Goal: Transaction & Acquisition: Purchase product/service

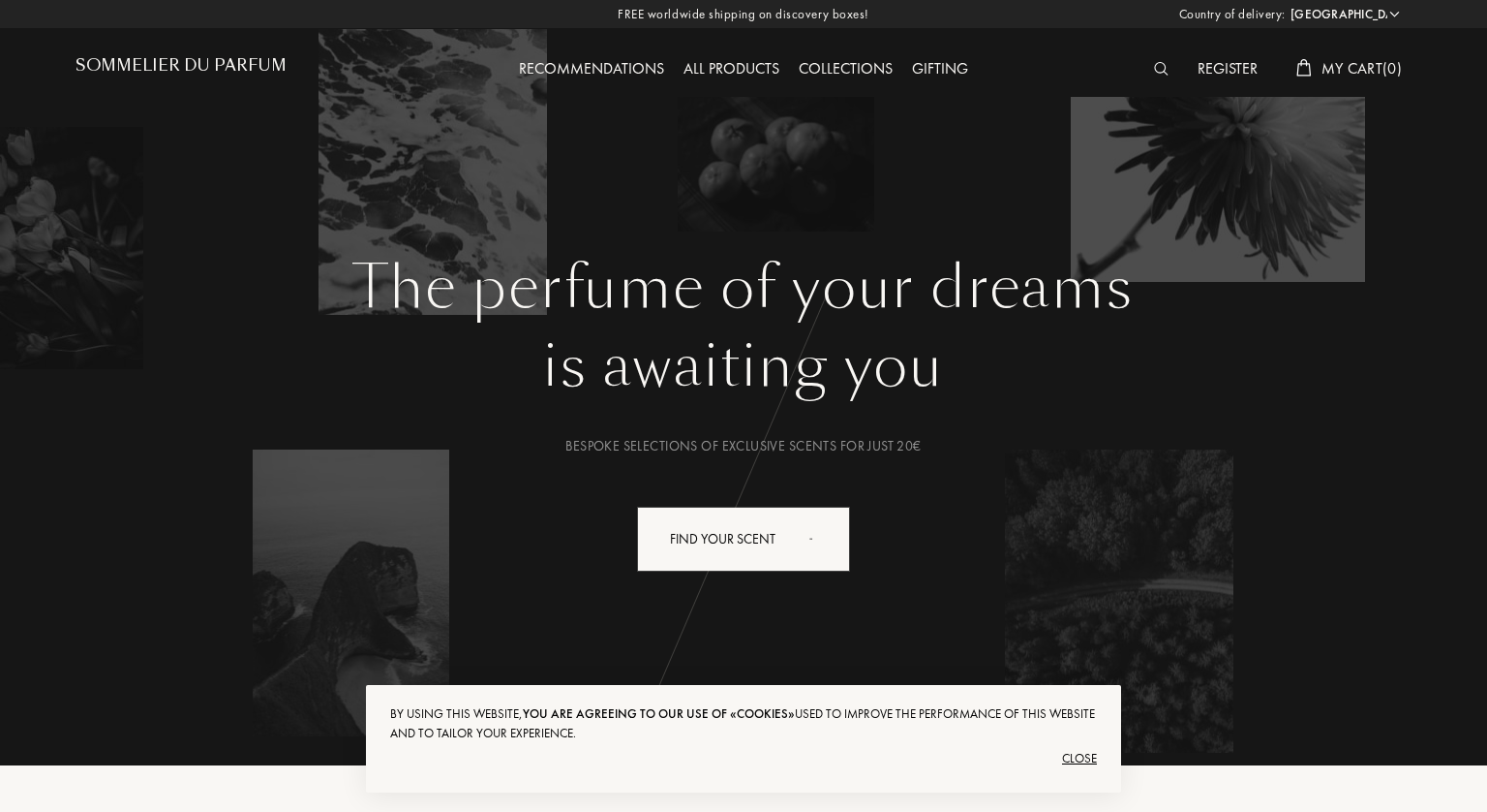
select select "FR"
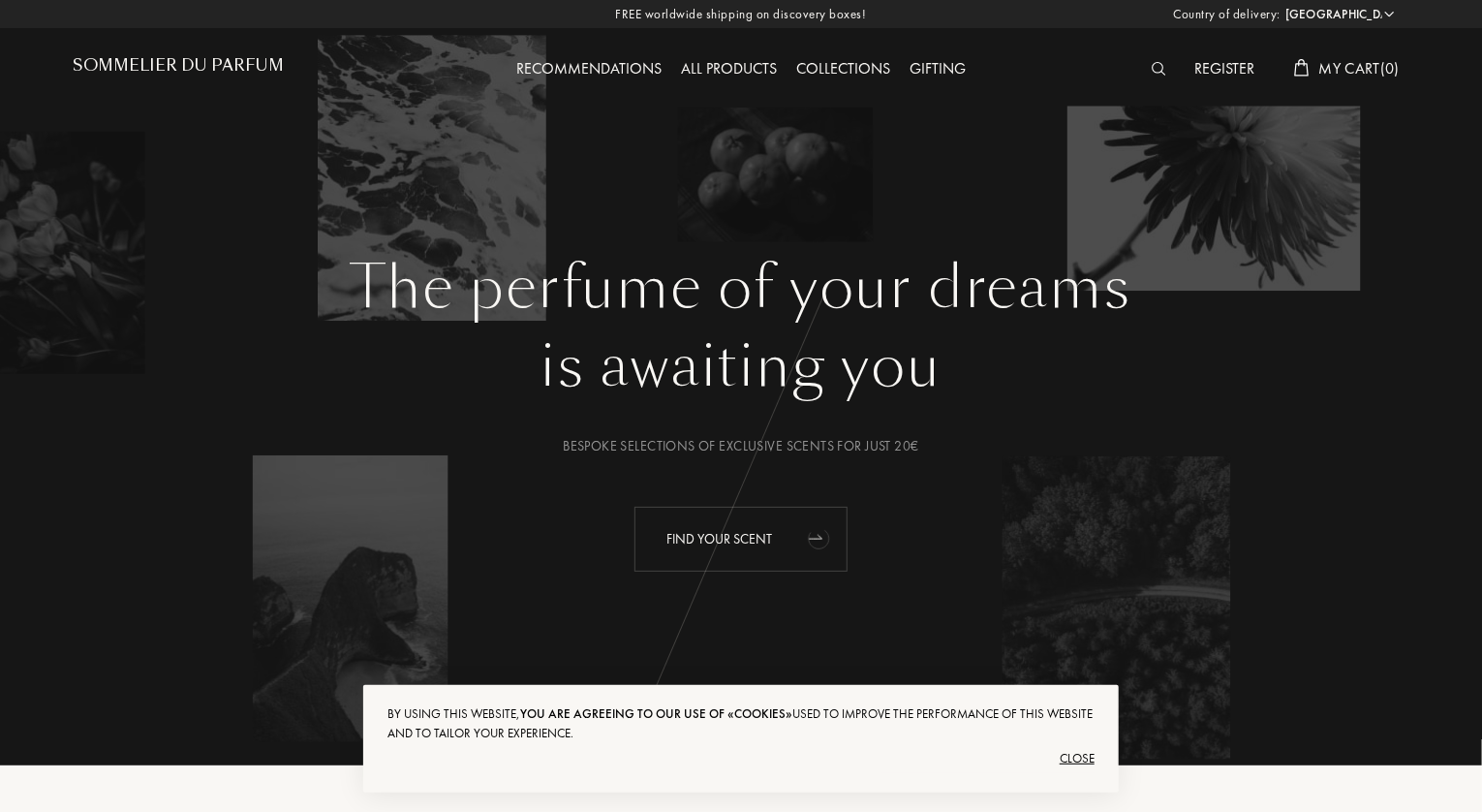
click at [748, 525] on div "Find your scent" at bounding box center [741, 538] width 213 height 65
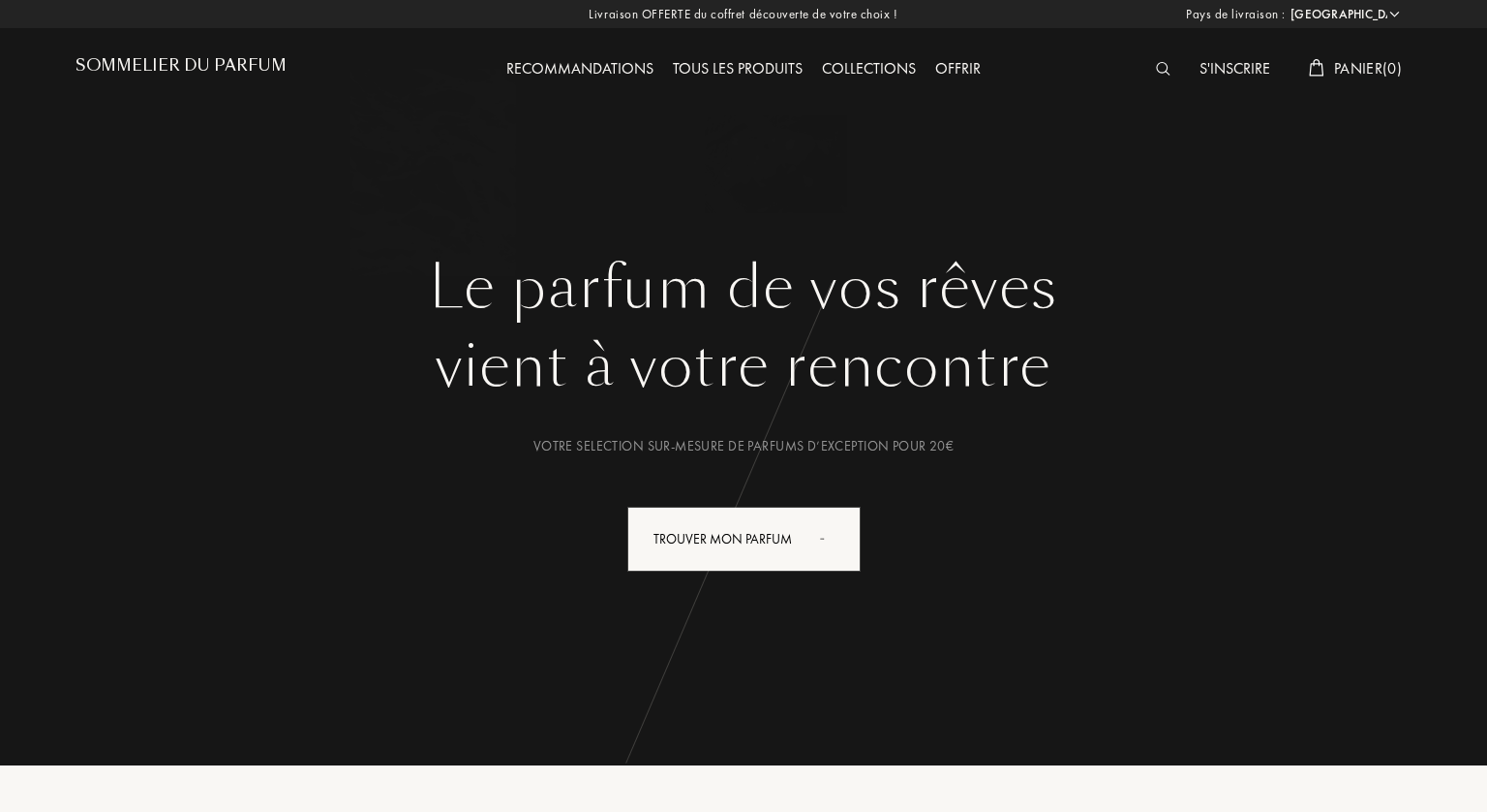
select select "FR"
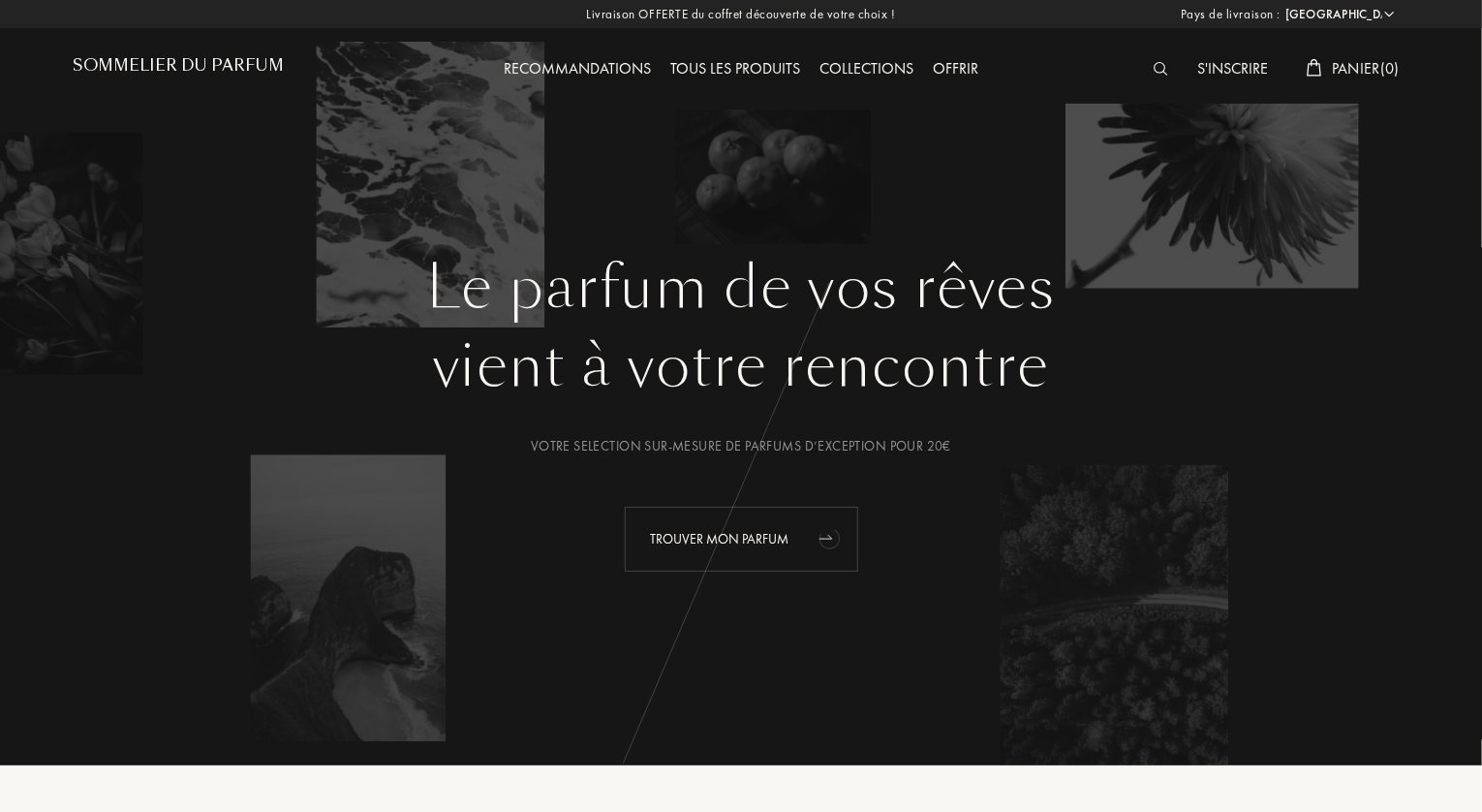
click at [709, 542] on div "Trouver mon parfum" at bounding box center [741, 538] width 233 height 65
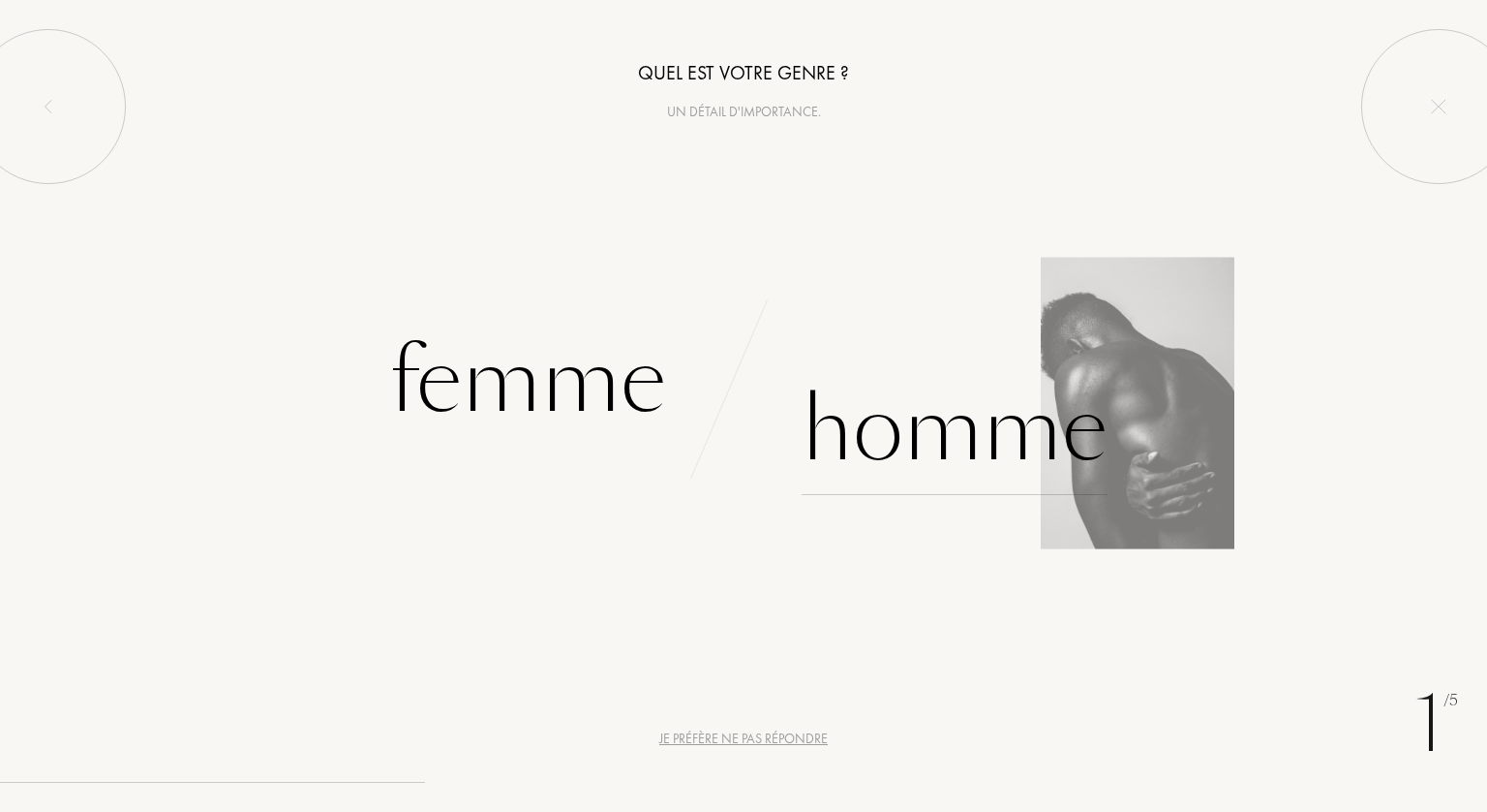
click at [936, 429] on div "Homme" at bounding box center [955, 429] width 306 height 131
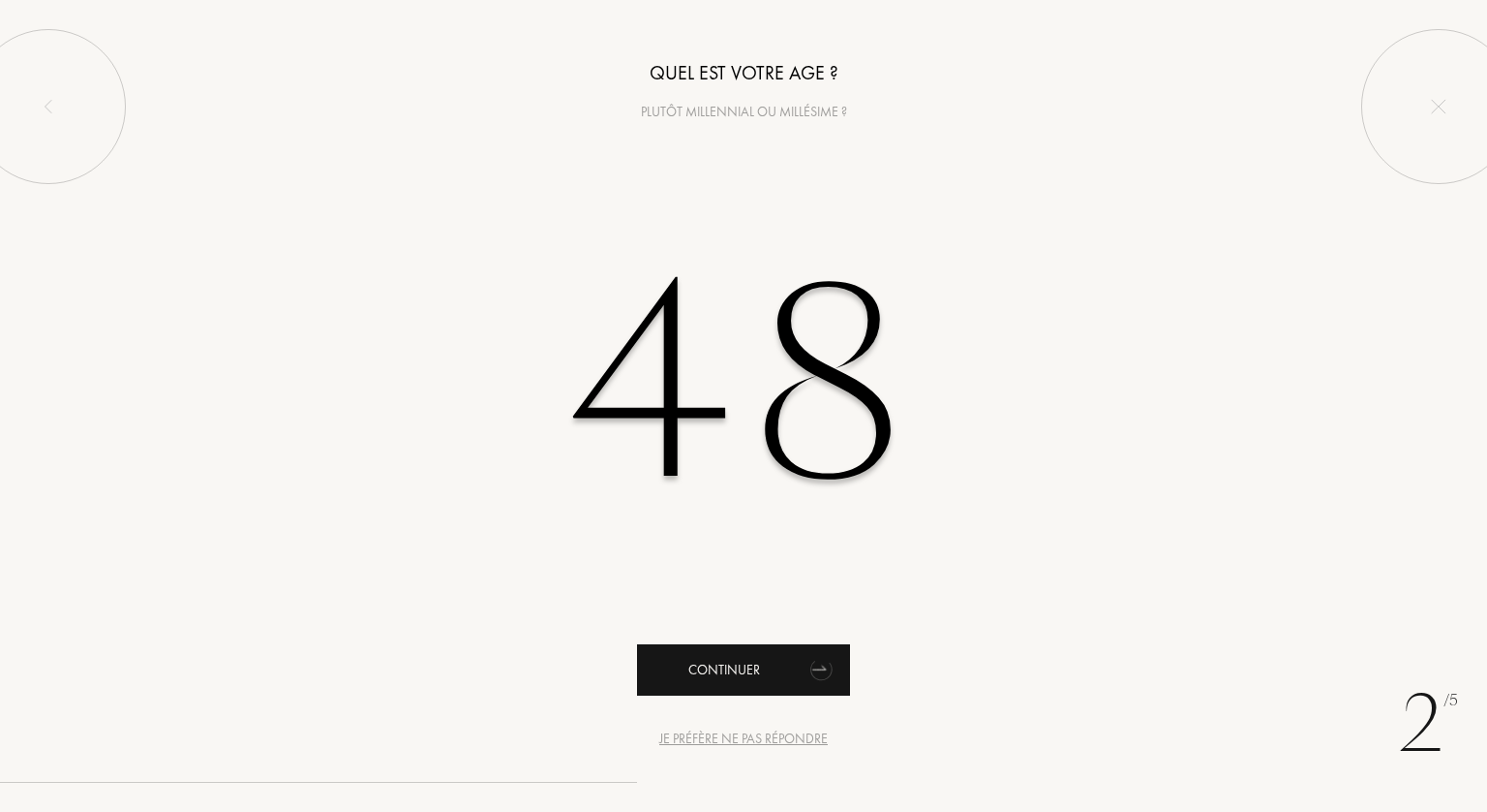
type input "48"
click at [721, 677] on div "Continuer" at bounding box center [743, 669] width 213 height 51
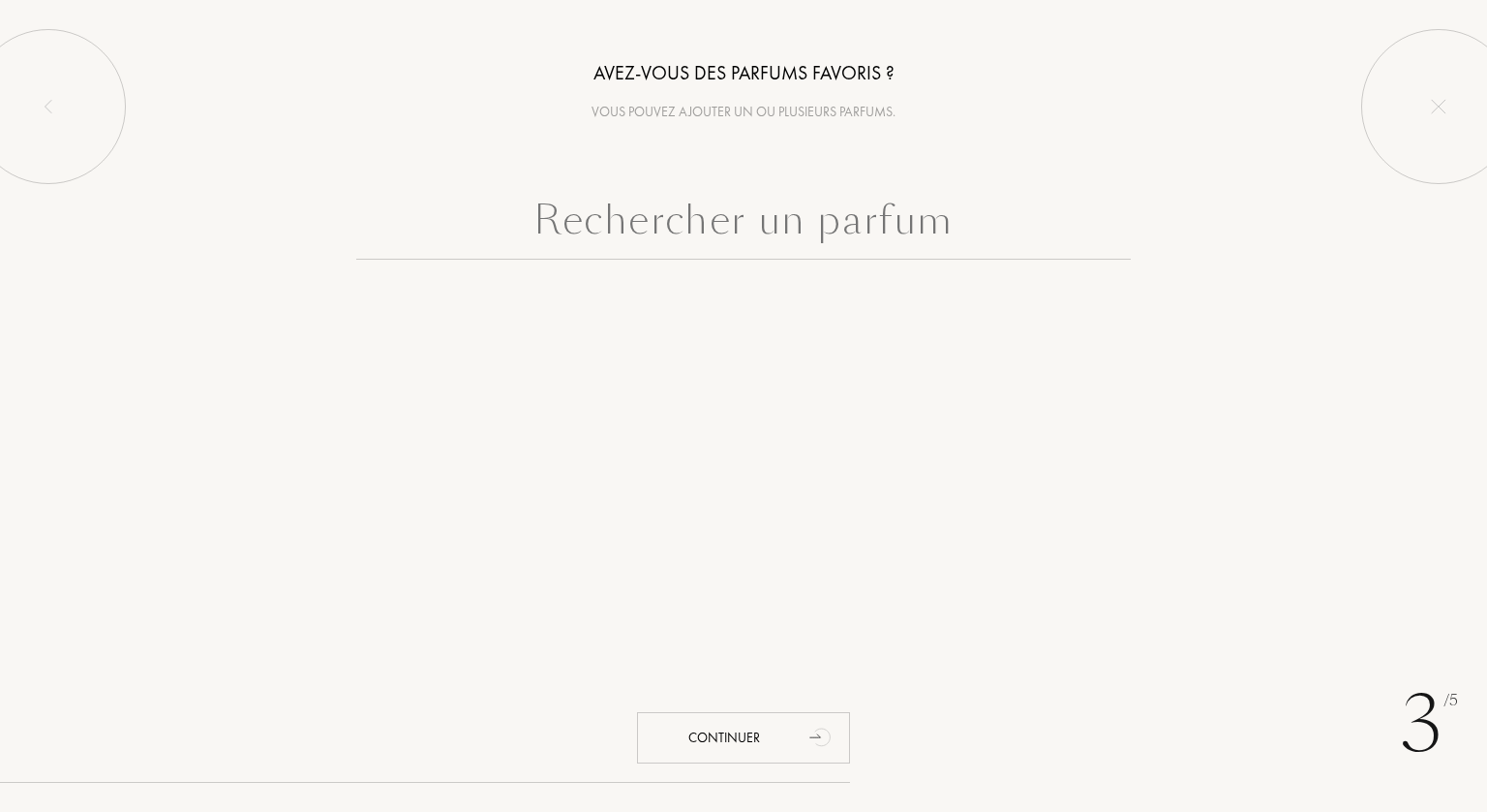
click at [787, 216] on input "text" at bounding box center [744, 224] width 775 height 70
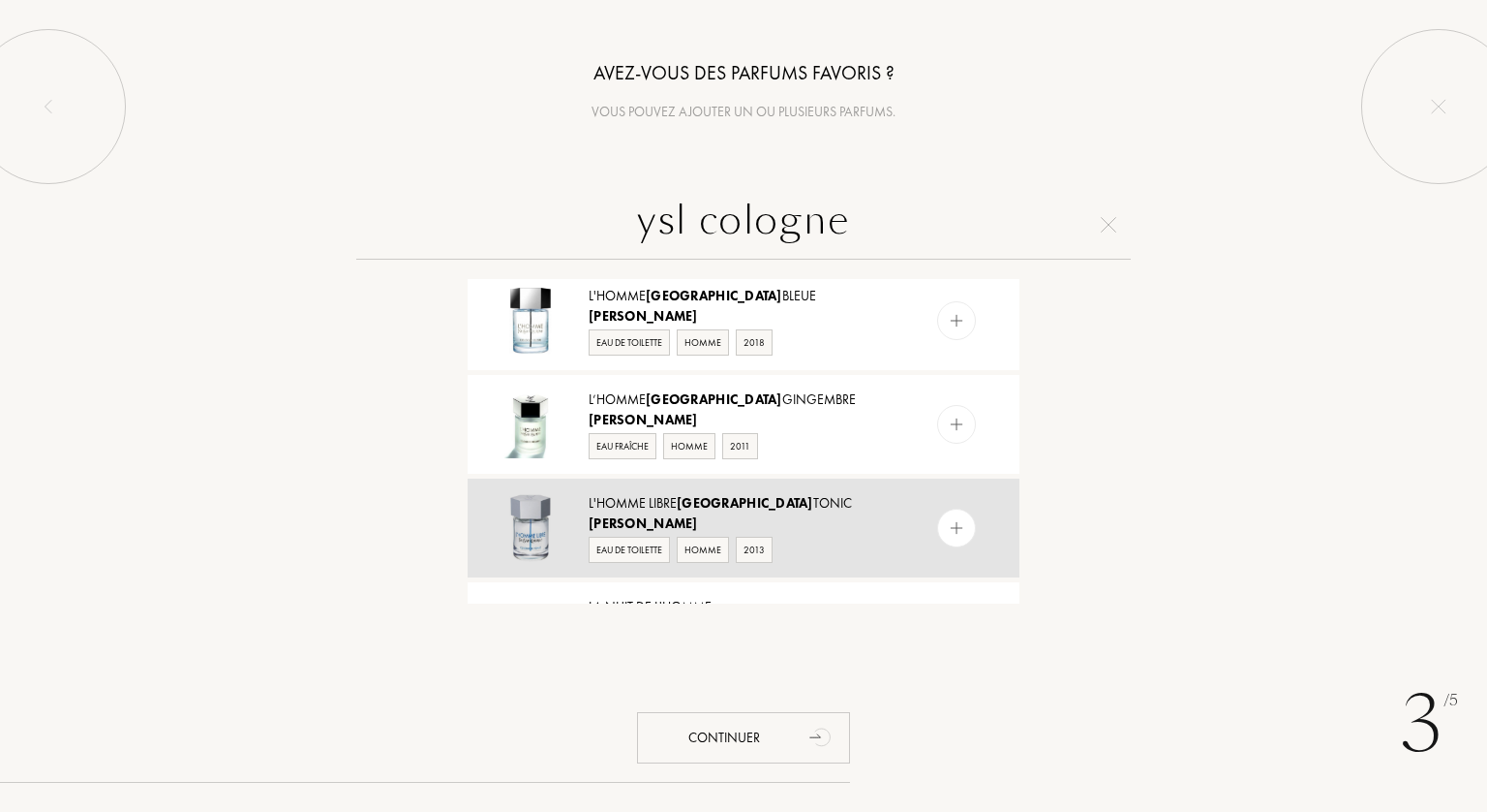
scroll to position [290, 0]
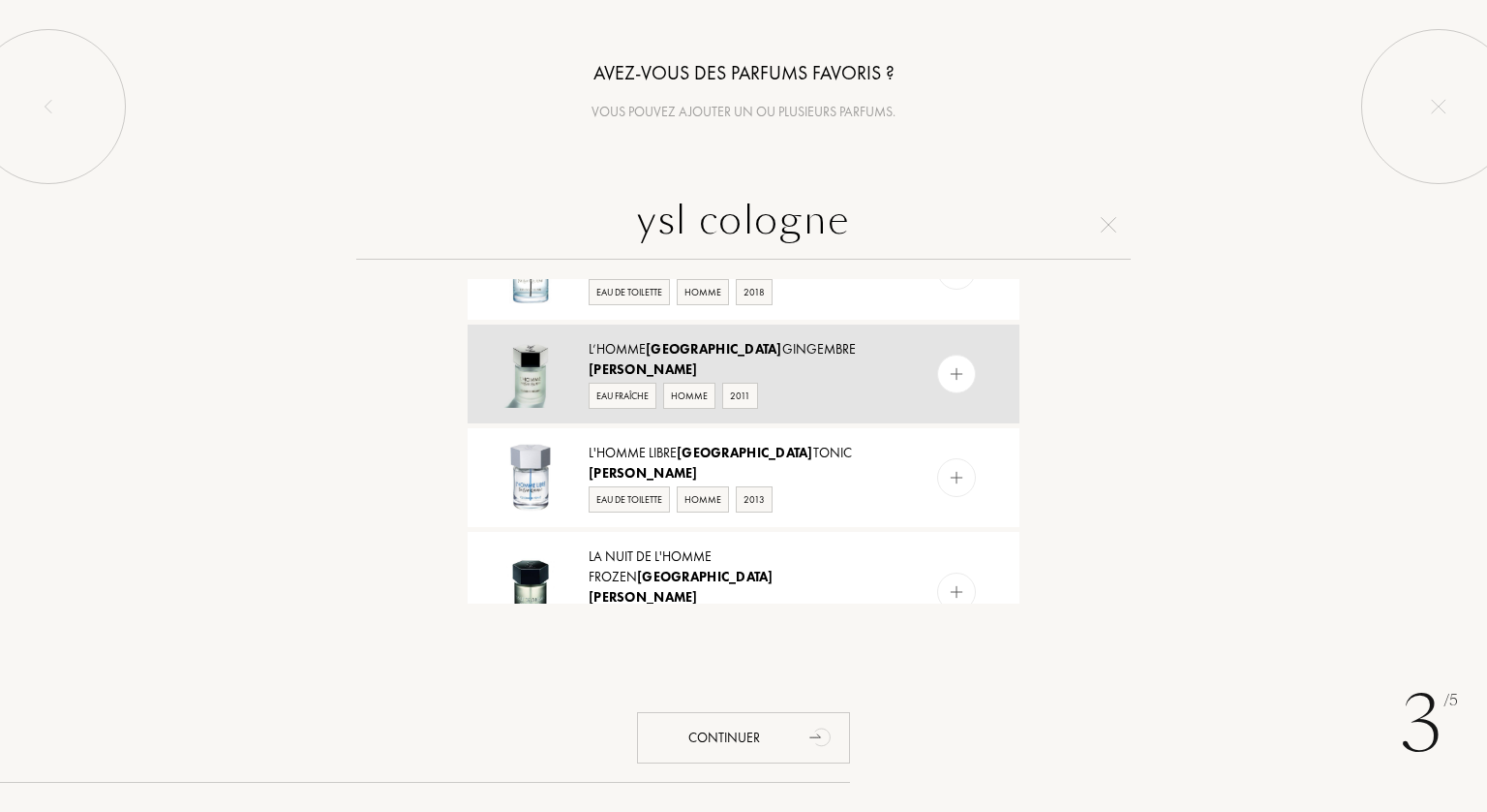
type input "ysl cologne"
click at [961, 367] on img at bounding box center [957, 374] width 18 height 18
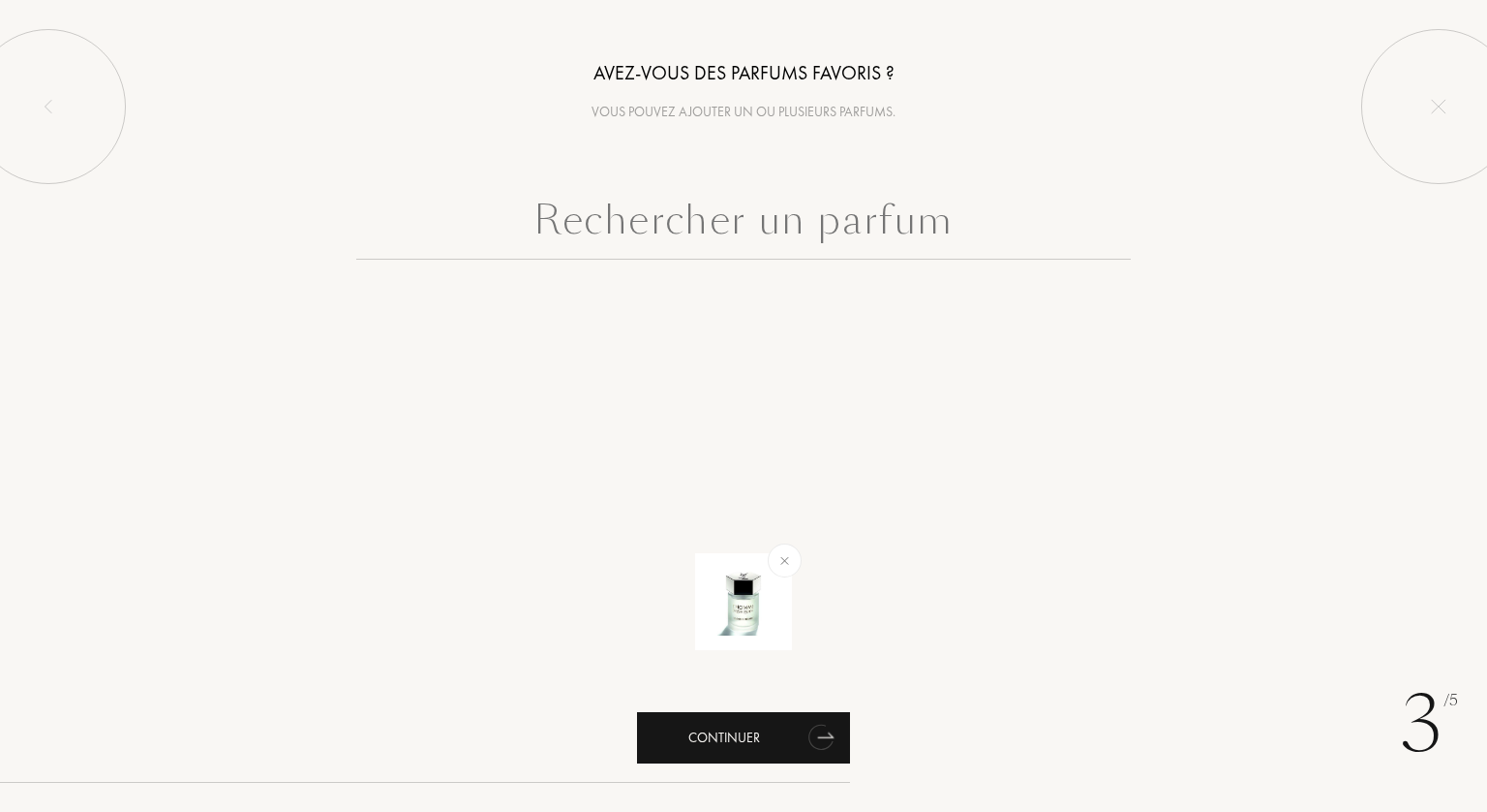
click at [725, 738] on div "Continuer" at bounding box center [743, 737] width 213 height 51
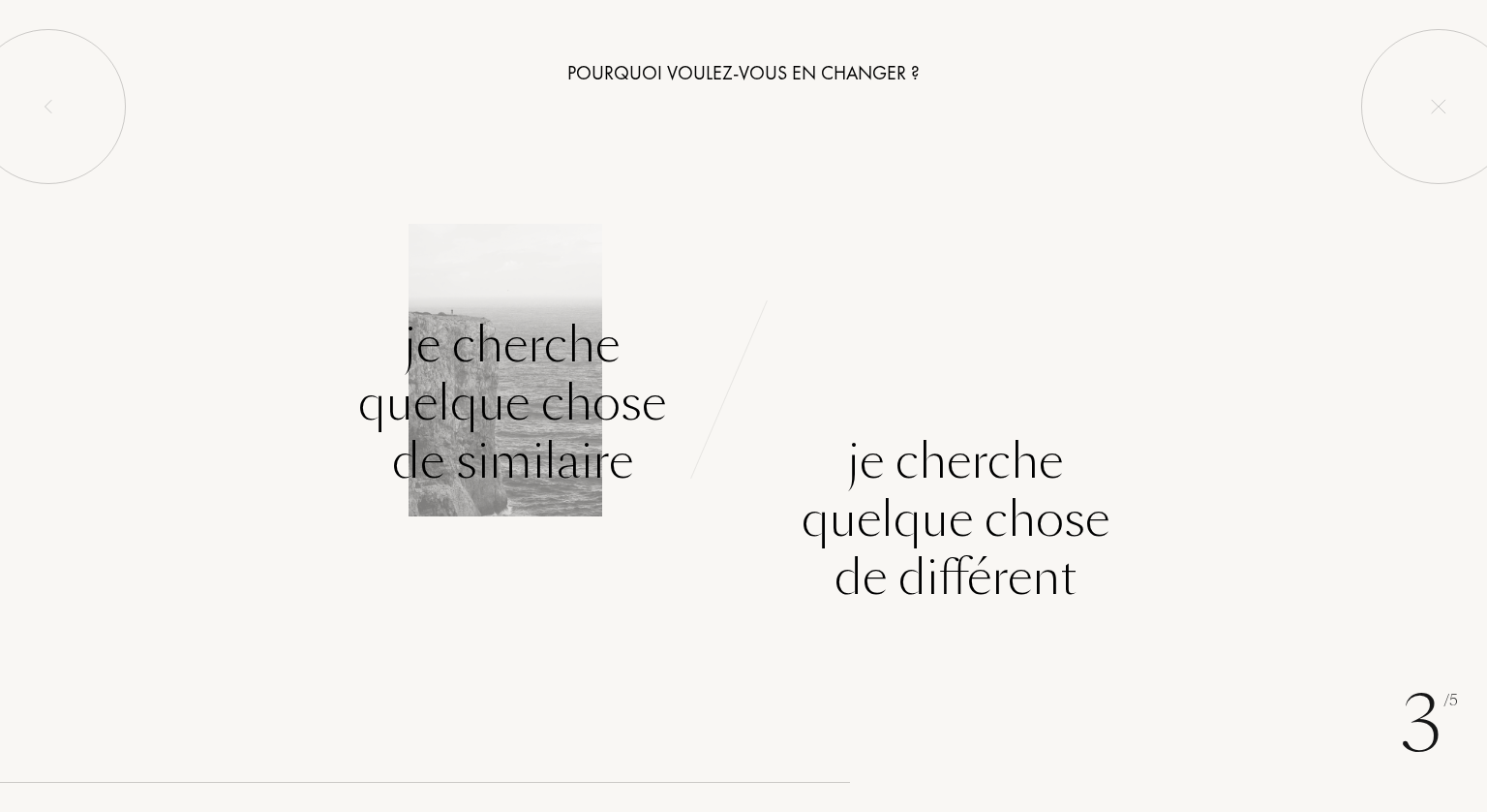
click at [551, 406] on div "Je cherche quelque chose de similaire" at bounding box center [512, 402] width 308 height 174
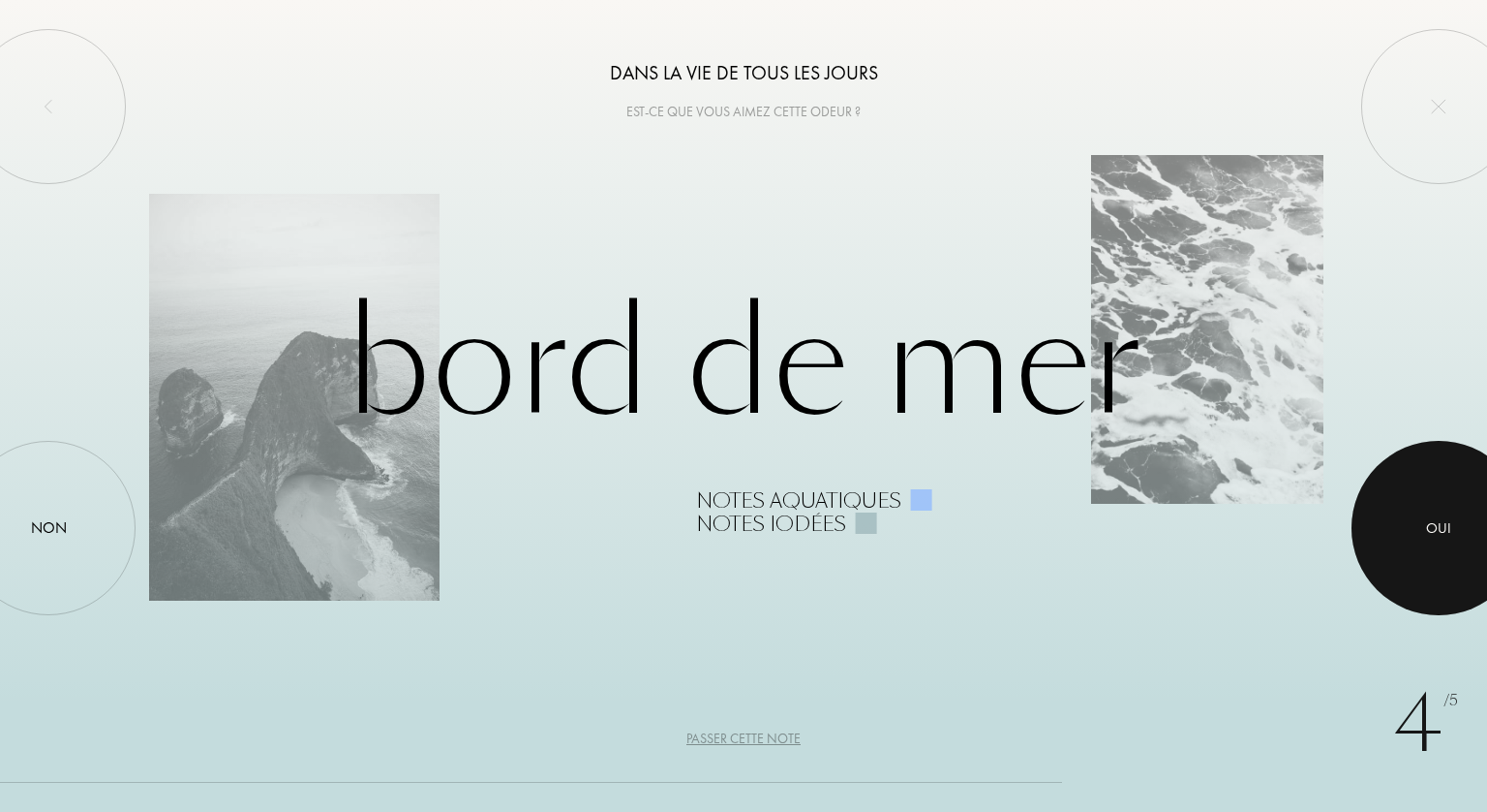
click at [1444, 524] on div "Oui" at bounding box center [1439, 526] width 25 height 22
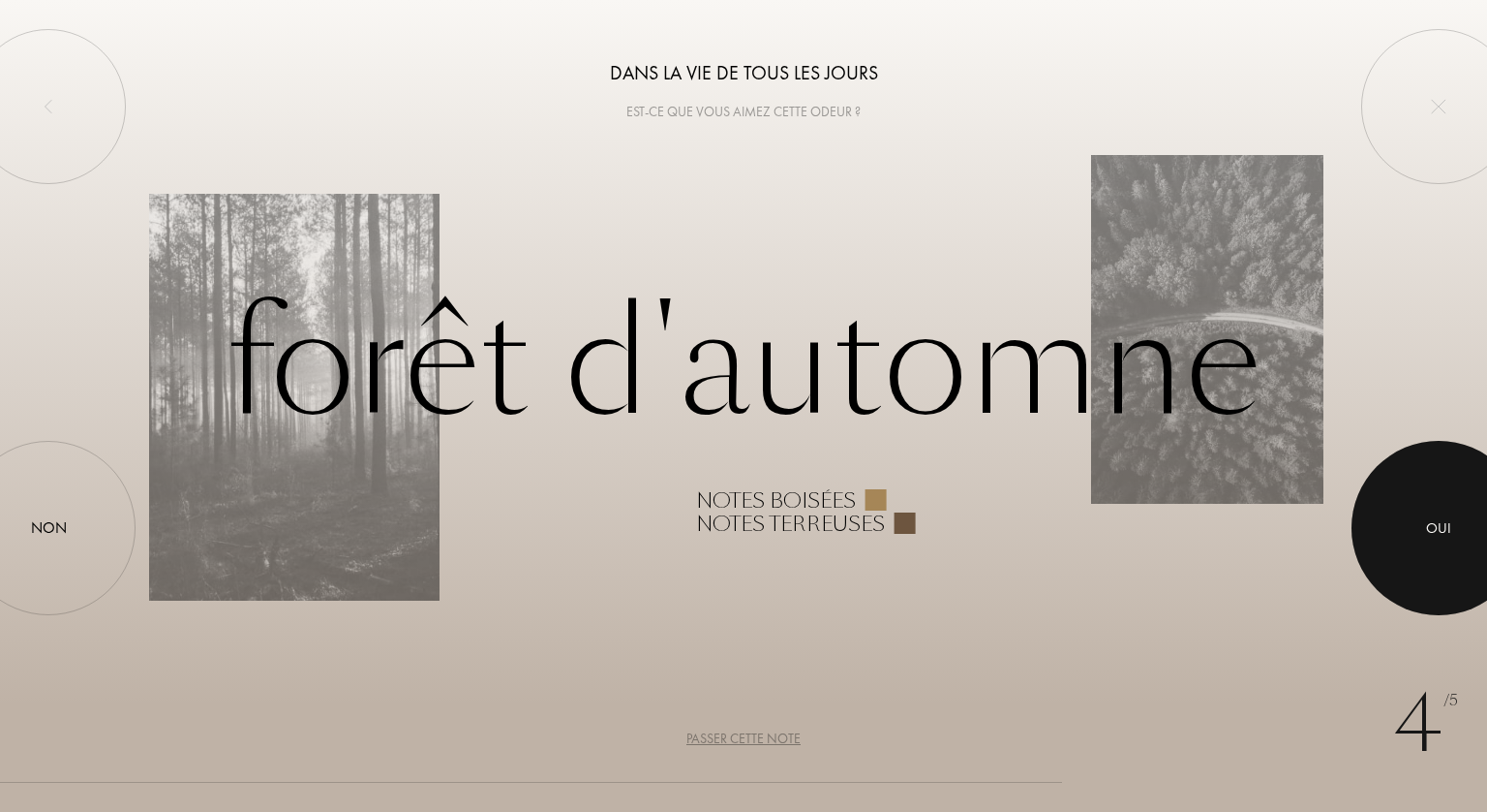
click at [1444, 524] on div "Oui" at bounding box center [1439, 526] width 25 height 22
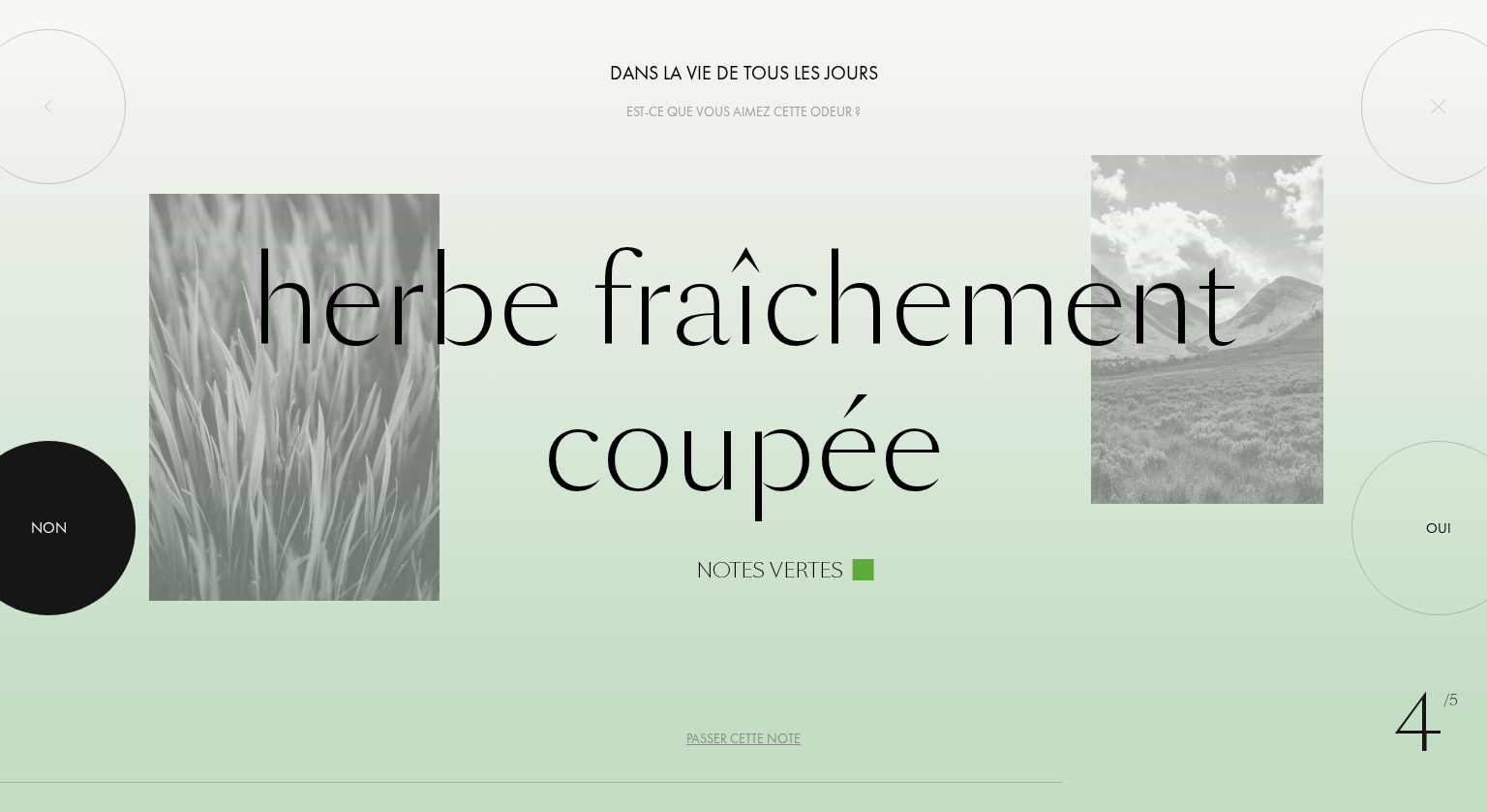
click at [52, 516] on div "Non" at bounding box center [49, 527] width 36 height 23
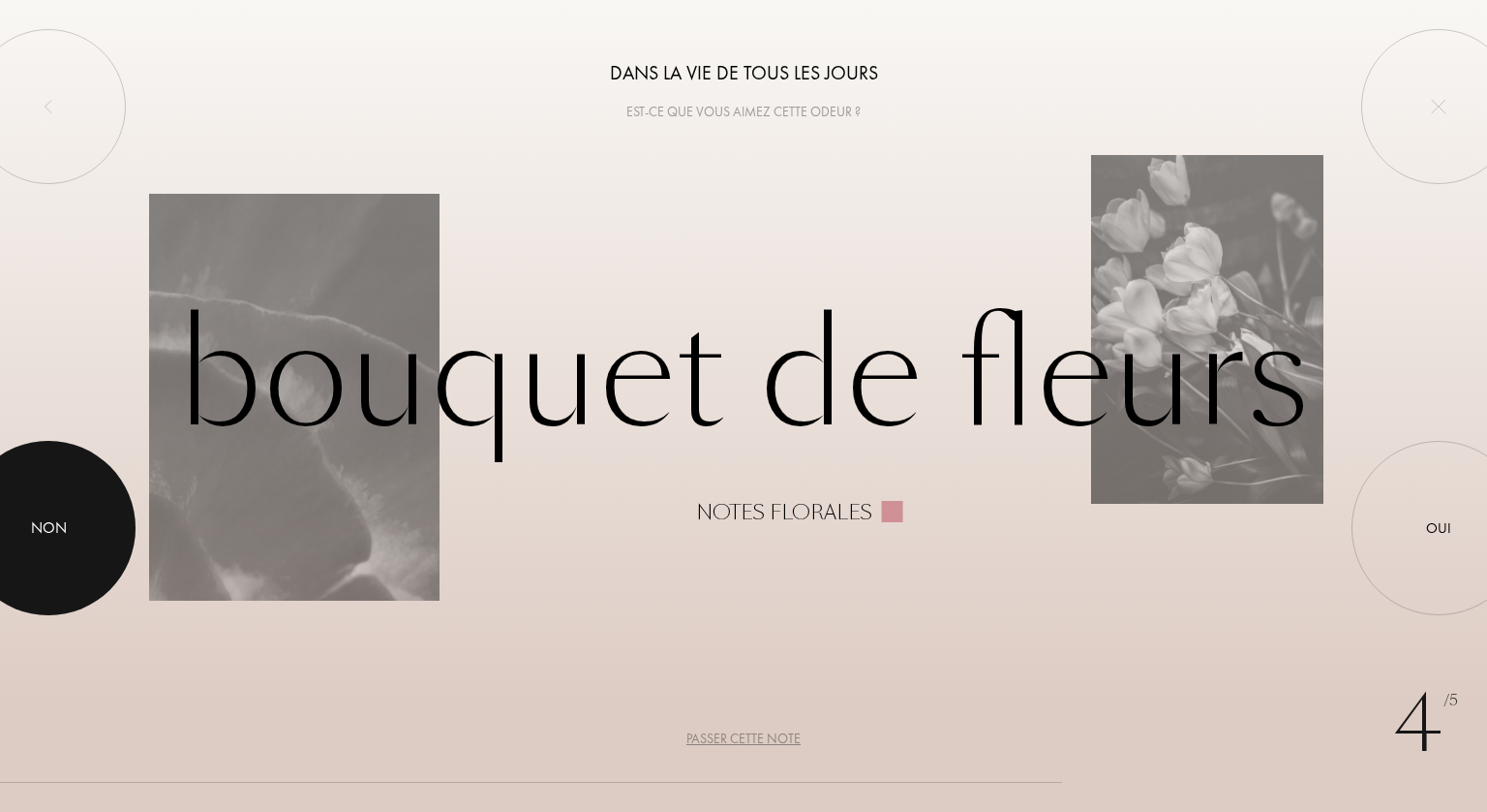
click at [38, 516] on div "Non" at bounding box center [49, 527] width 36 height 23
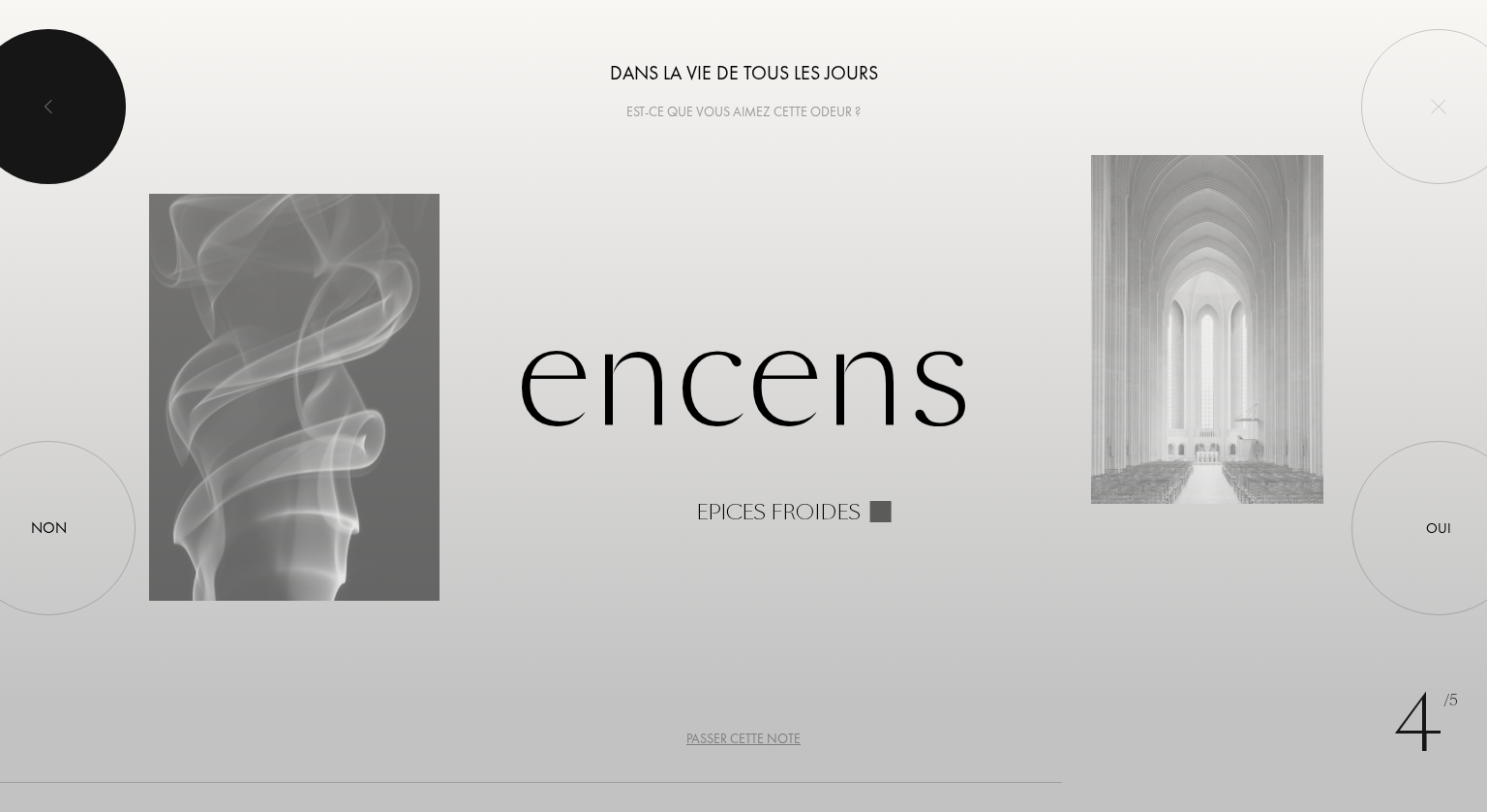
click at [61, 108] on div at bounding box center [49, 107] width 155 height 155
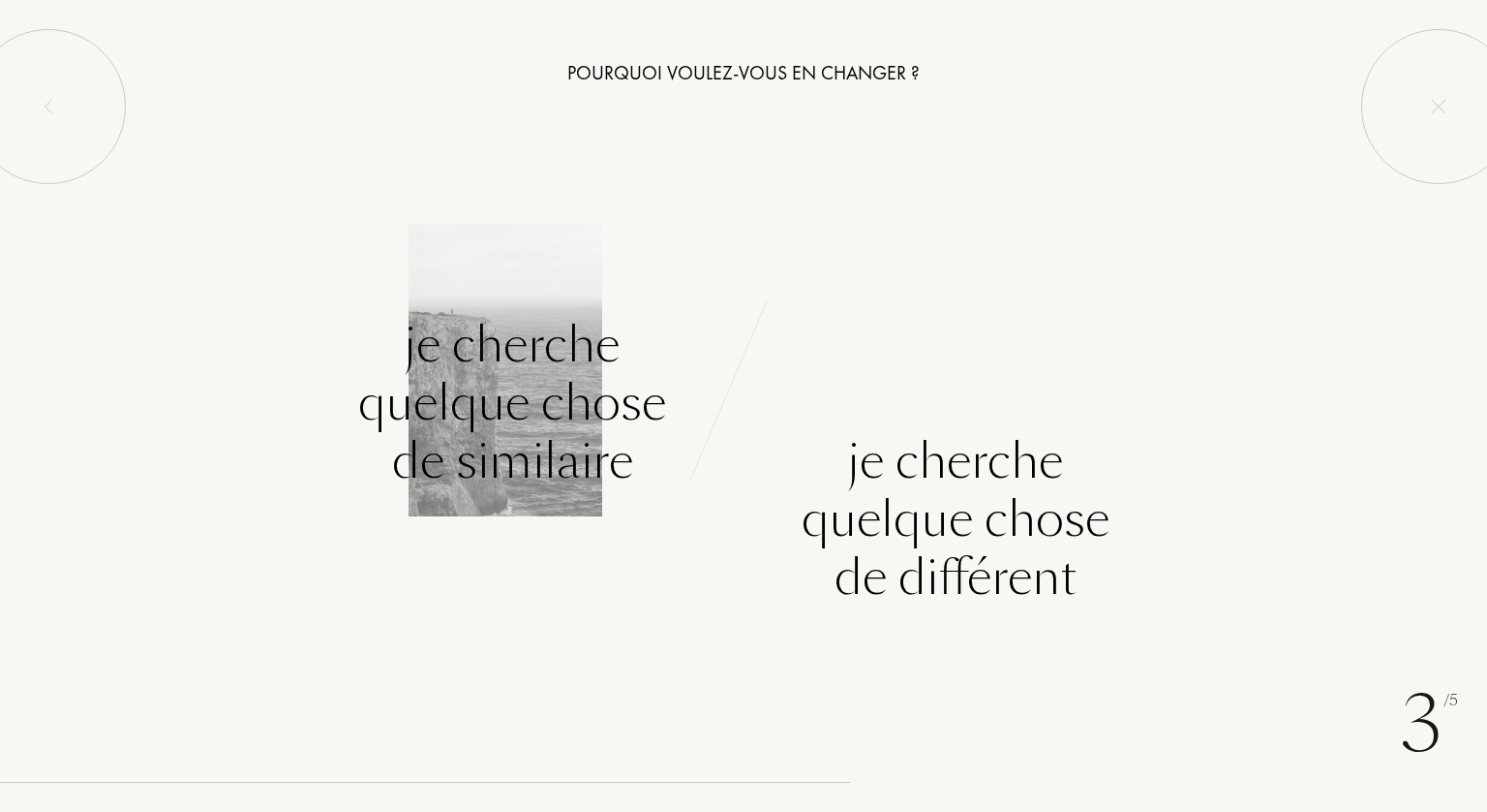
click at [555, 423] on div "Je cherche quelque chose de similaire" at bounding box center [512, 402] width 308 height 174
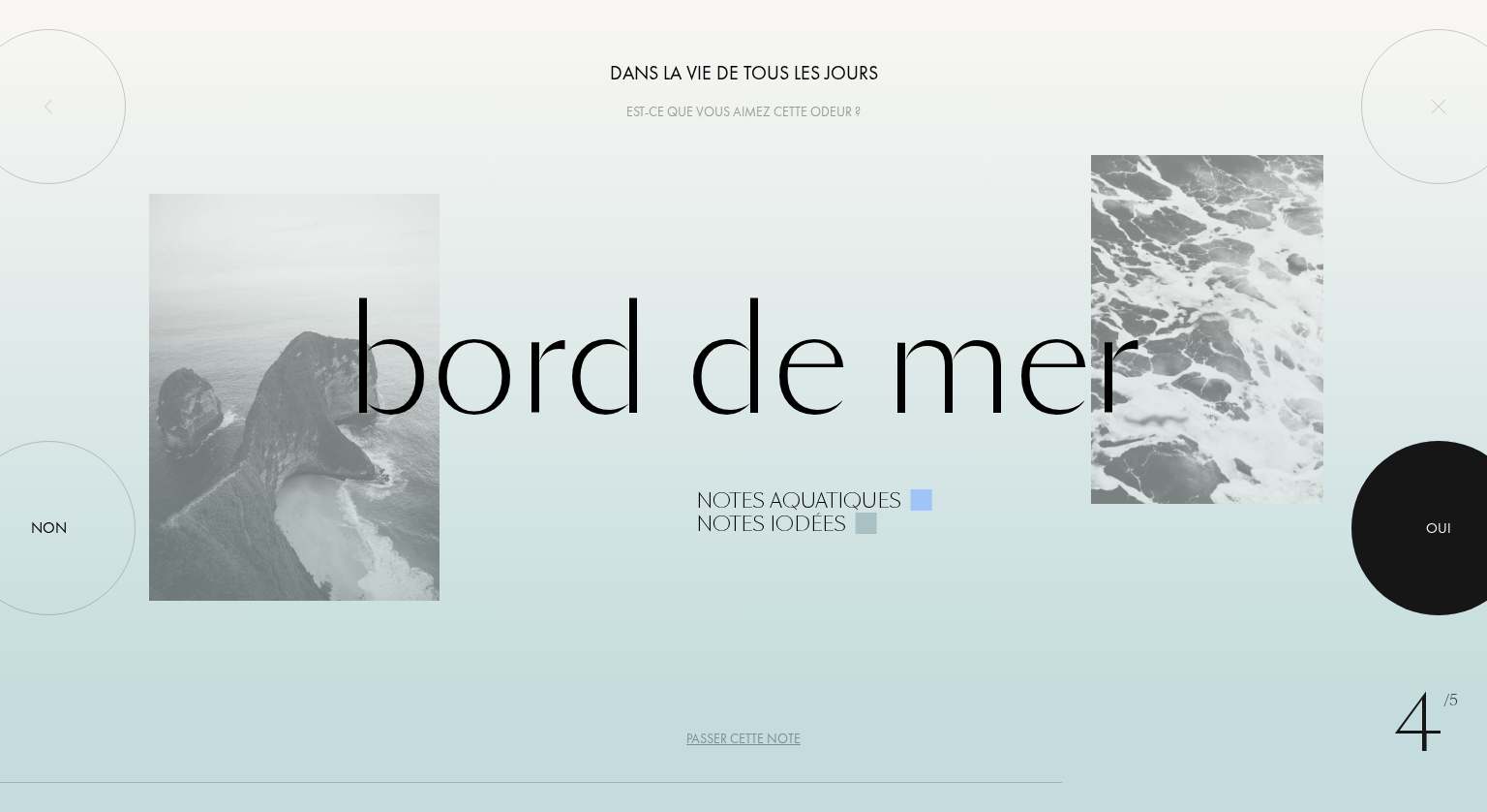
click at [1464, 522] on div at bounding box center [1438, 527] width 174 height 174
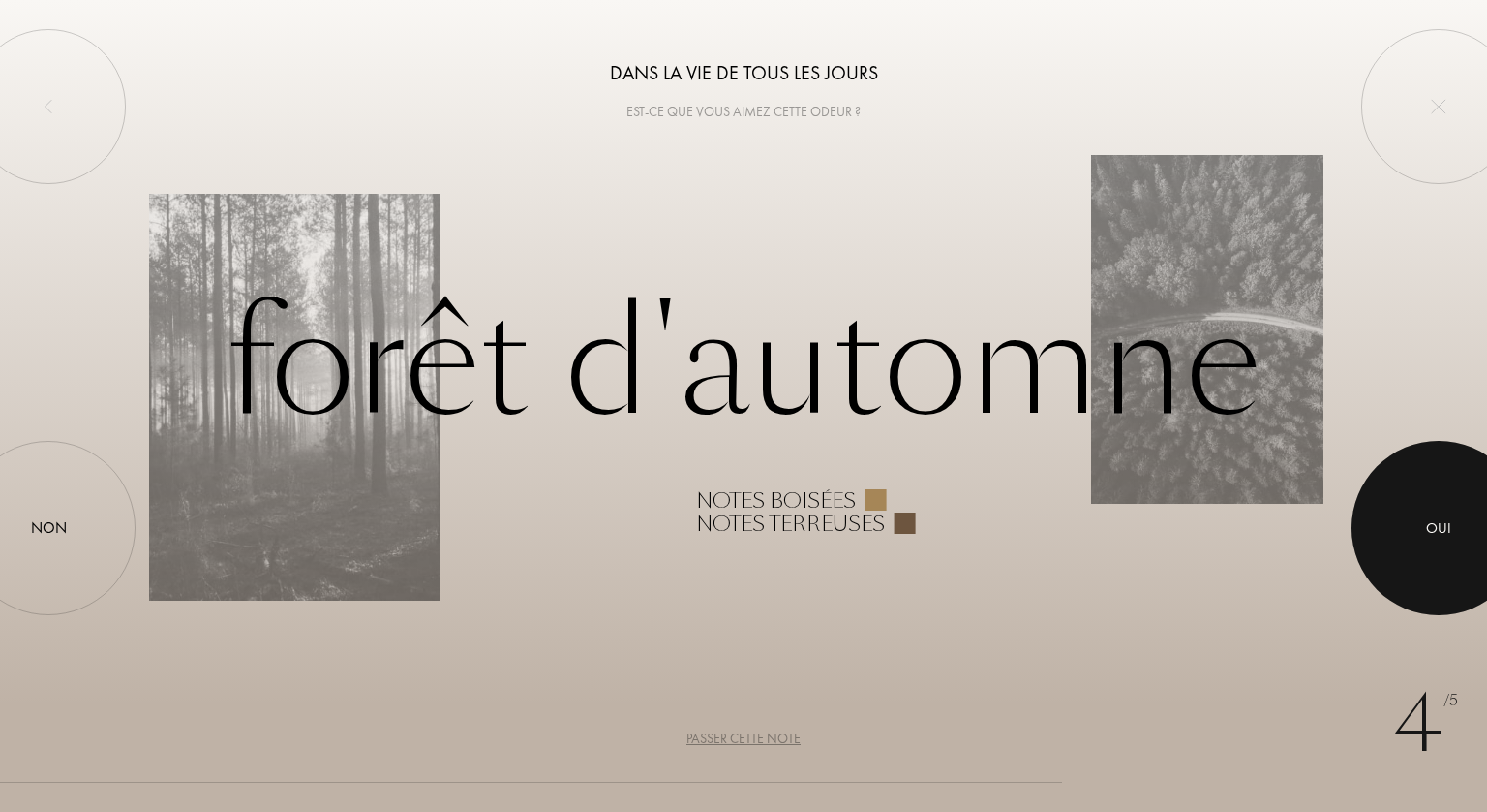
click at [1449, 523] on div "Oui" at bounding box center [1439, 526] width 25 height 22
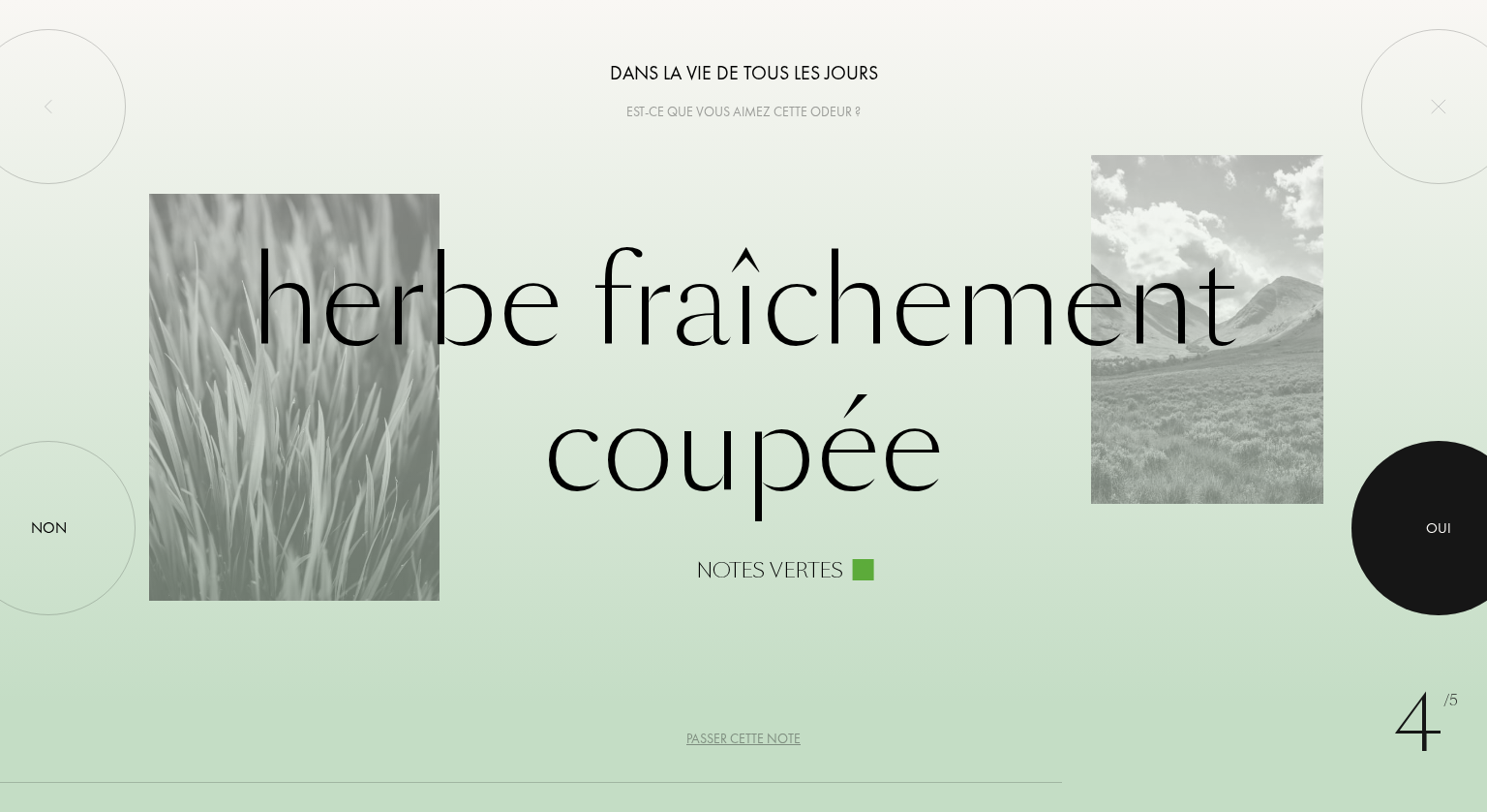
click at [1446, 528] on div "Oui" at bounding box center [1439, 526] width 25 height 22
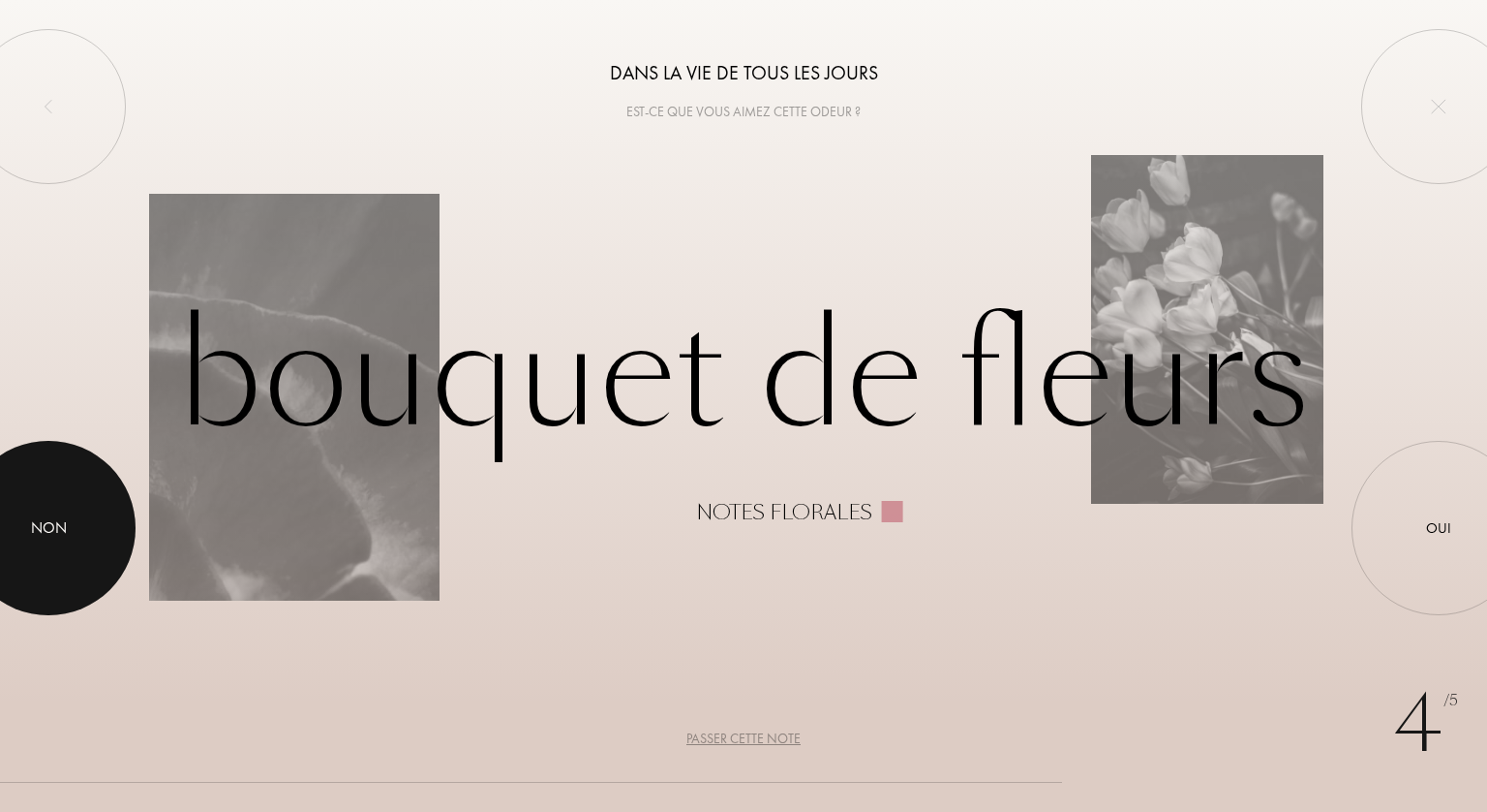
click at [74, 517] on div at bounding box center [48, 527] width 174 height 174
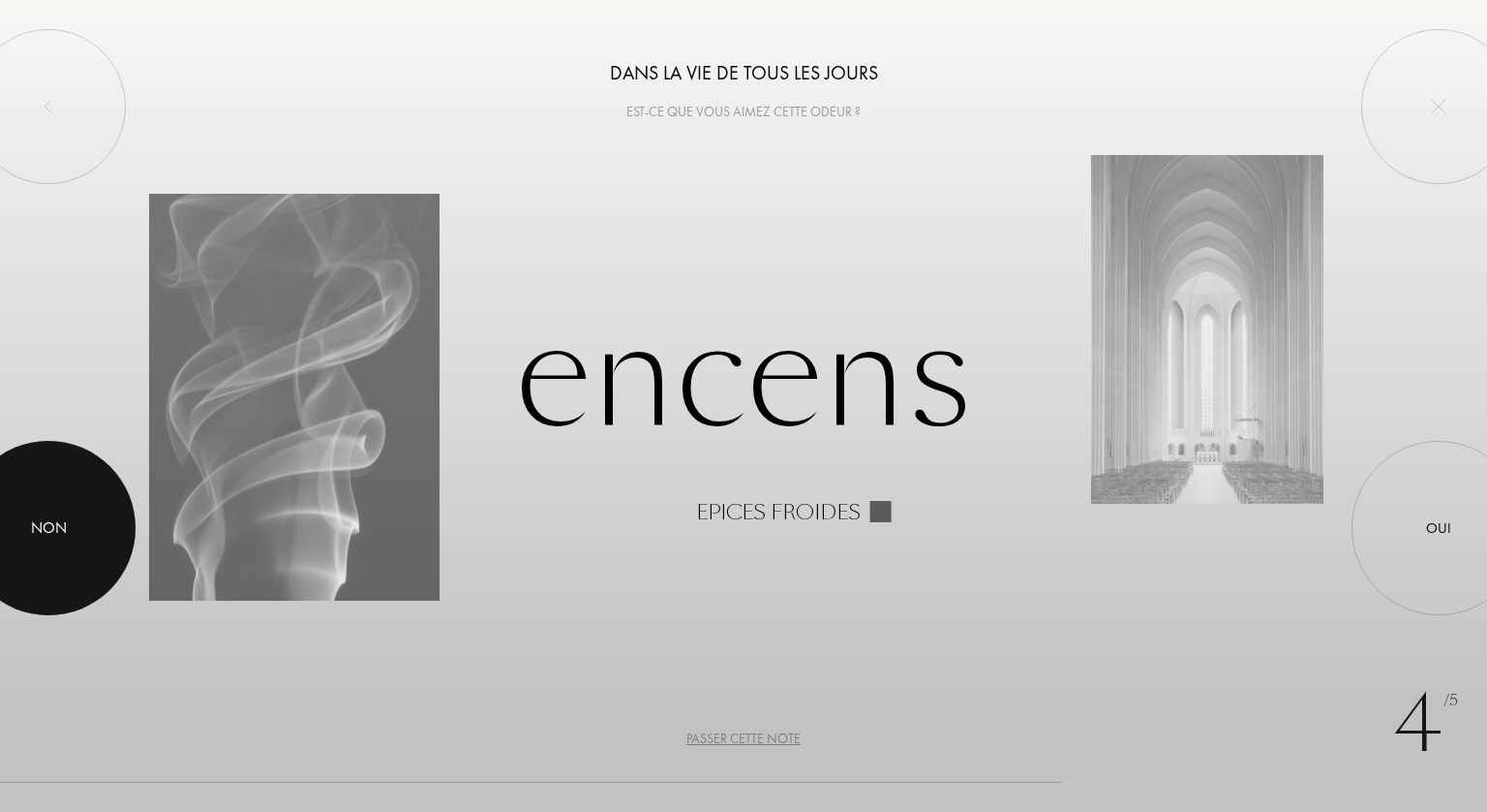
click at [74, 517] on div at bounding box center [48, 527] width 174 height 174
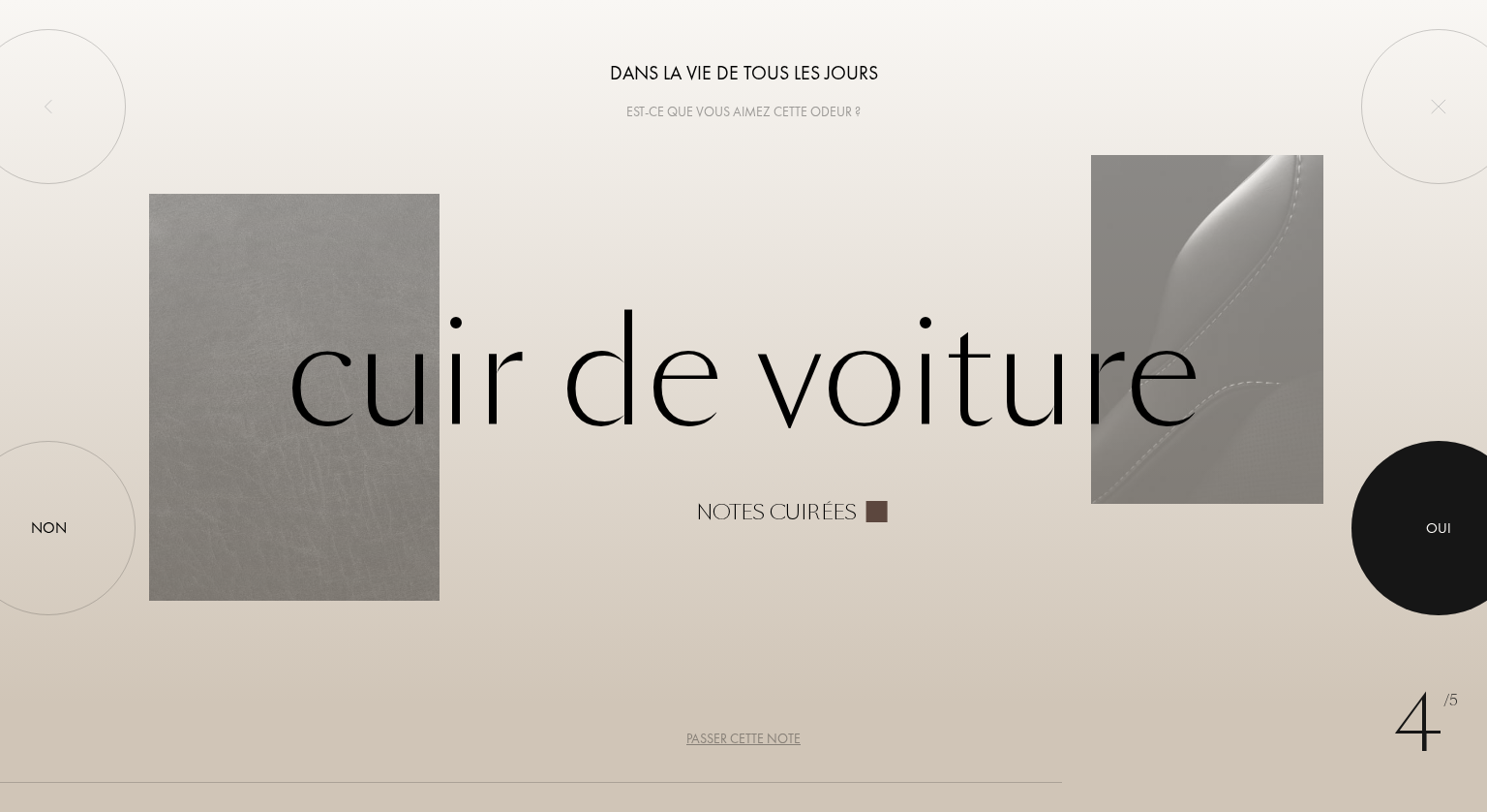
click at [1461, 524] on div at bounding box center [1438, 527] width 174 height 174
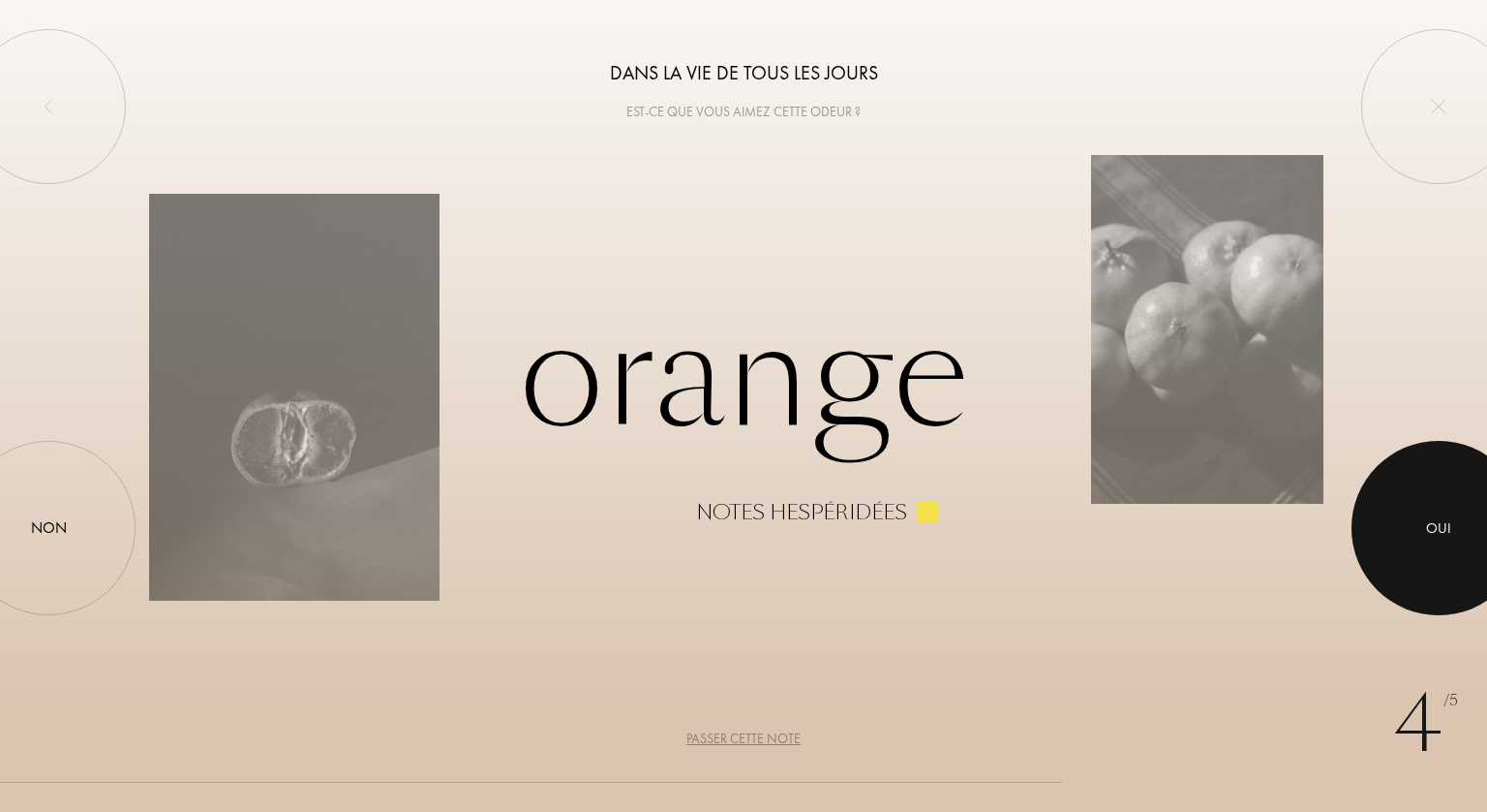
click at [1461, 524] on div at bounding box center [1438, 527] width 174 height 174
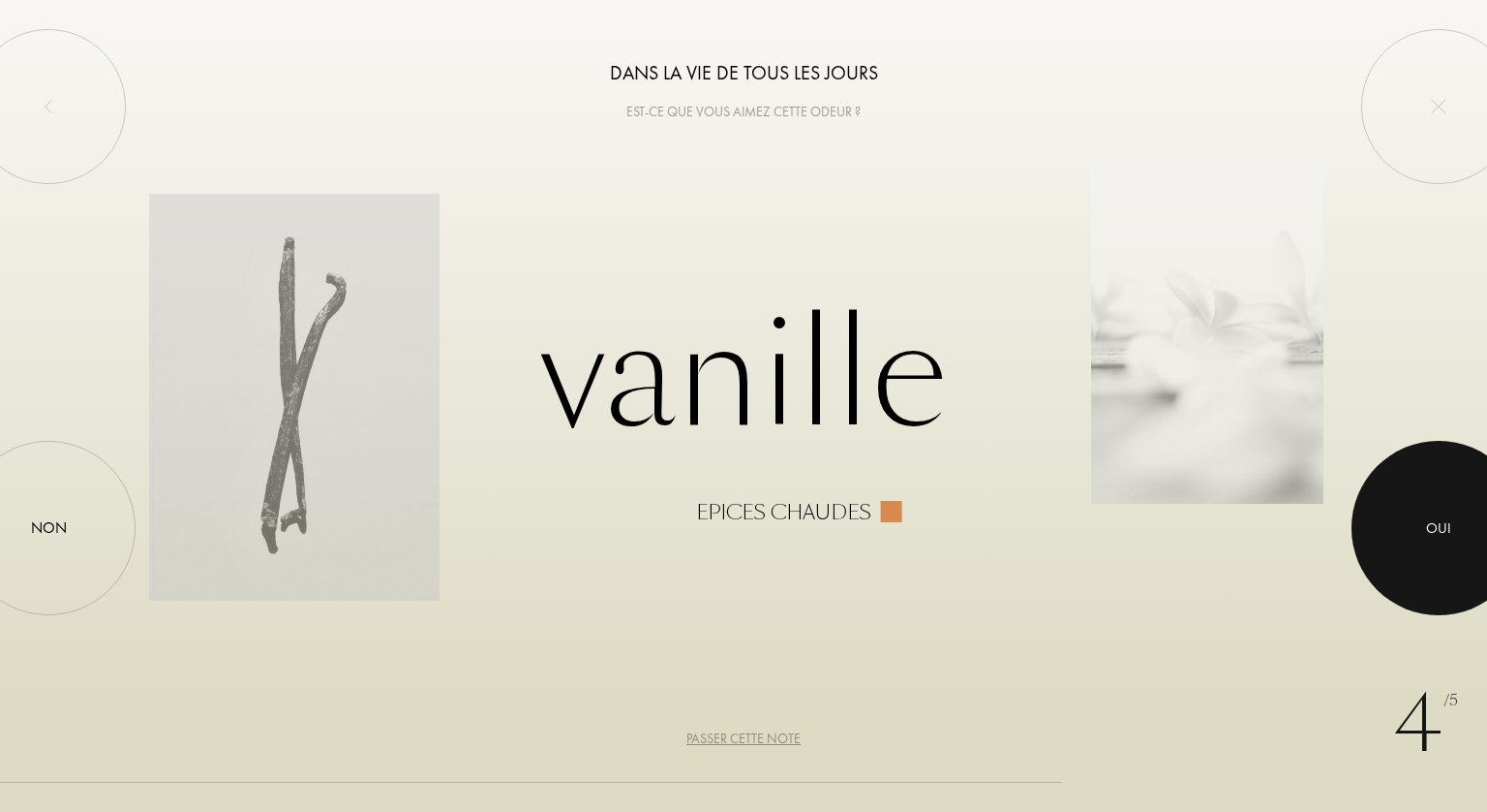
click at [1461, 524] on div at bounding box center [1438, 527] width 174 height 174
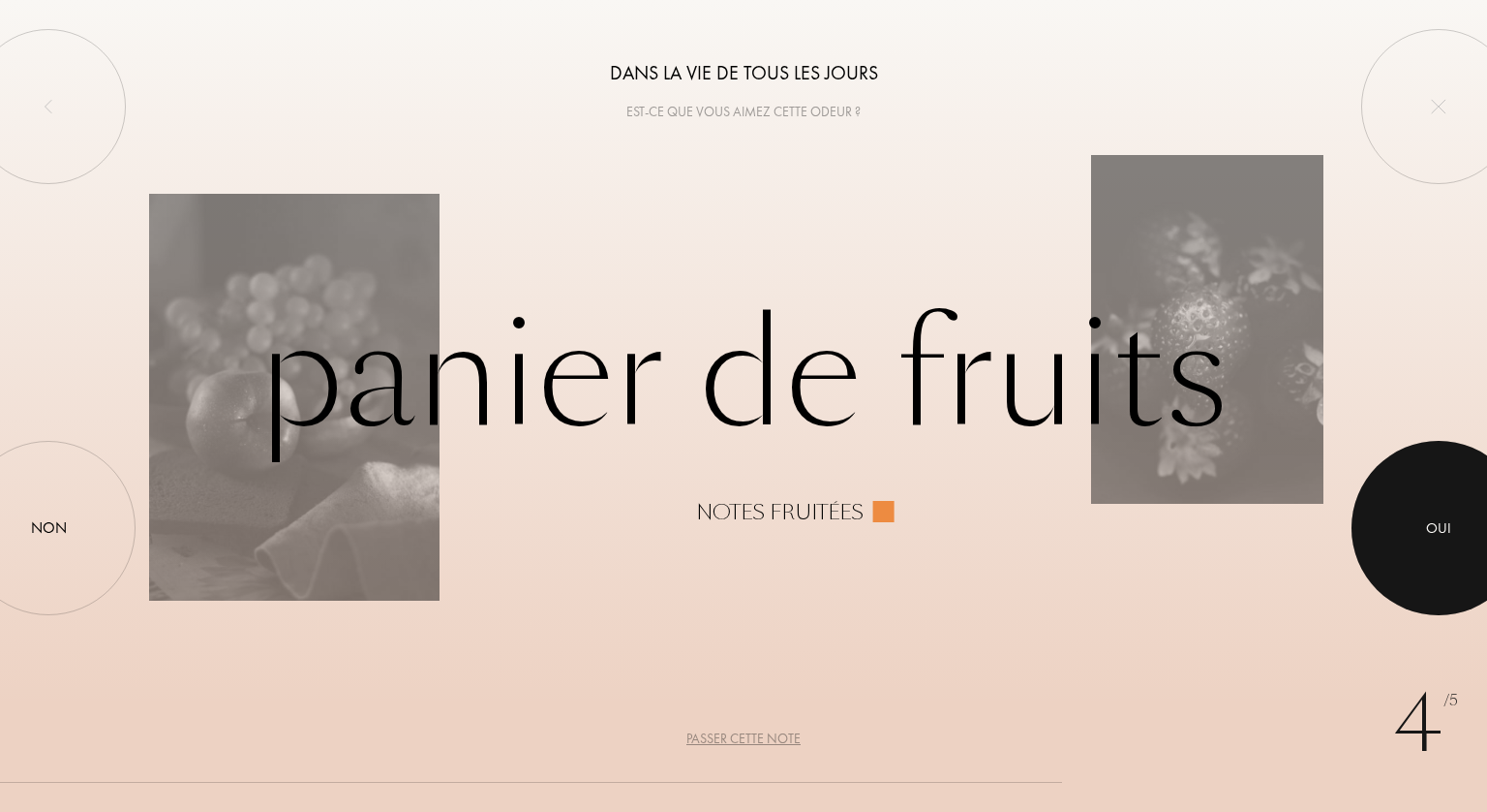
click at [1461, 524] on div at bounding box center [1438, 527] width 174 height 174
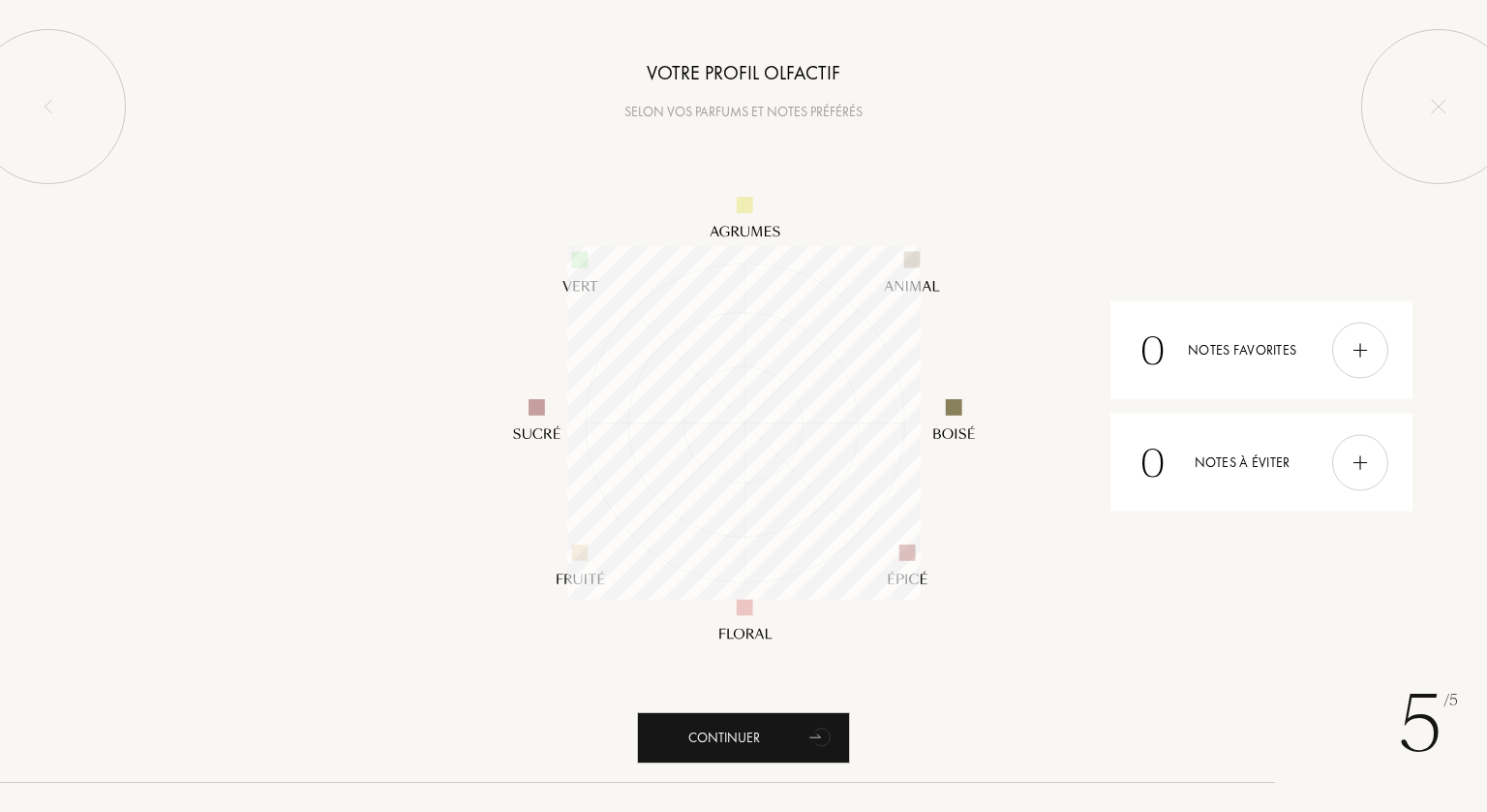
scroll to position [354, 354]
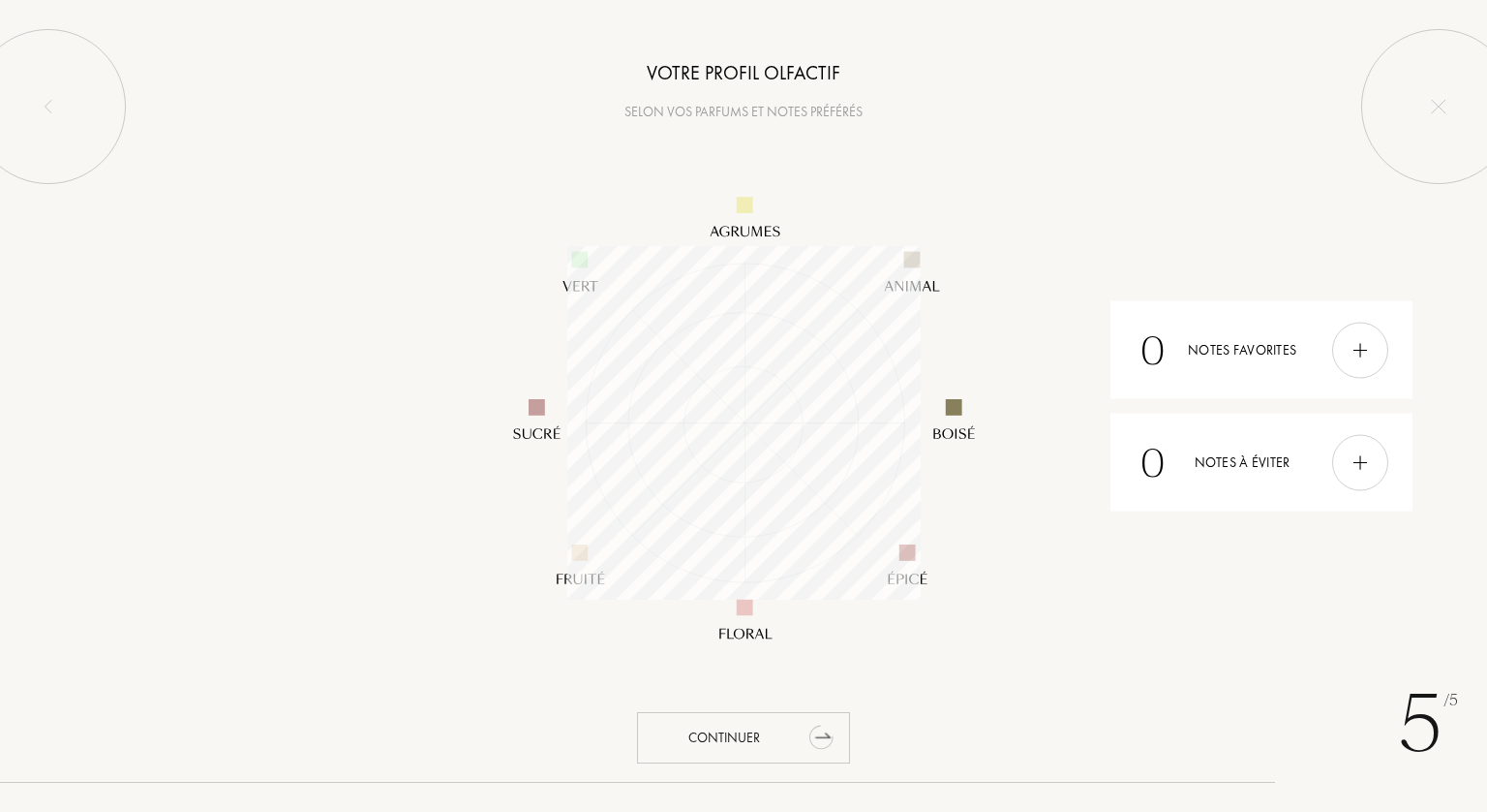
click at [735, 732] on div "Continuer" at bounding box center [743, 737] width 213 height 51
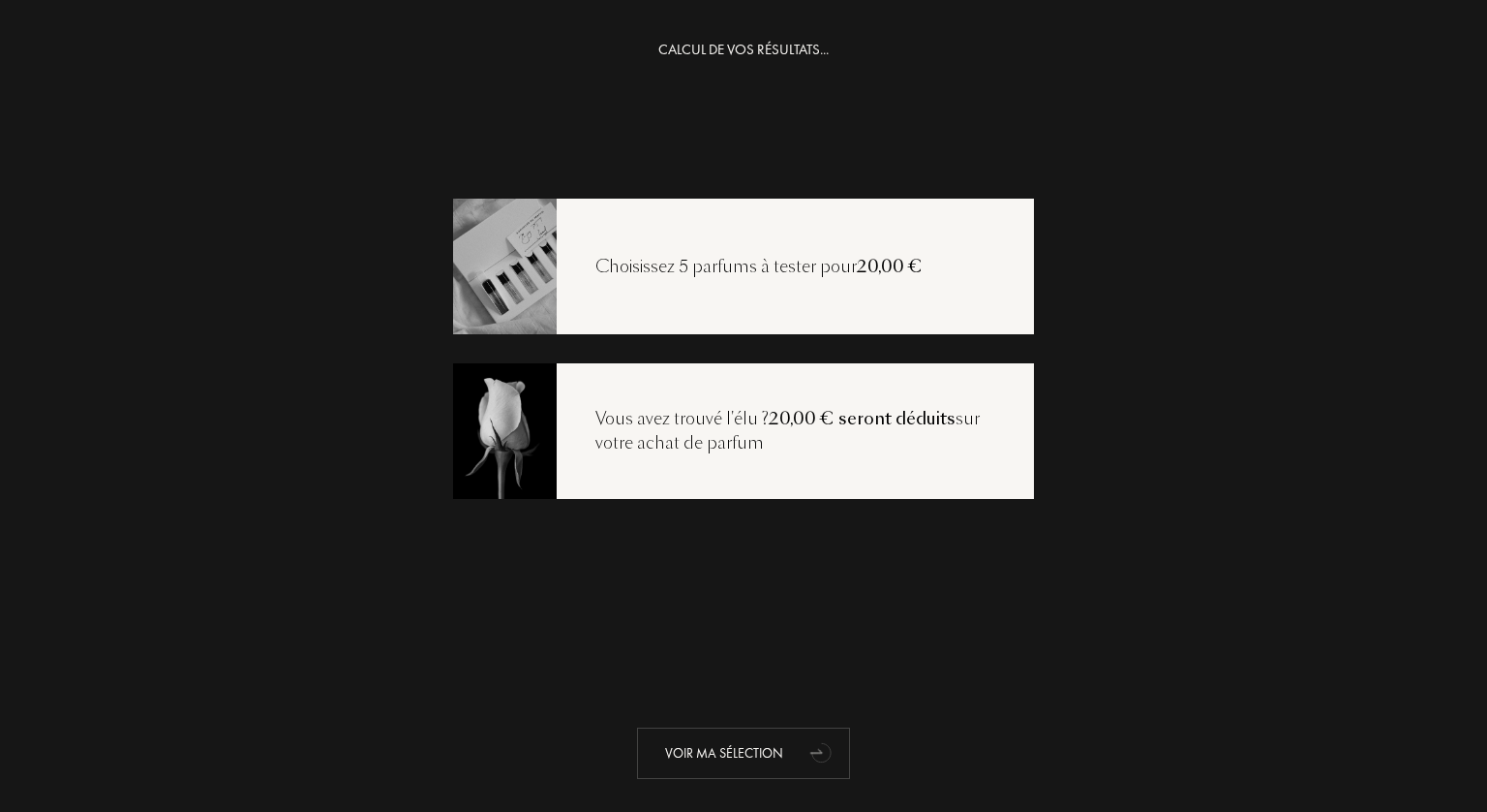
click at [730, 747] on div "Voir ma sélection" at bounding box center [743, 753] width 213 height 51
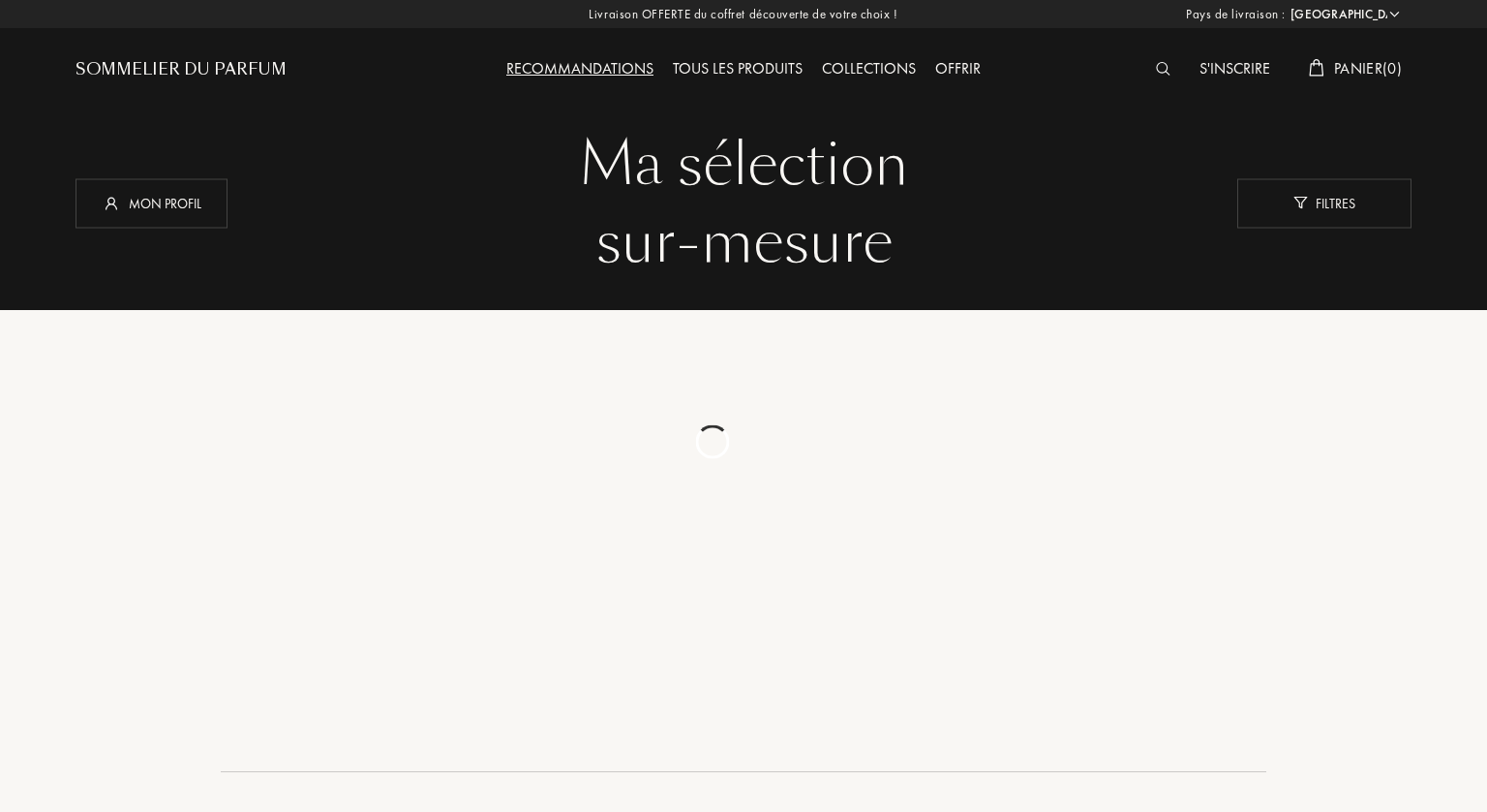
select select "FR"
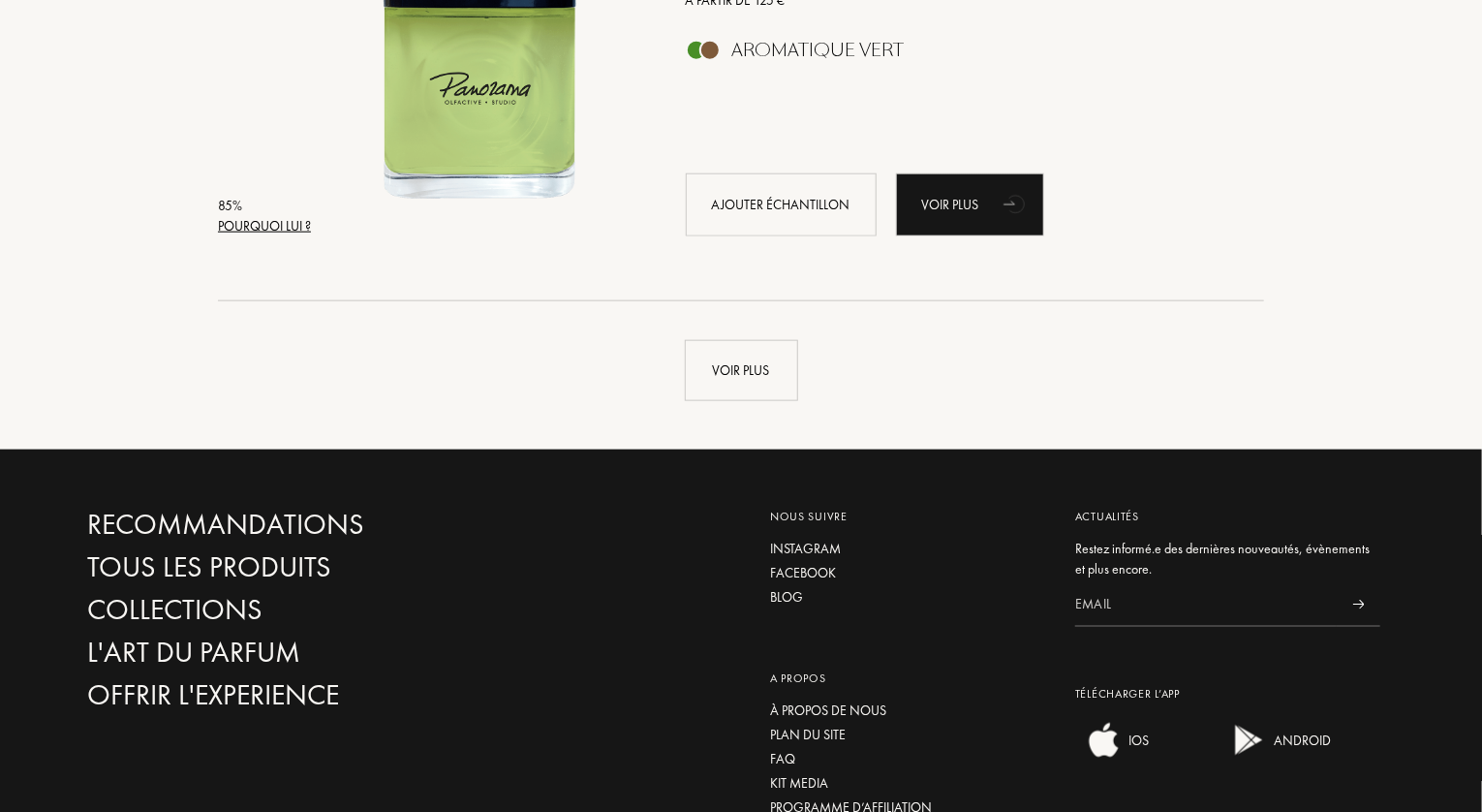
scroll to position [4381, 0]
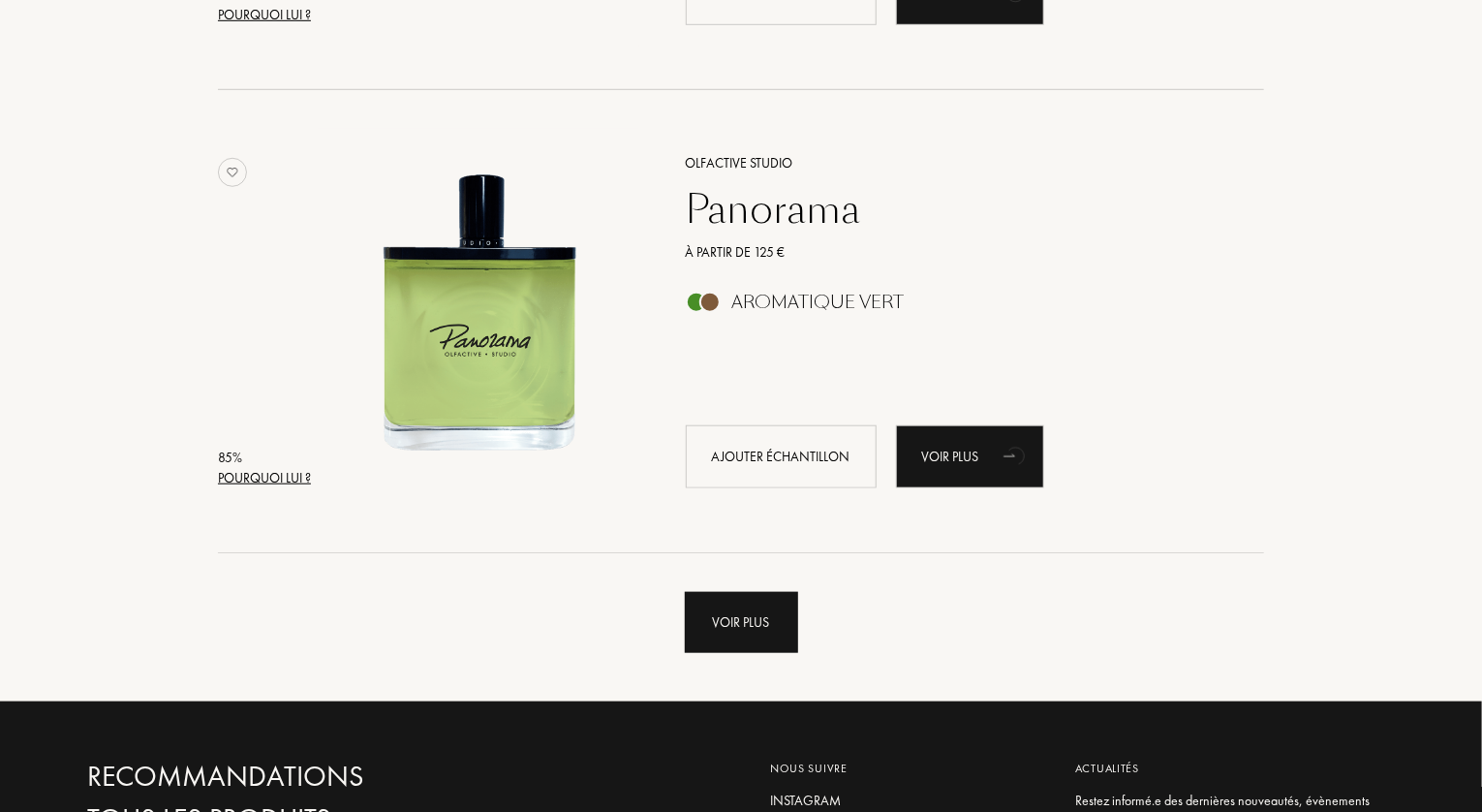
click at [759, 619] on div "Voir plus" at bounding box center [741, 622] width 114 height 61
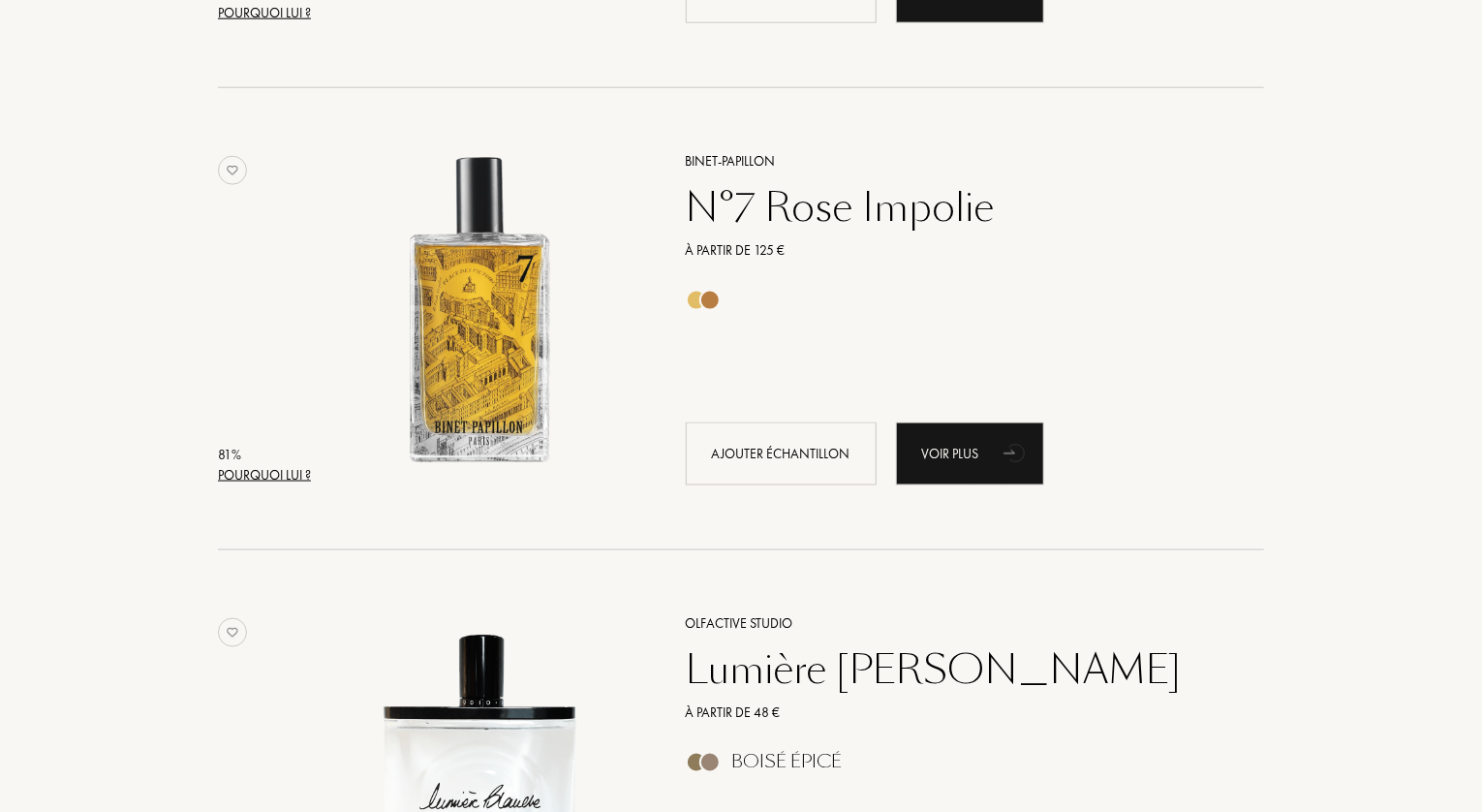
scroll to position [9029, 0]
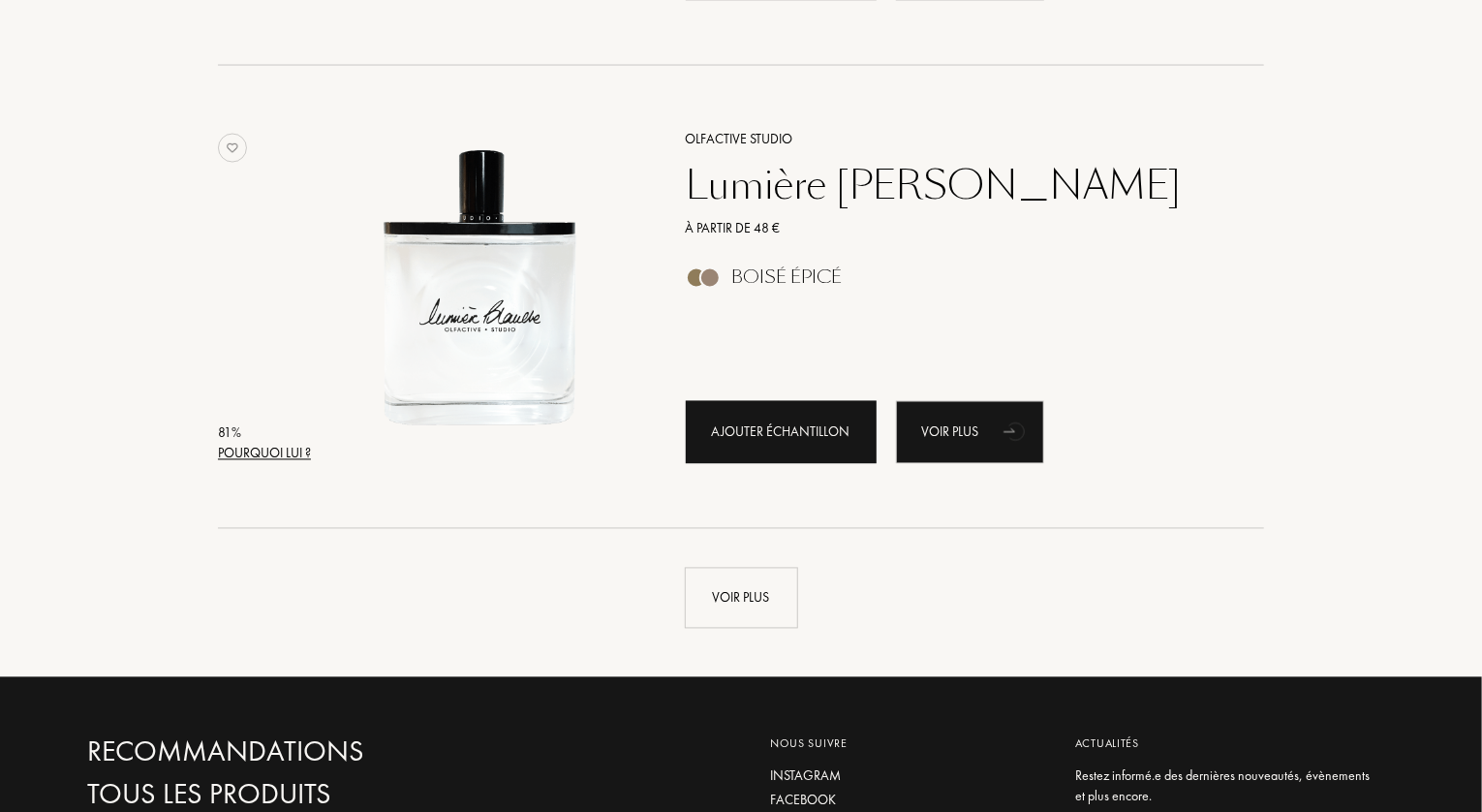
click at [804, 441] on div "Ajouter échantillon" at bounding box center [781, 432] width 190 height 63
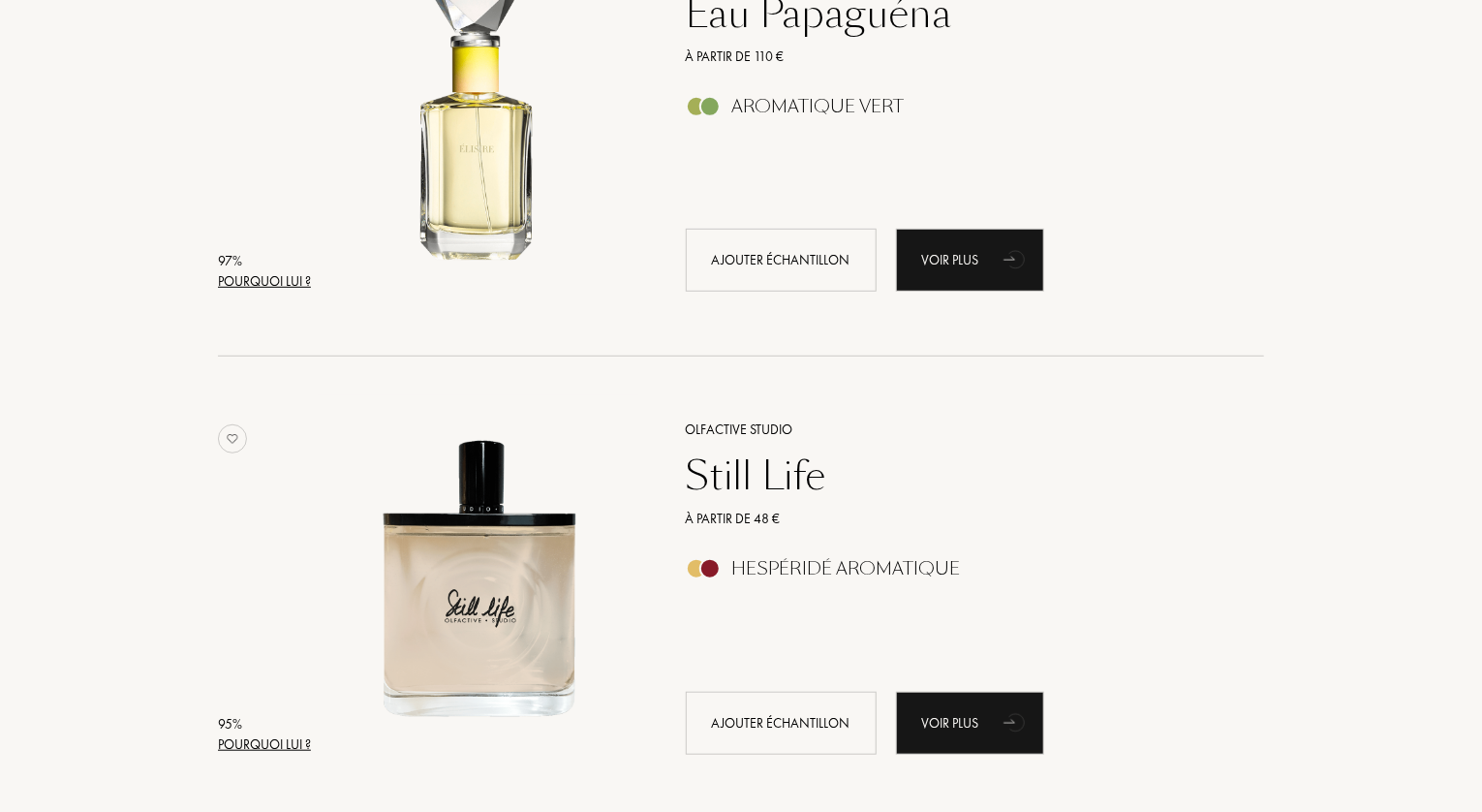
scroll to position [411, 0]
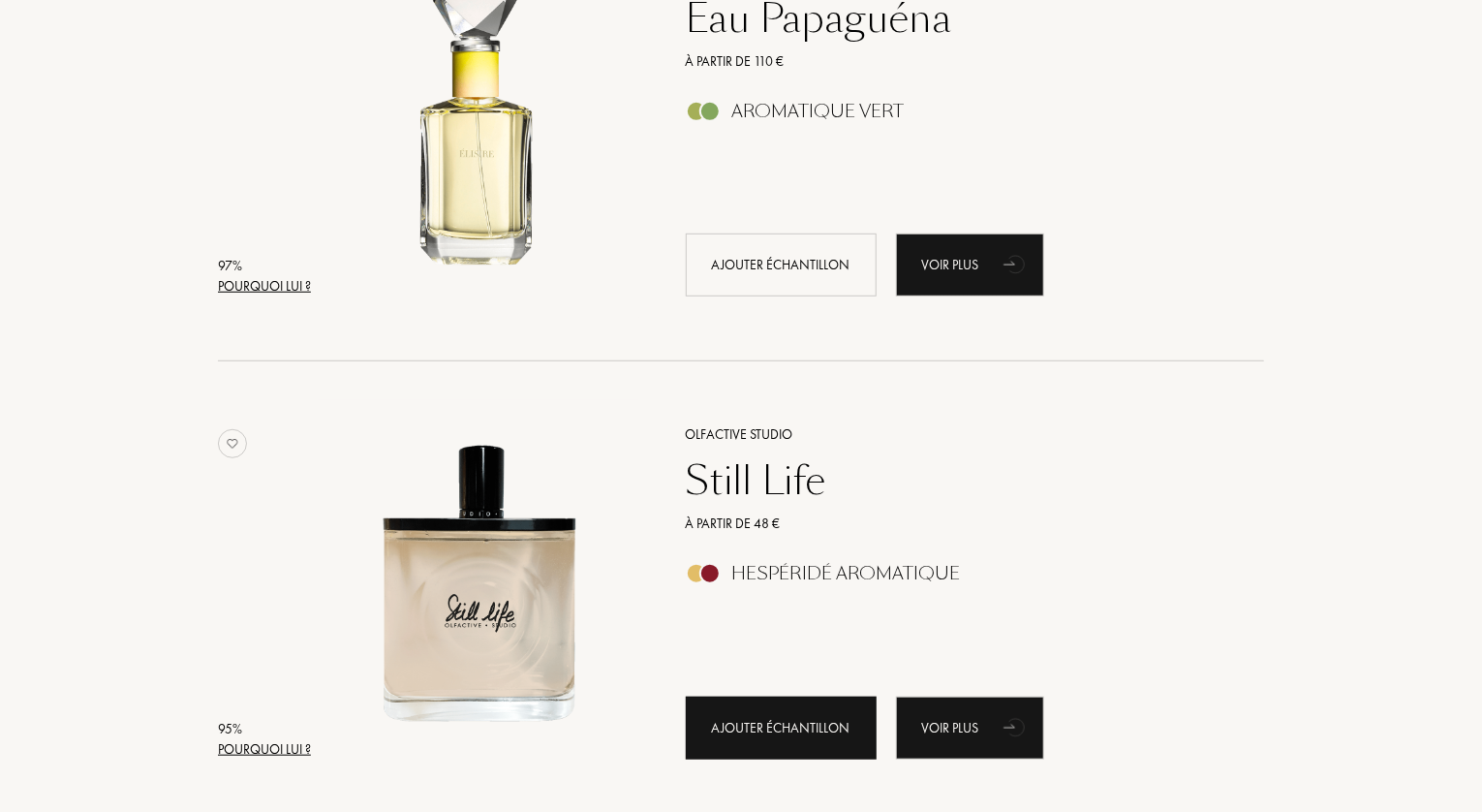
click at [799, 735] on div "Ajouter échantillon" at bounding box center [781, 727] width 190 height 63
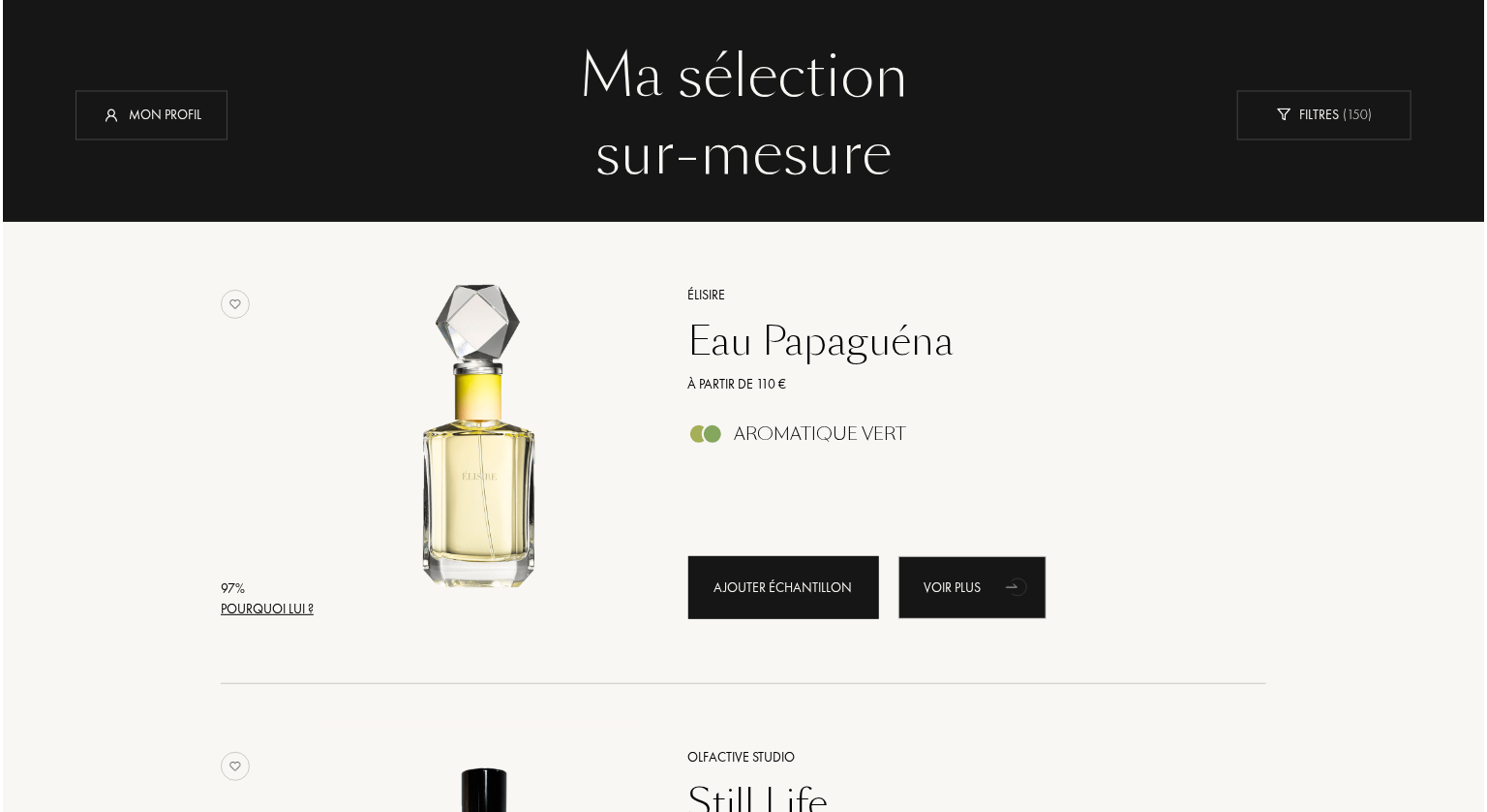
scroll to position [193, 0]
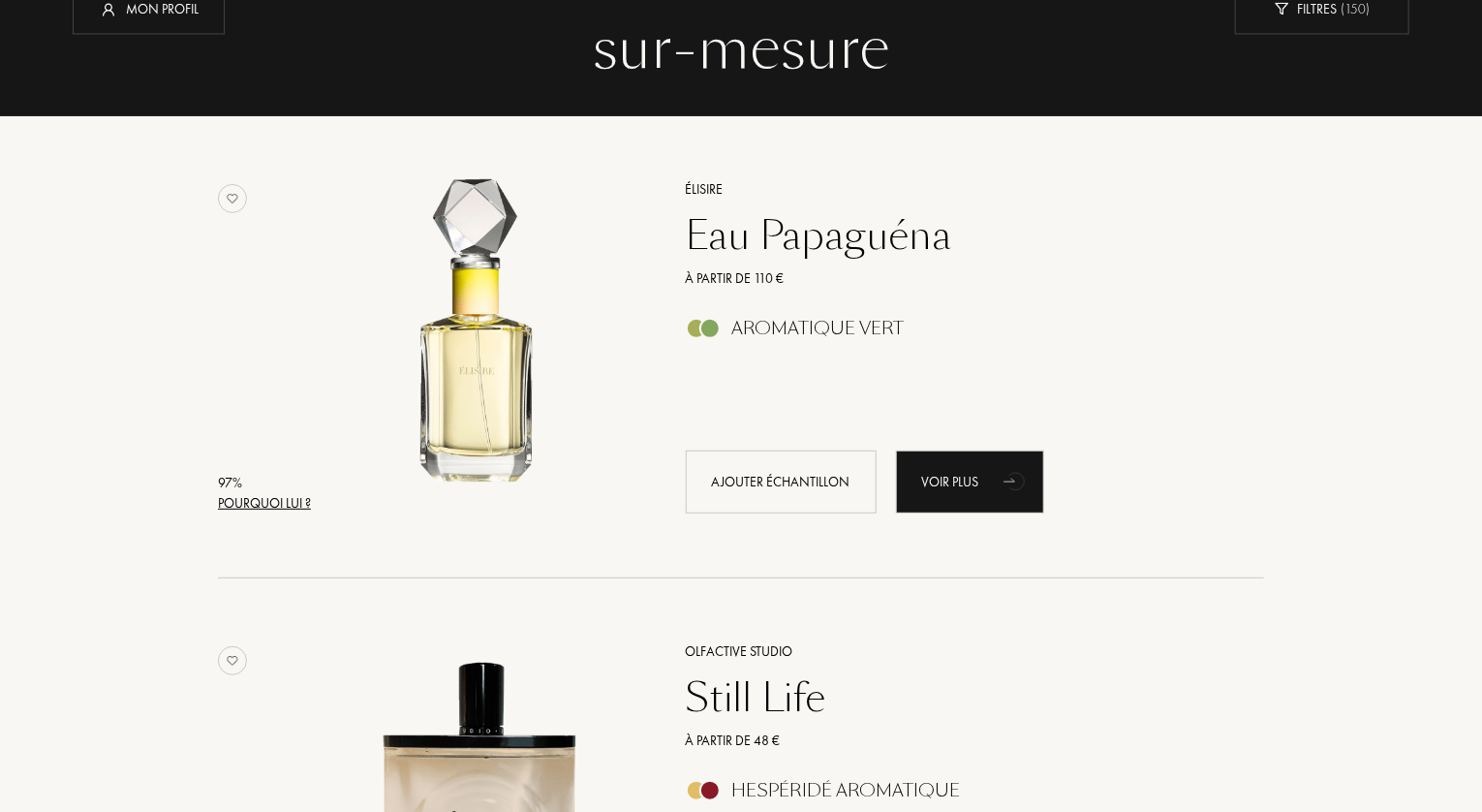
click at [283, 503] on div "Pourquoi lui ?" at bounding box center [264, 502] width 93 height 20
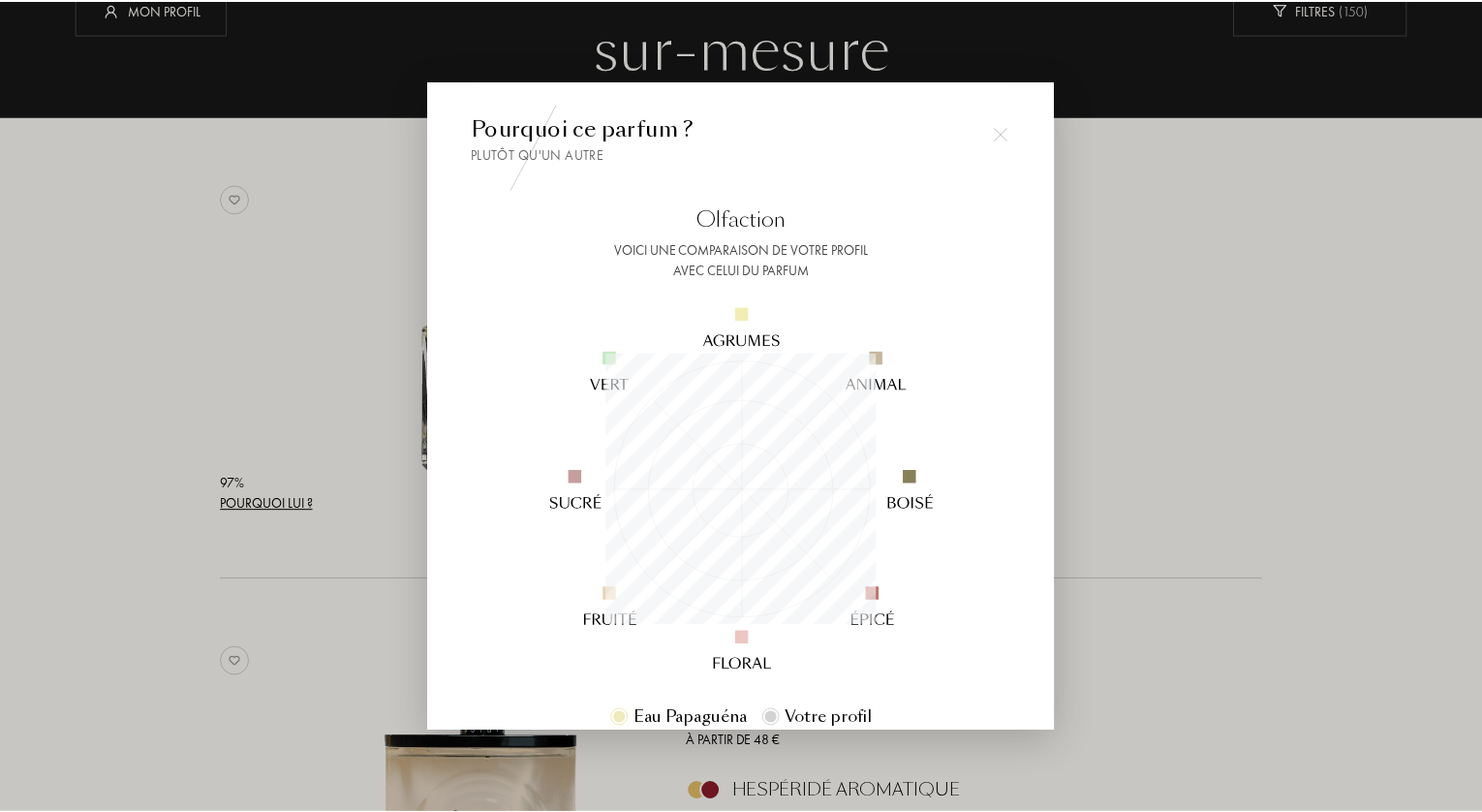
scroll to position [271, 271]
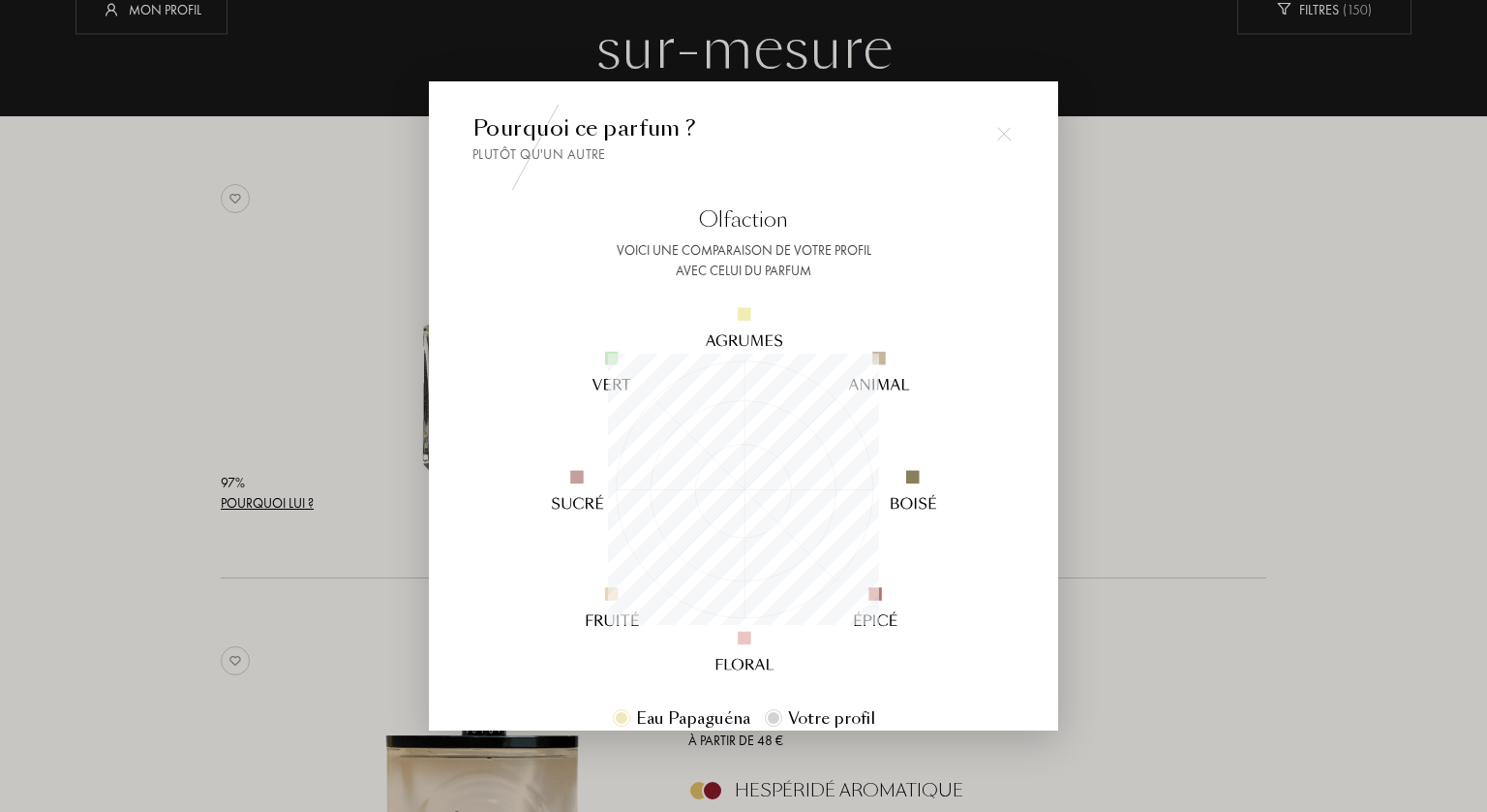
click at [1010, 135] on div at bounding box center [1004, 134] width 39 height 39
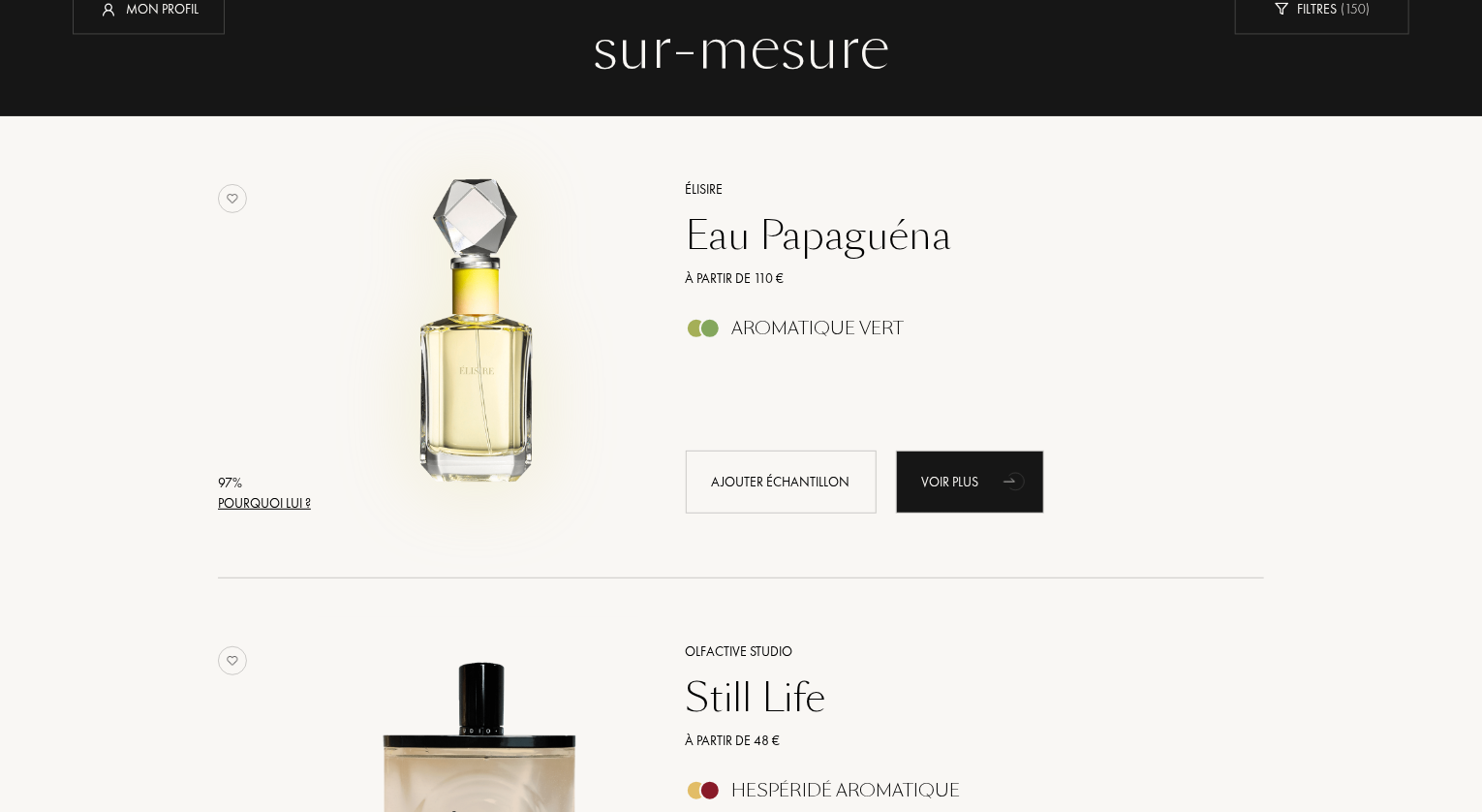
click at [501, 373] on img at bounding box center [479, 337] width 323 height 322
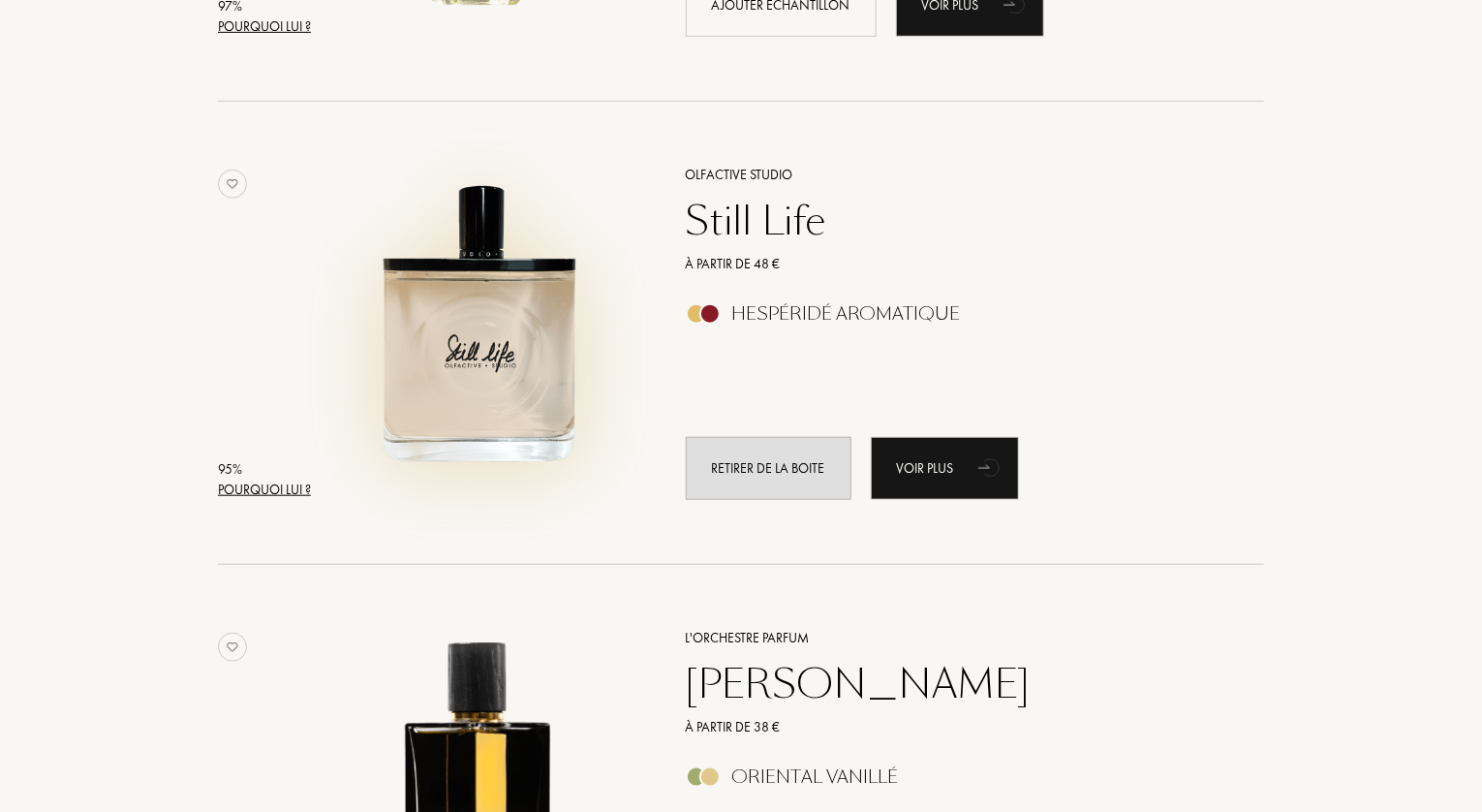
scroll to position [678, 0]
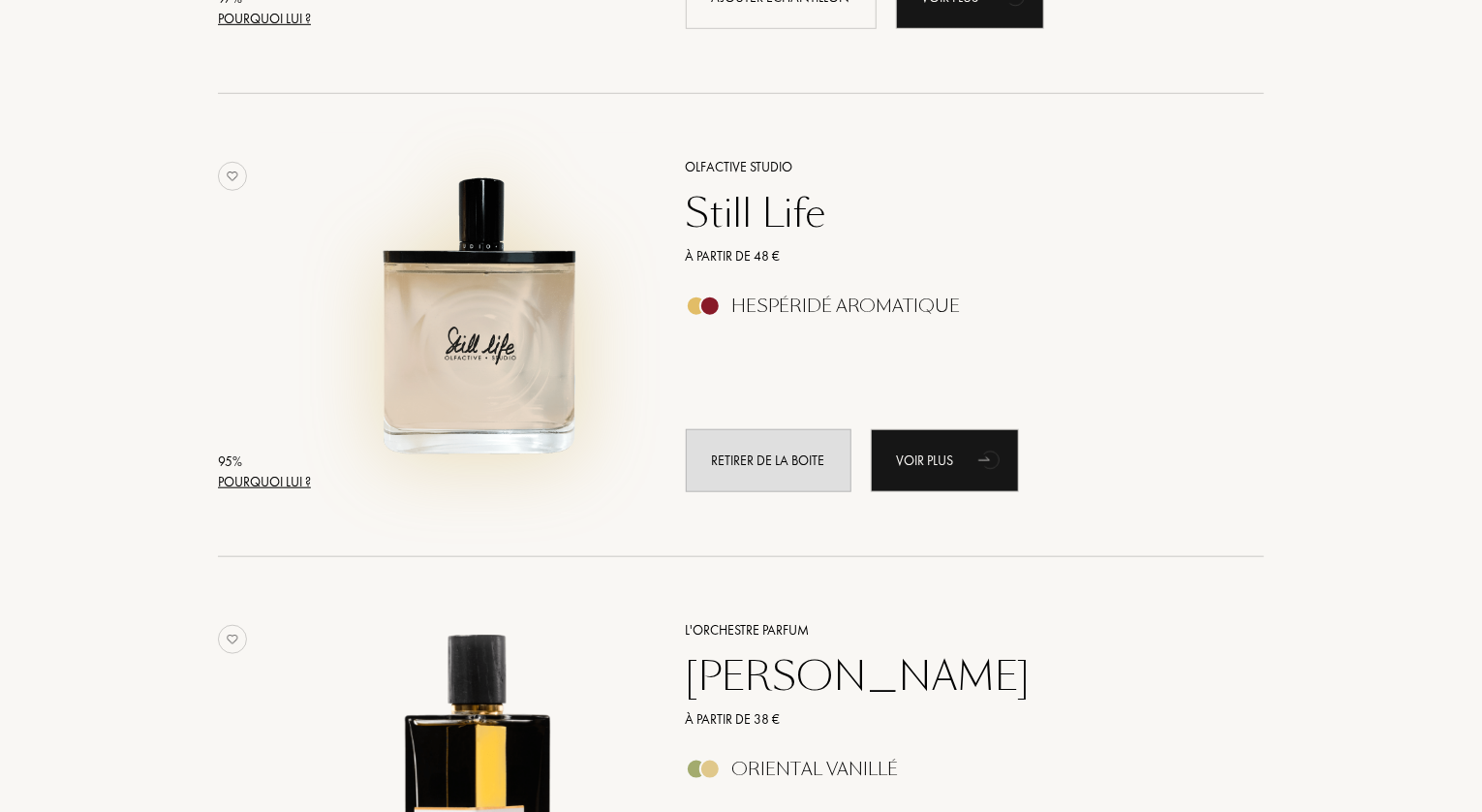
click at [518, 344] on img at bounding box center [479, 316] width 323 height 322
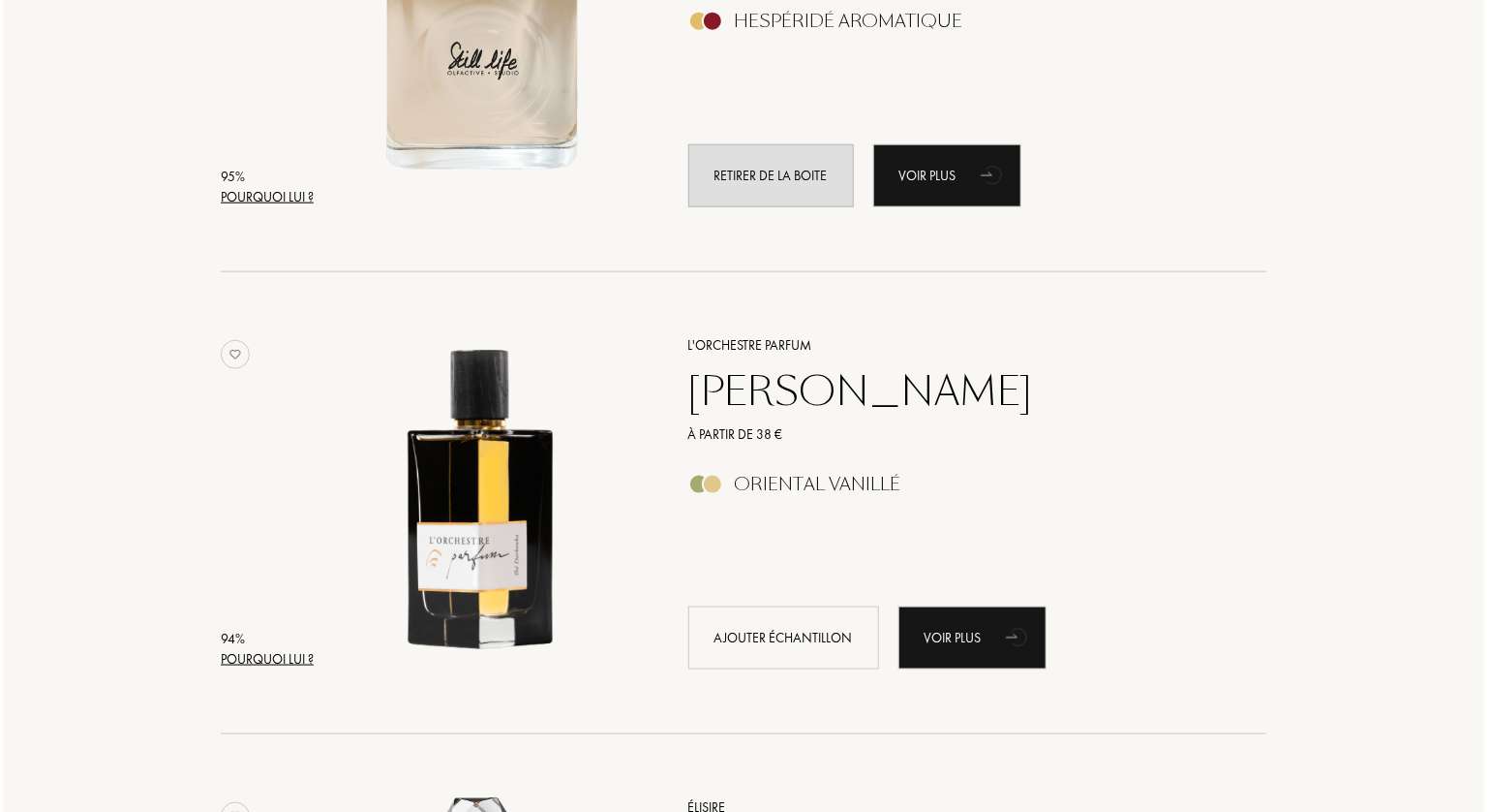
scroll to position [1066, 0]
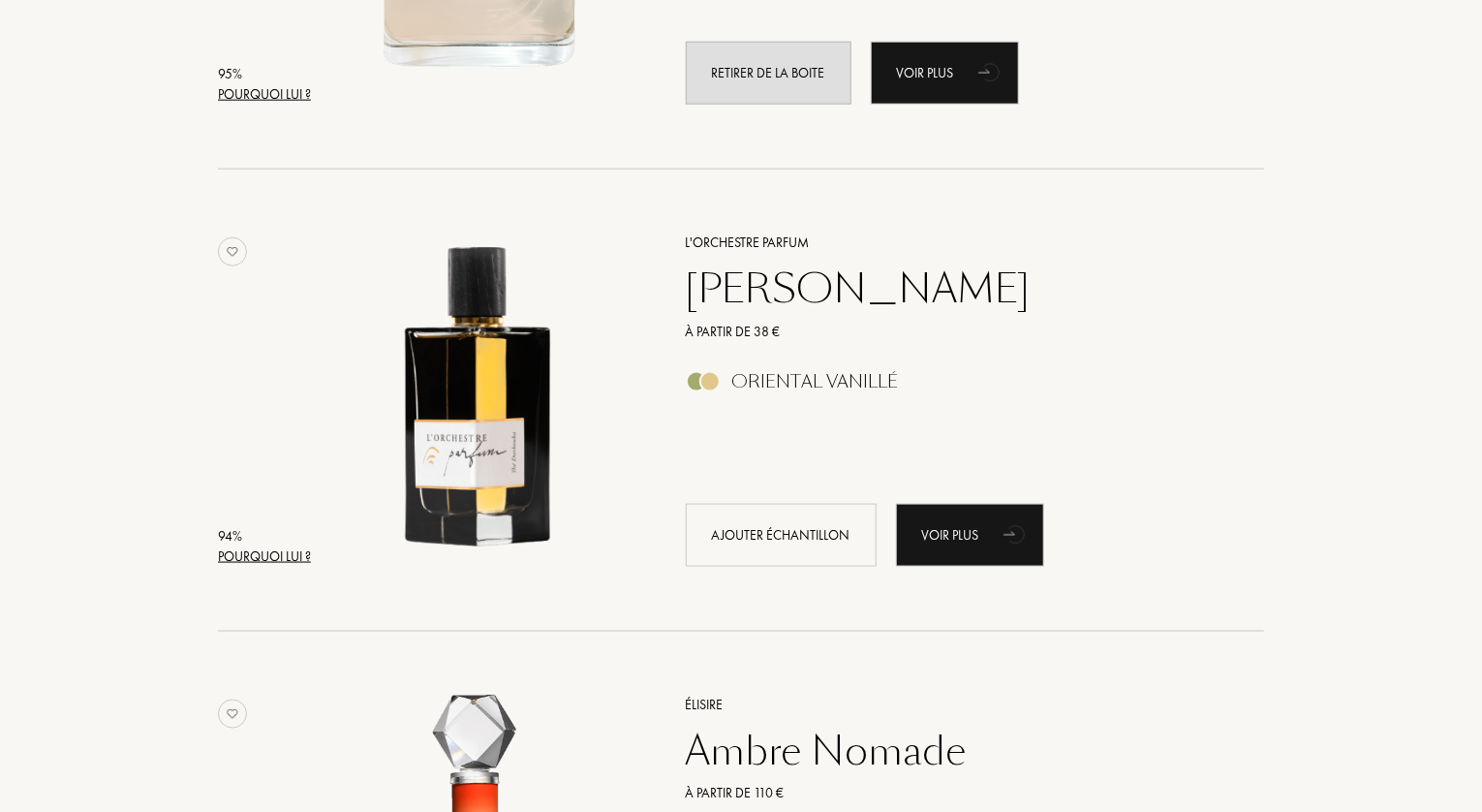
click at [257, 558] on div "Pourquoi lui ?" at bounding box center [264, 556] width 93 height 20
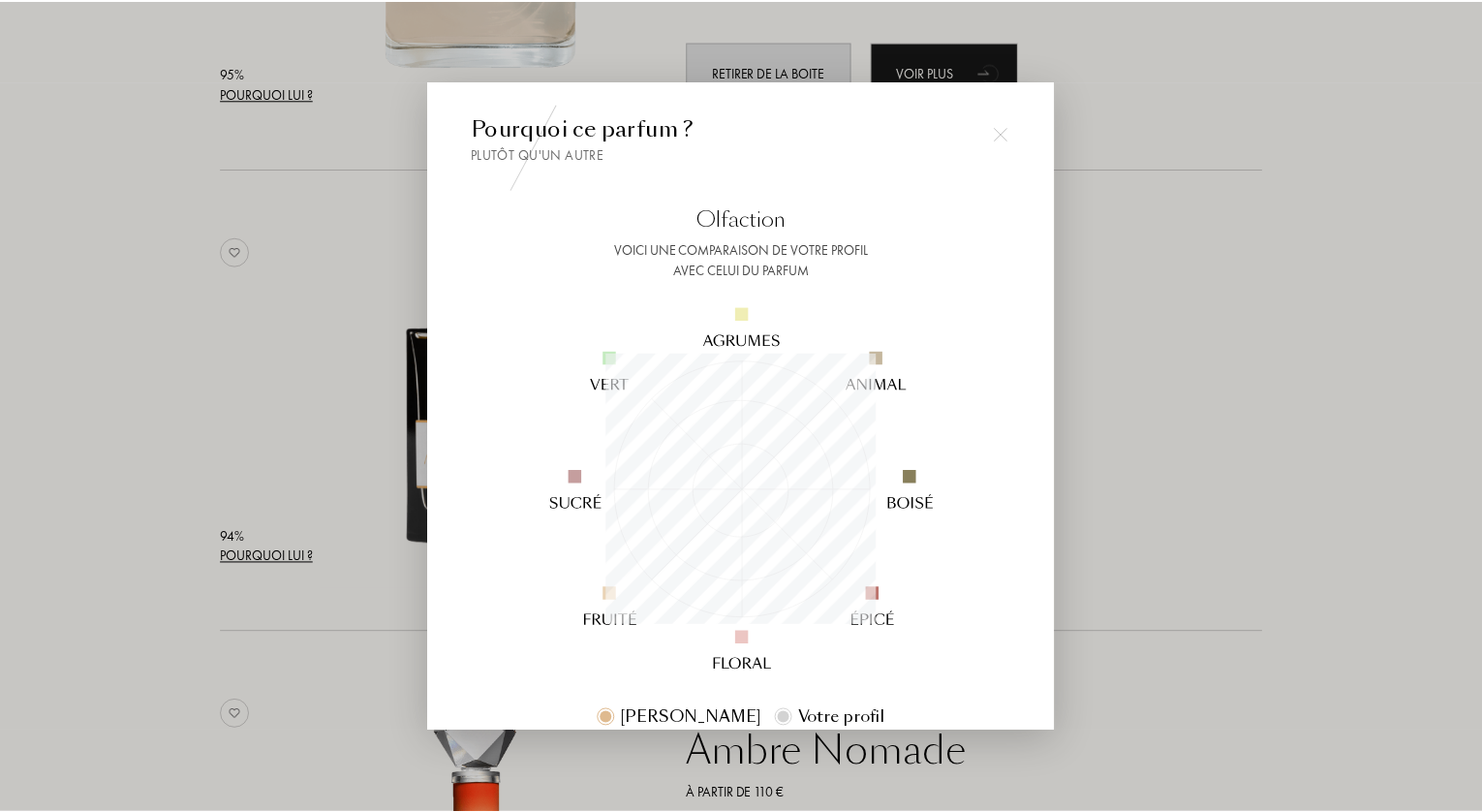
scroll to position [271, 271]
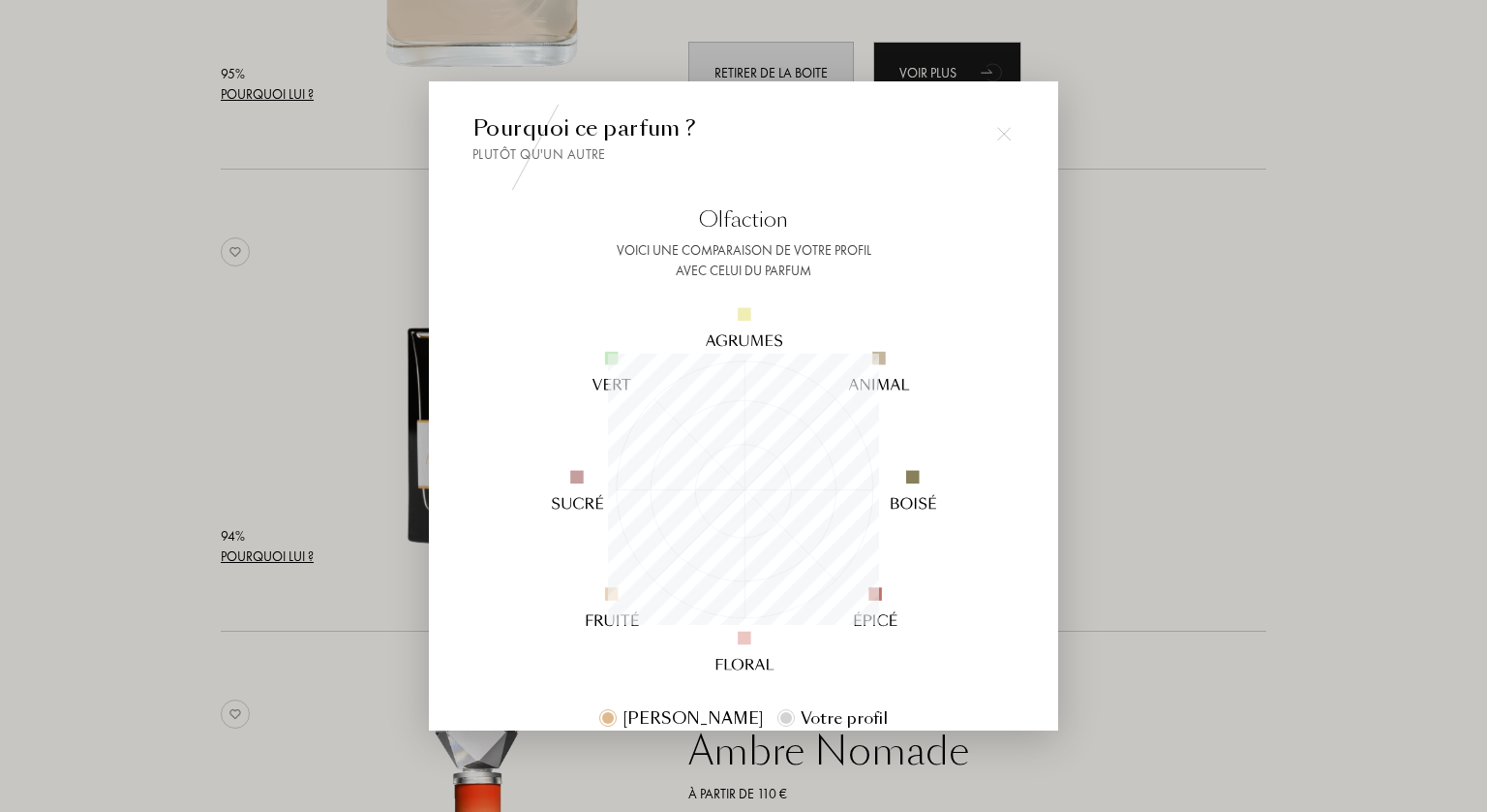
click at [1013, 127] on div at bounding box center [1004, 134] width 39 height 39
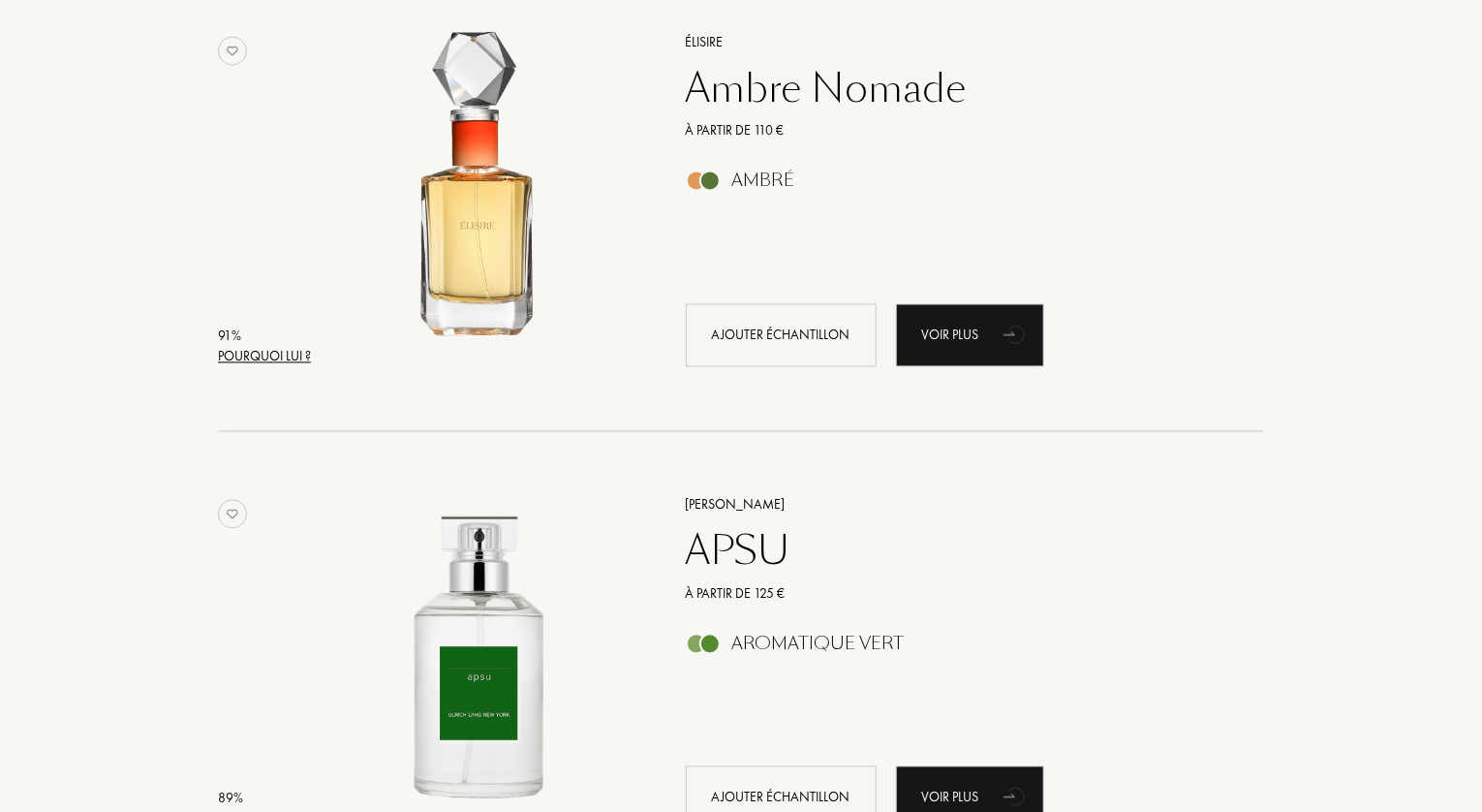
scroll to position [1743, 0]
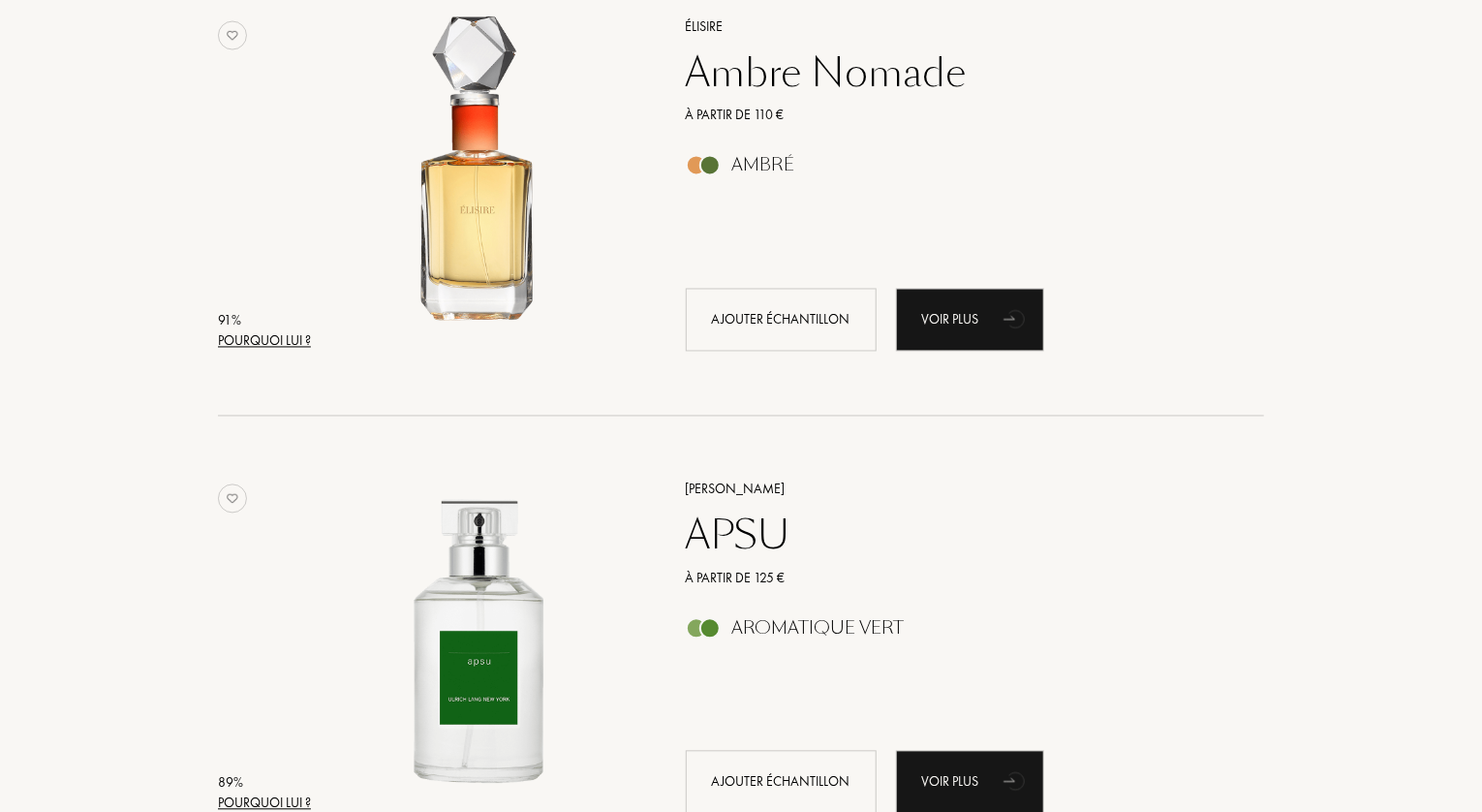
click at [799, 74] on div "Ambre Nomade" at bounding box center [953, 73] width 565 height 47
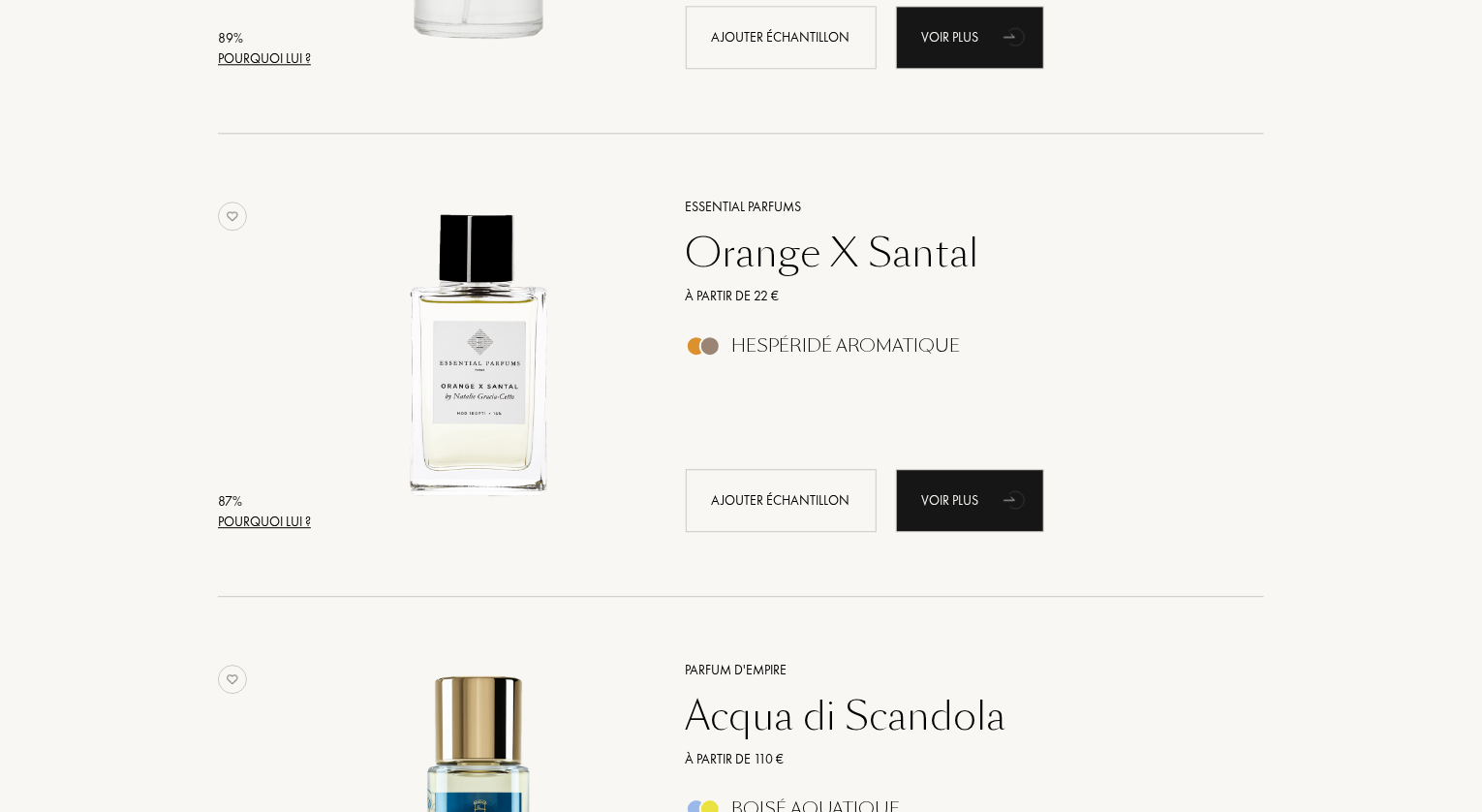
scroll to position [2518, 0]
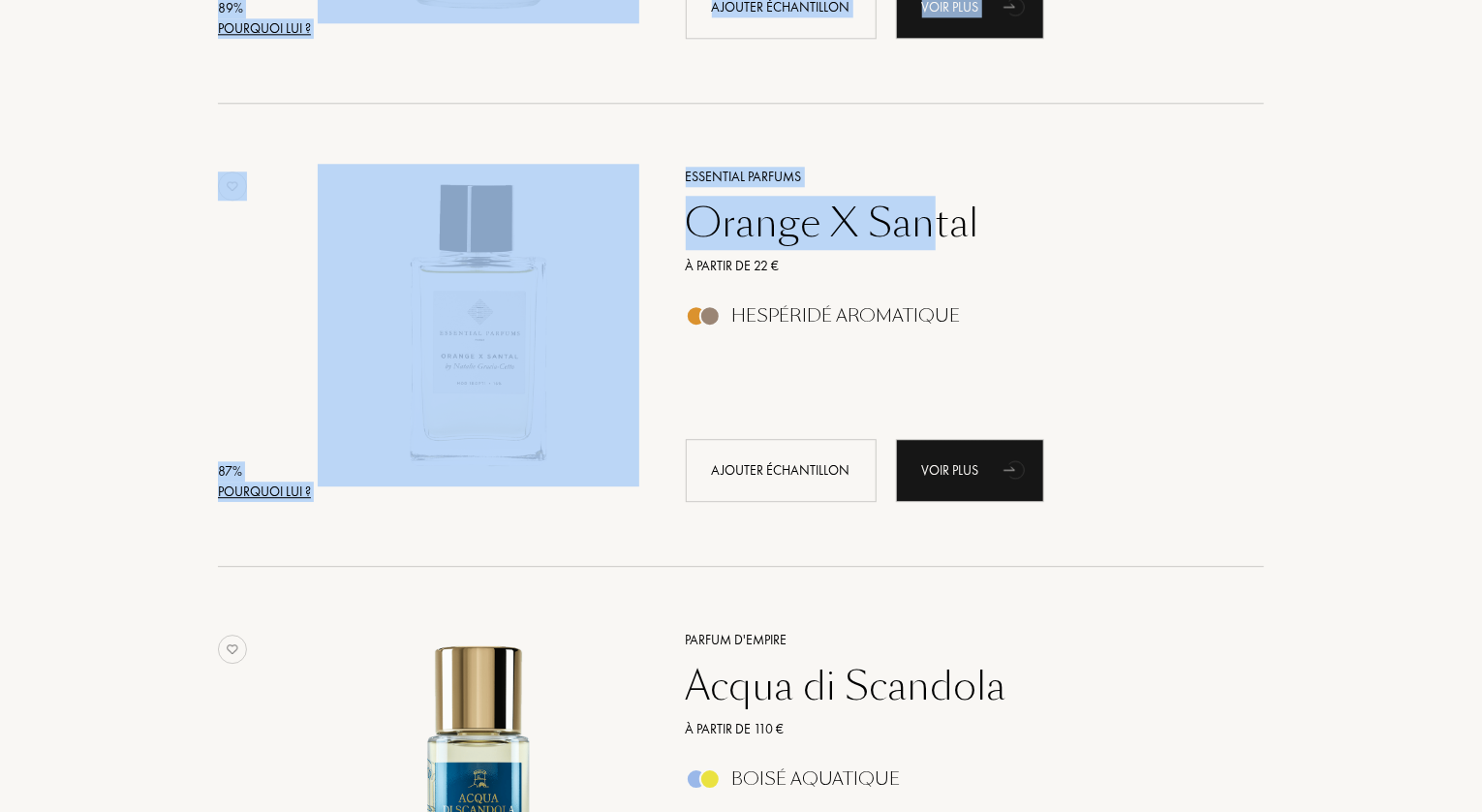
click at [934, 228] on div "Orange X Santal" at bounding box center [953, 222] width 565 height 47
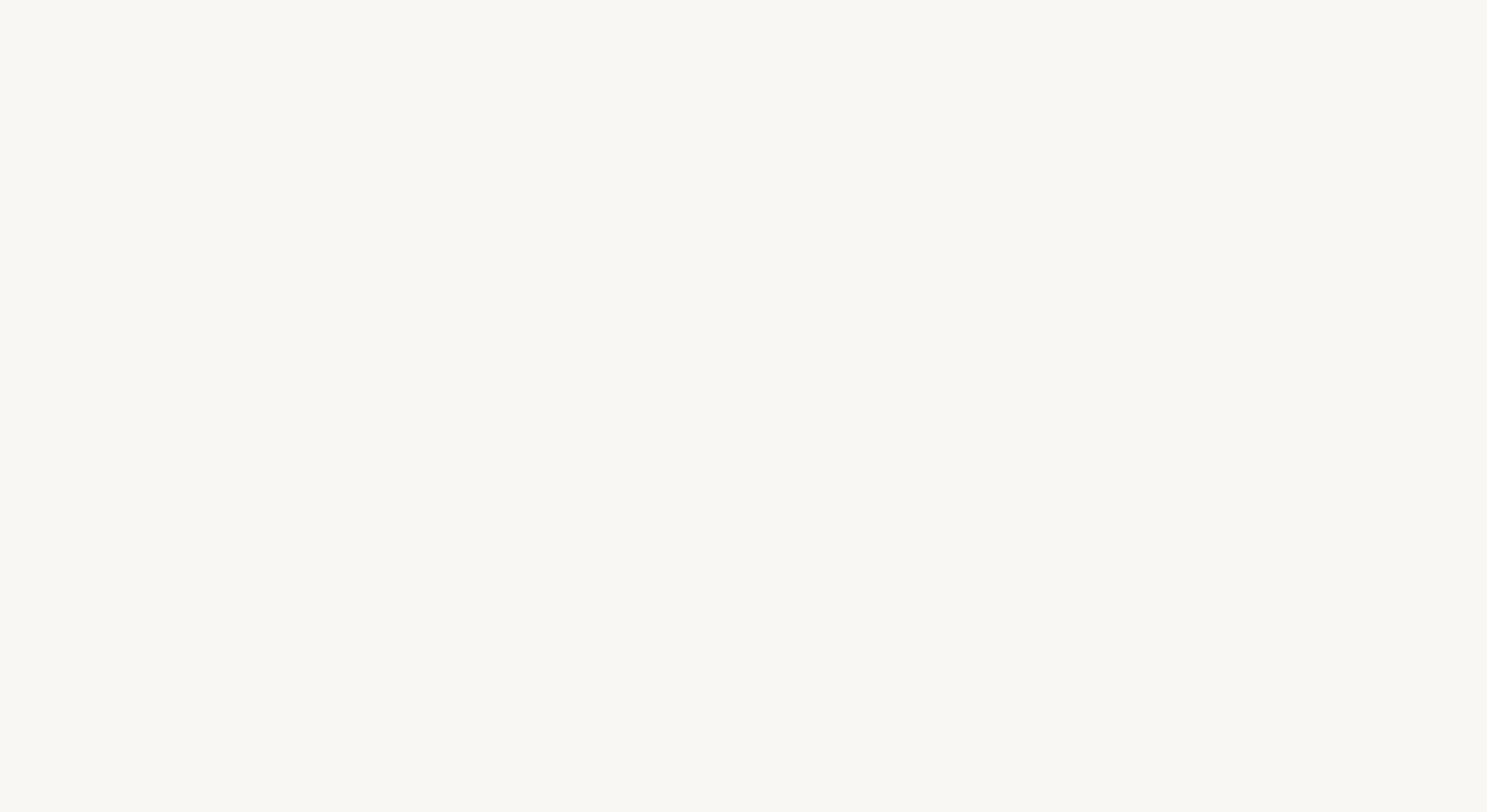
select select "FR"
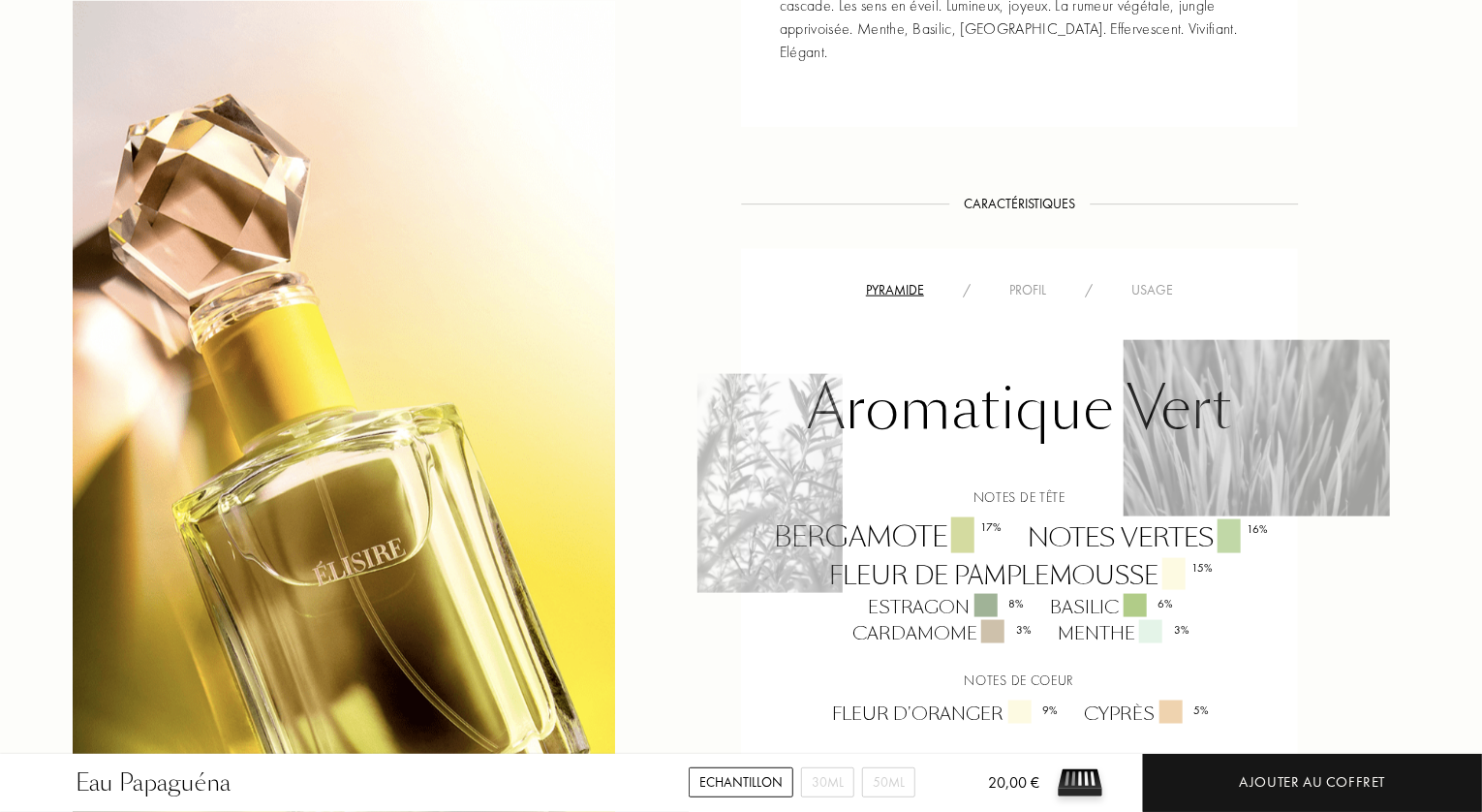
scroll to position [968, 0]
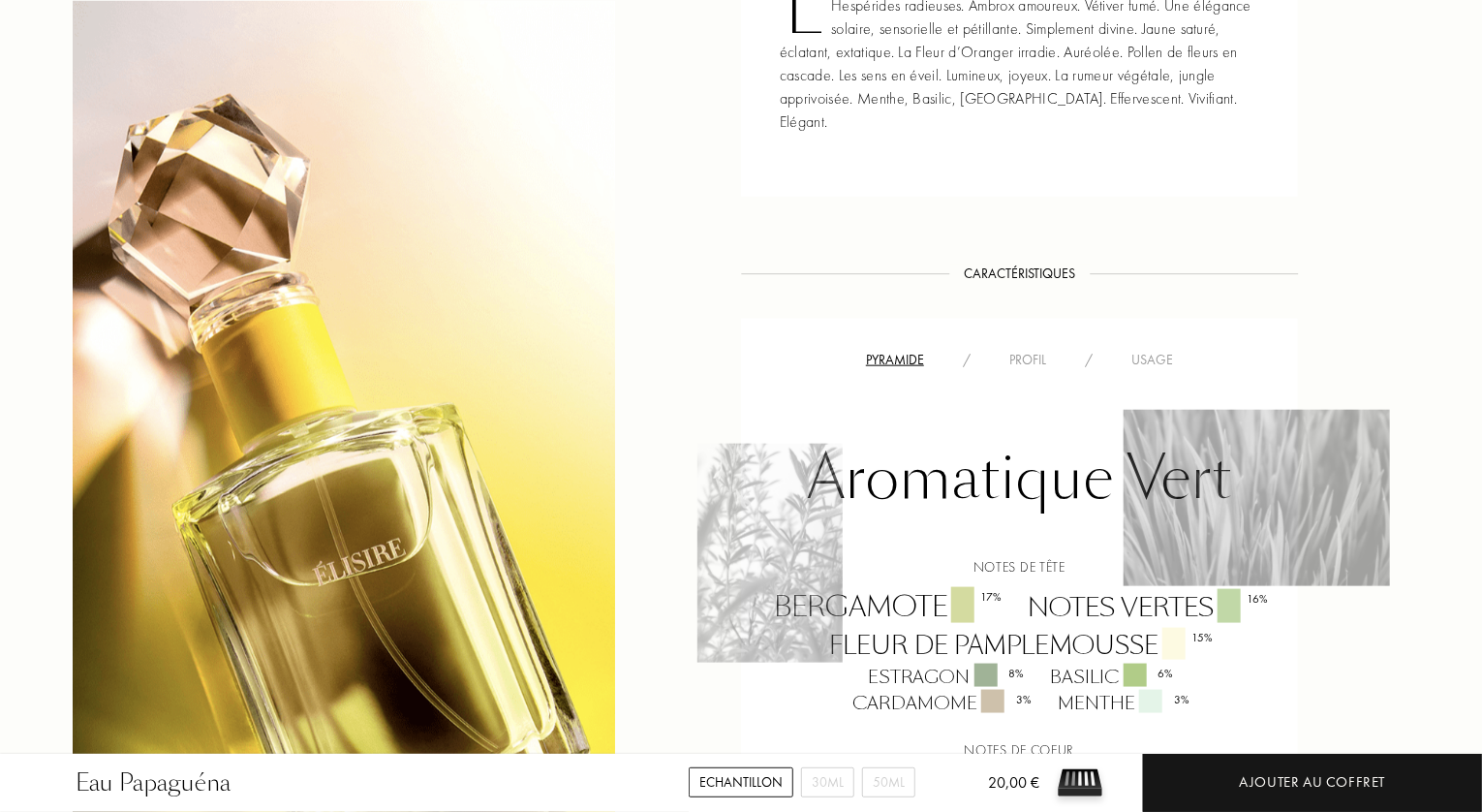
click at [1028, 350] on div "Profil" at bounding box center [1028, 359] width 76 height 20
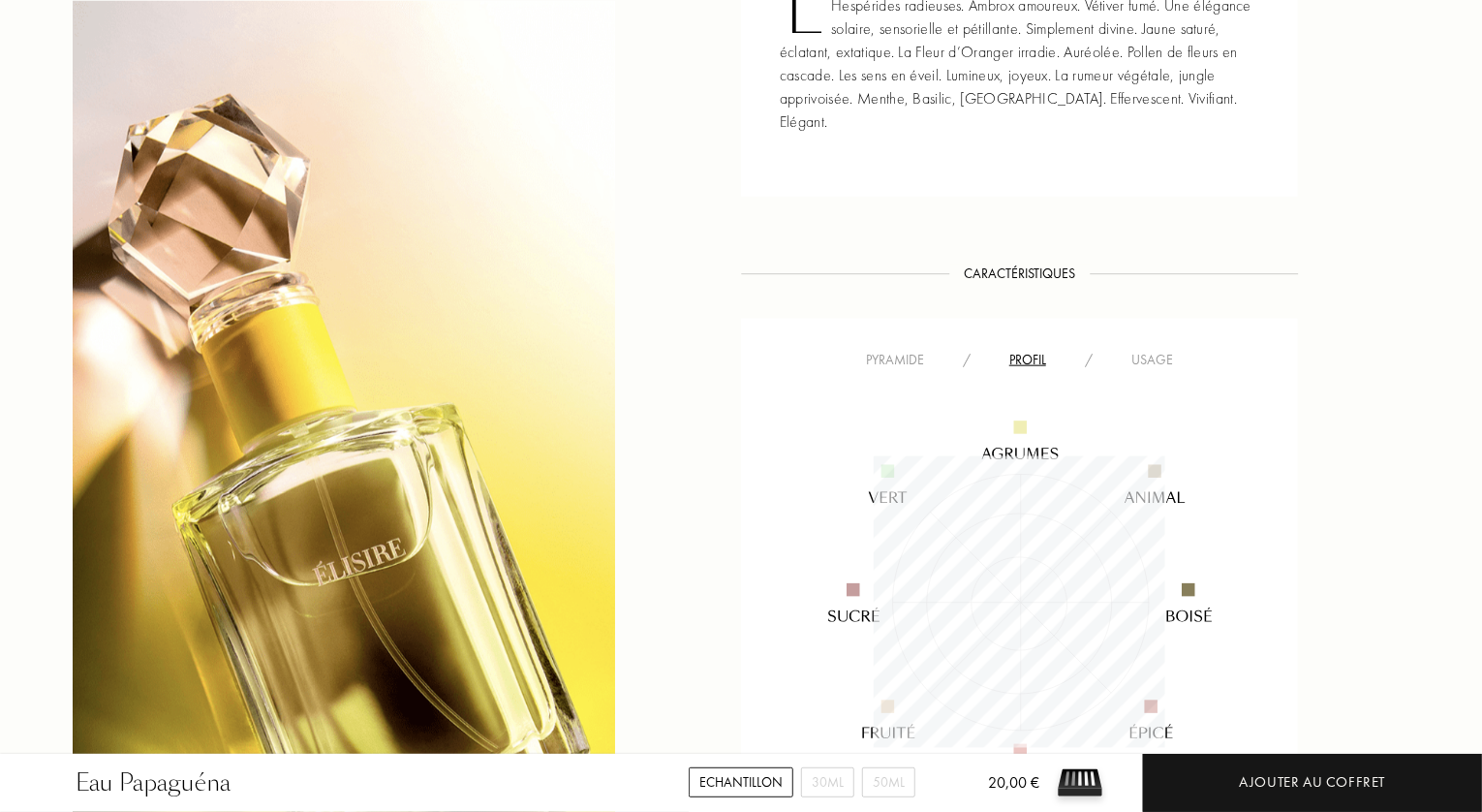
scroll to position [291, 292]
click at [1155, 350] on div "Usage" at bounding box center [1153, 359] width 81 height 20
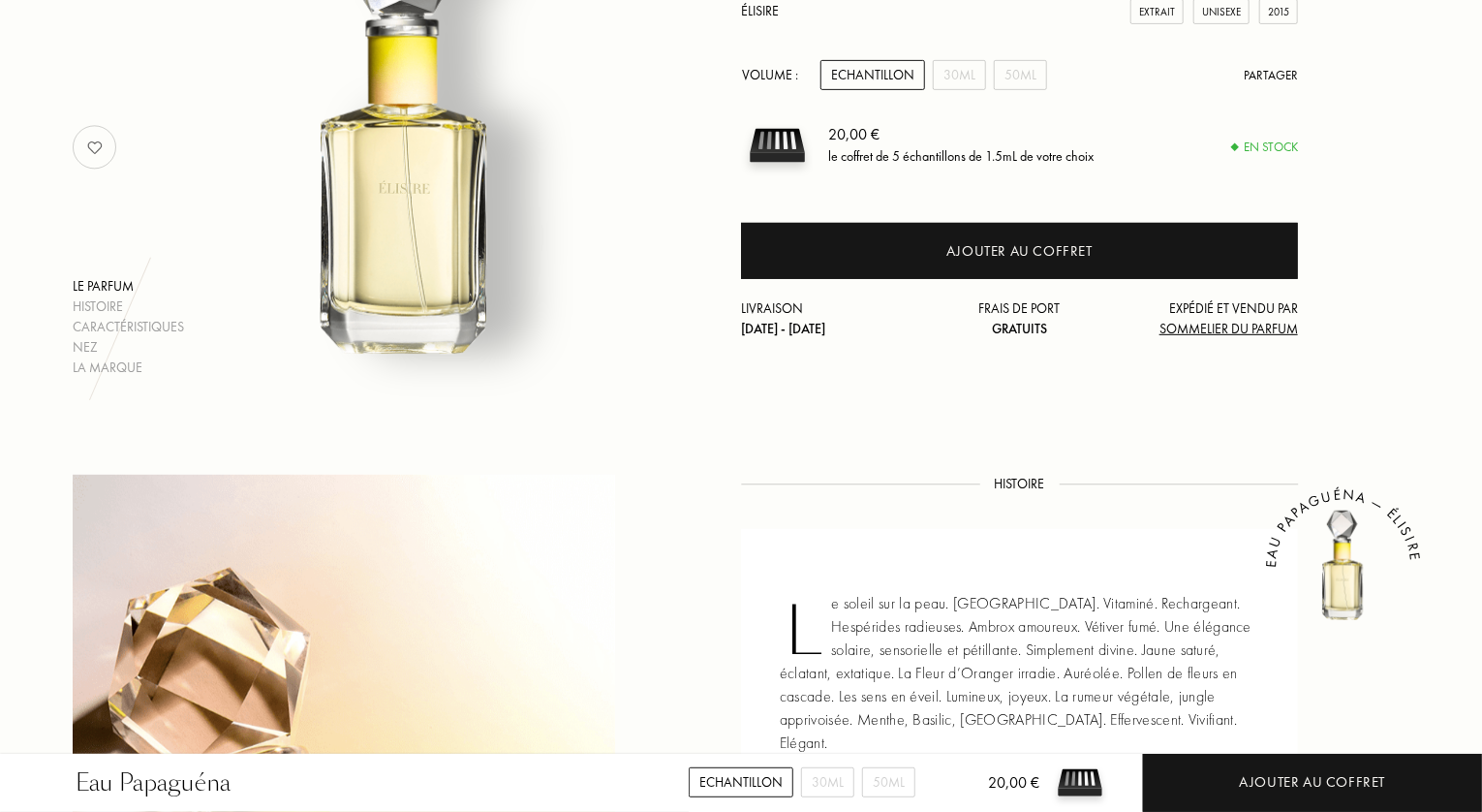
scroll to position [0, 0]
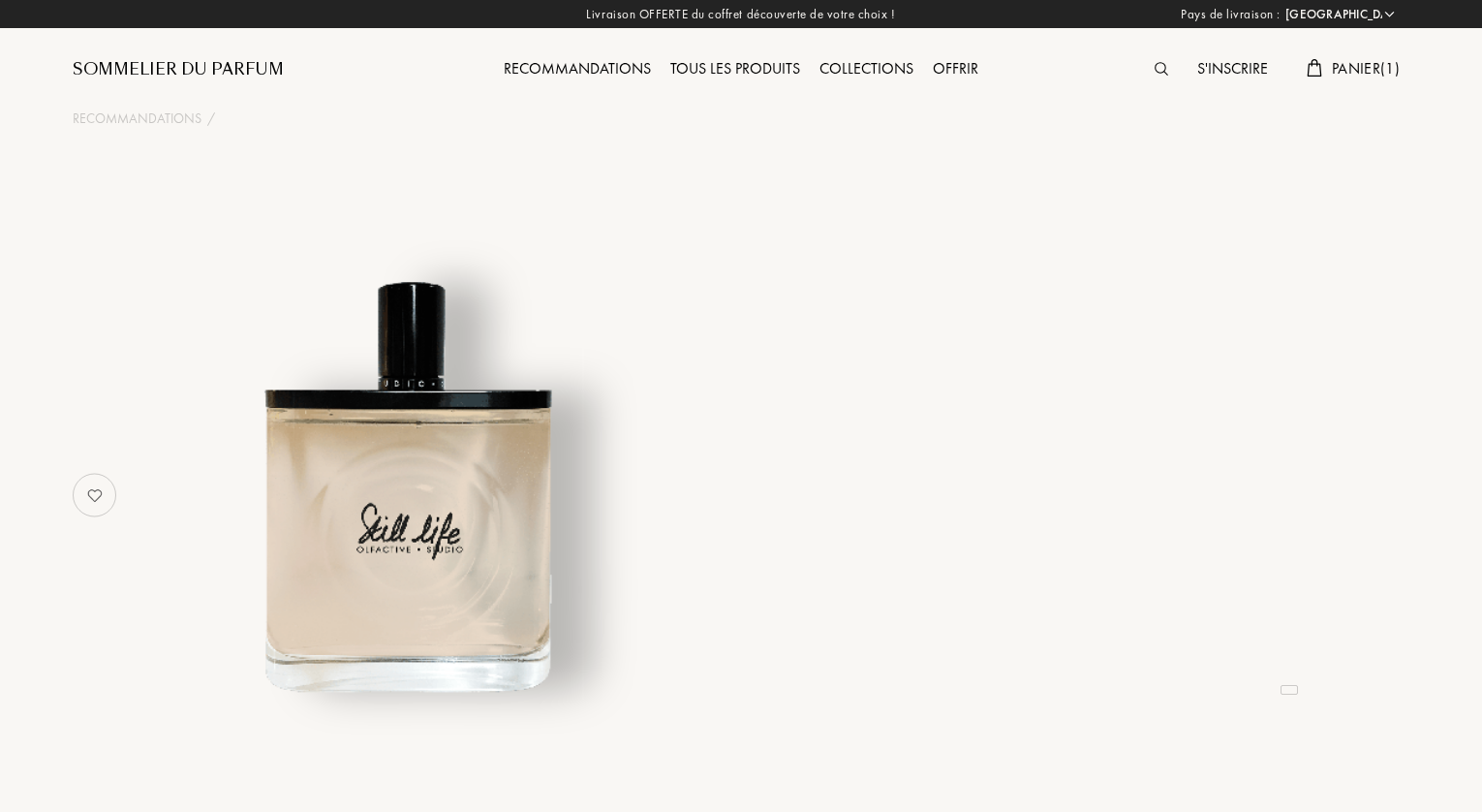
select select "FR"
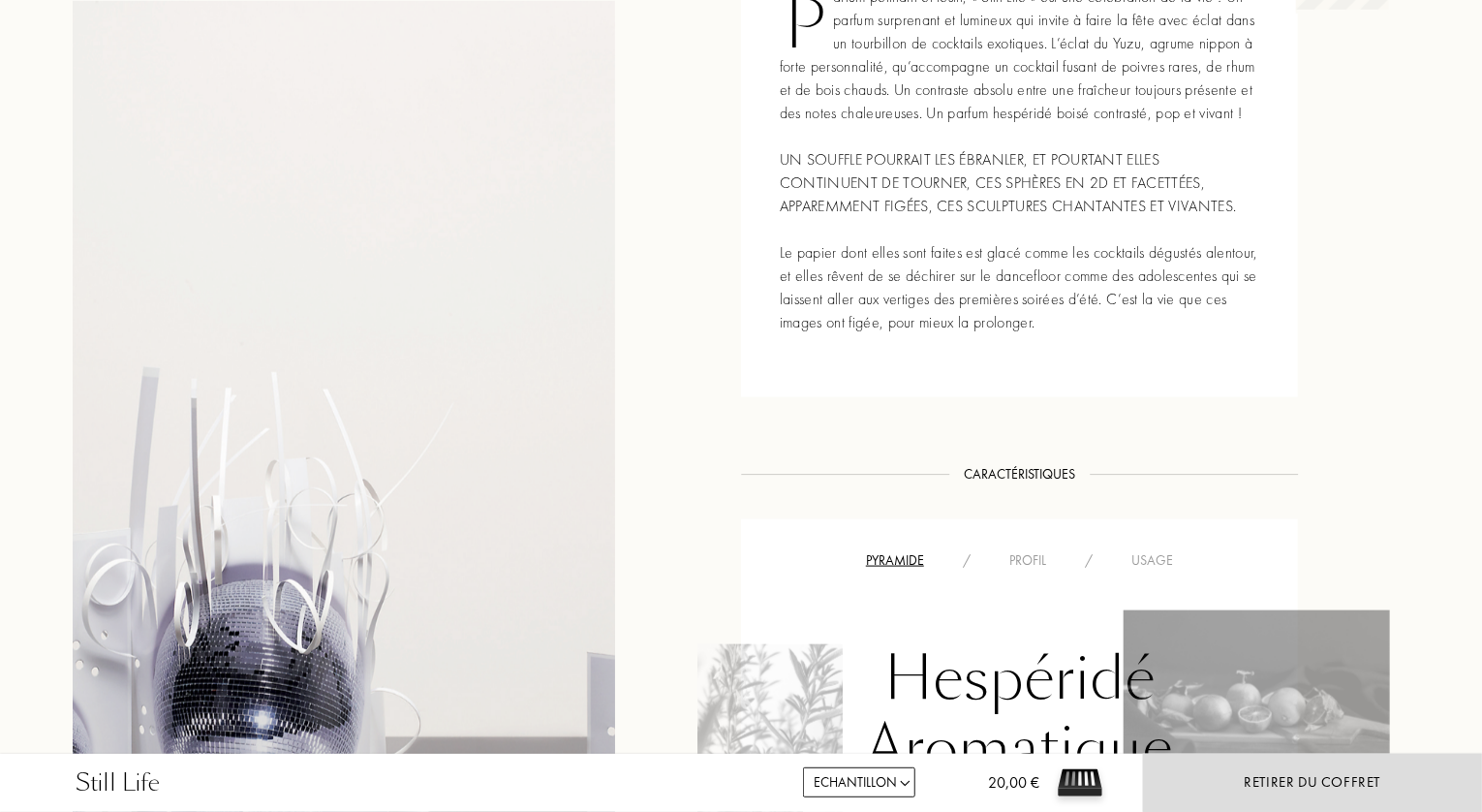
scroll to position [968, 0]
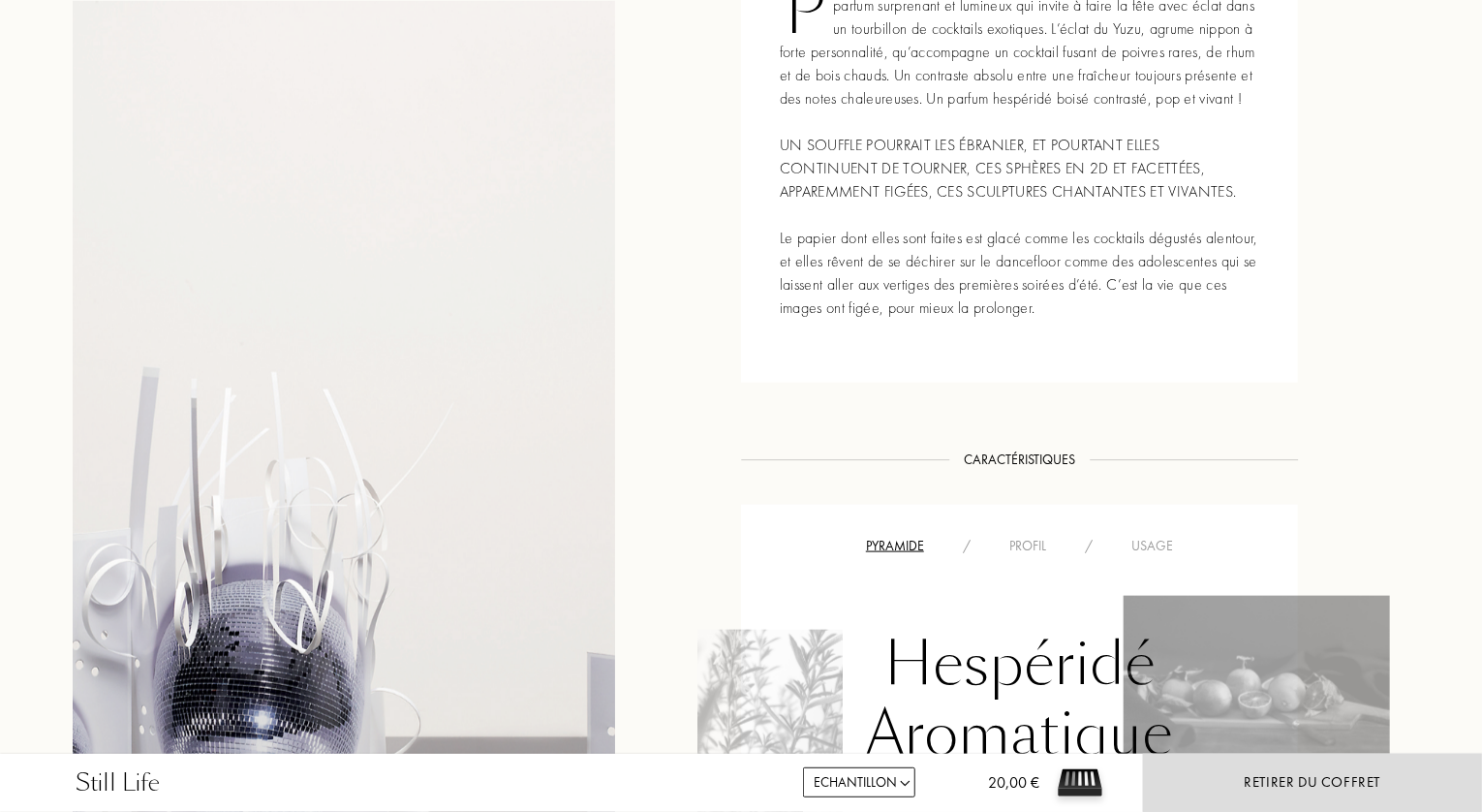
click at [1034, 545] on div "Profil" at bounding box center [1028, 545] width 76 height 20
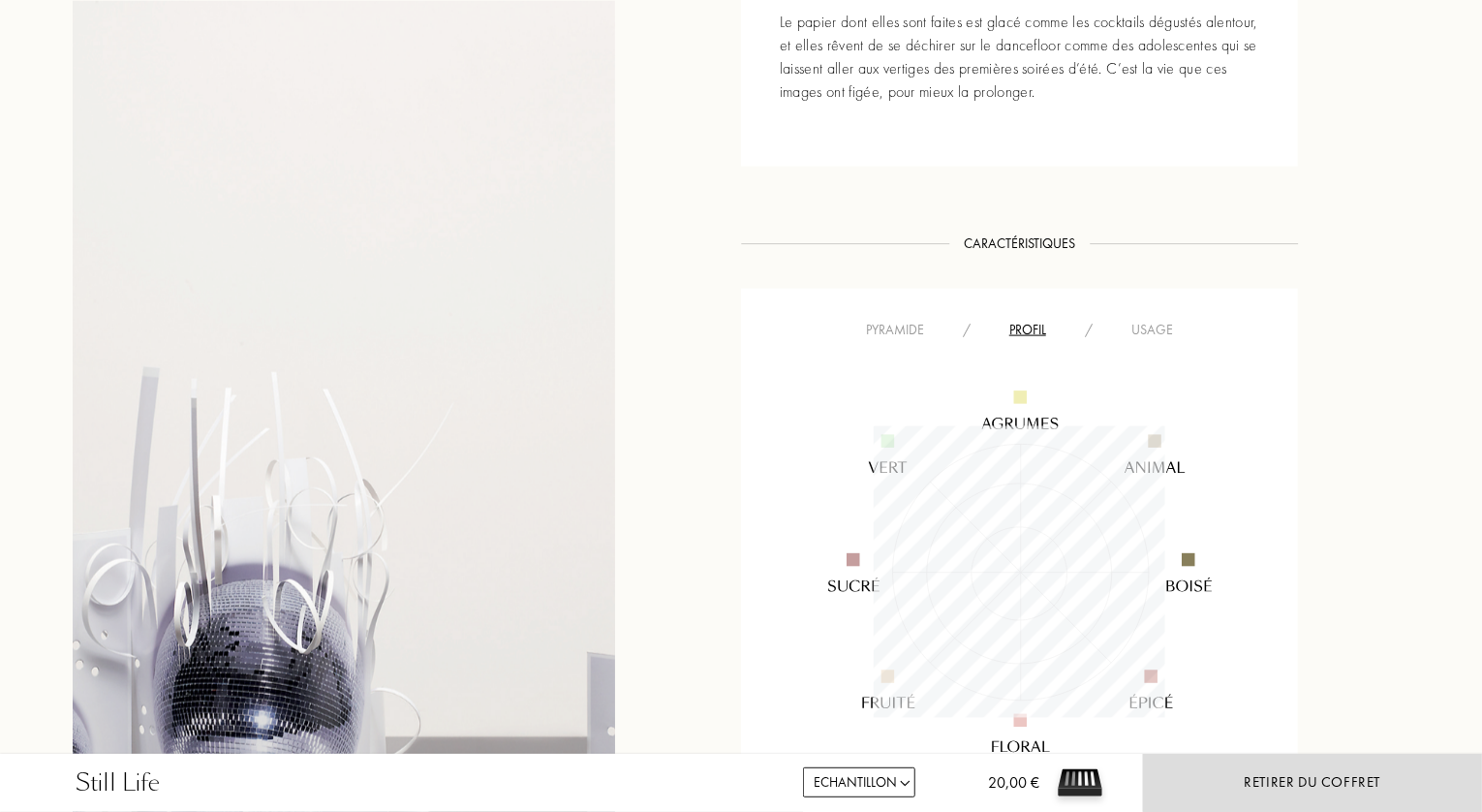
scroll to position [1066, 0]
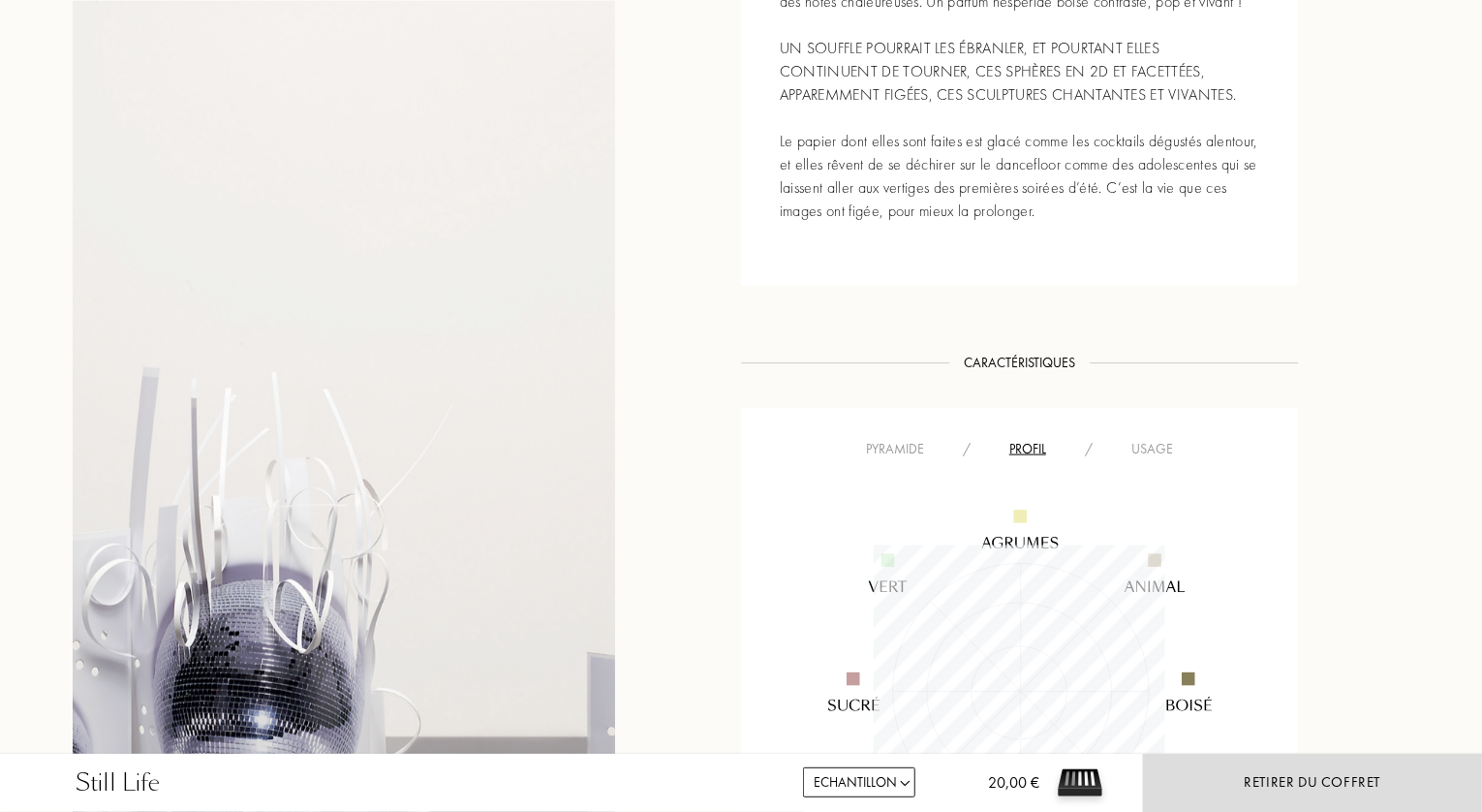
click at [1149, 447] on div "Usage" at bounding box center [1153, 449] width 81 height 20
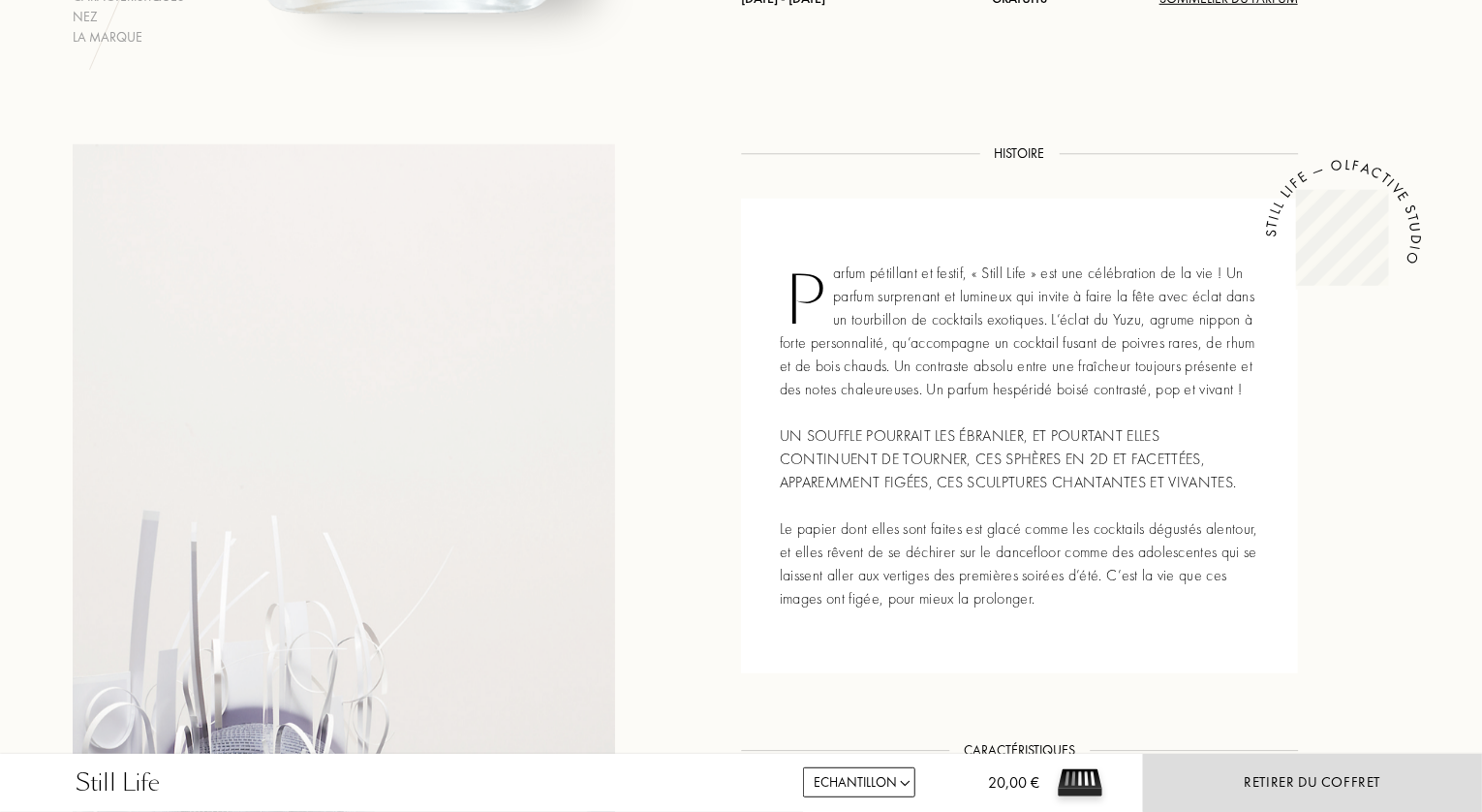
scroll to position [193, 0]
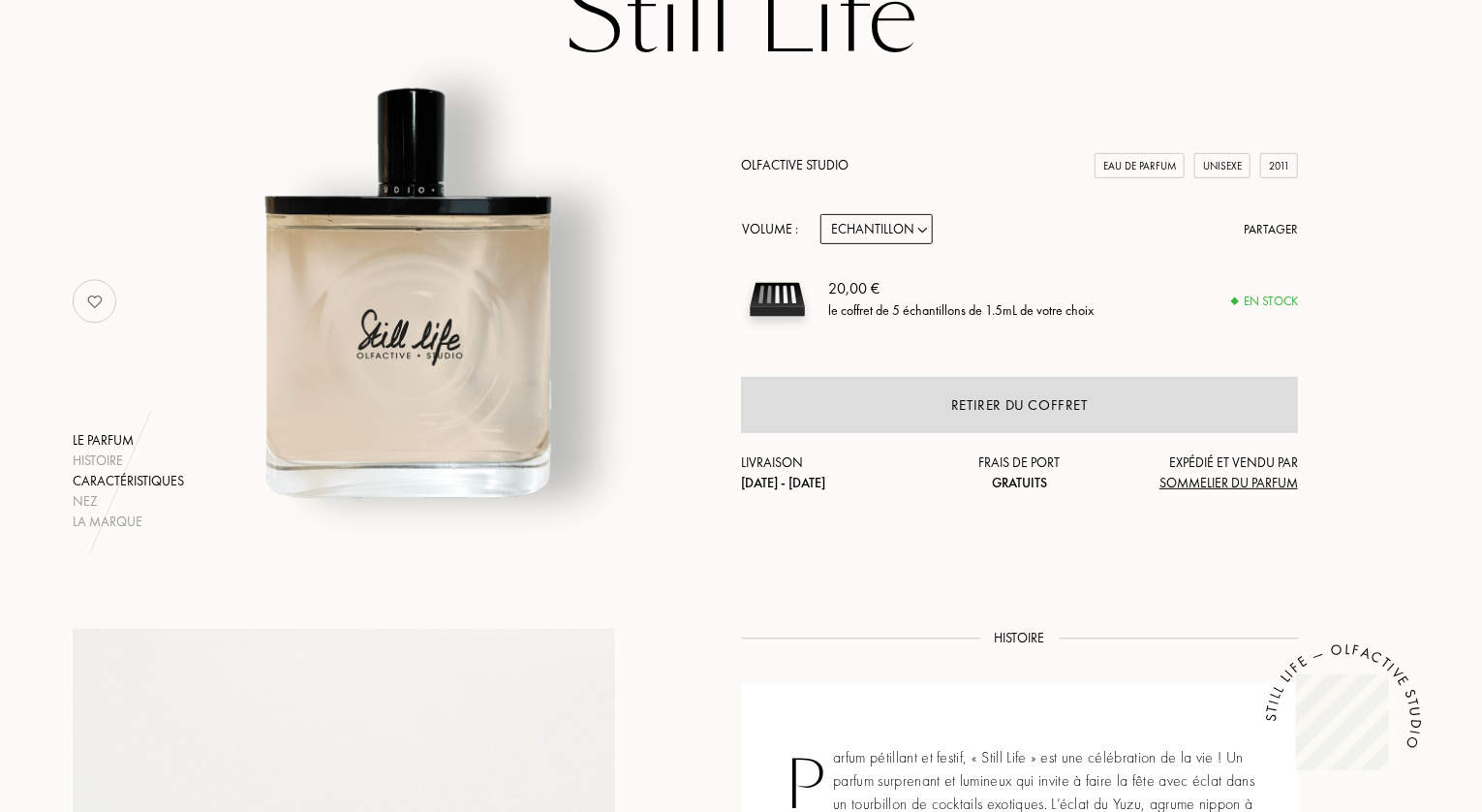
click at [108, 478] on div "Caractéristiques" at bounding box center [128, 481] width 112 height 20
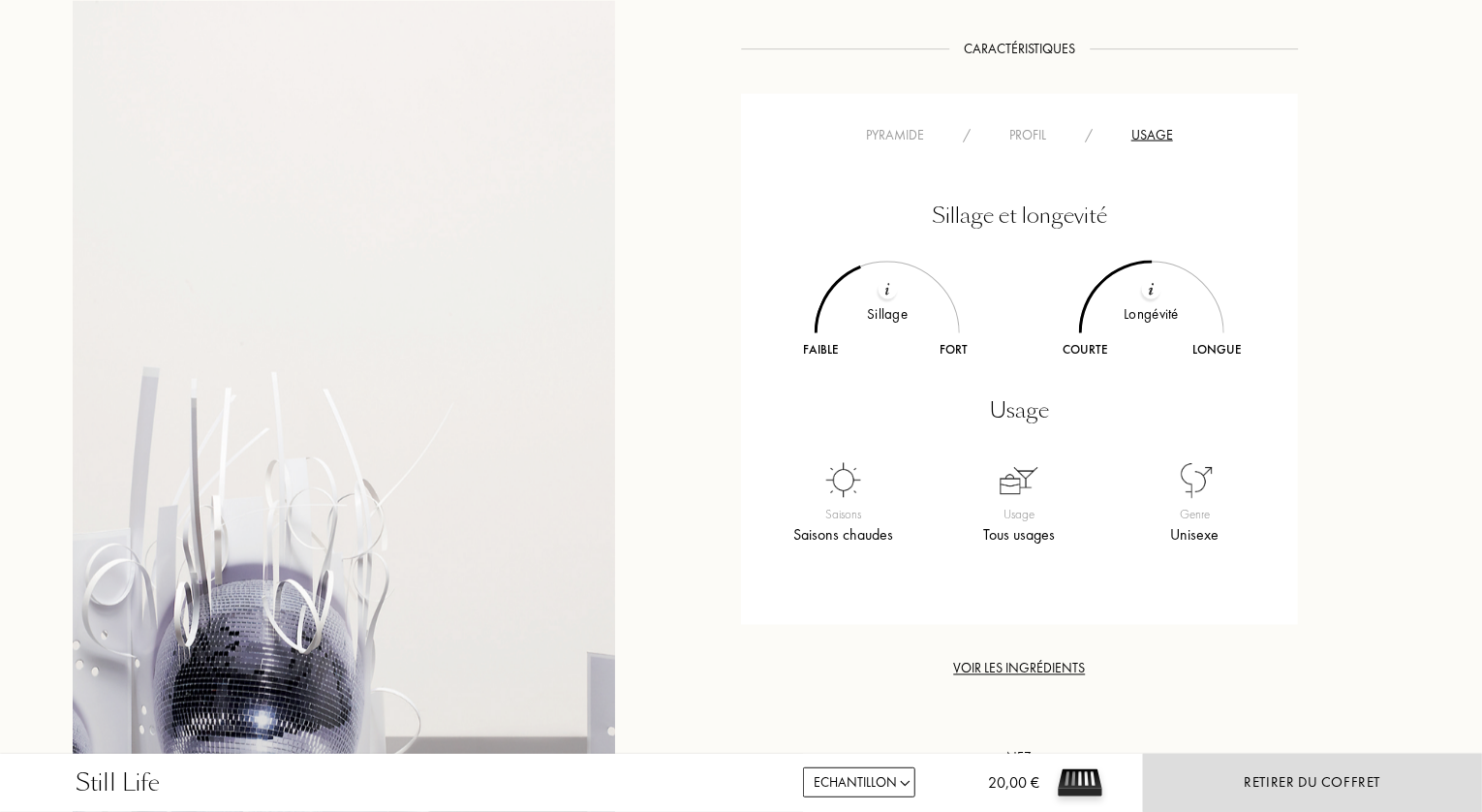
scroll to position [507, 0]
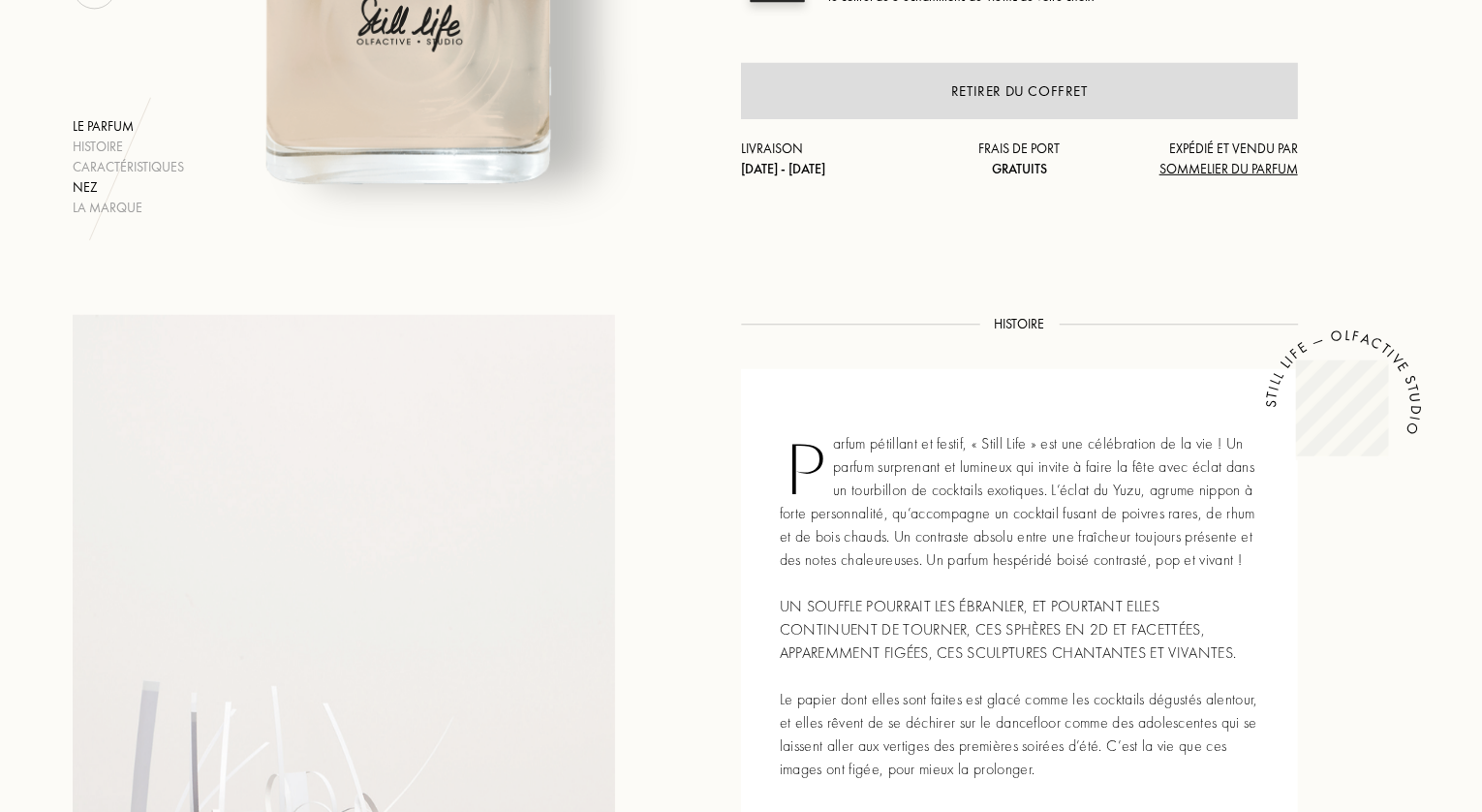
click at [86, 183] on div "Nez" at bounding box center [128, 186] width 112 height 20
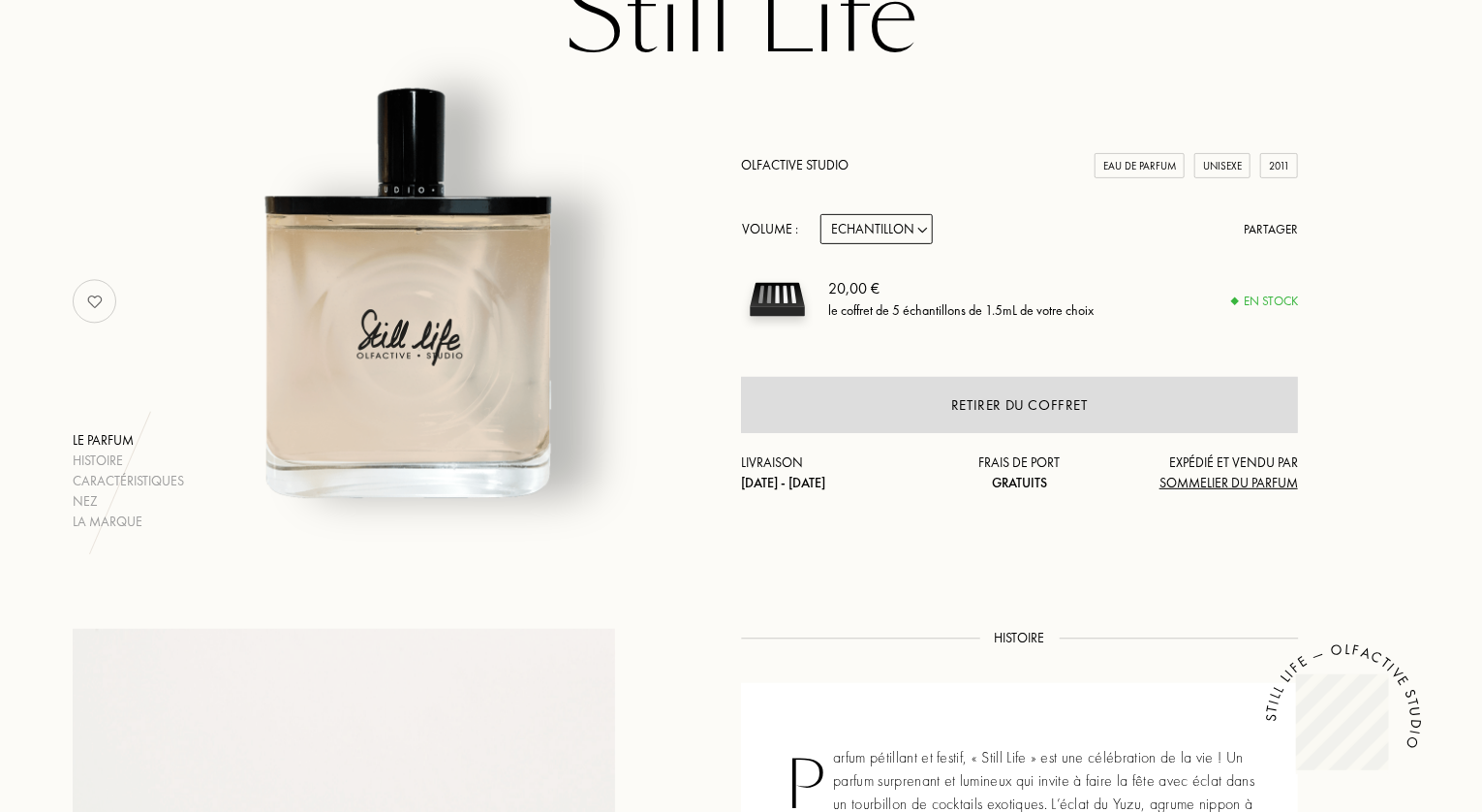
scroll to position [0, 0]
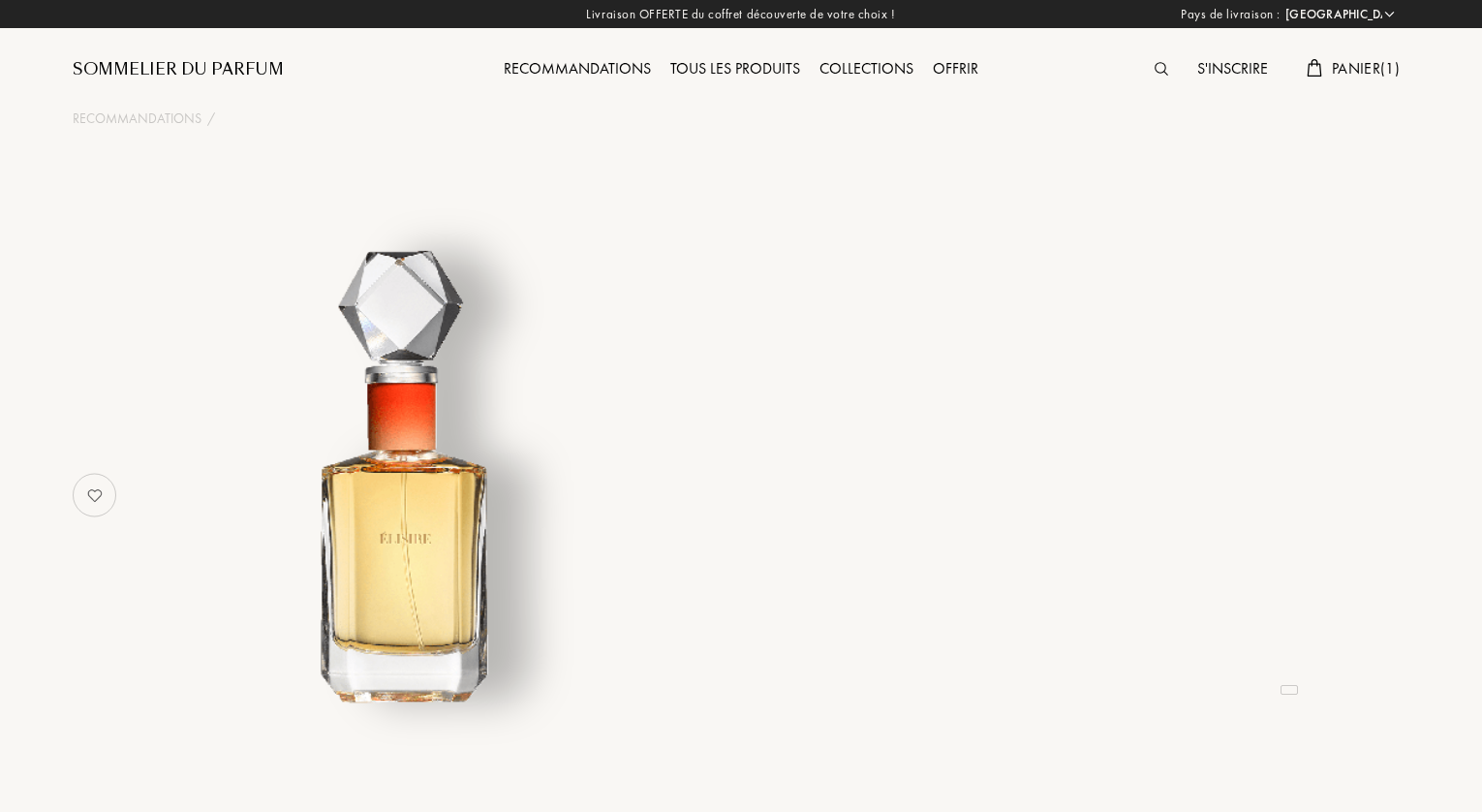
select select "FR"
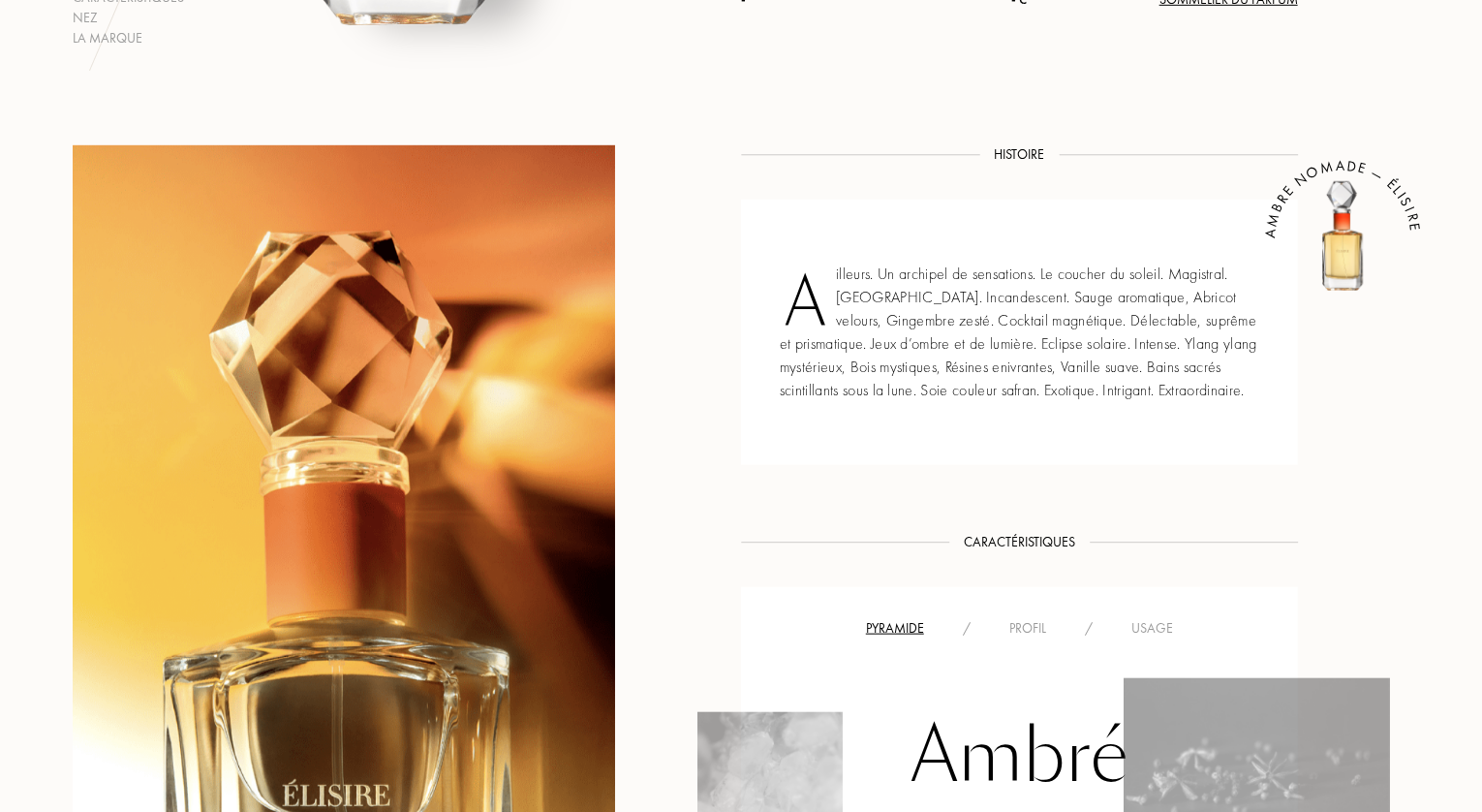
scroll to position [775, 0]
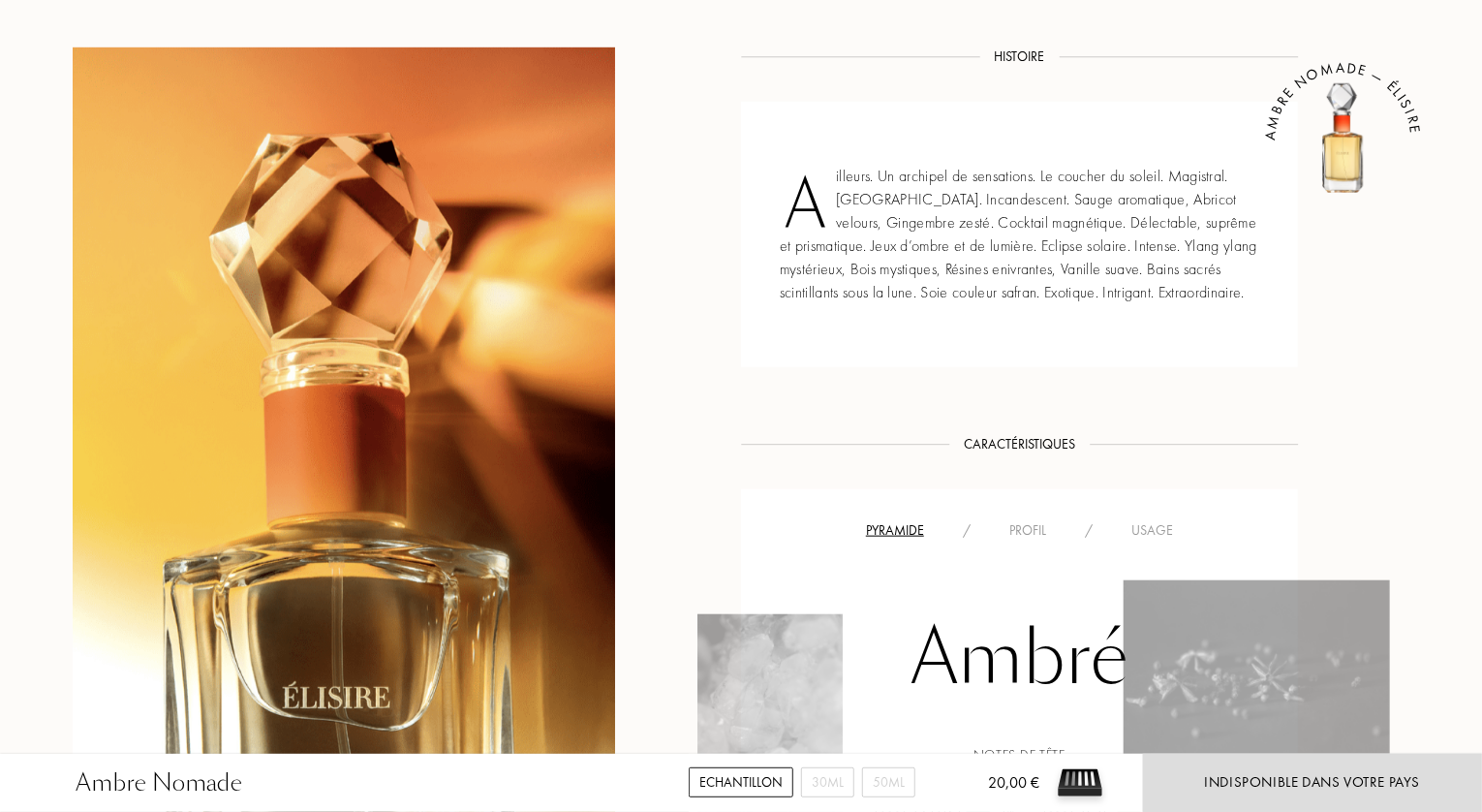
click at [1029, 525] on div "Profil" at bounding box center [1028, 529] width 76 height 20
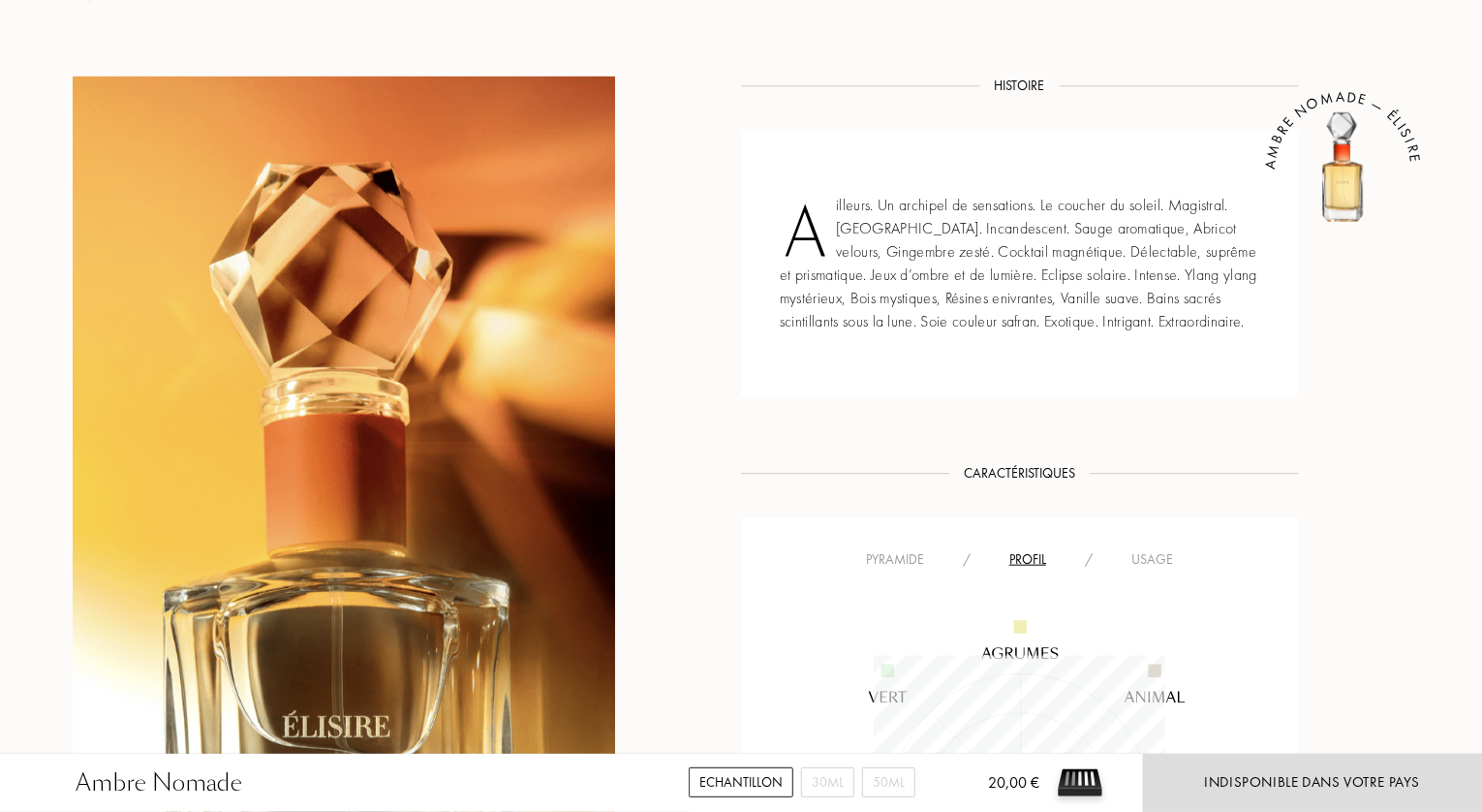
scroll to position [485, 0]
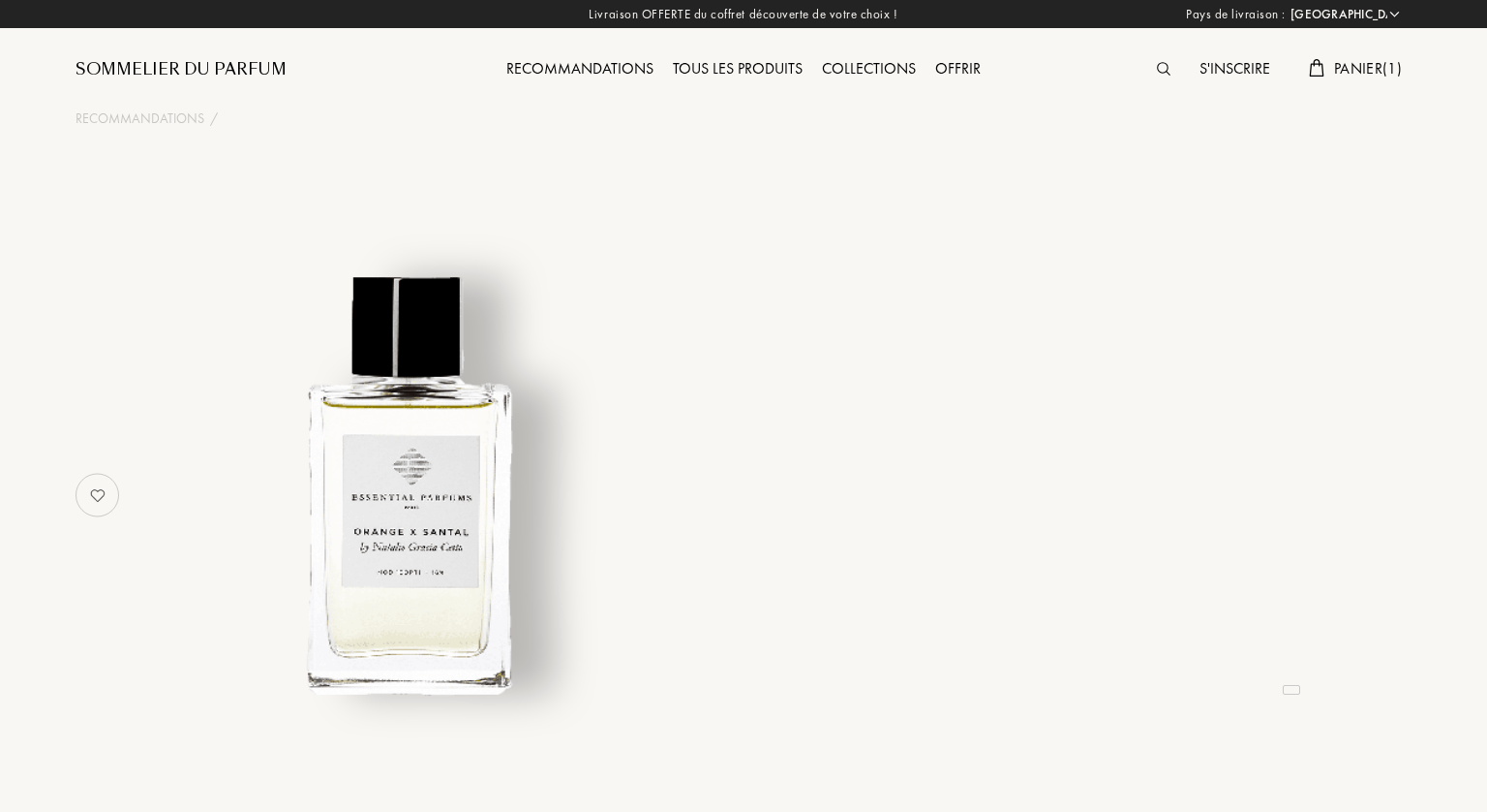
select select "FR"
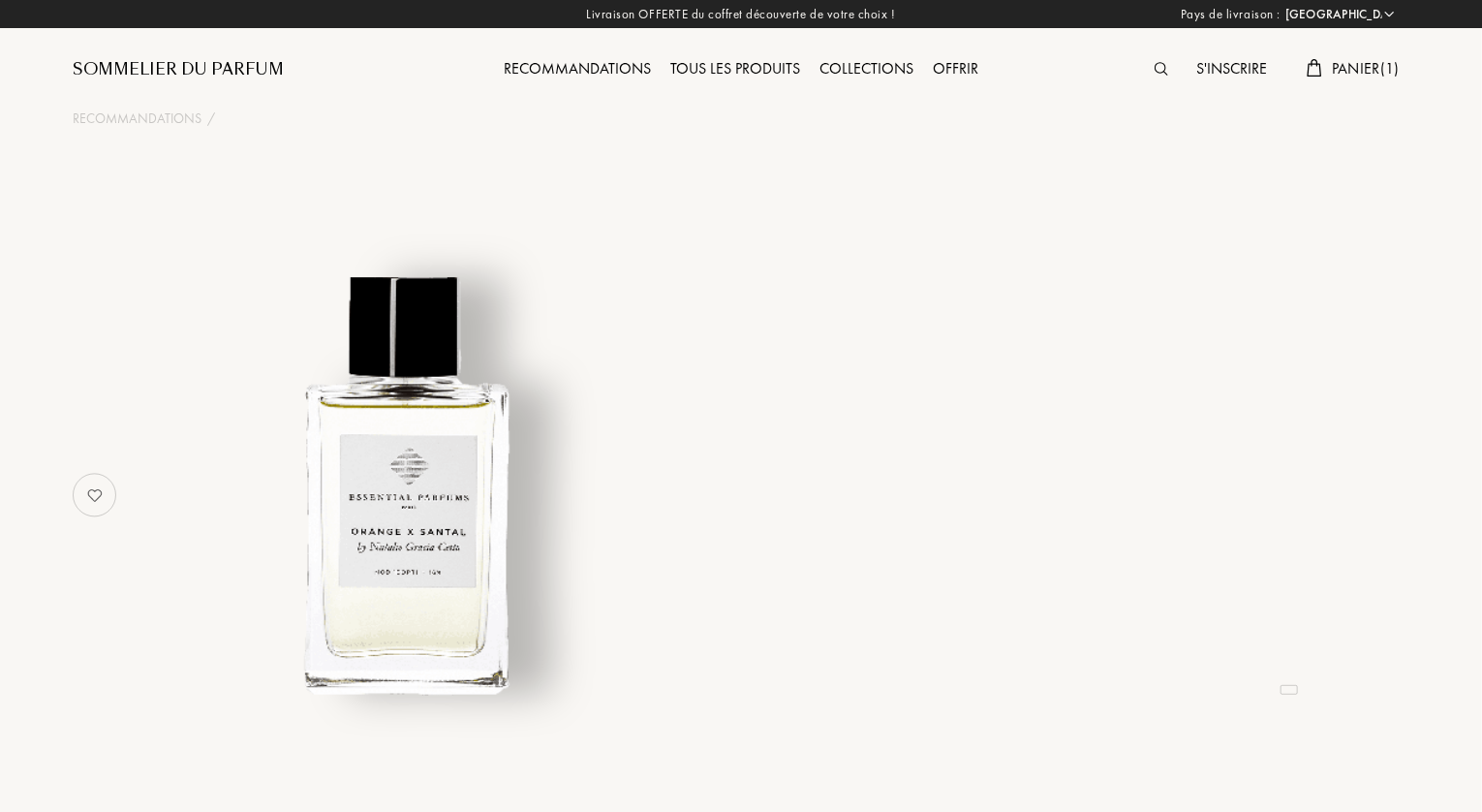
click at [803, 235] on h1 at bounding box center [741, 213] width 969 height 107
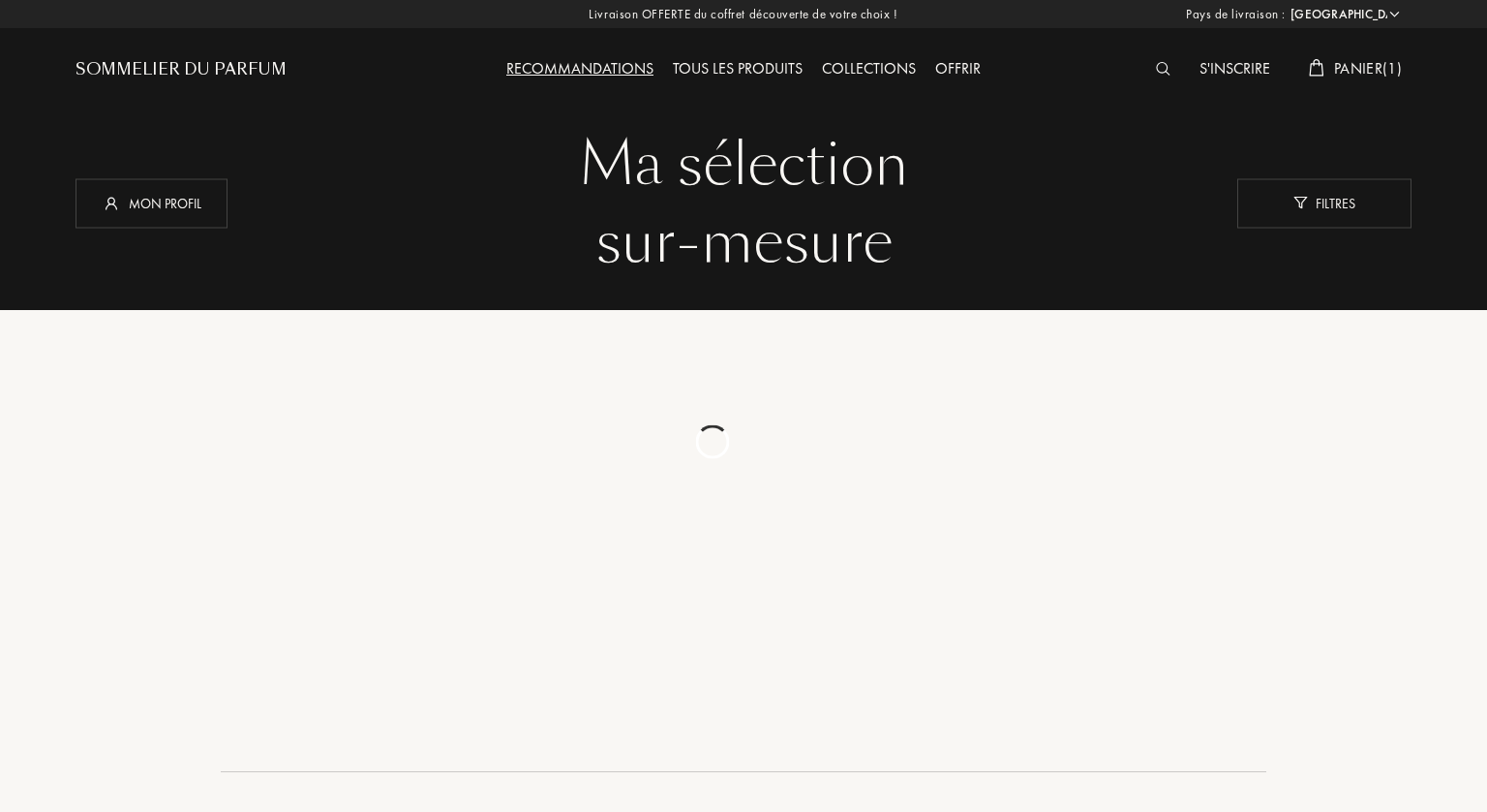
select select "FR"
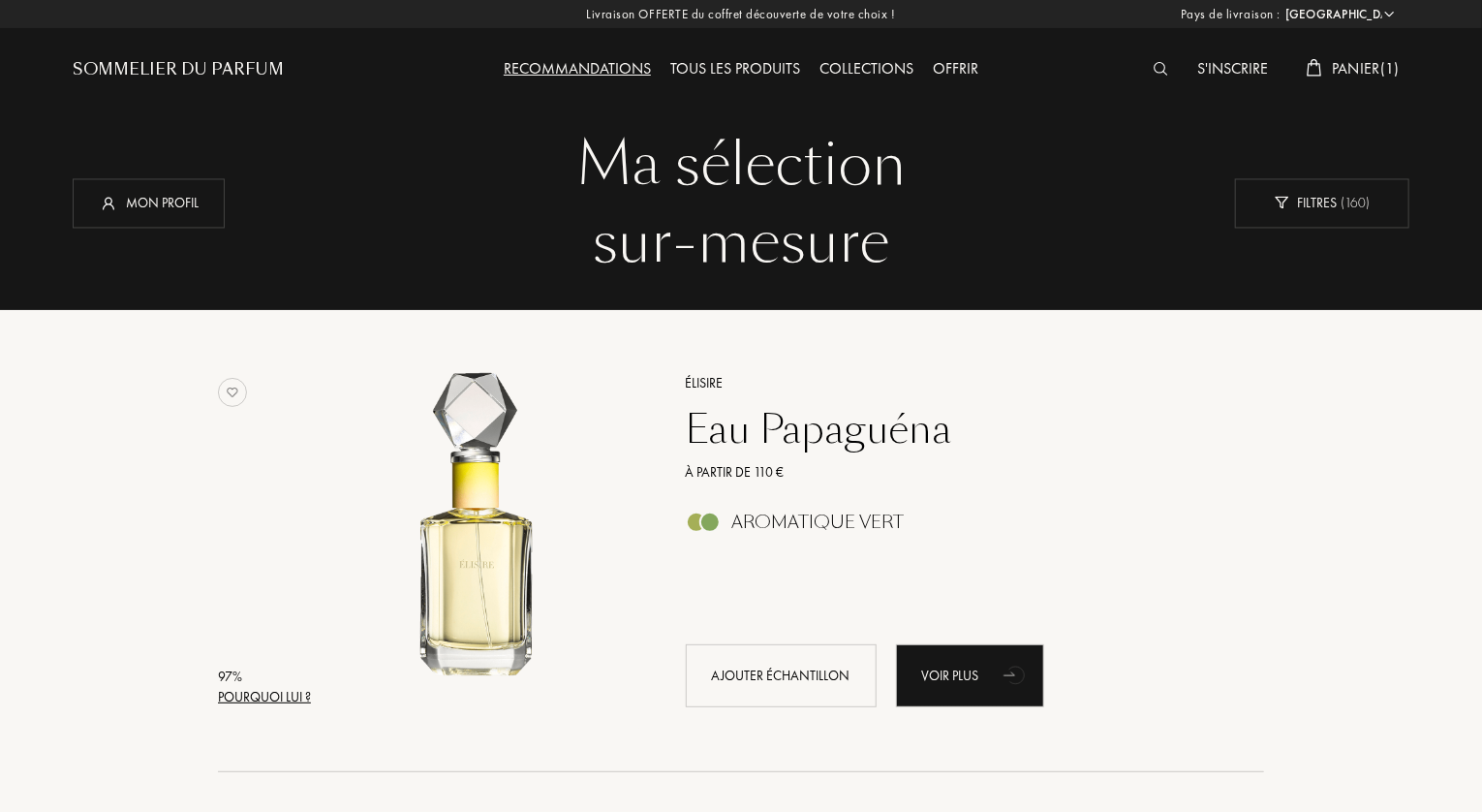
click at [771, 73] on div "Tous les produits" at bounding box center [736, 70] width 150 height 25
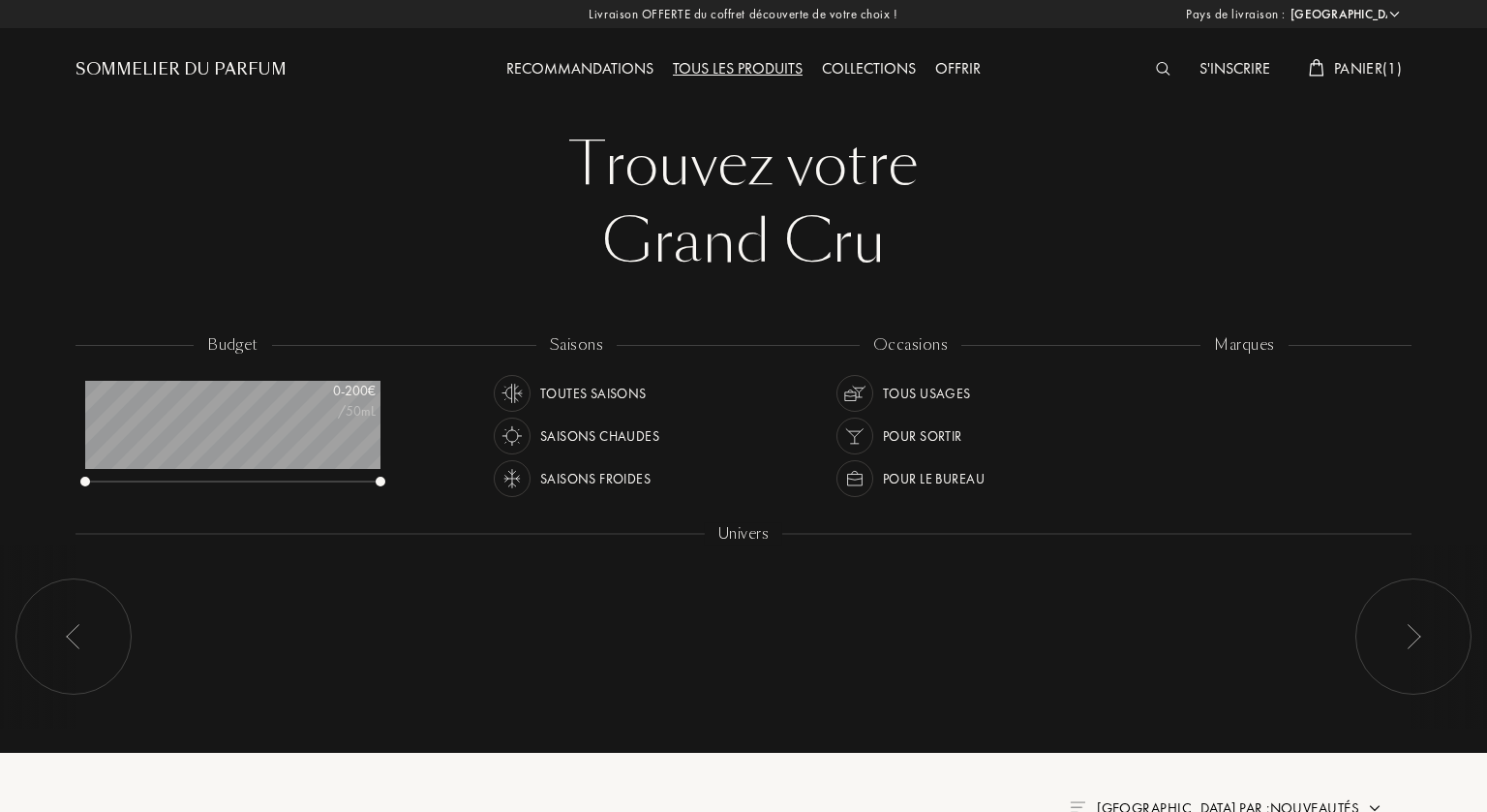
select select "FR"
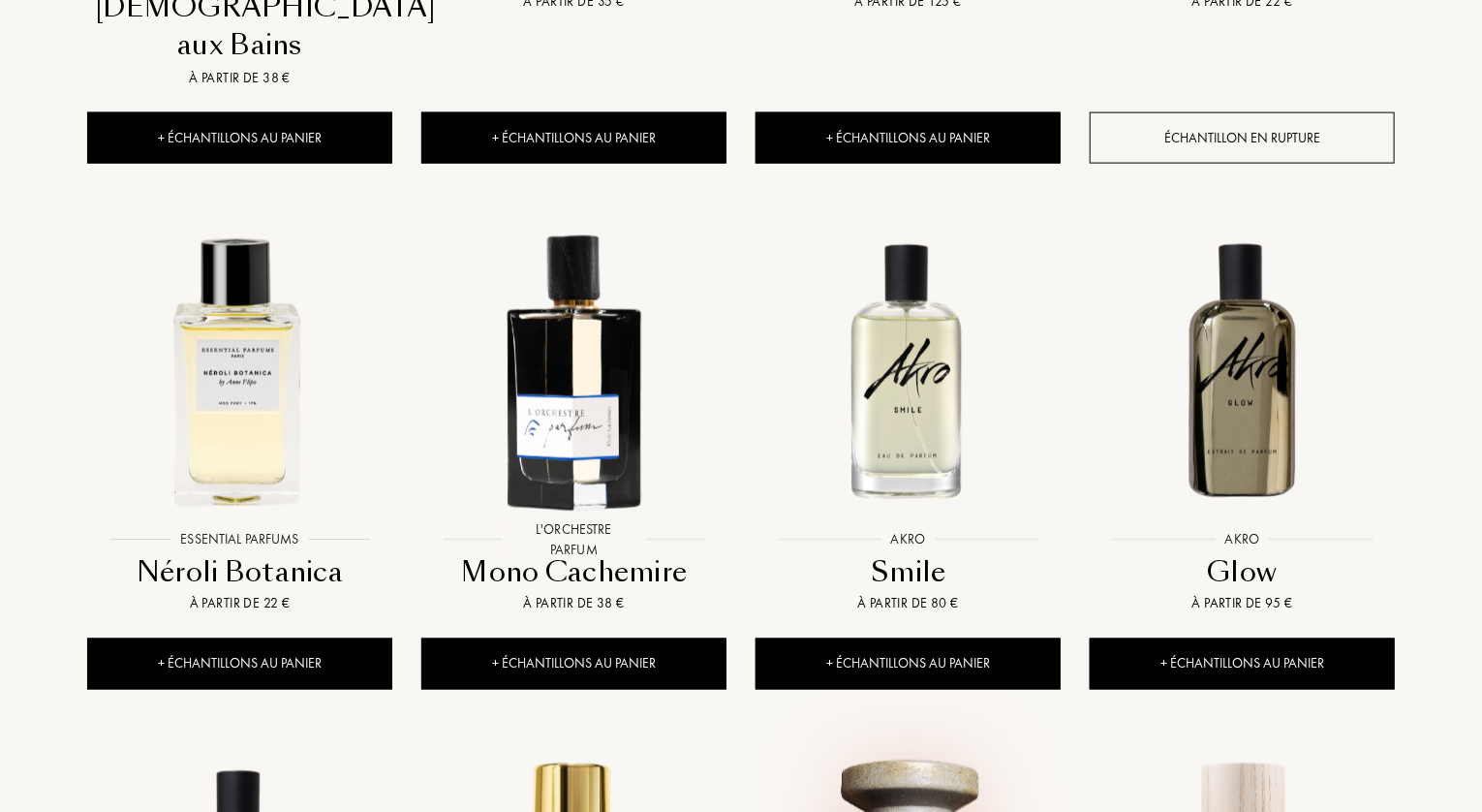
scroll to position [1259, 0]
click at [924, 334] on img at bounding box center [909, 369] width 301 height 301
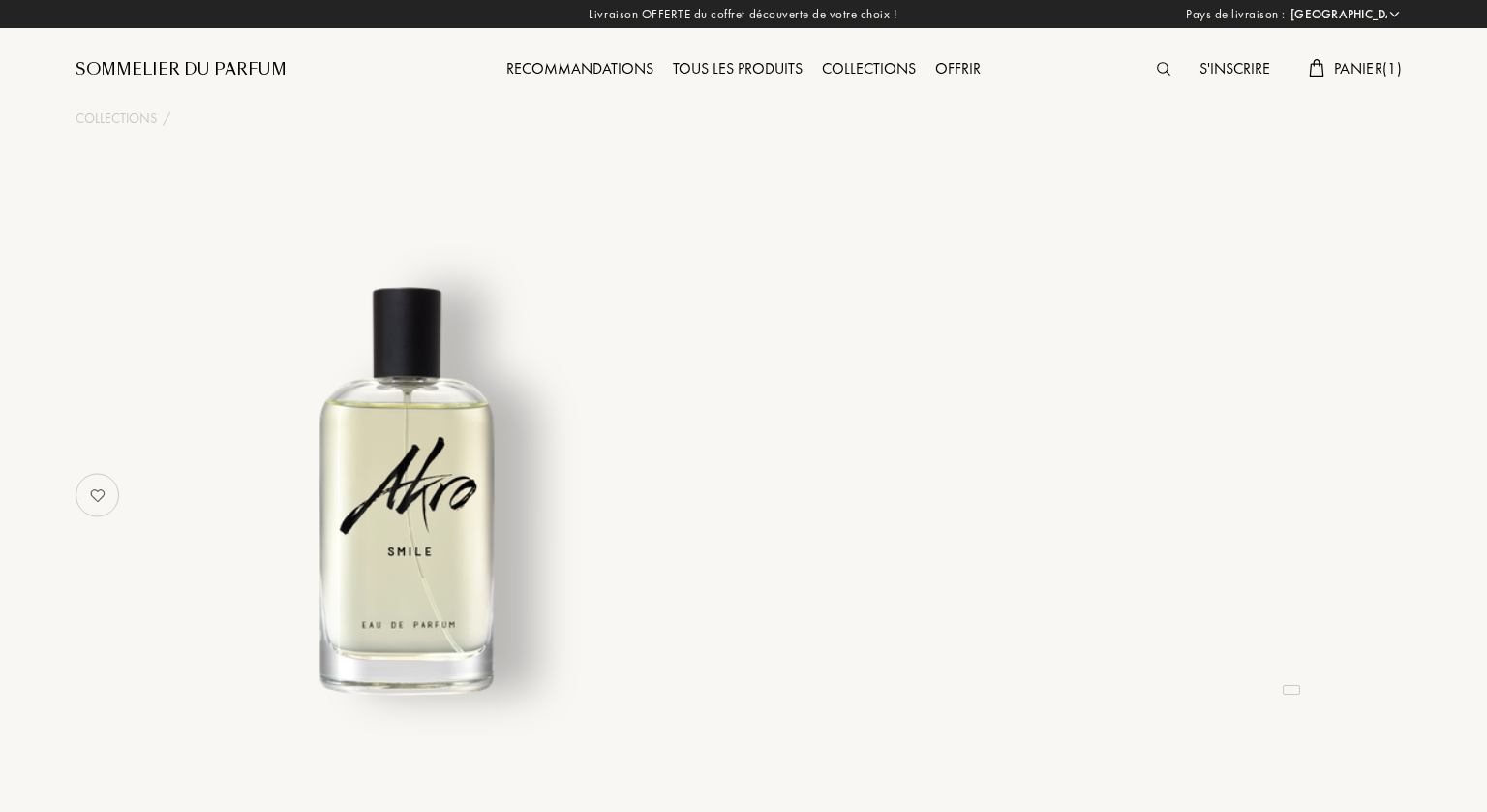
select select "FR"
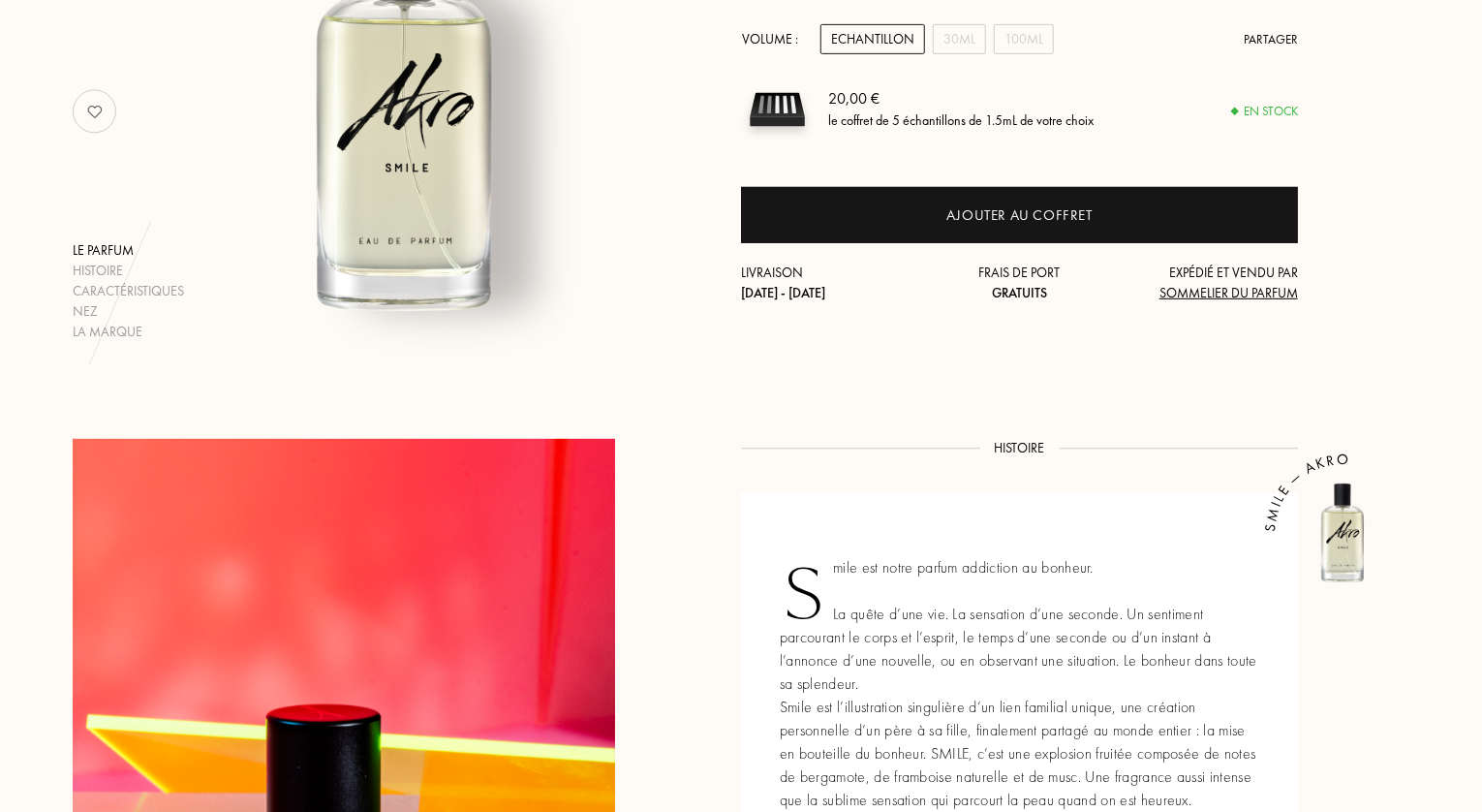
scroll to position [388, 0]
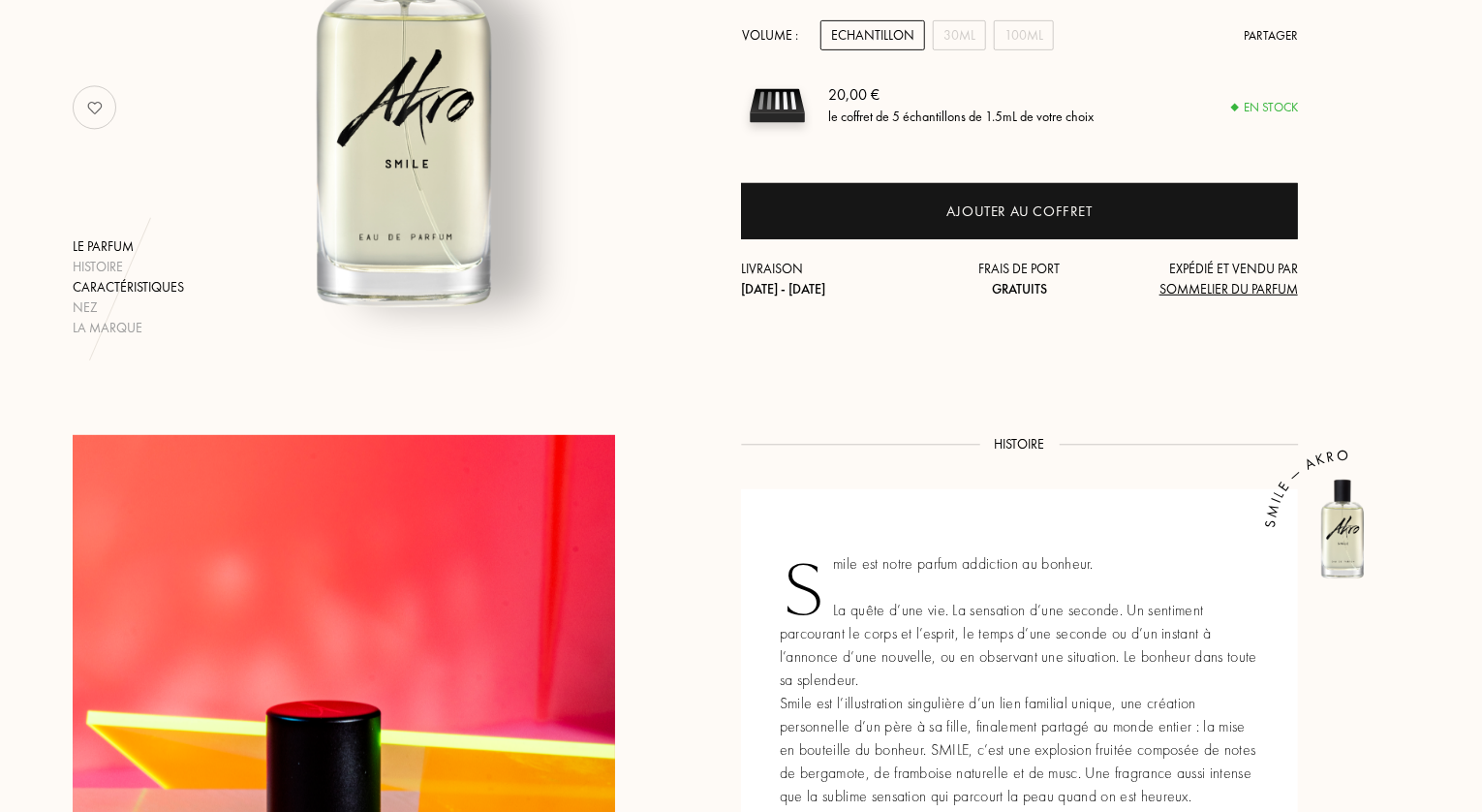
click at [97, 283] on div "Caractéristiques" at bounding box center [128, 287] width 112 height 20
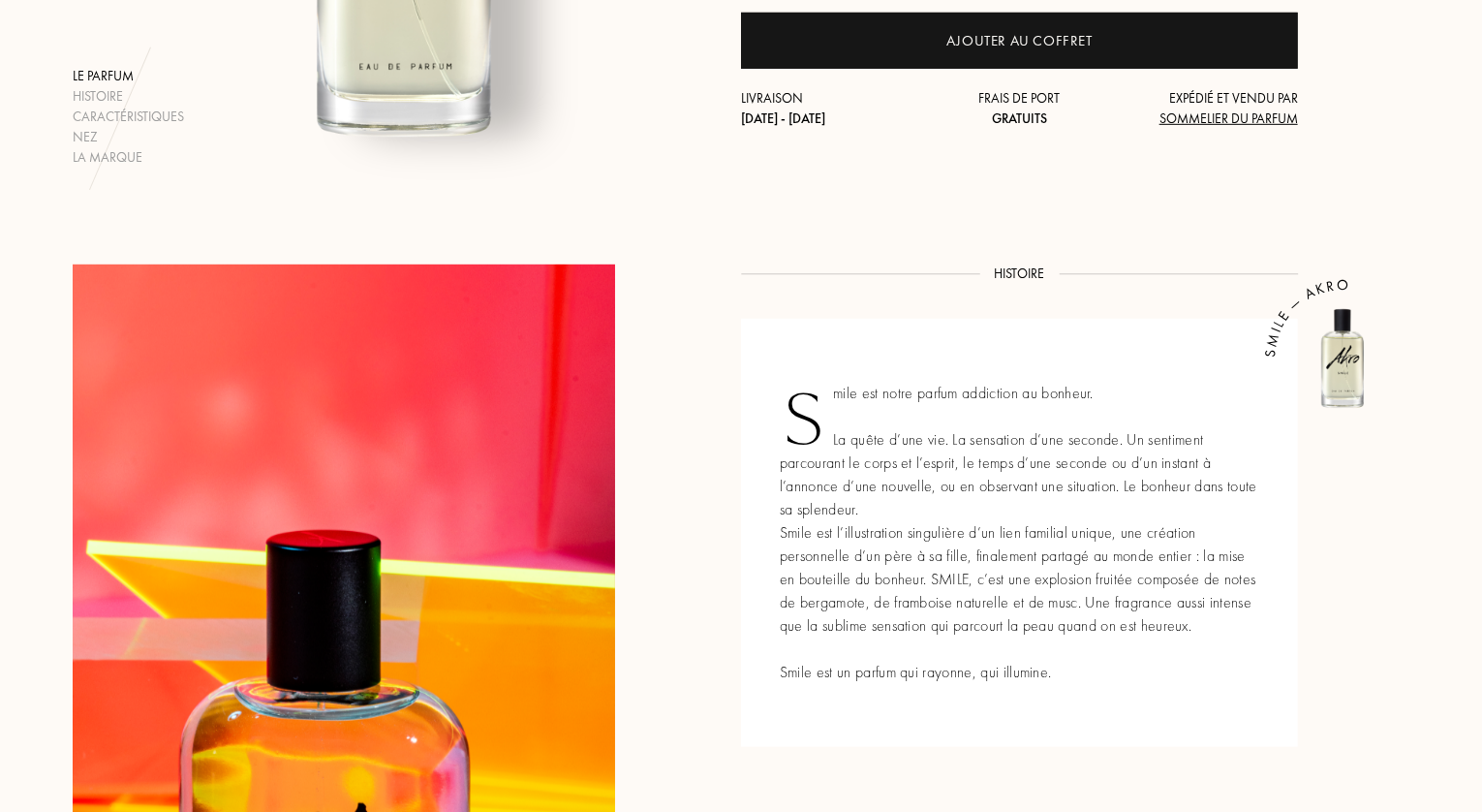
scroll to position [0, 0]
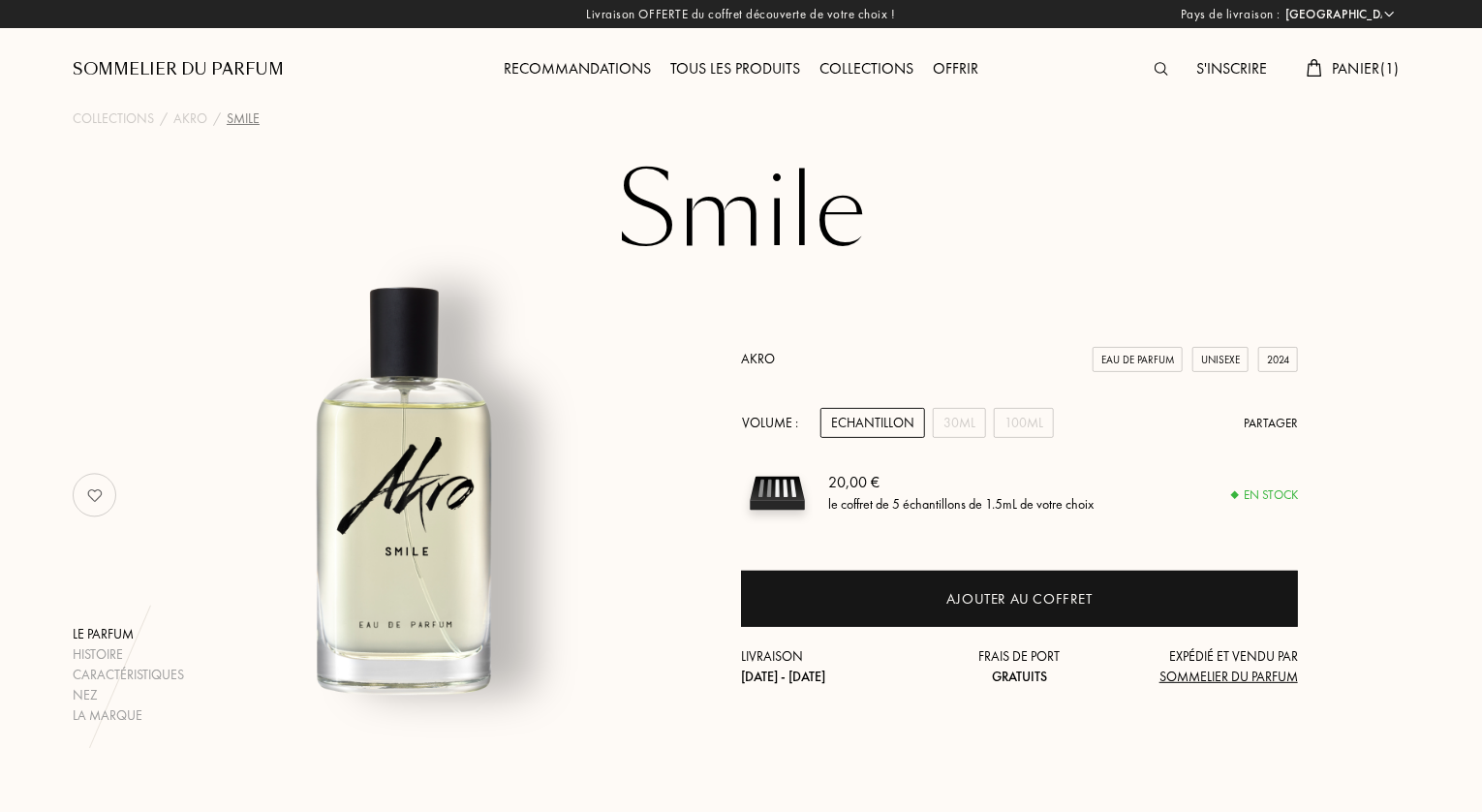
click at [841, 71] on div "Collections" at bounding box center [867, 70] width 114 height 25
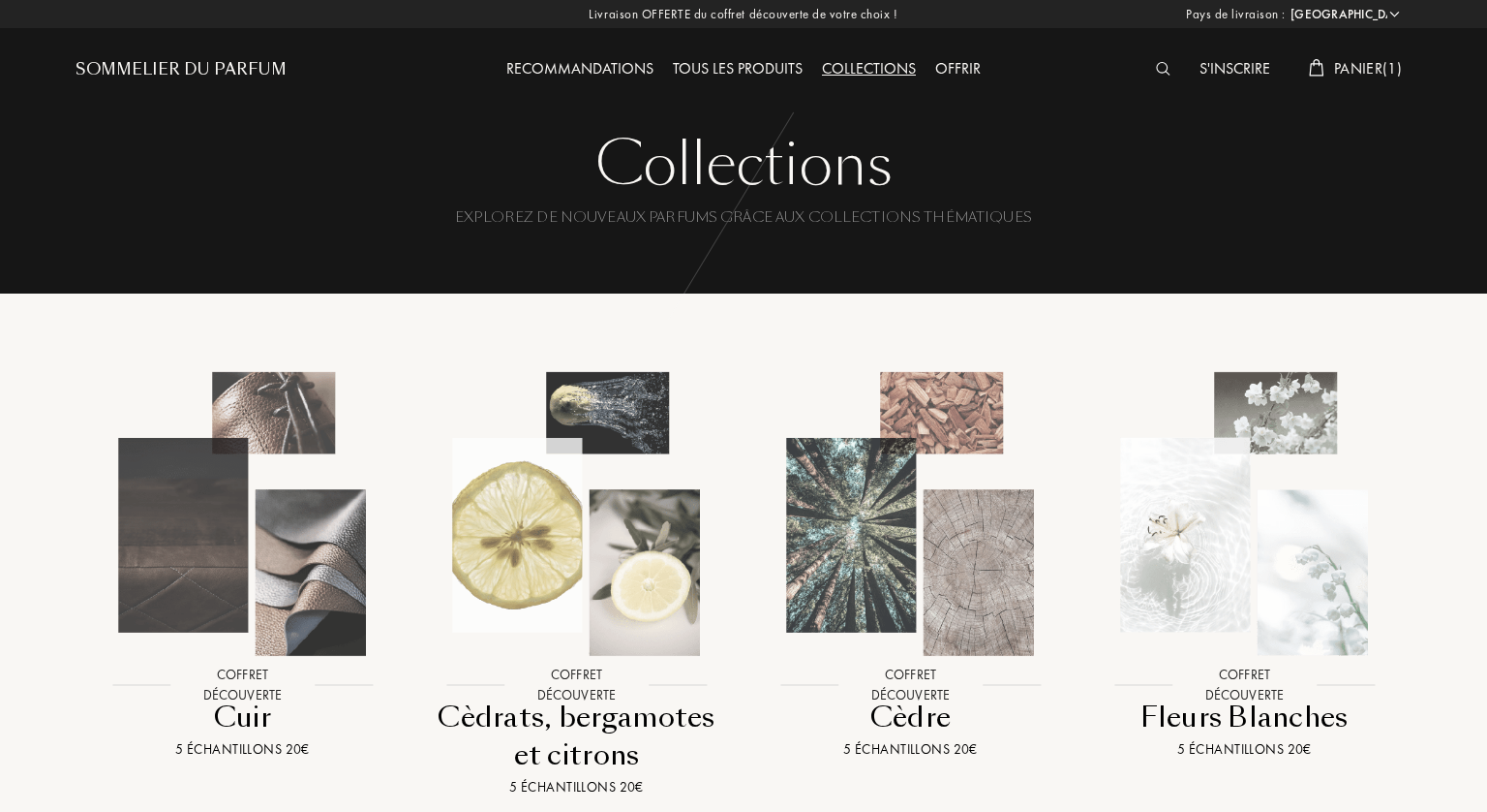
select select "FR"
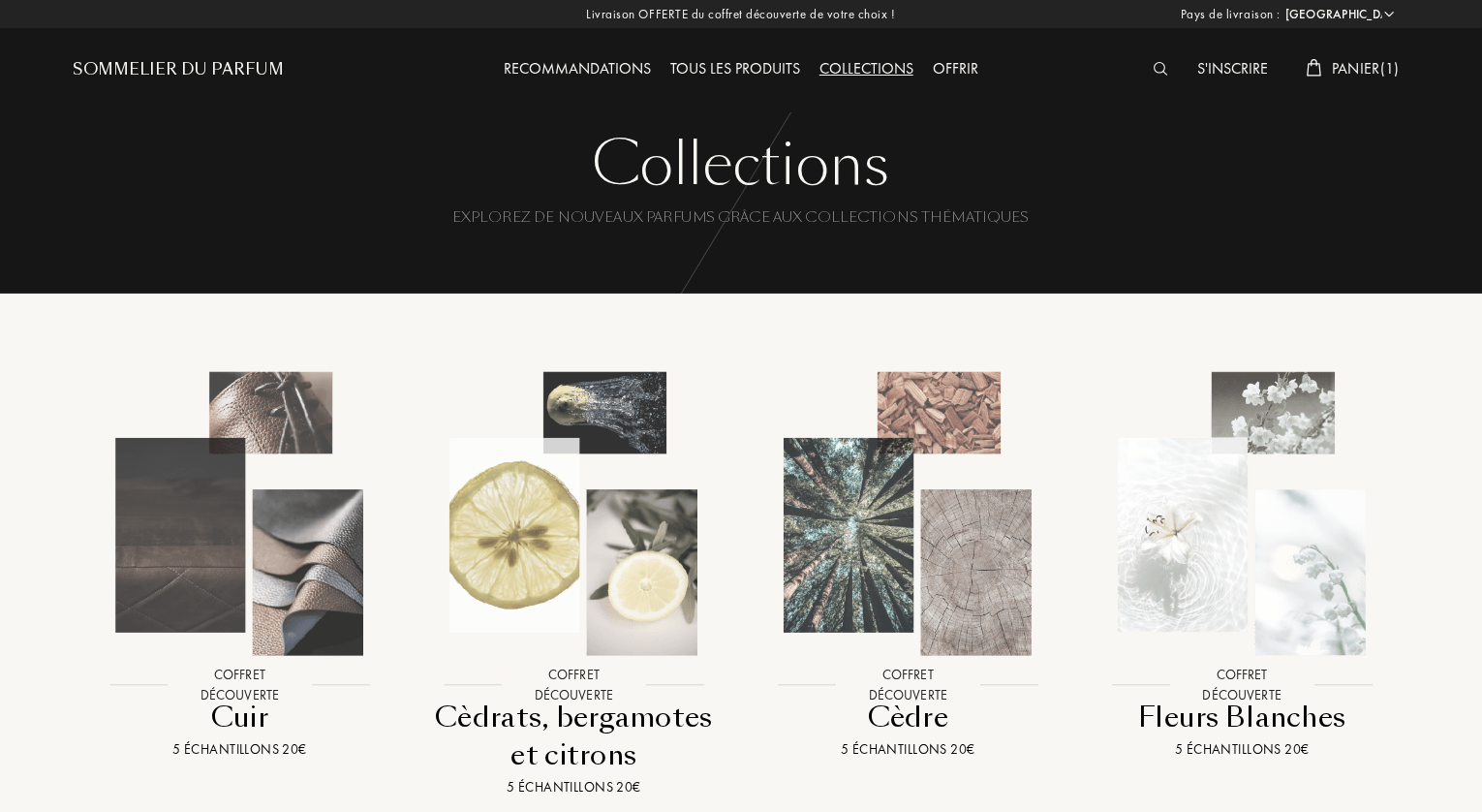
click at [1369, 67] on span "Panier ( 1 )" at bounding box center [1366, 68] width 68 height 20
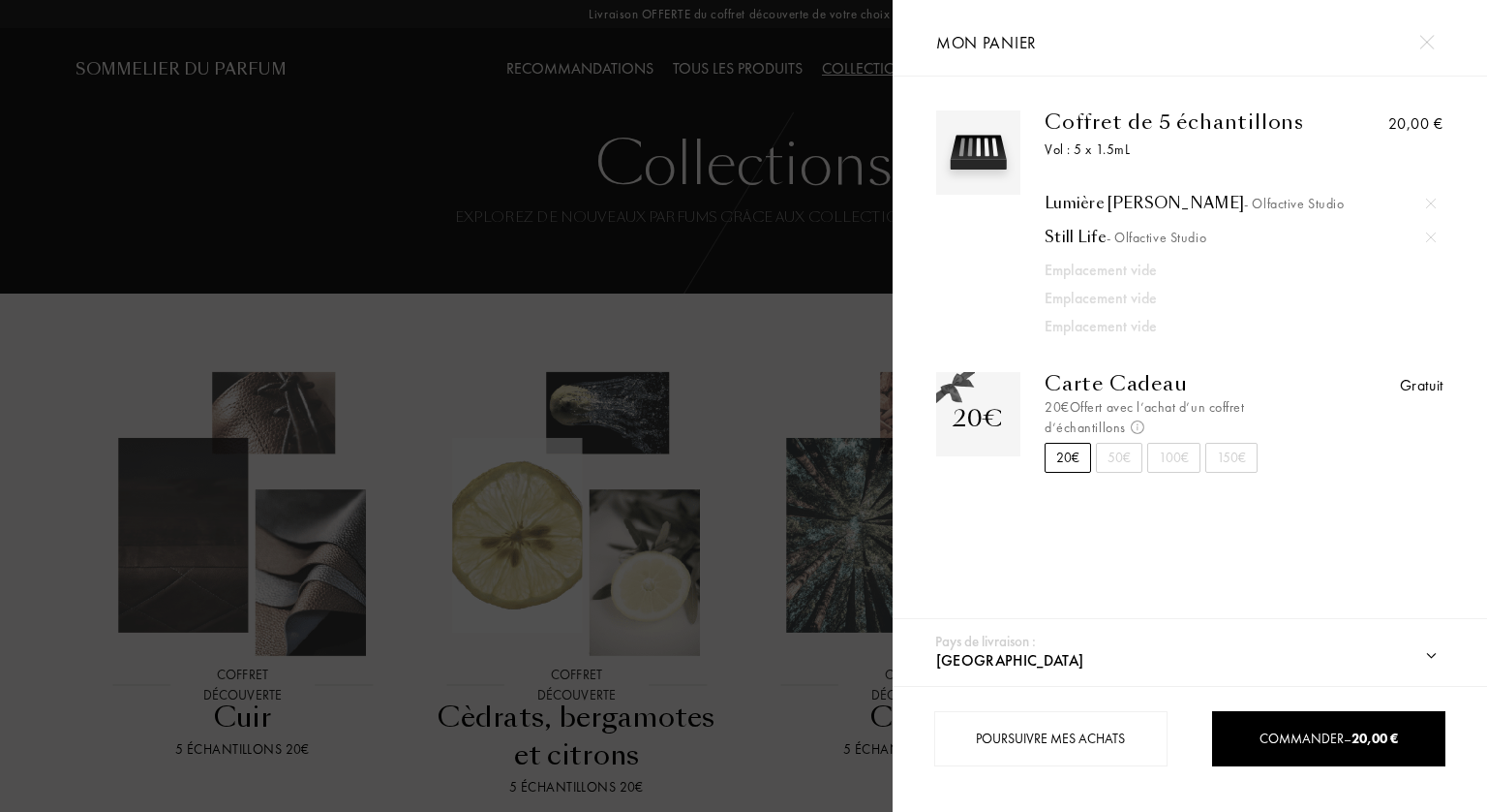
click at [74, 333] on div at bounding box center [446, 406] width 893 height 812
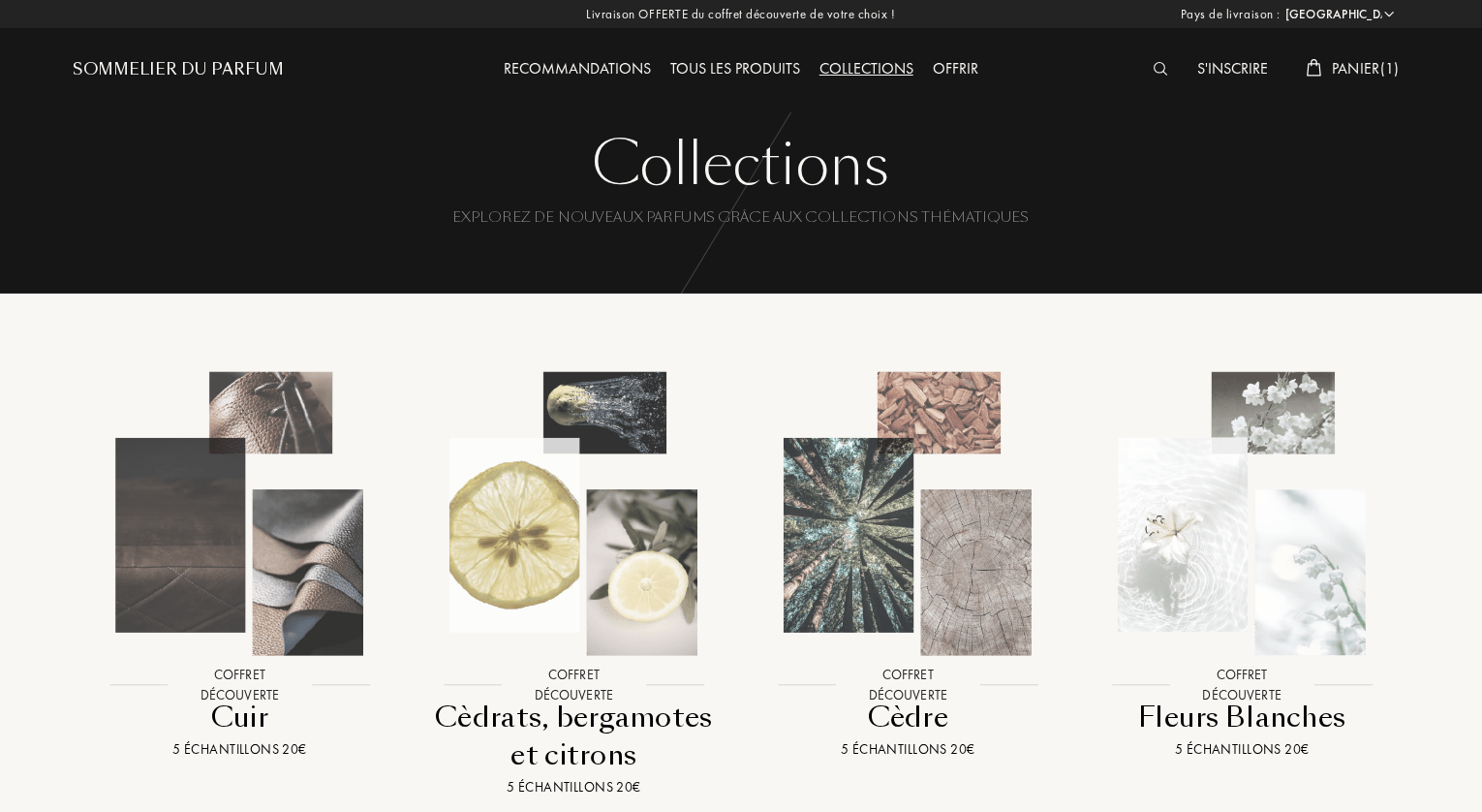
click at [590, 67] on div "Recommandations" at bounding box center [576, 70] width 166 height 25
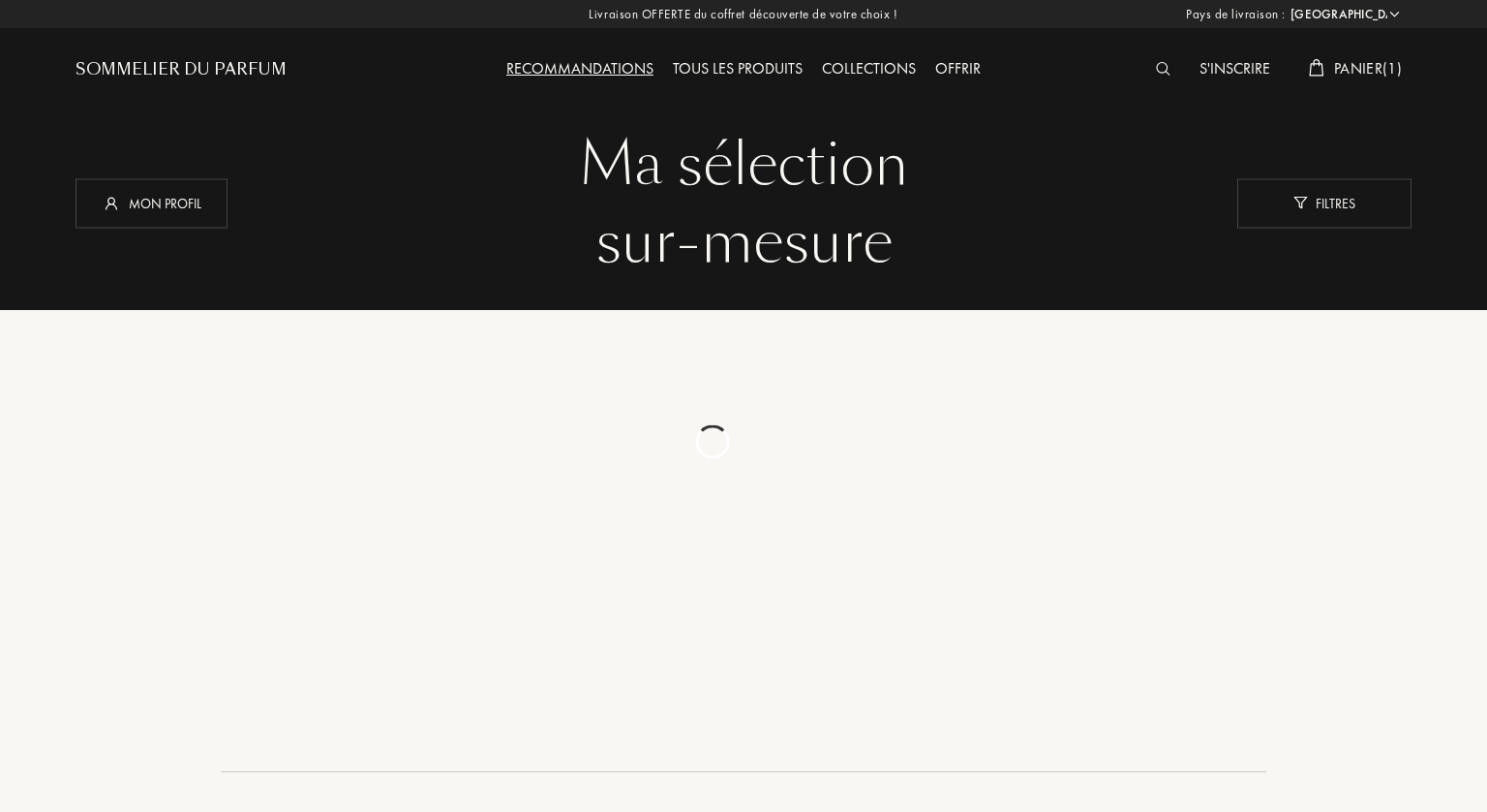
select select "FR"
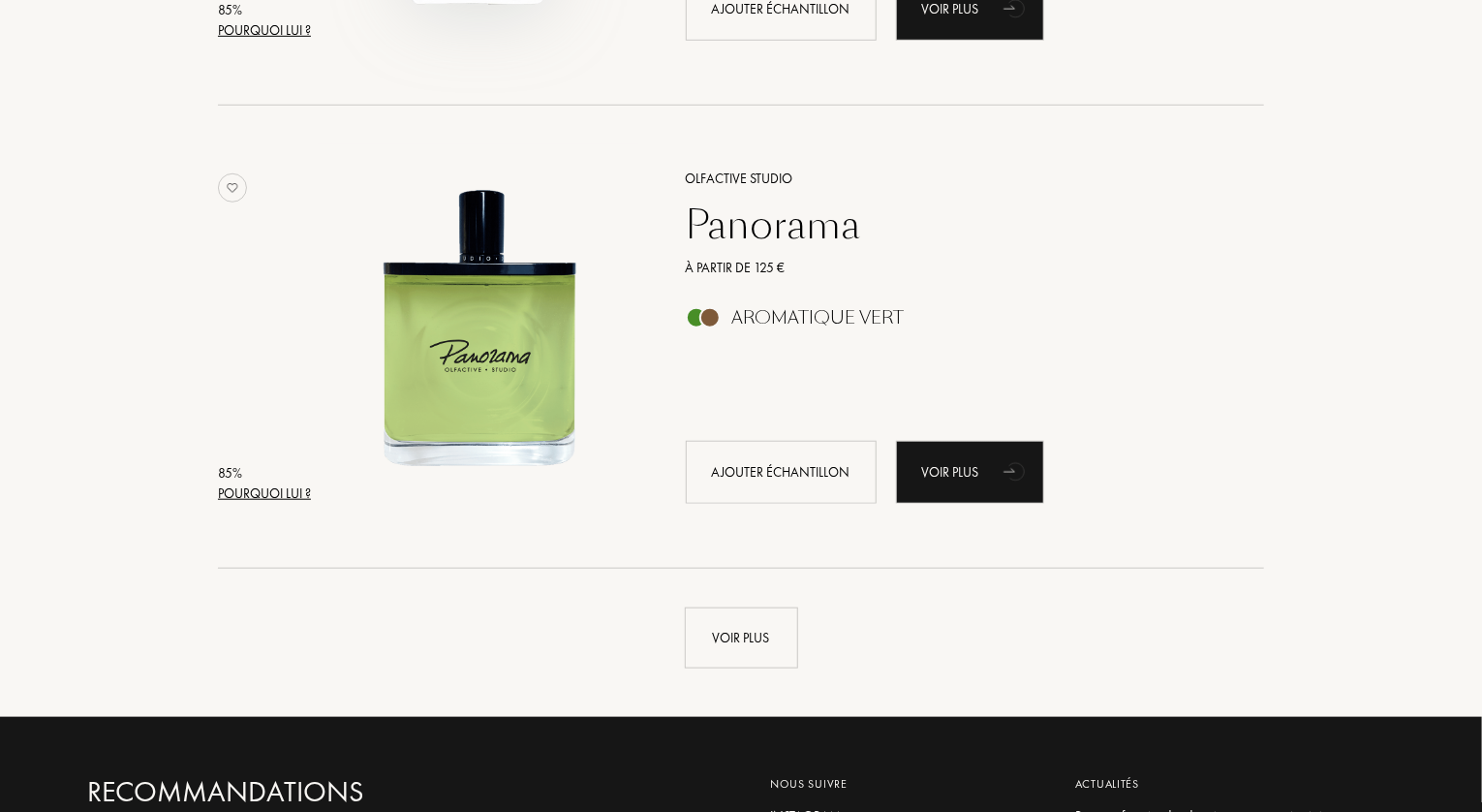
scroll to position [4649, 0]
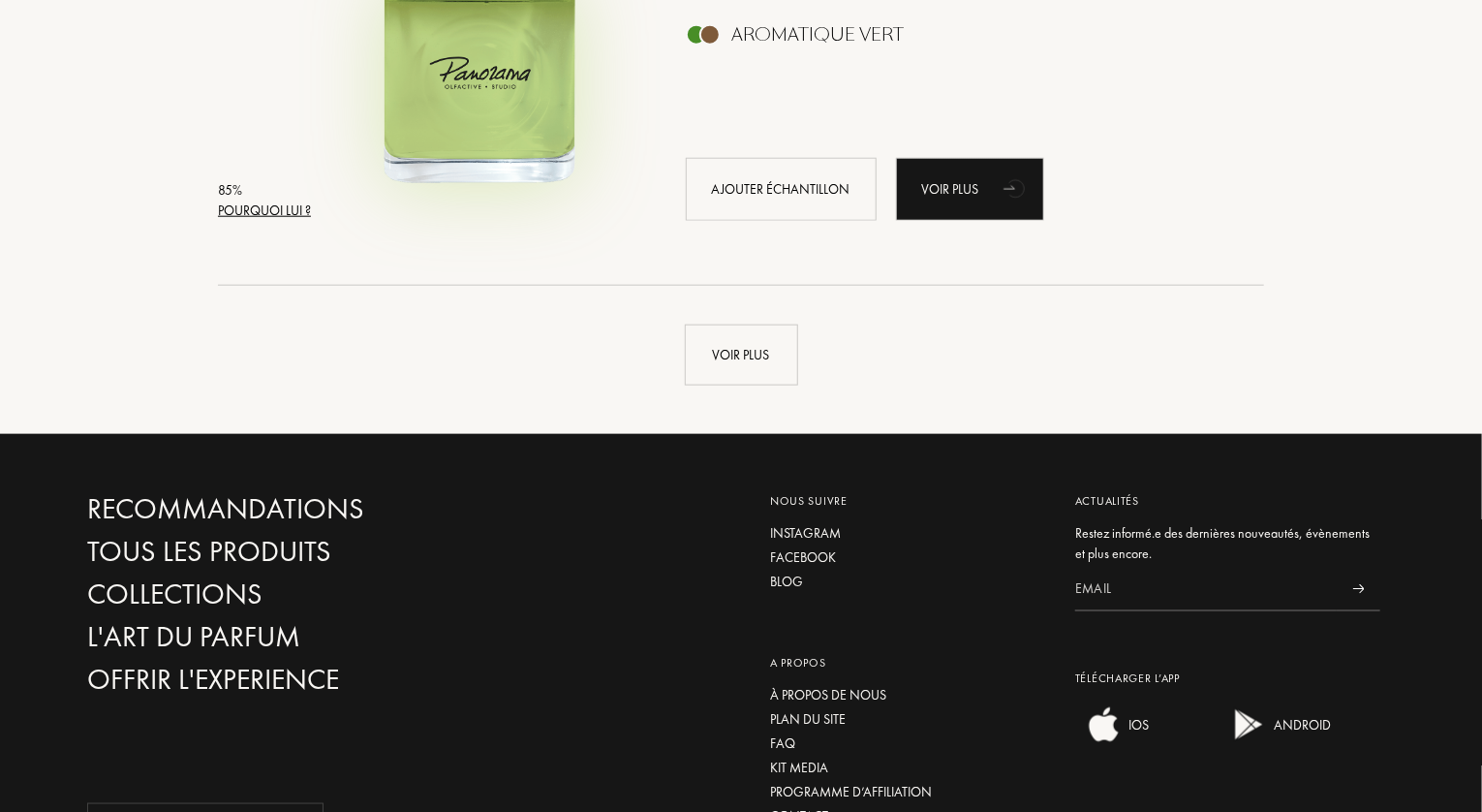
click at [505, 92] on img at bounding box center [479, 44] width 323 height 322
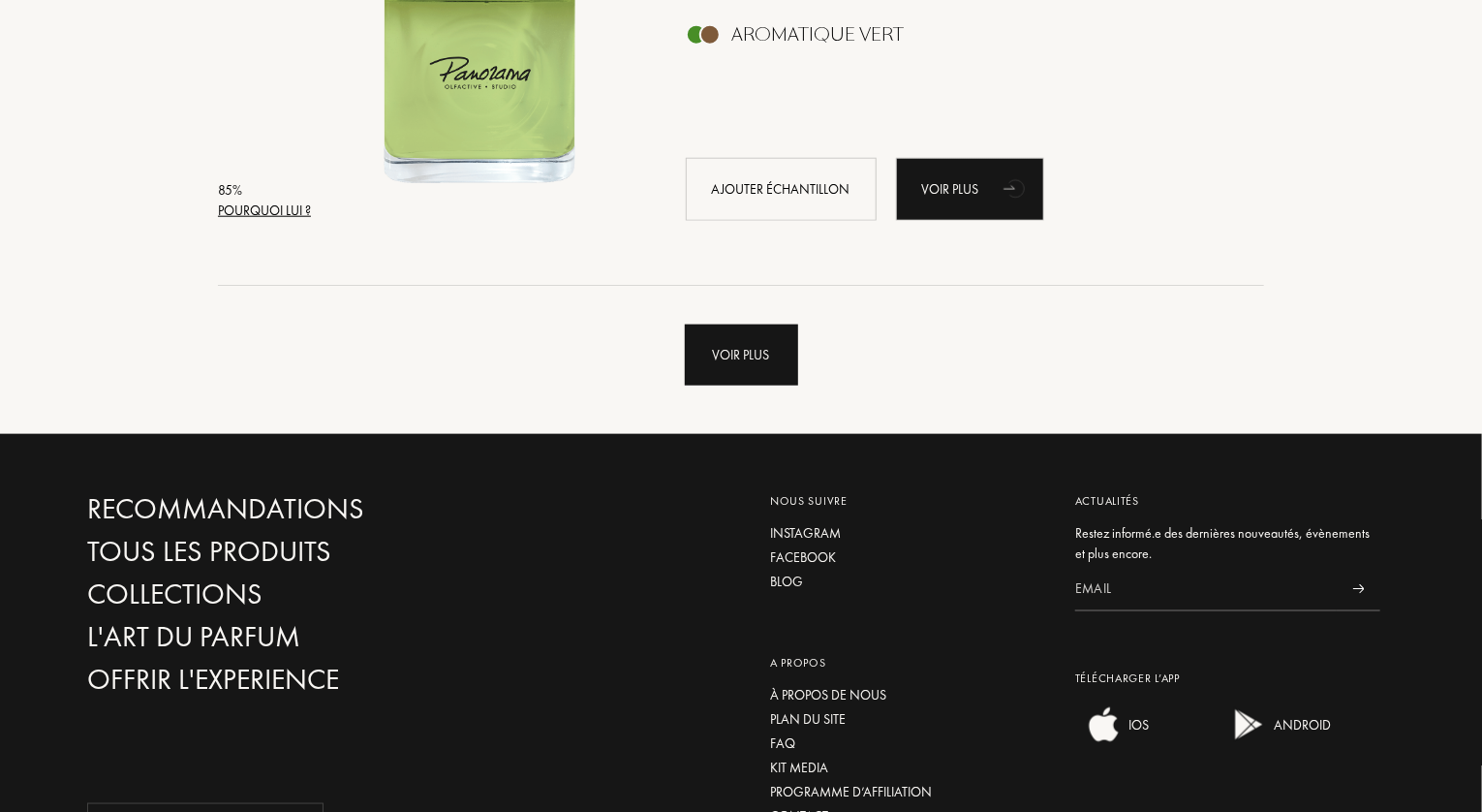
click at [708, 352] on div "Voir plus" at bounding box center [741, 355] width 114 height 61
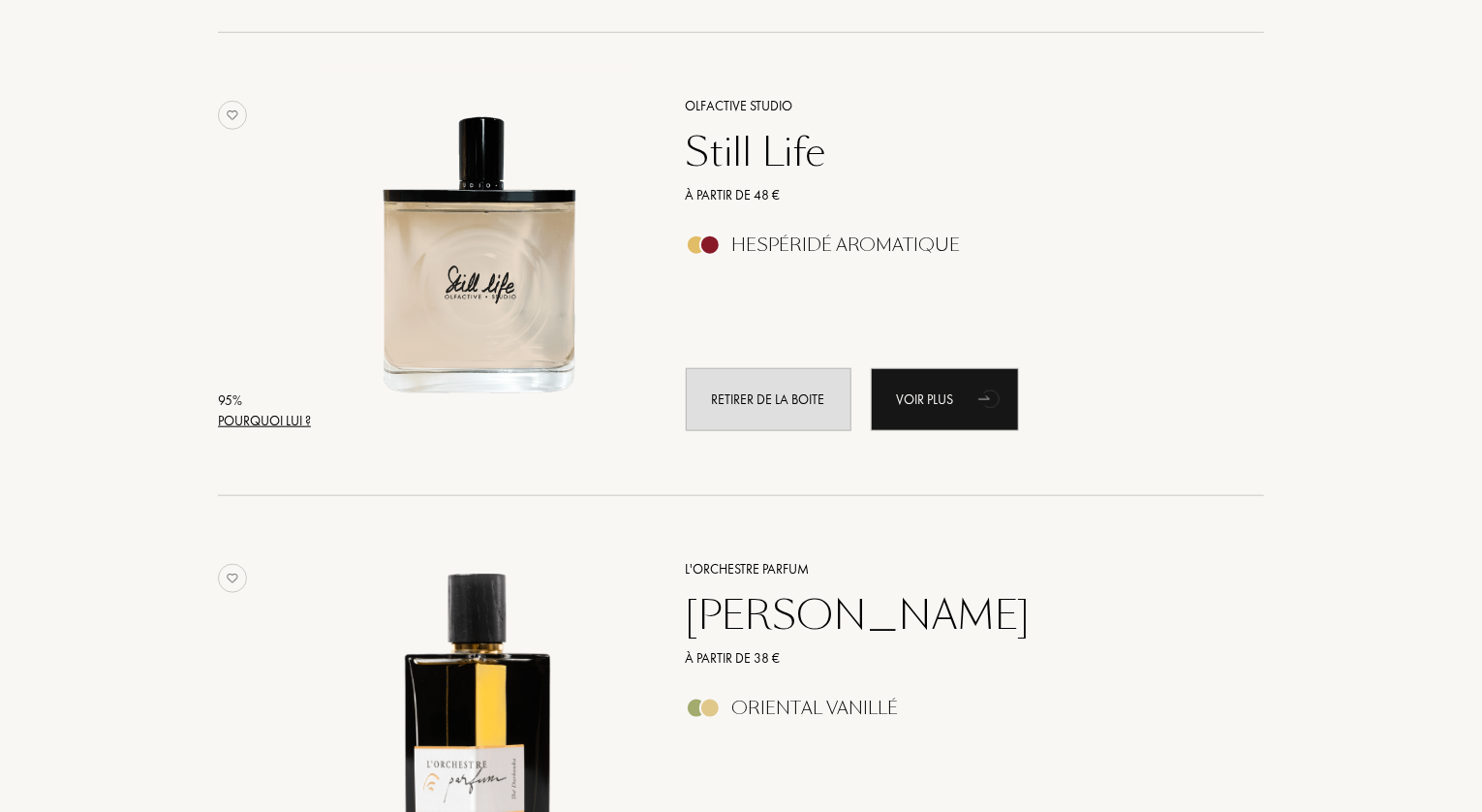
scroll to position [0, 0]
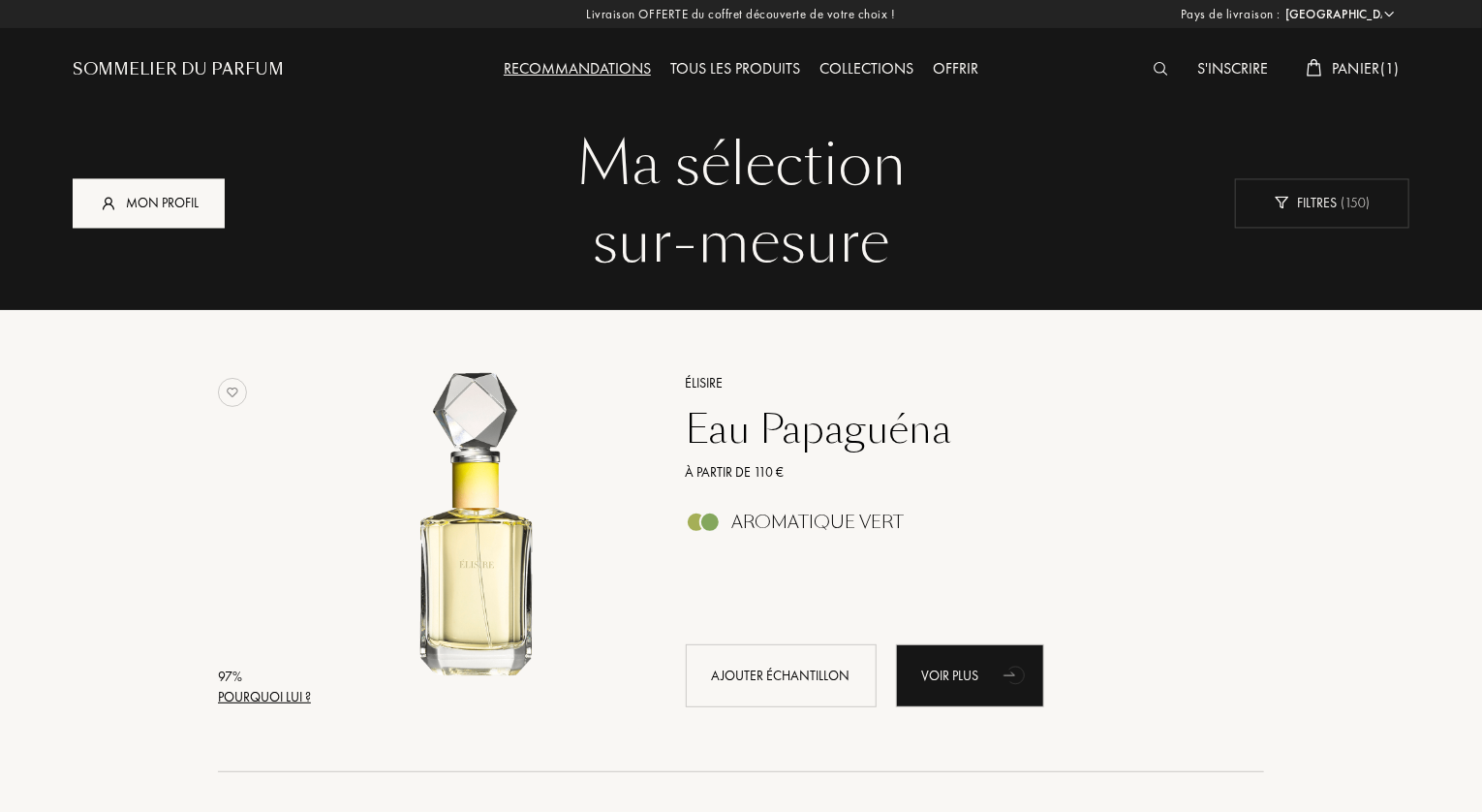
click at [149, 200] on div "Mon profil" at bounding box center [149, 202] width 153 height 50
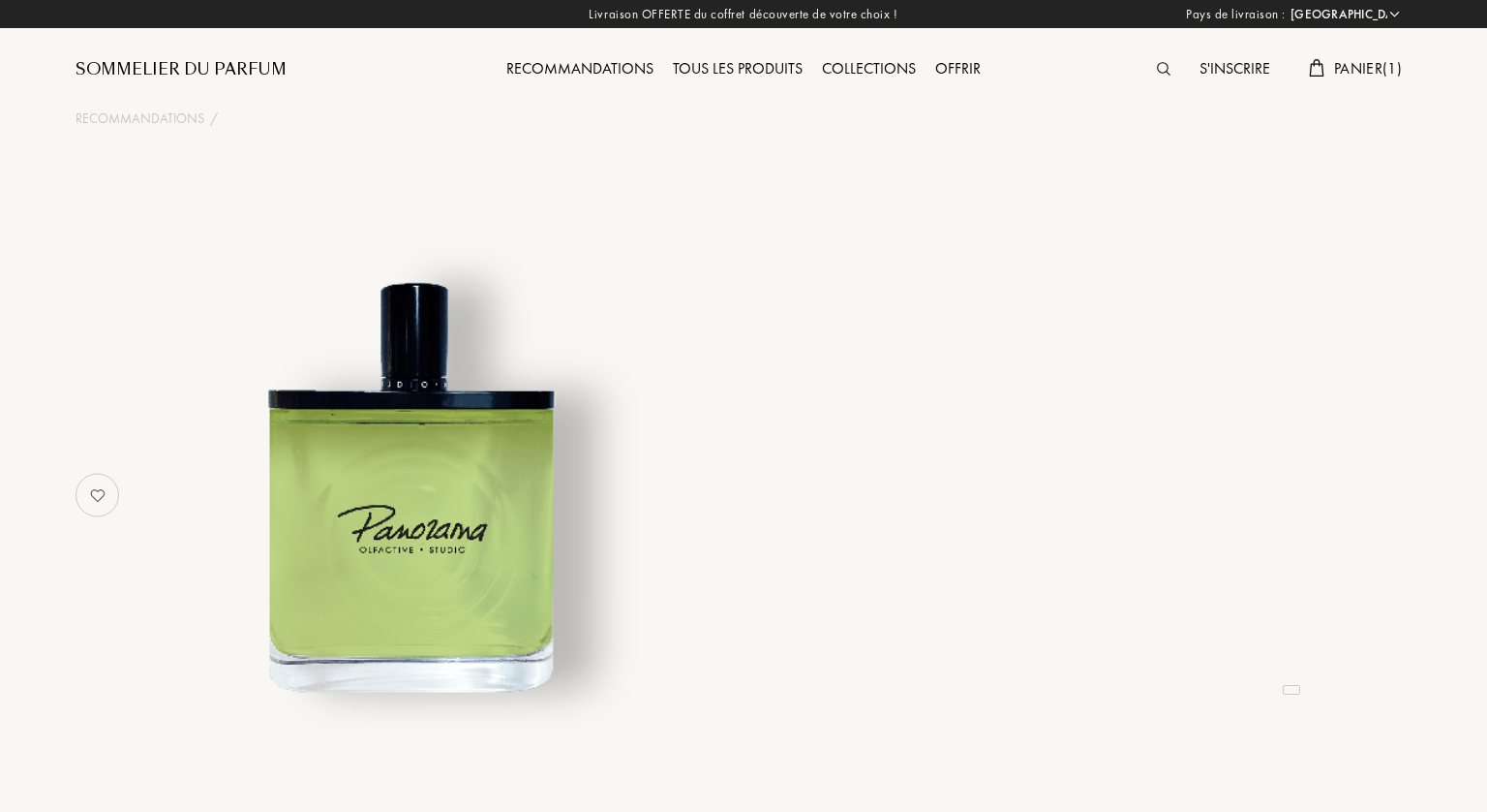
select select "FR"
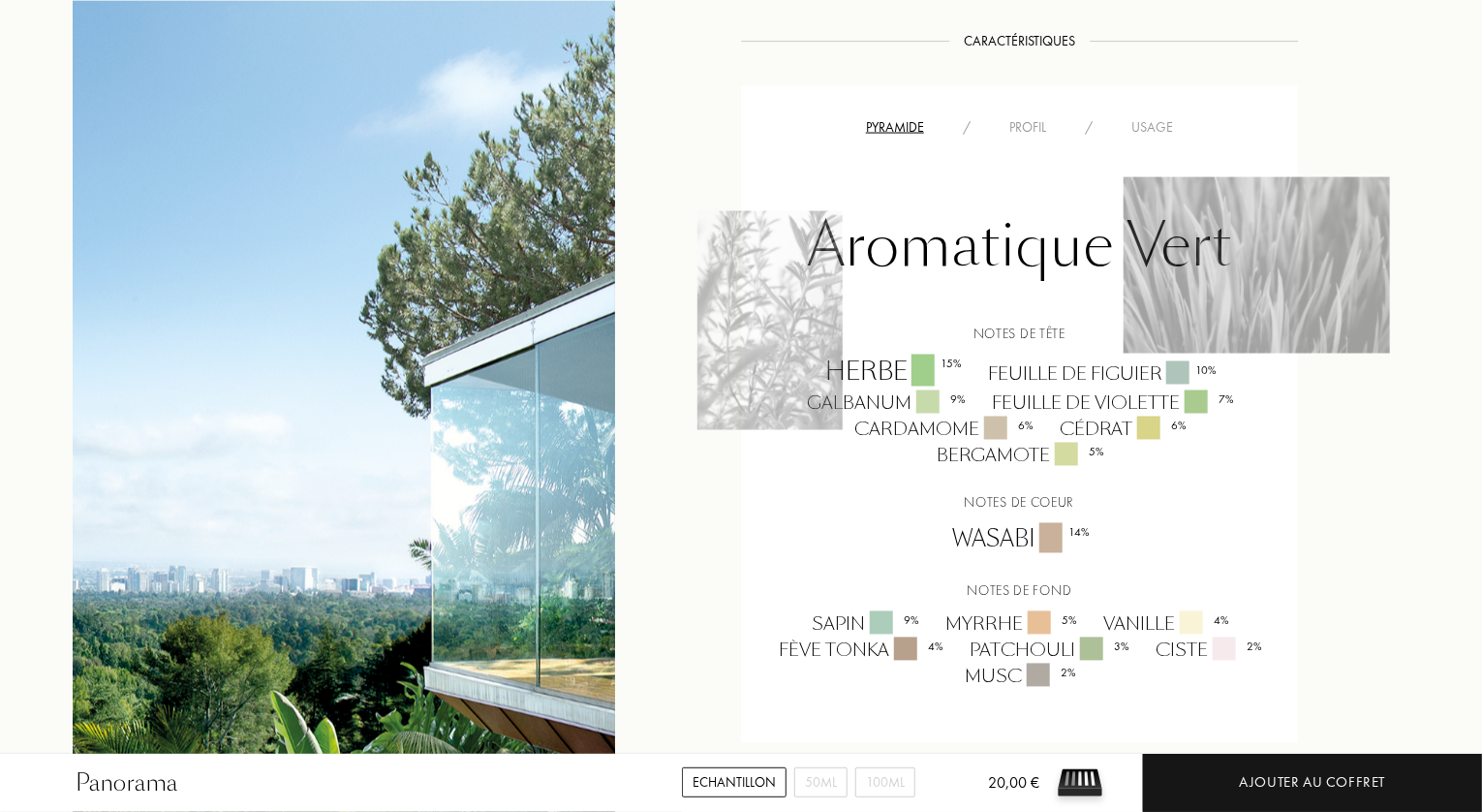
scroll to position [1937, 0]
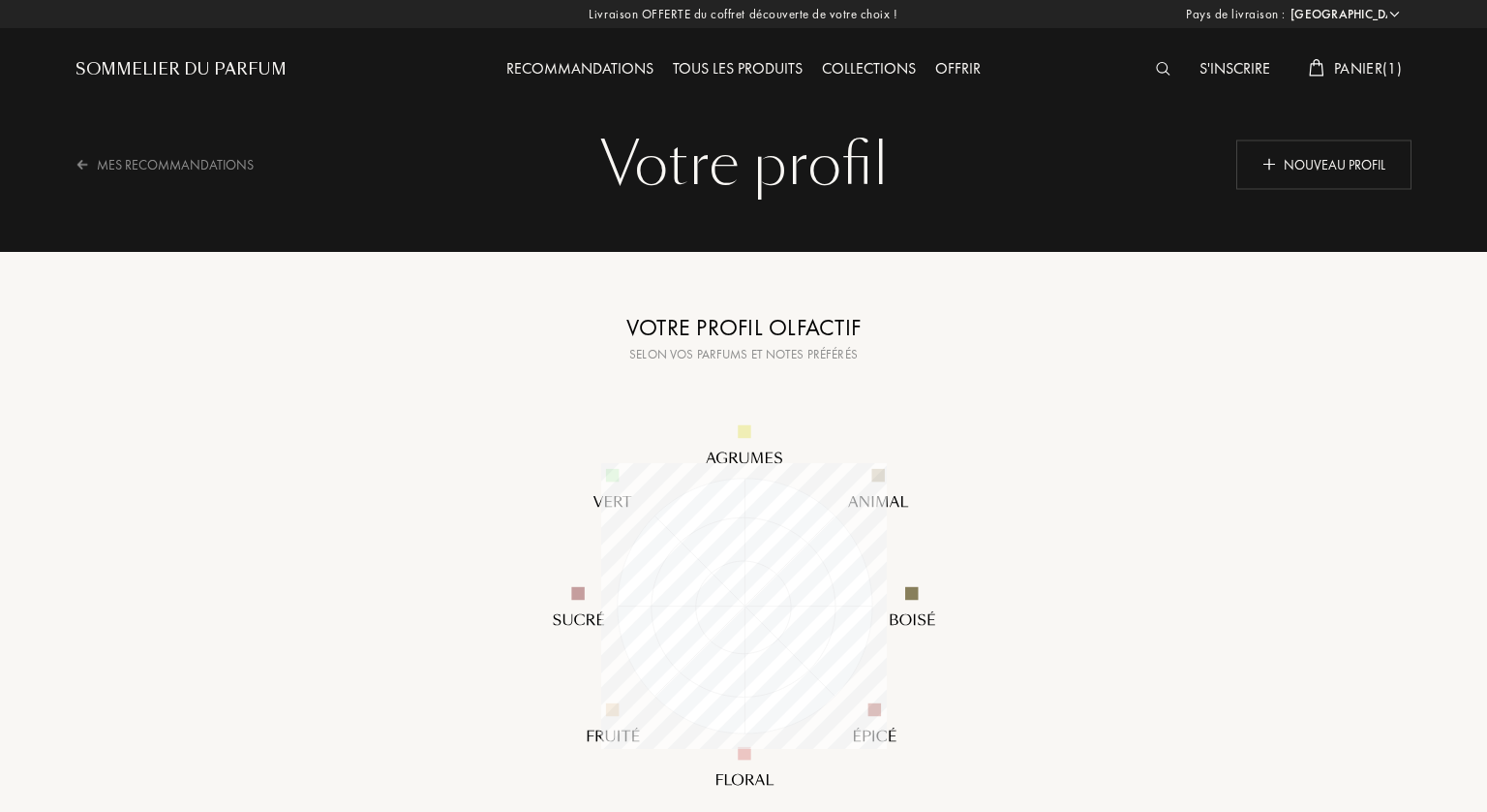
select select "FR"
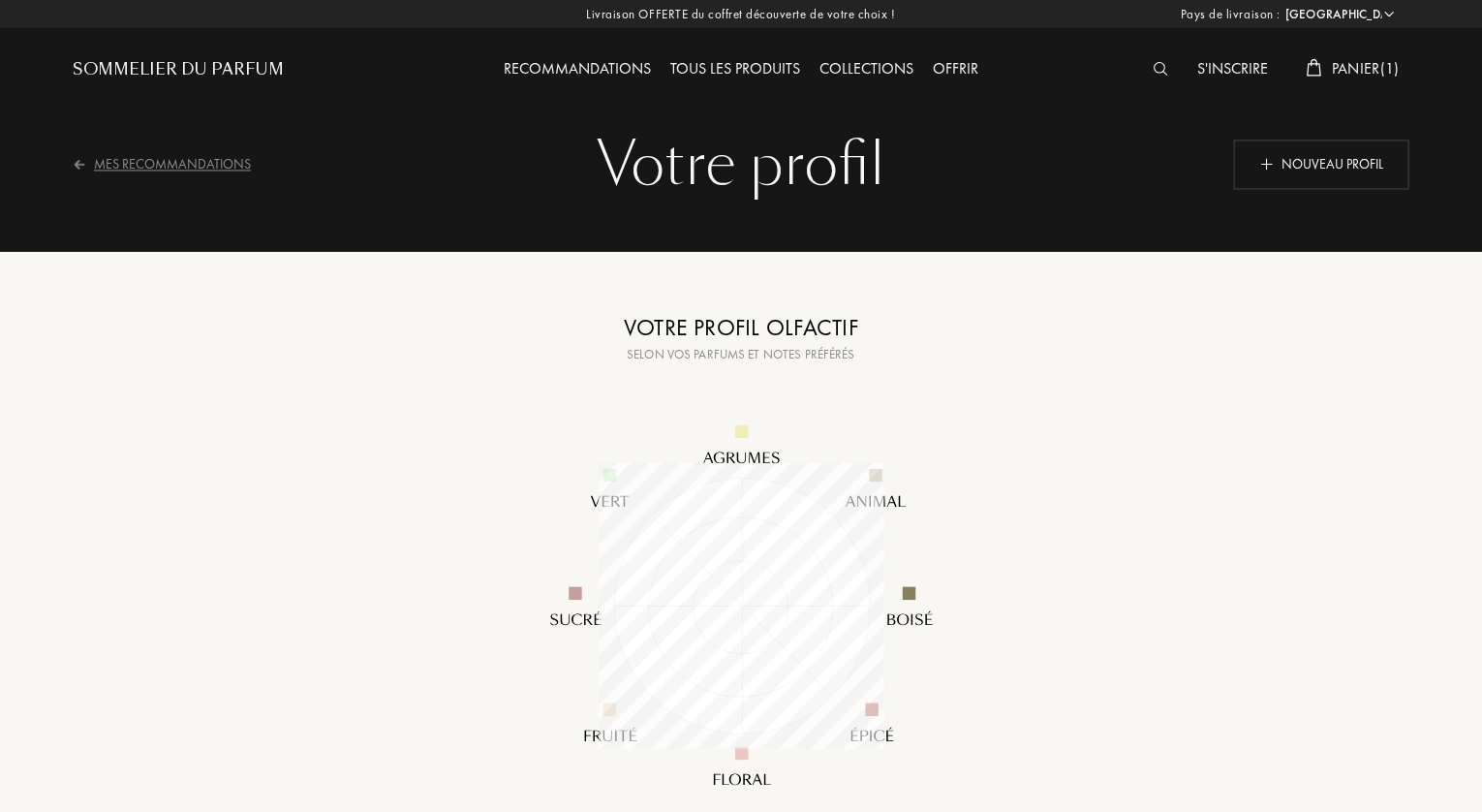
click at [166, 160] on div "Mes Recommandations" at bounding box center [174, 164] width 203 height 48
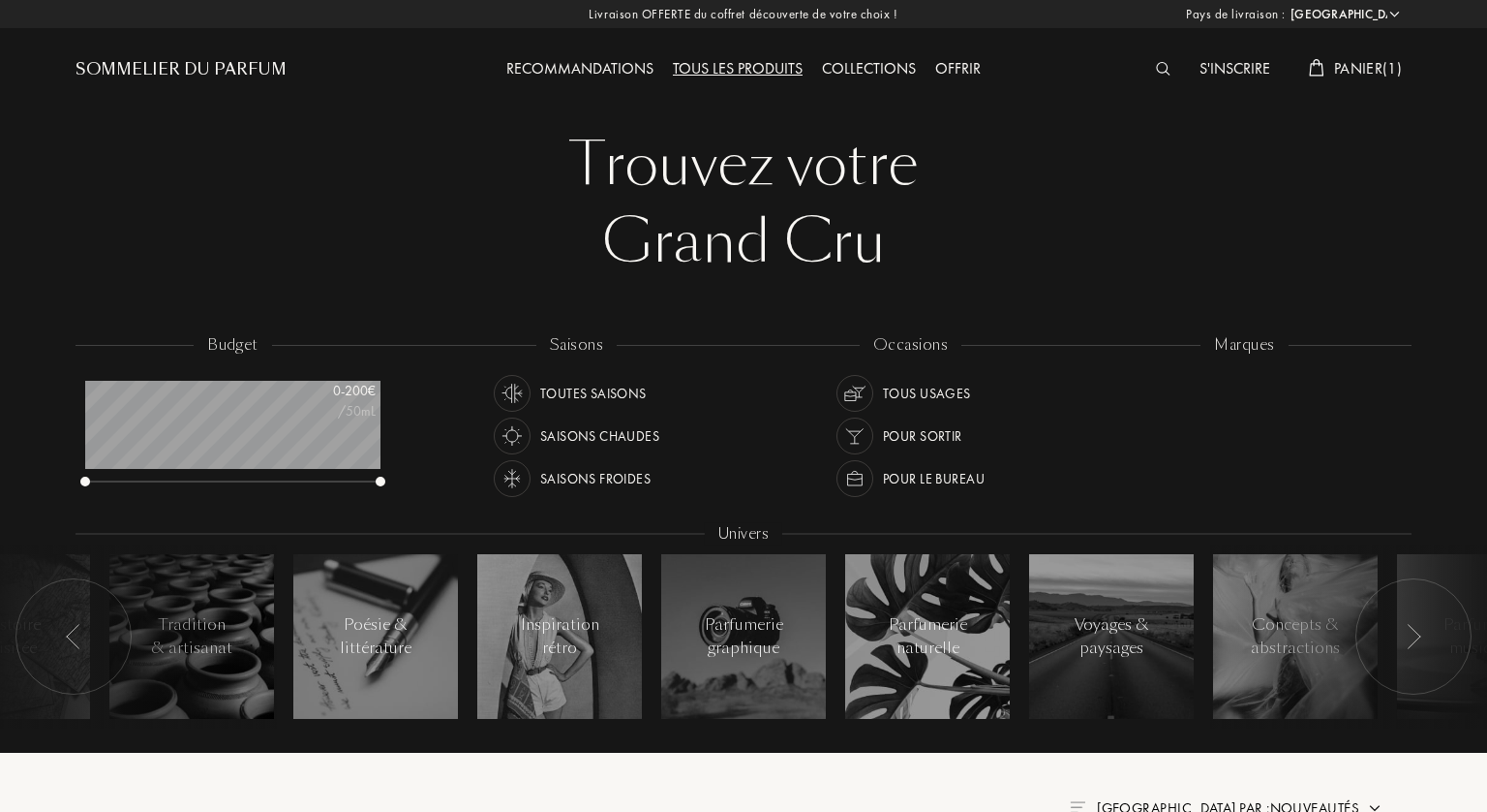
select select "FR"
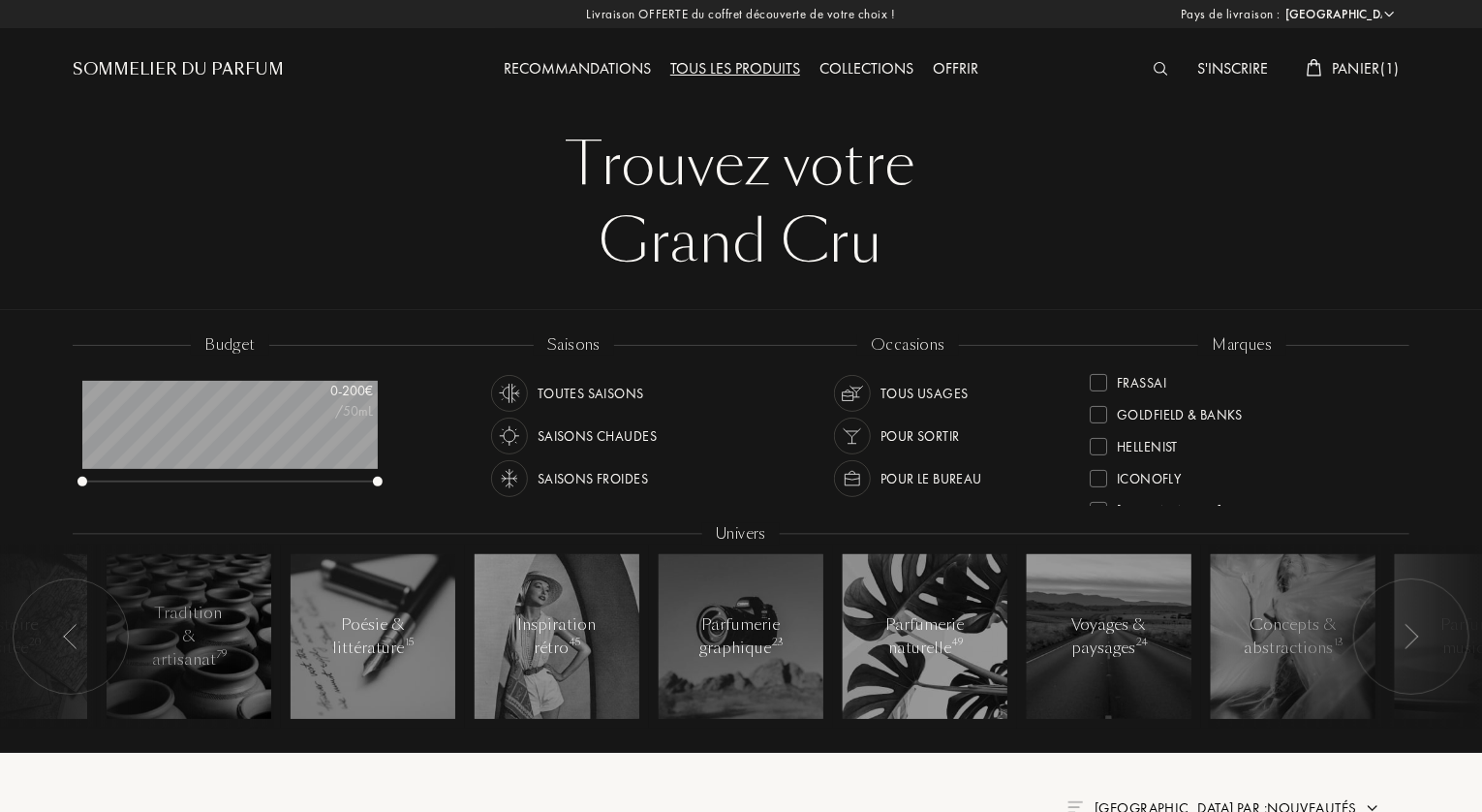
scroll to position [193, 0]
drag, startPoint x: 1395, startPoint y: 409, endPoint x: 1395, endPoint y: 433, distance: 24.0
click at [1395, 433] on div "Akro Art Meets Art Atelier Materi Baruti Binet-Papillon Cépages Parfums Élisire…" at bounding box center [1243, 437] width 305 height 137
click at [1101, 440] on div at bounding box center [1099, 445] width 17 height 17
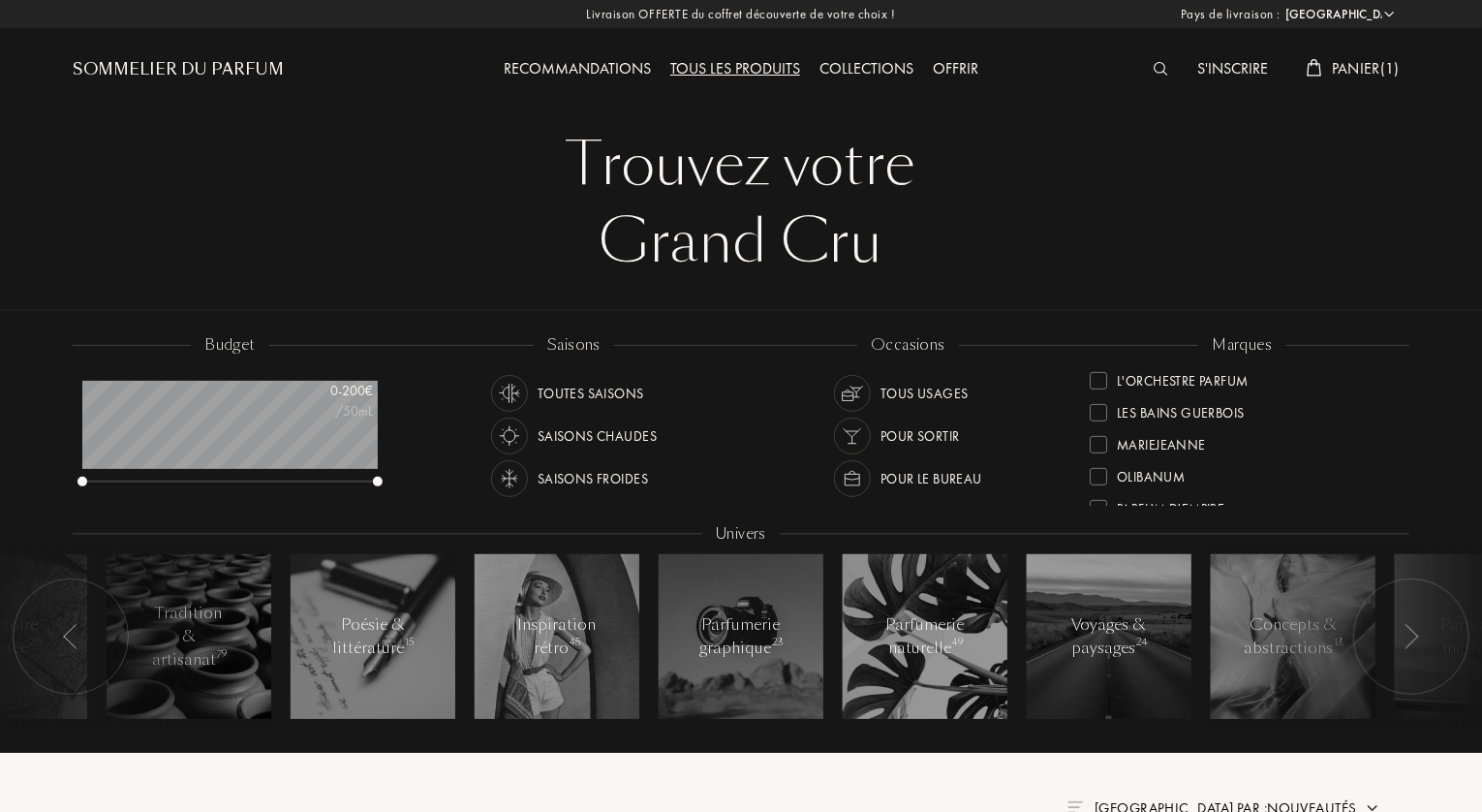
scroll to position [0, 0]
click at [1101, 480] on div at bounding box center [1099, 485] width 17 height 17
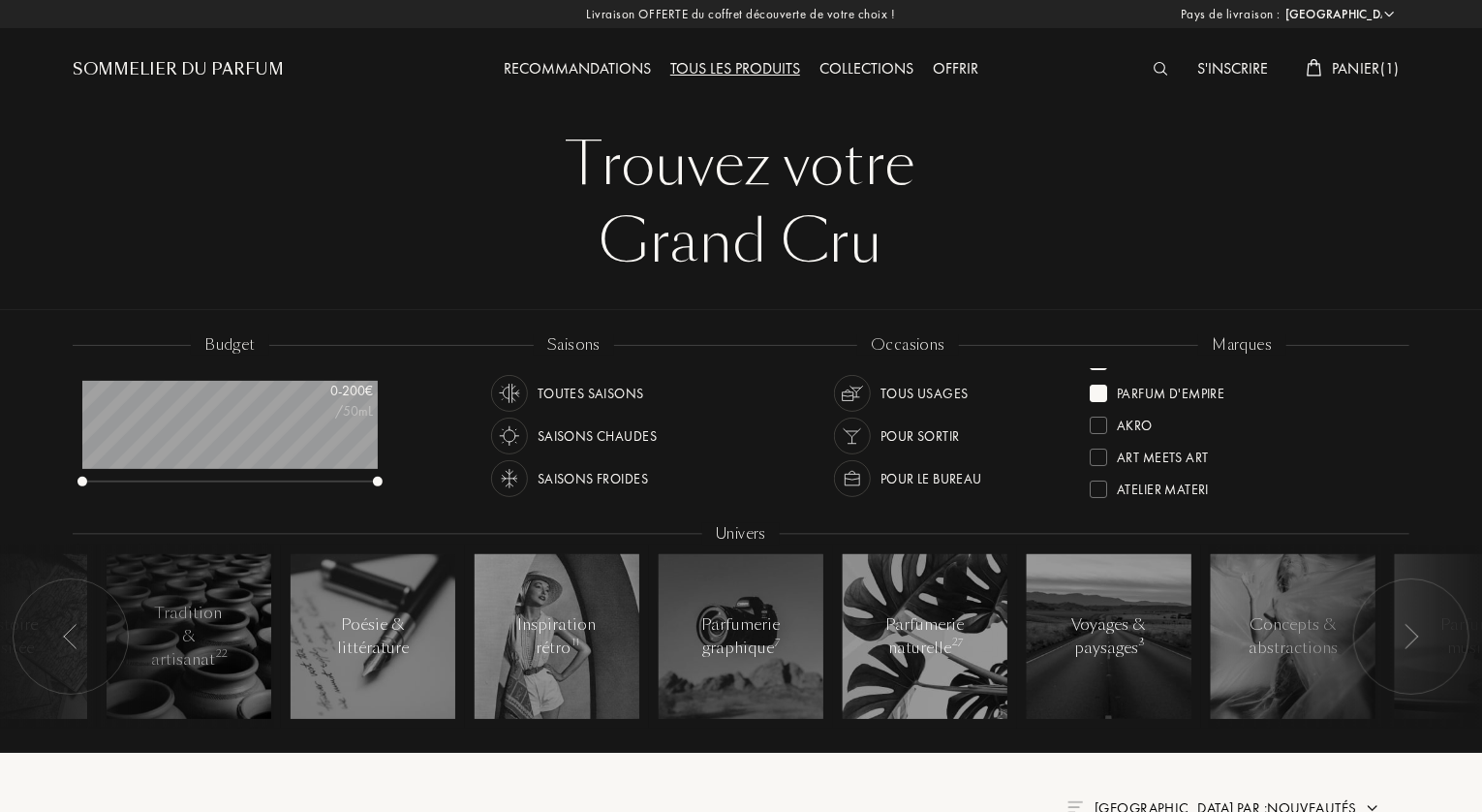
click at [1102, 425] on div at bounding box center [1099, 425] width 17 height 17
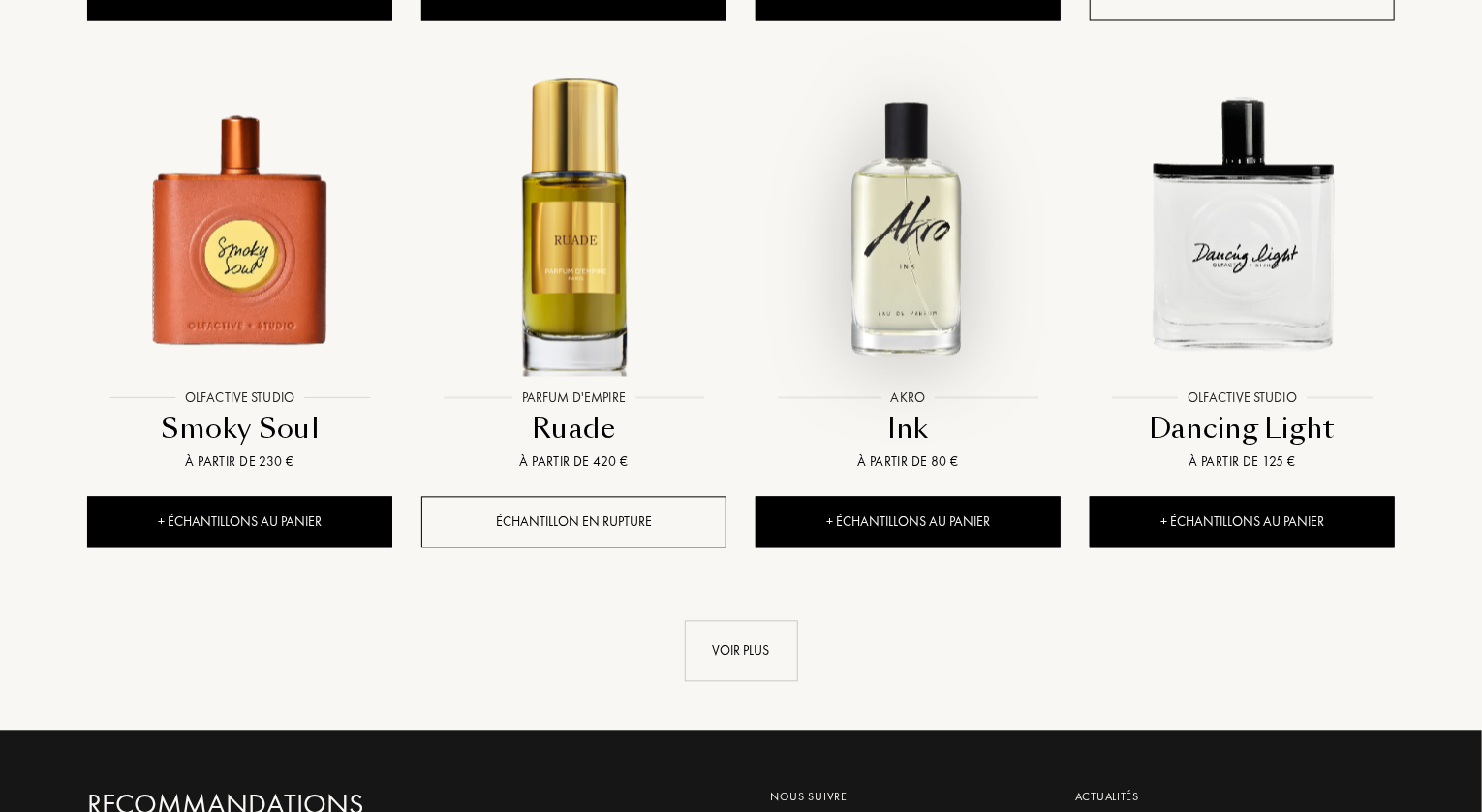
scroll to position [1937, 0]
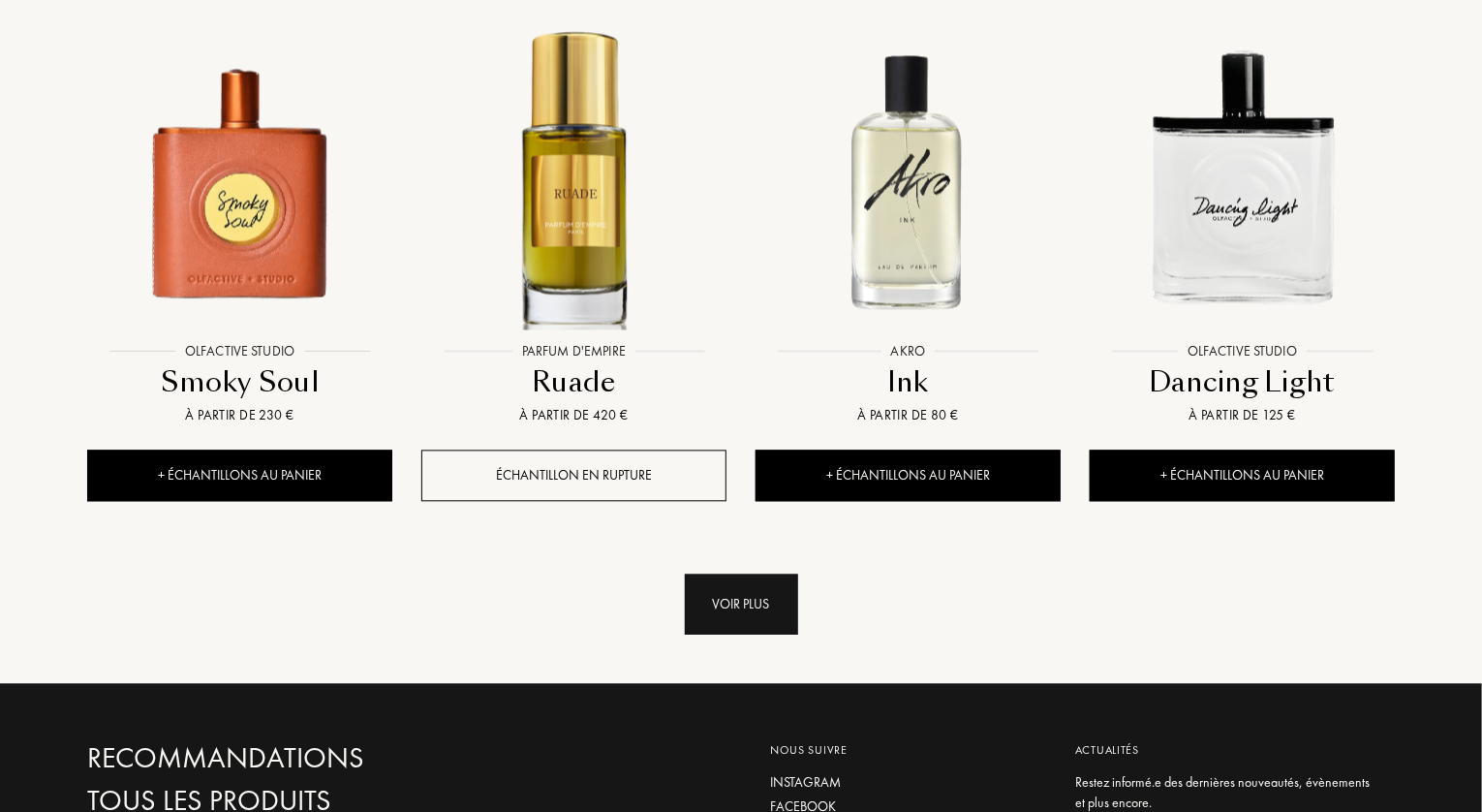
click at [725, 611] on div "Voir plus" at bounding box center [741, 603] width 114 height 61
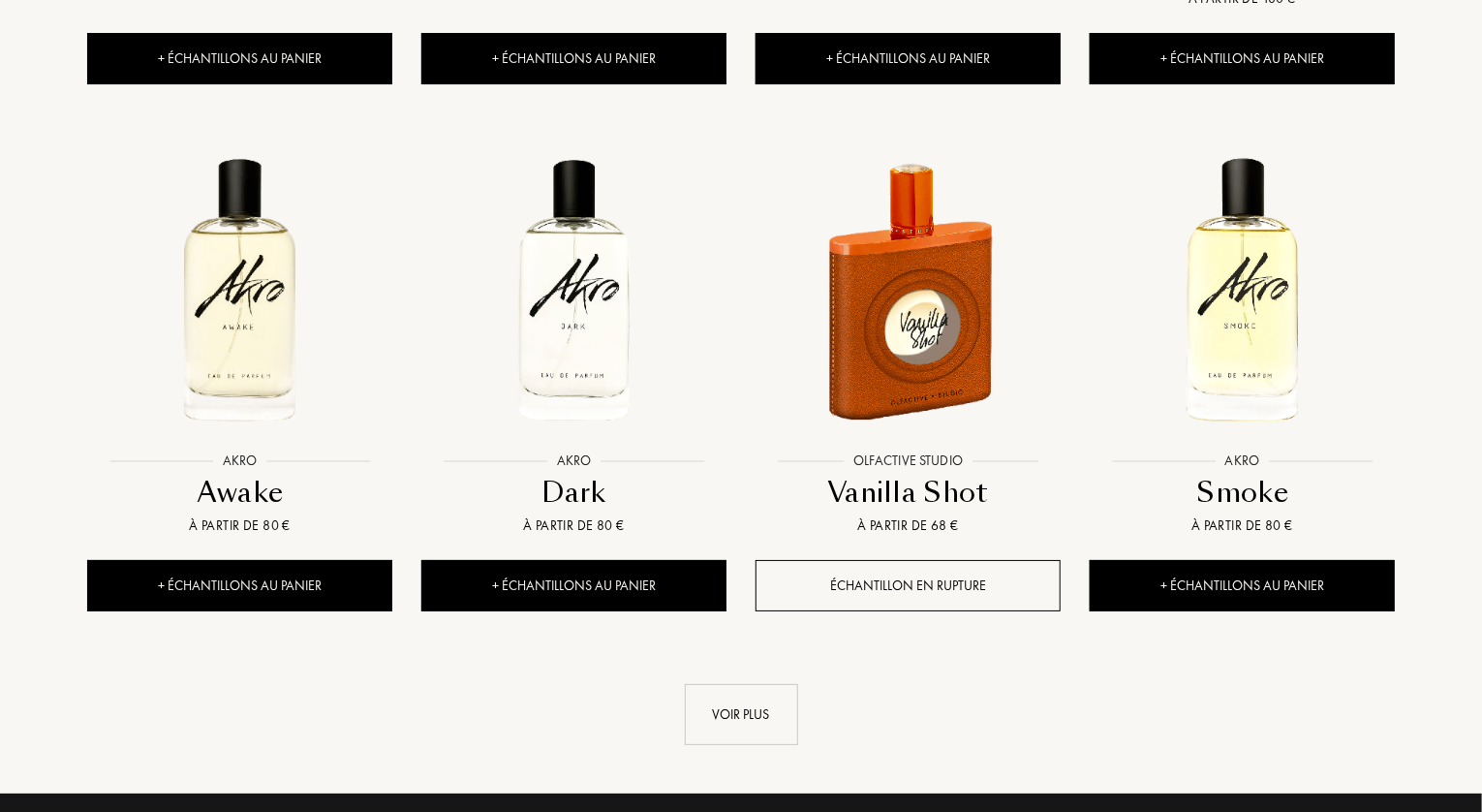
scroll to position [3486, 0]
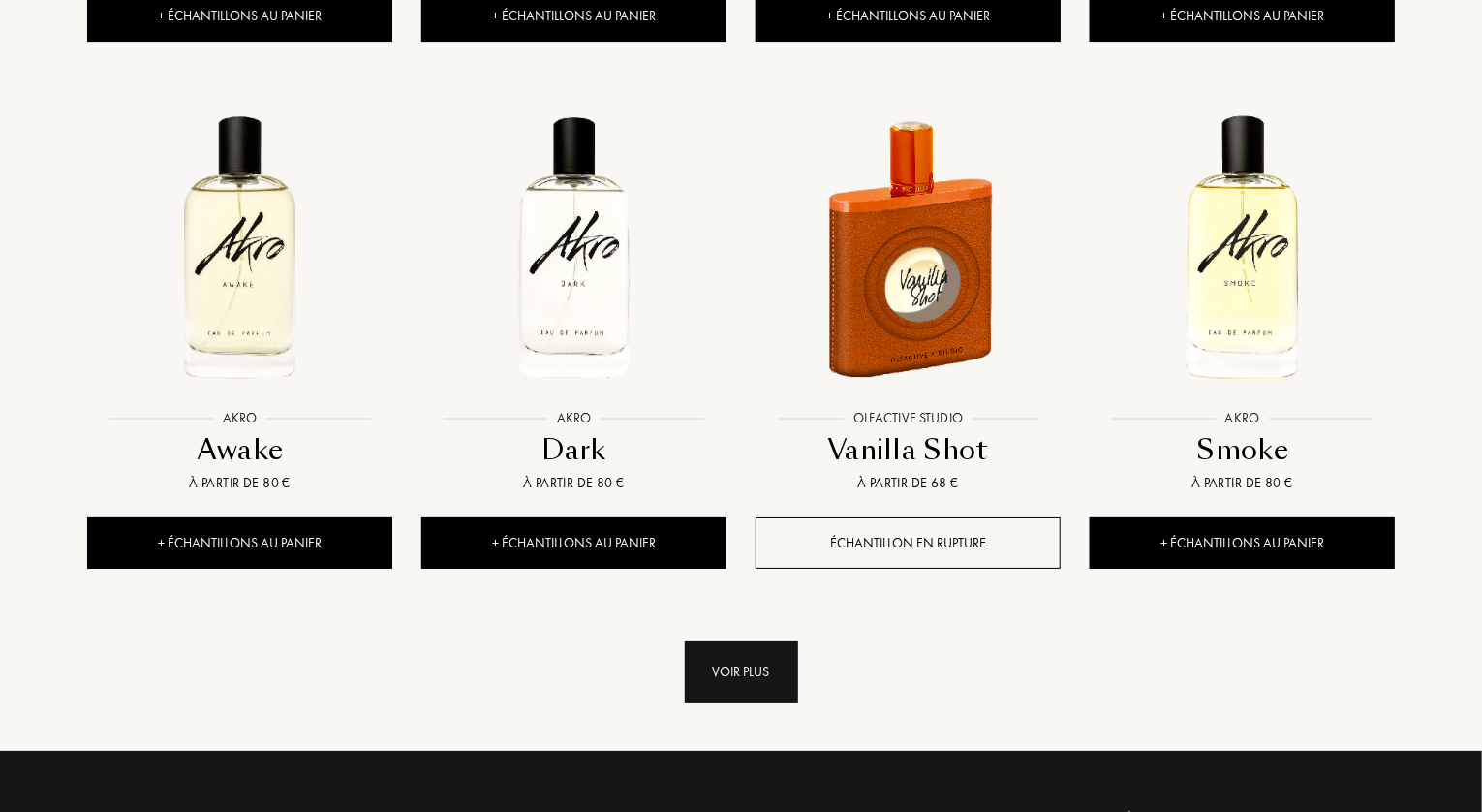
click at [747, 641] on div "Voir plus" at bounding box center [741, 671] width 114 height 61
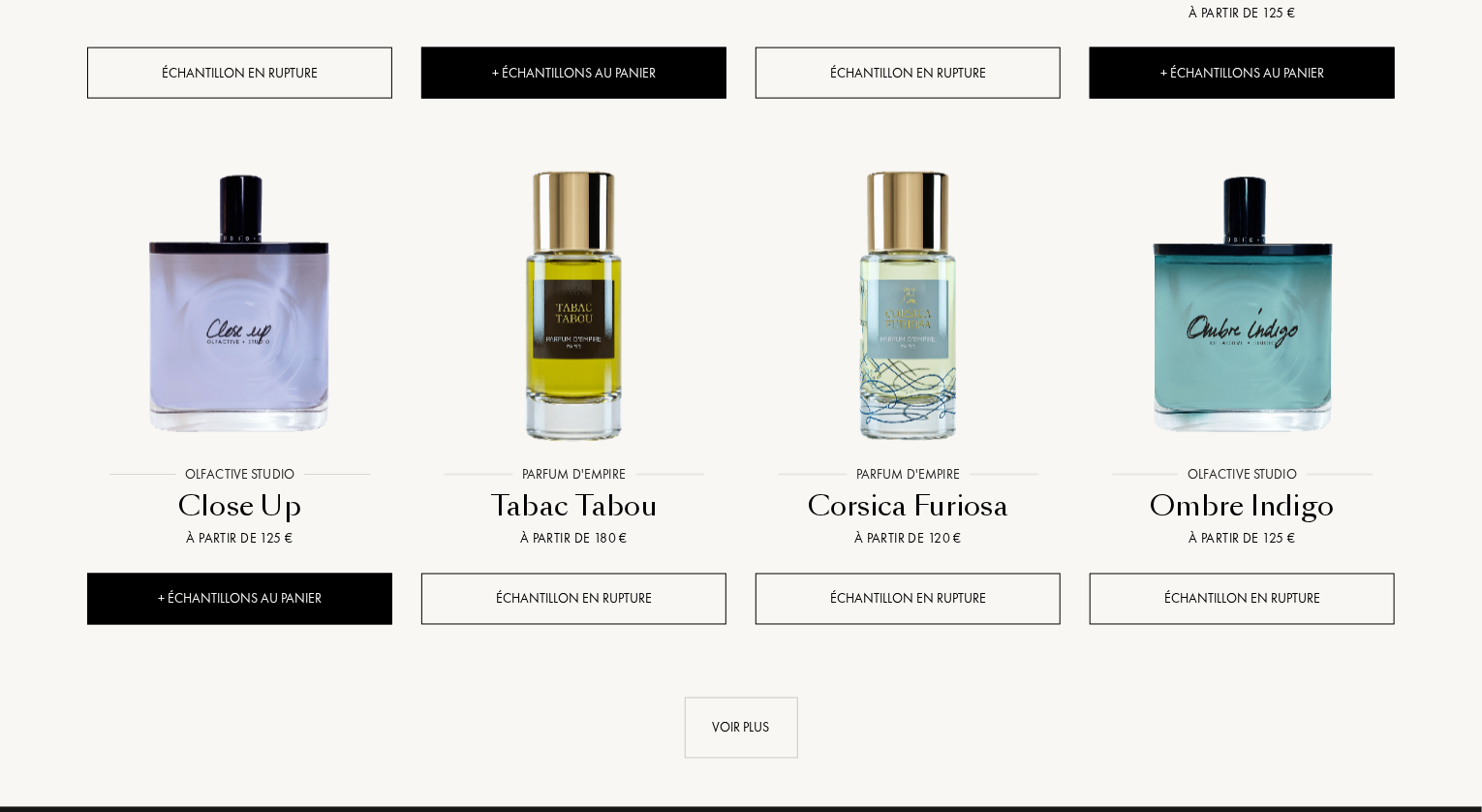
scroll to position [5132, 0]
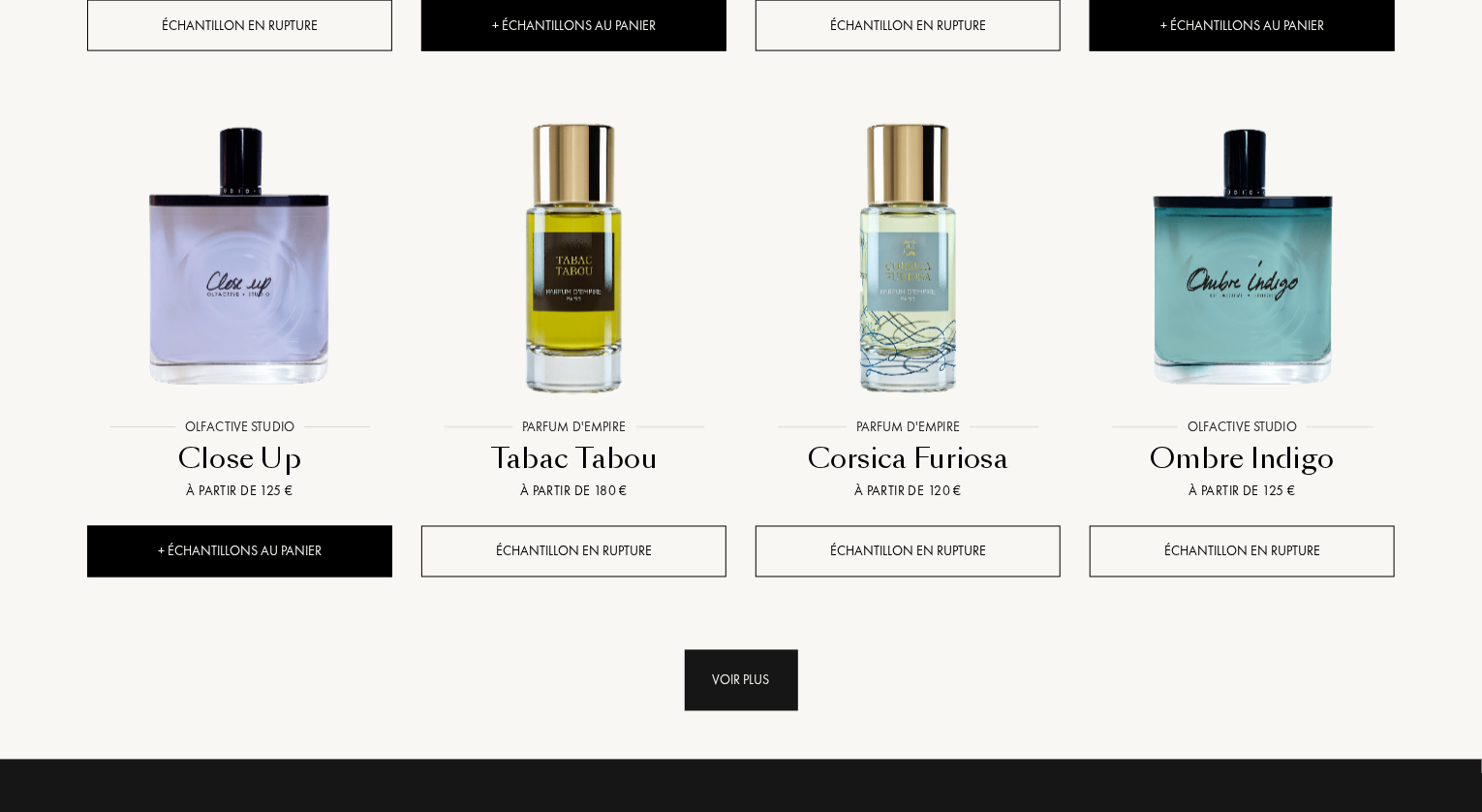
click at [733, 650] on div "Voir plus" at bounding box center [741, 680] width 114 height 61
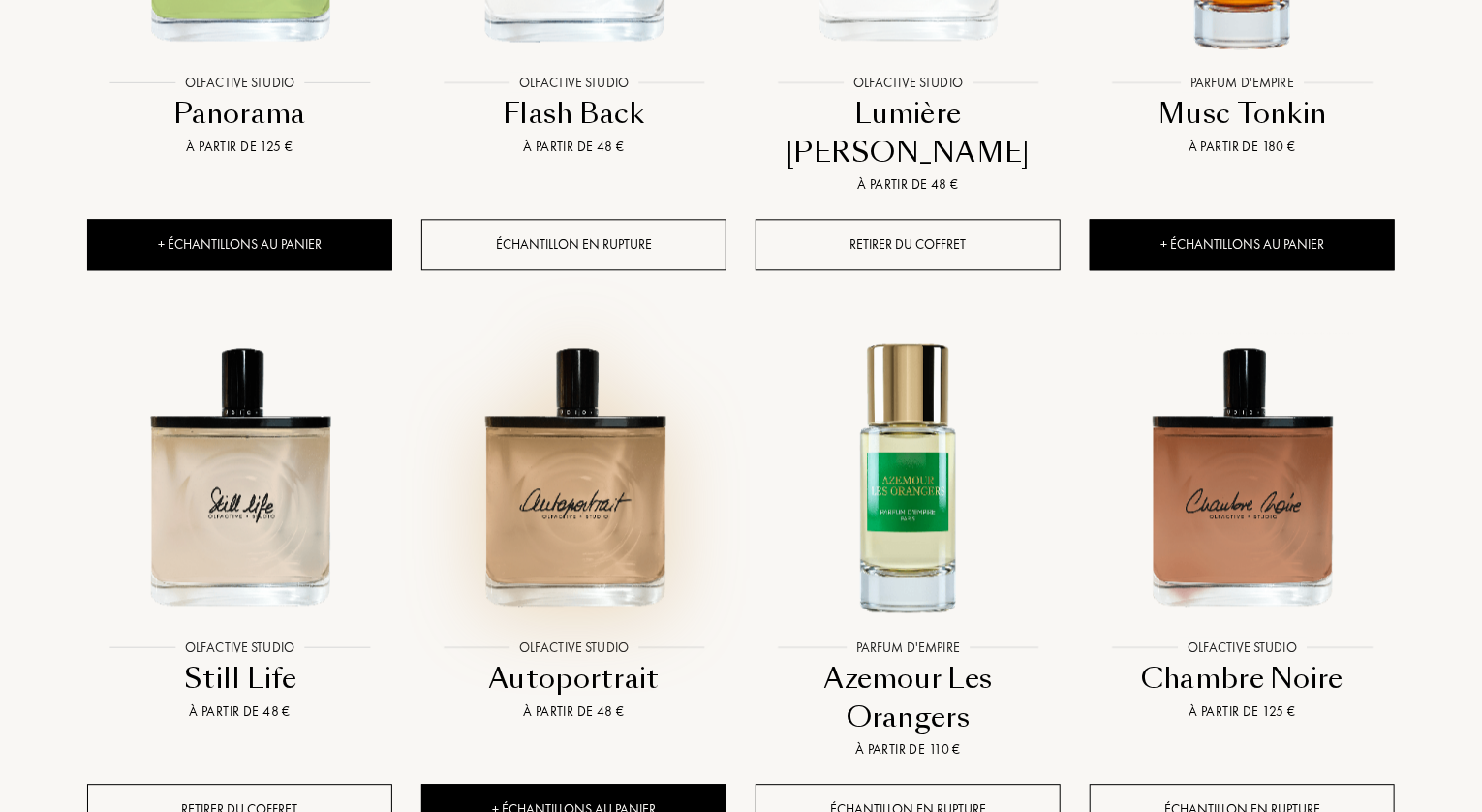
scroll to position [6198, 0]
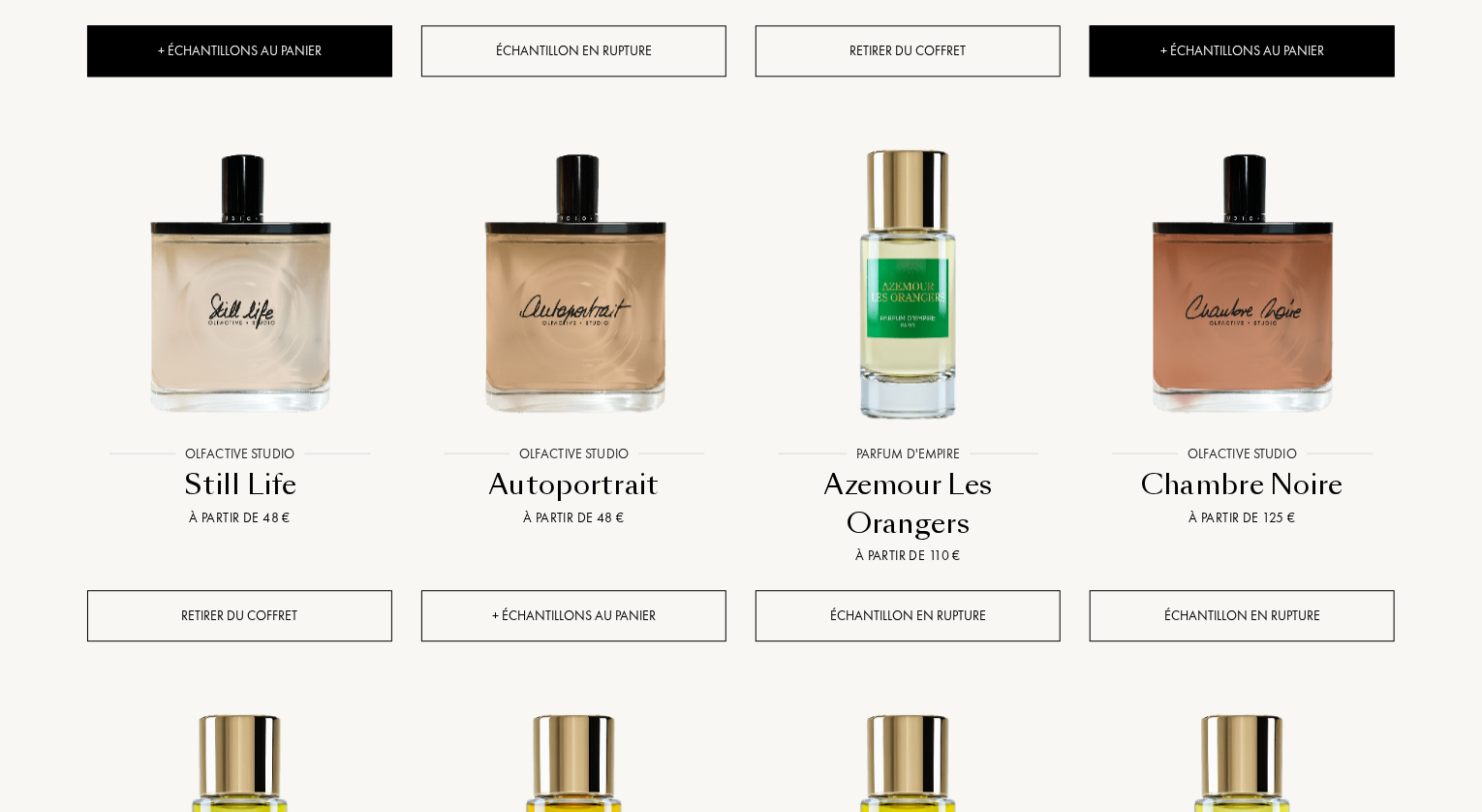
click at [603, 590] on div "+ Échantillons au panier" at bounding box center [574, 615] width 305 height 51
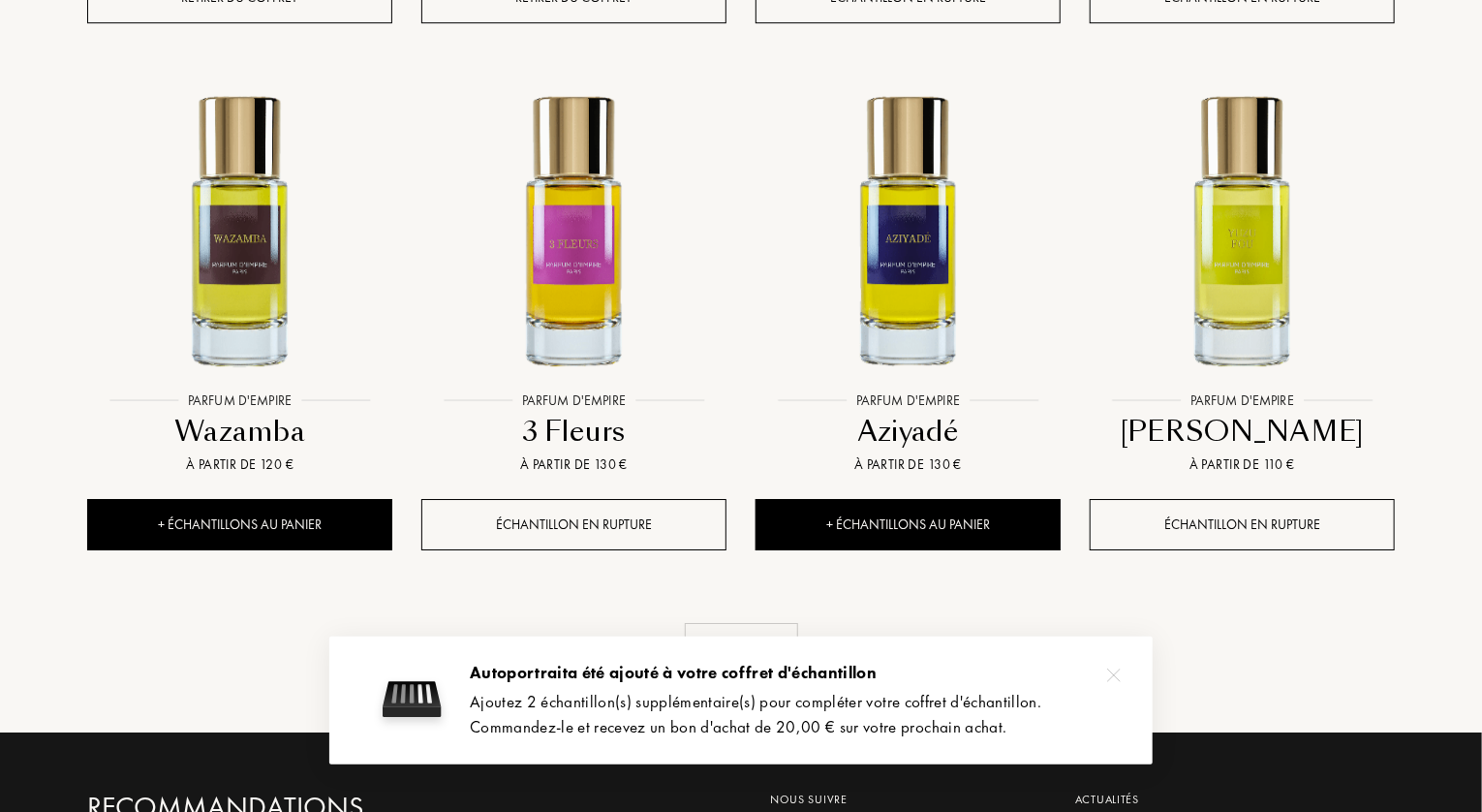
scroll to position [6876, 0]
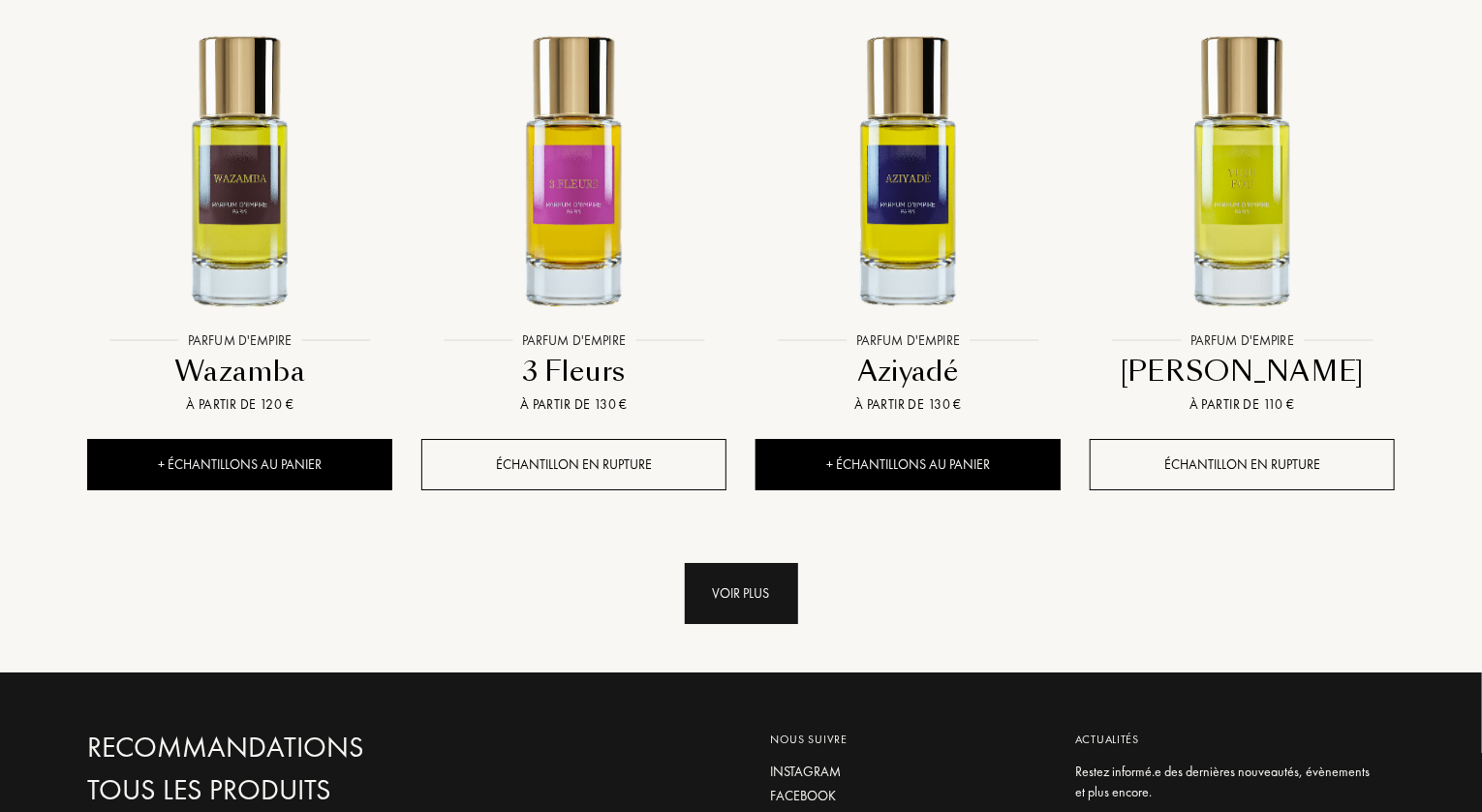
click at [744, 562] on div "Voir plus" at bounding box center [741, 592] width 114 height 61
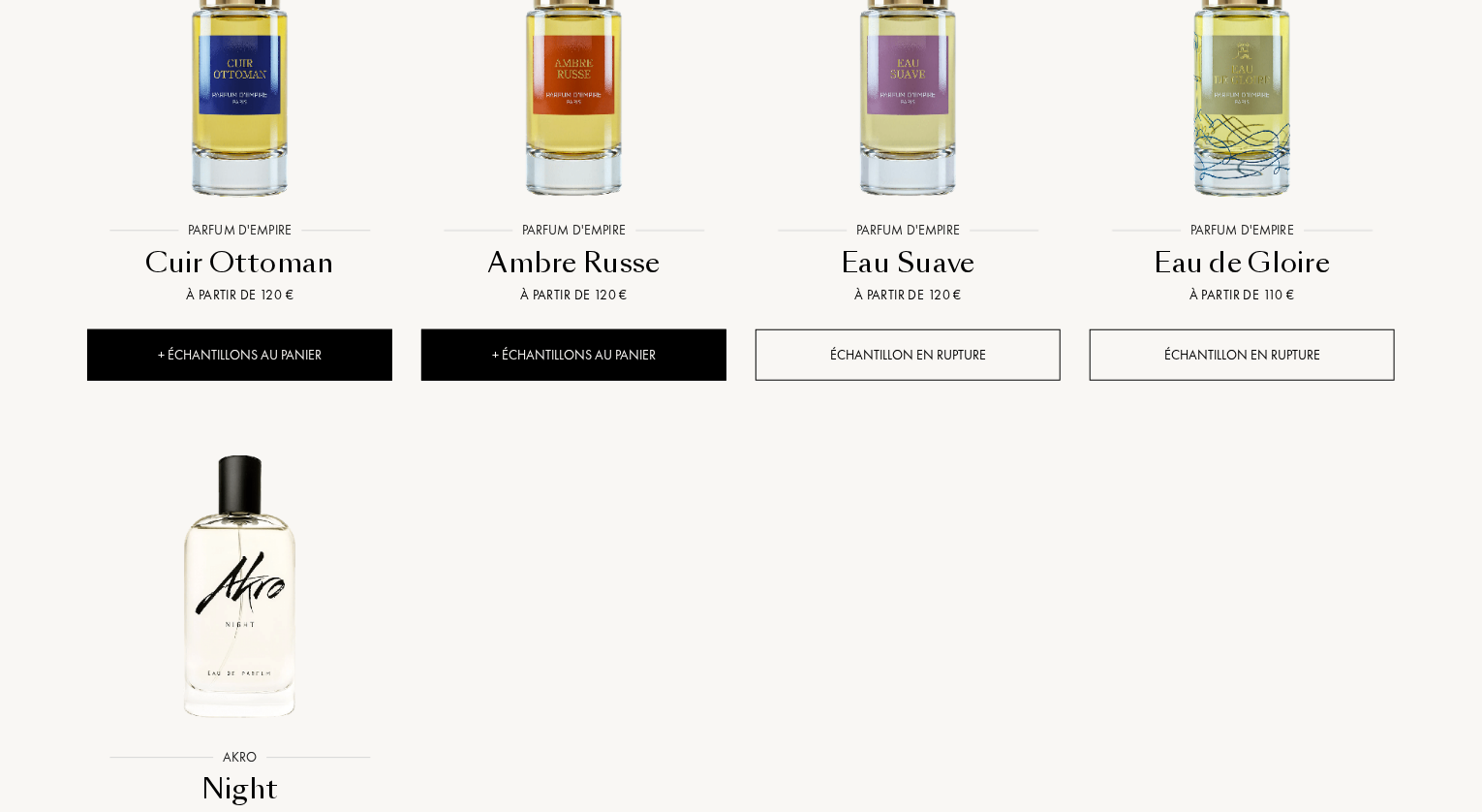
scroll to position [8232, 0]
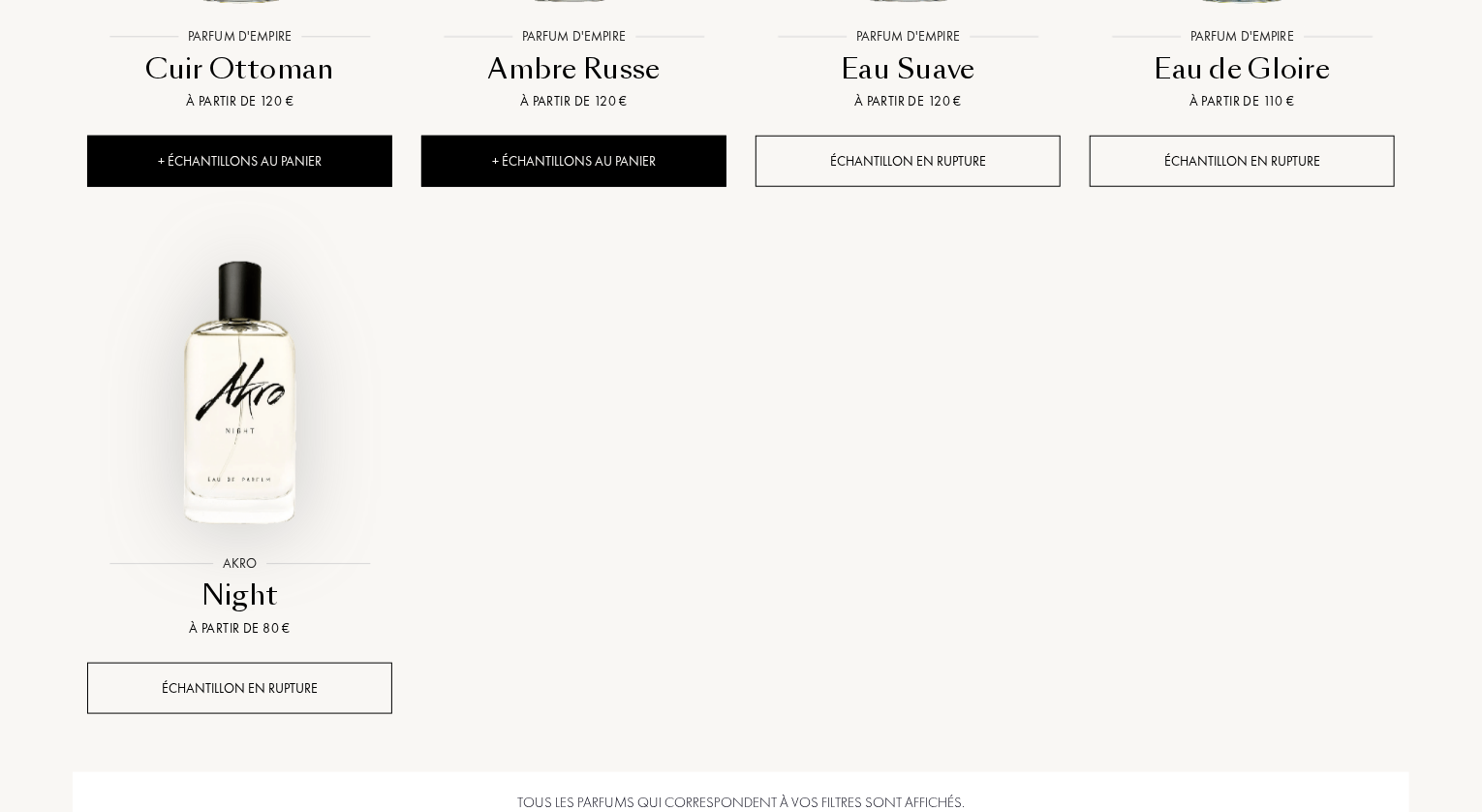
click at [239, 297] on img at bounding box center [240, 392] width 301 height 301
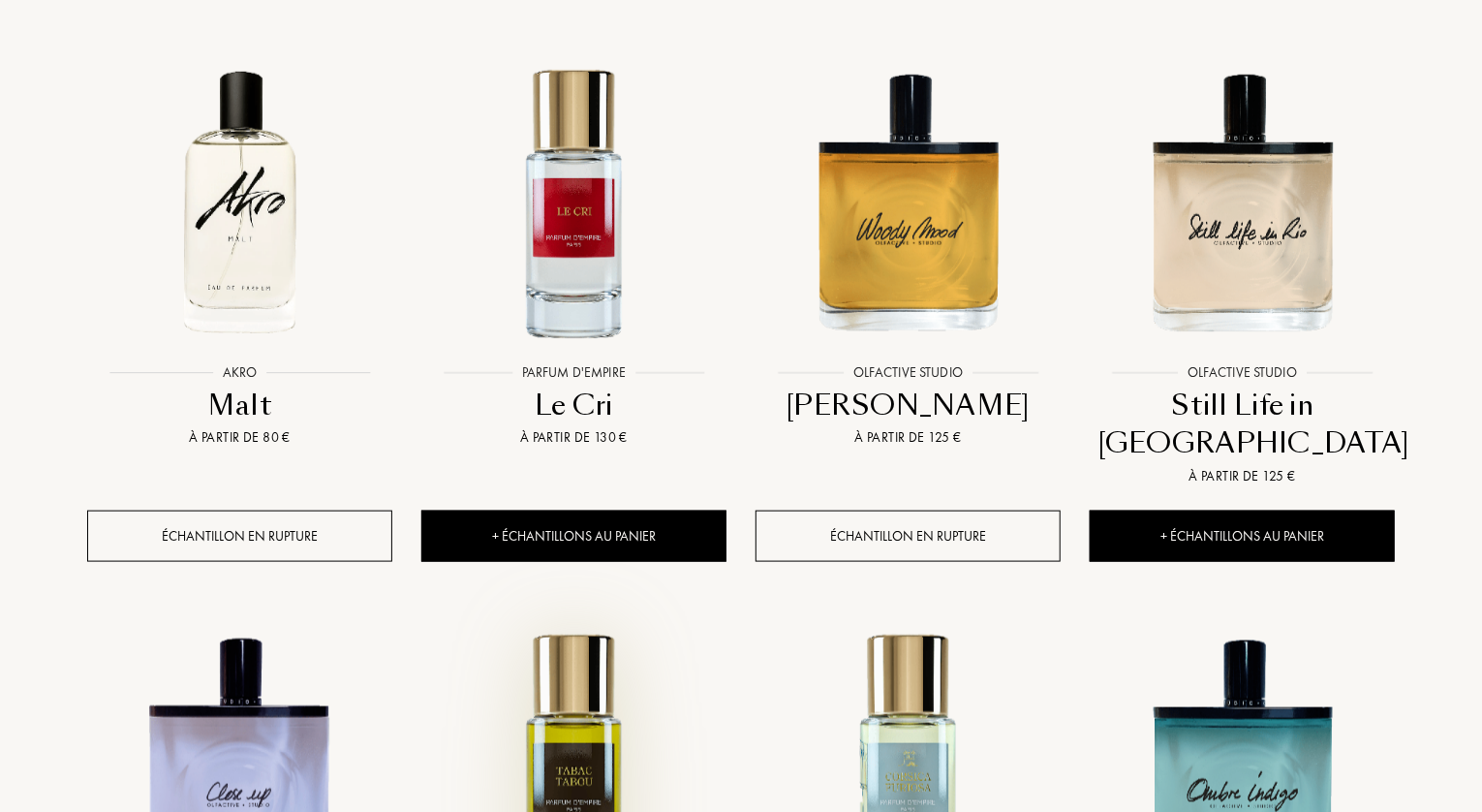
scroll to position [4551, 0]
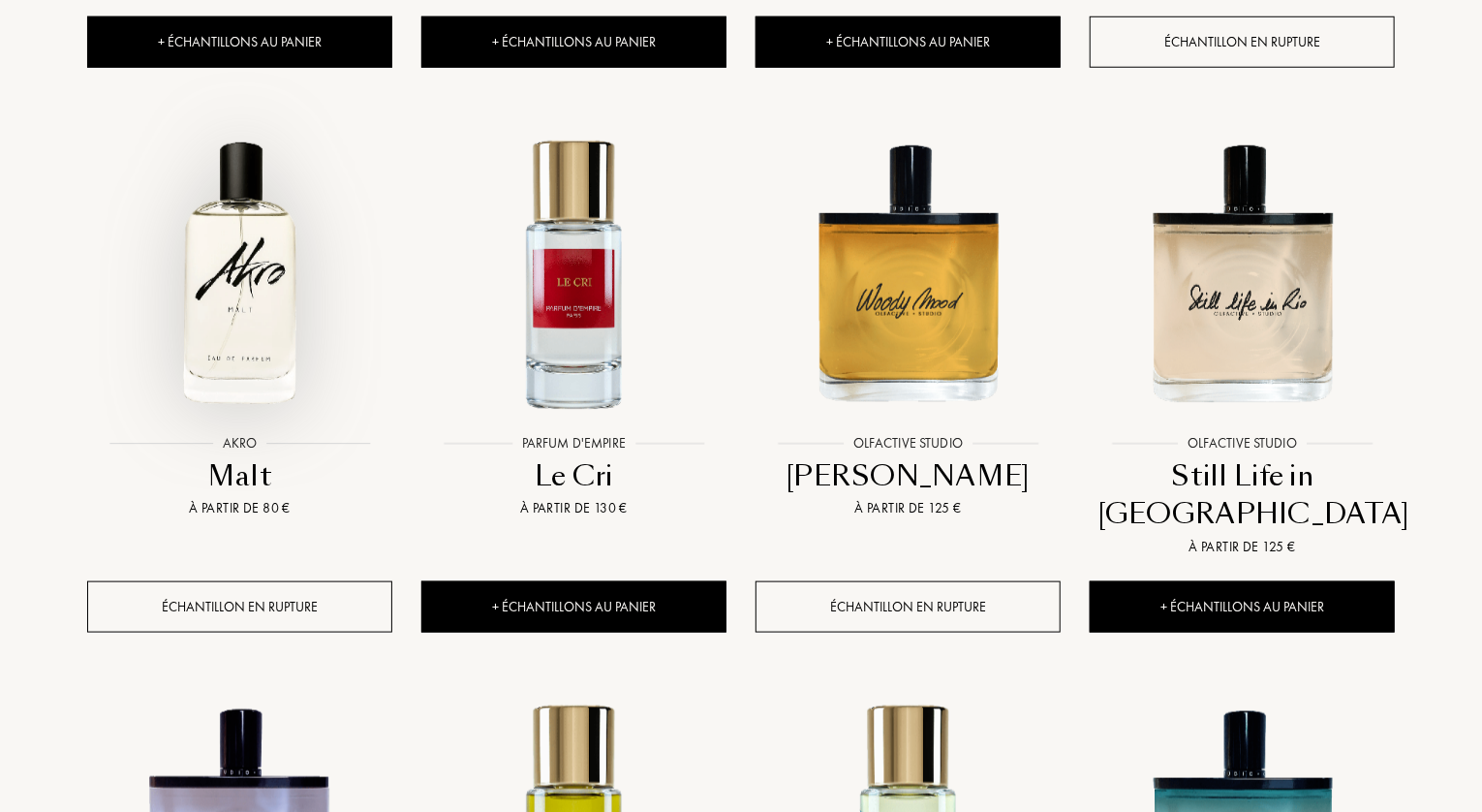
click at [230, 287] on img at bounding box center [240, 274] width 301 height 301
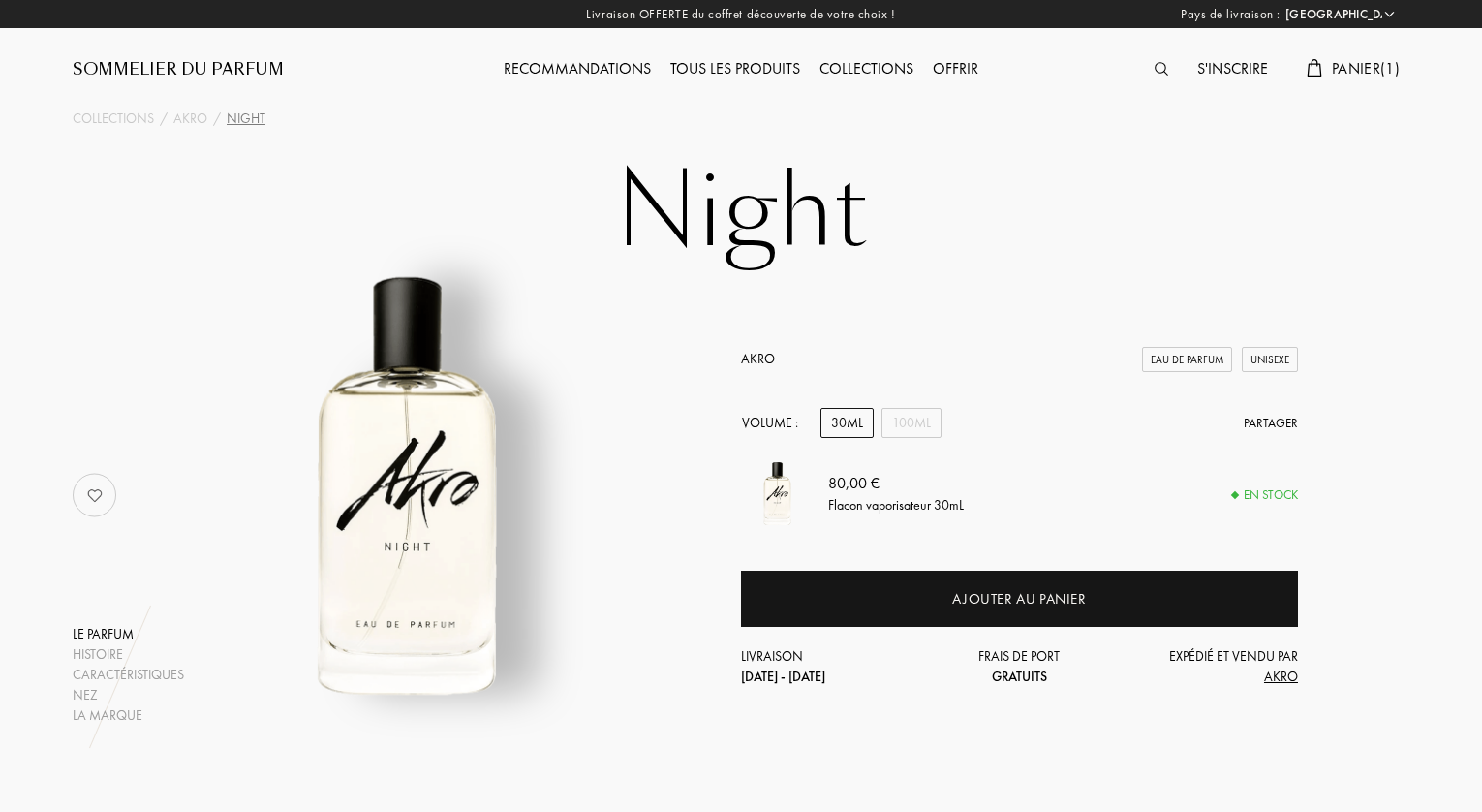
select select "FR"
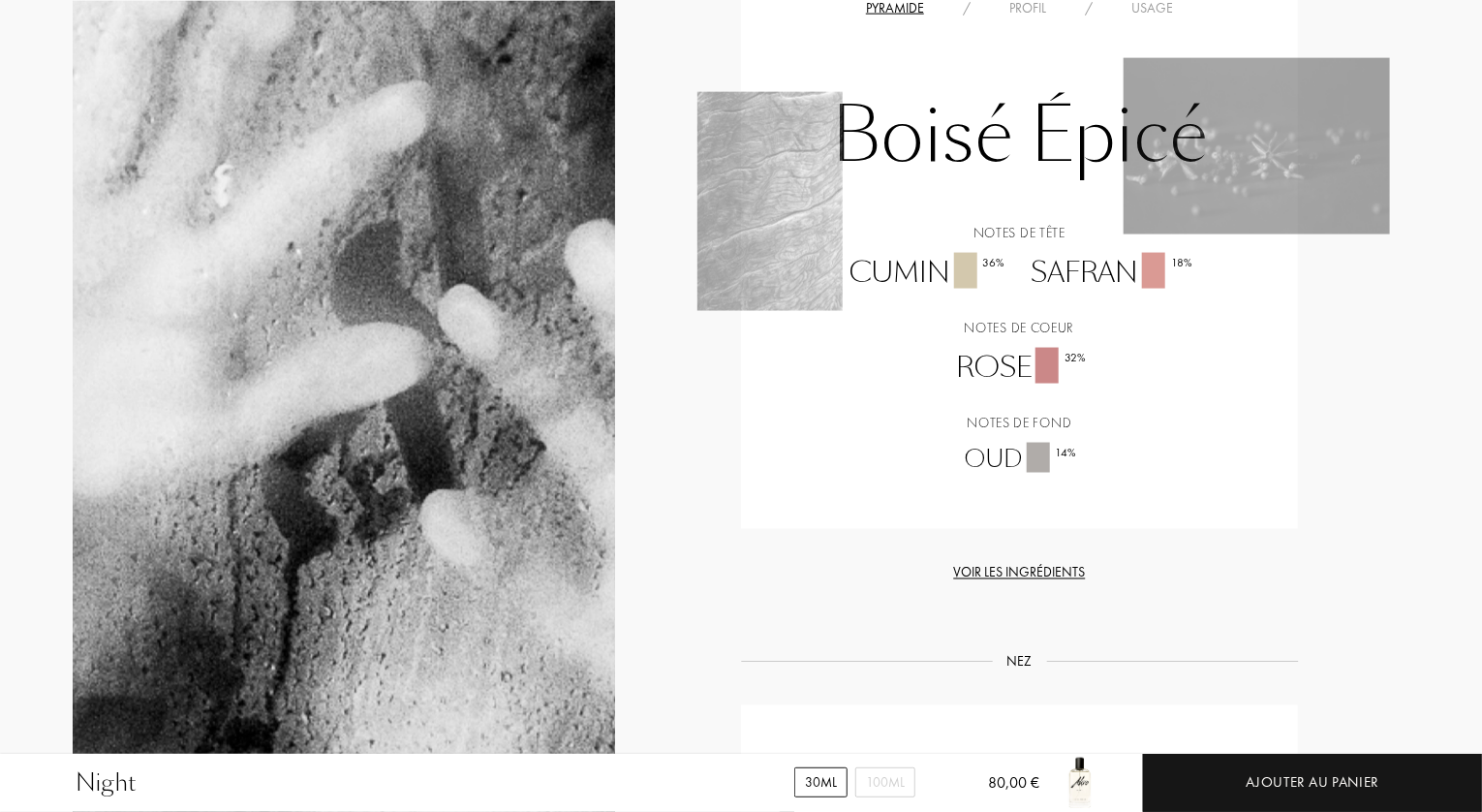
scroll to position [1356, 0]
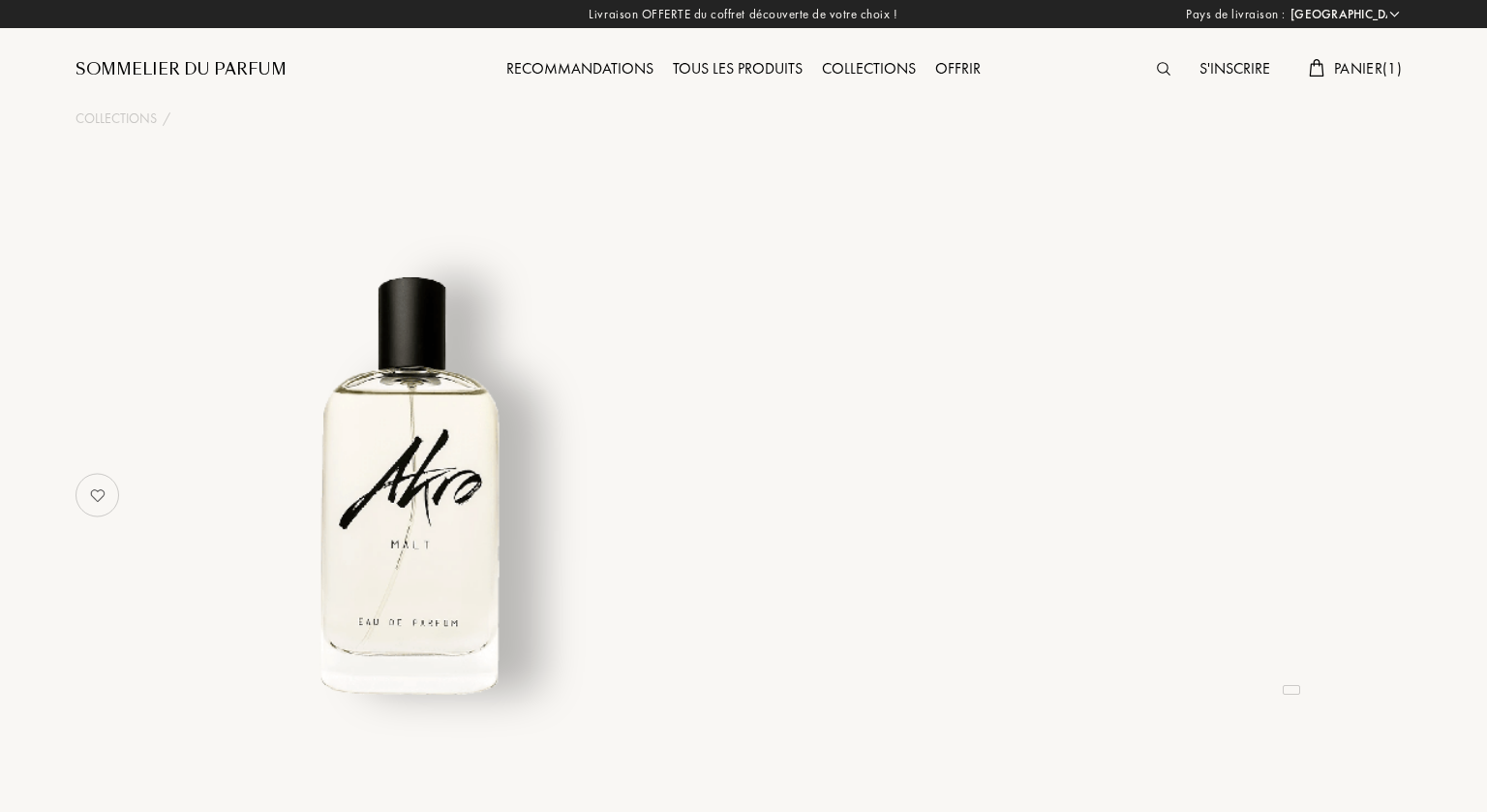
select select "FR"
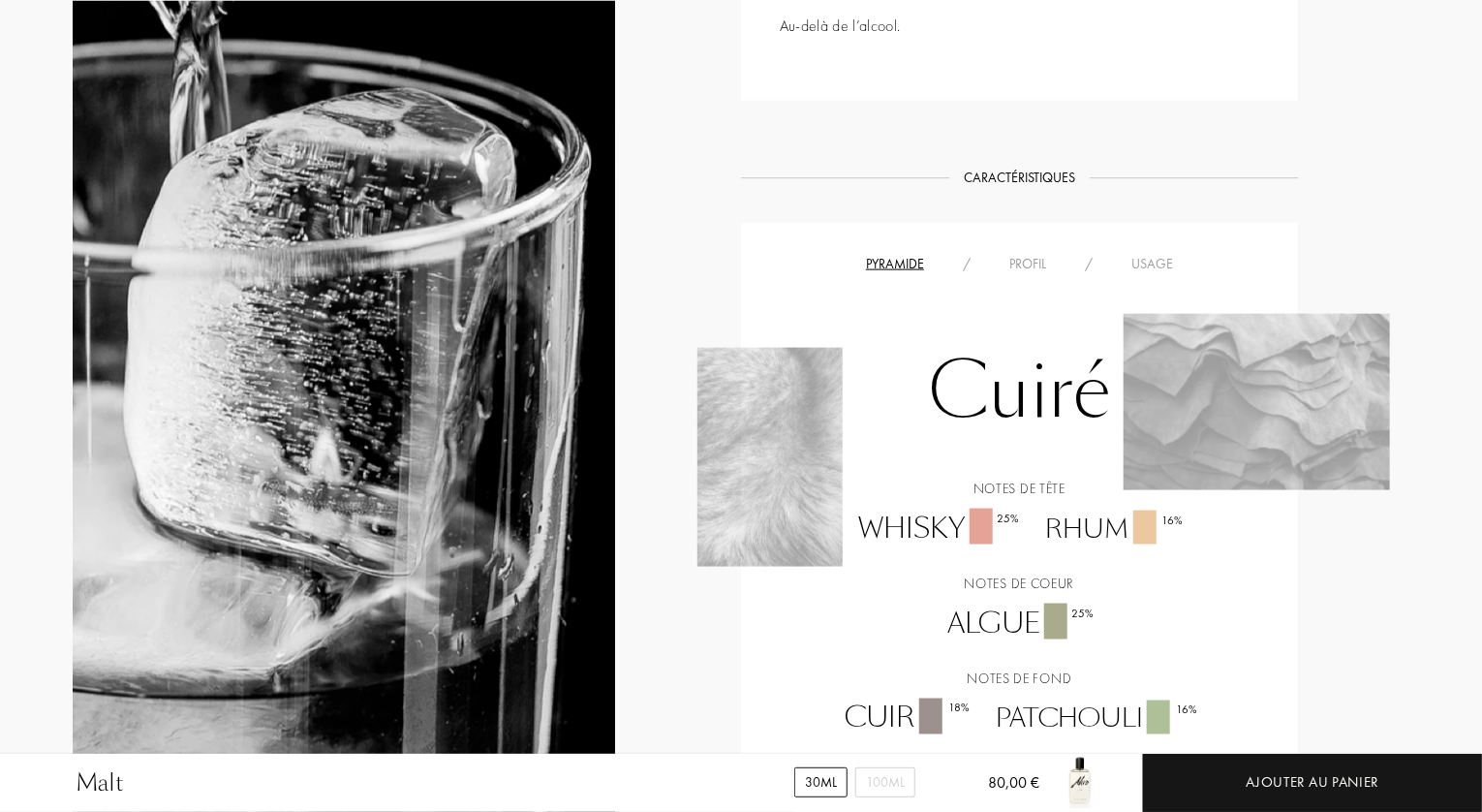
scroll to position [1356, 0]
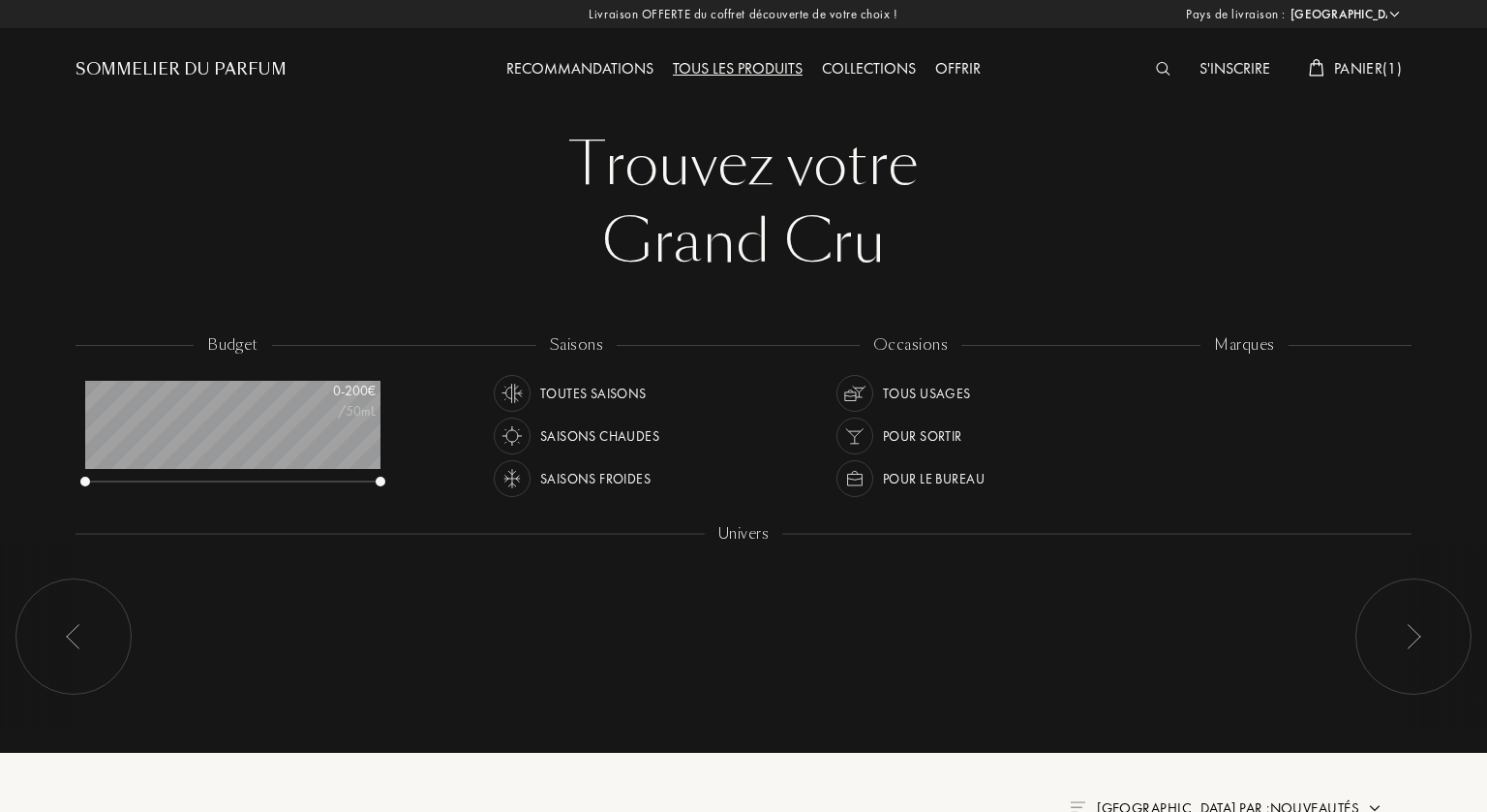
select select "FR"
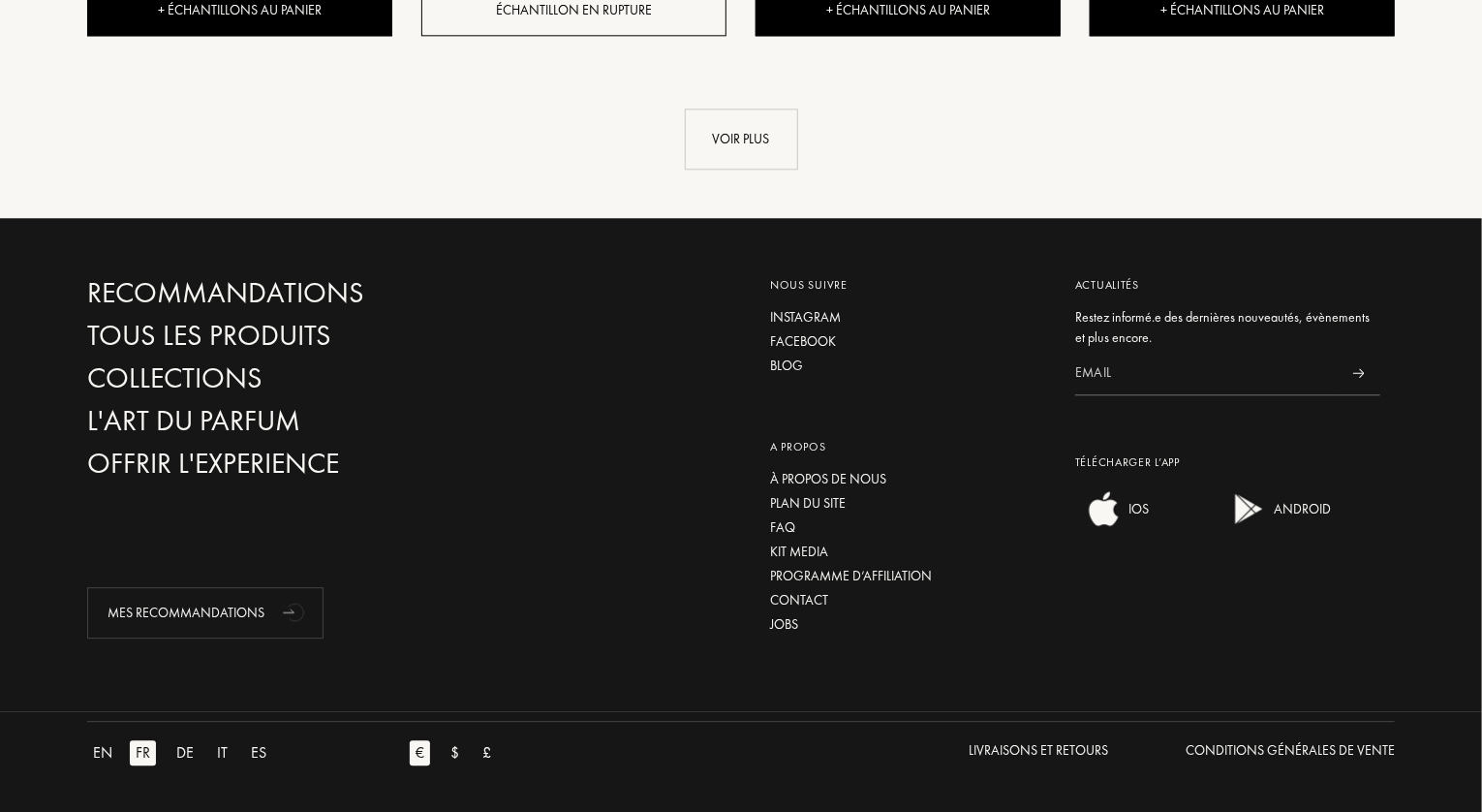
scroll to position [1820, 0]
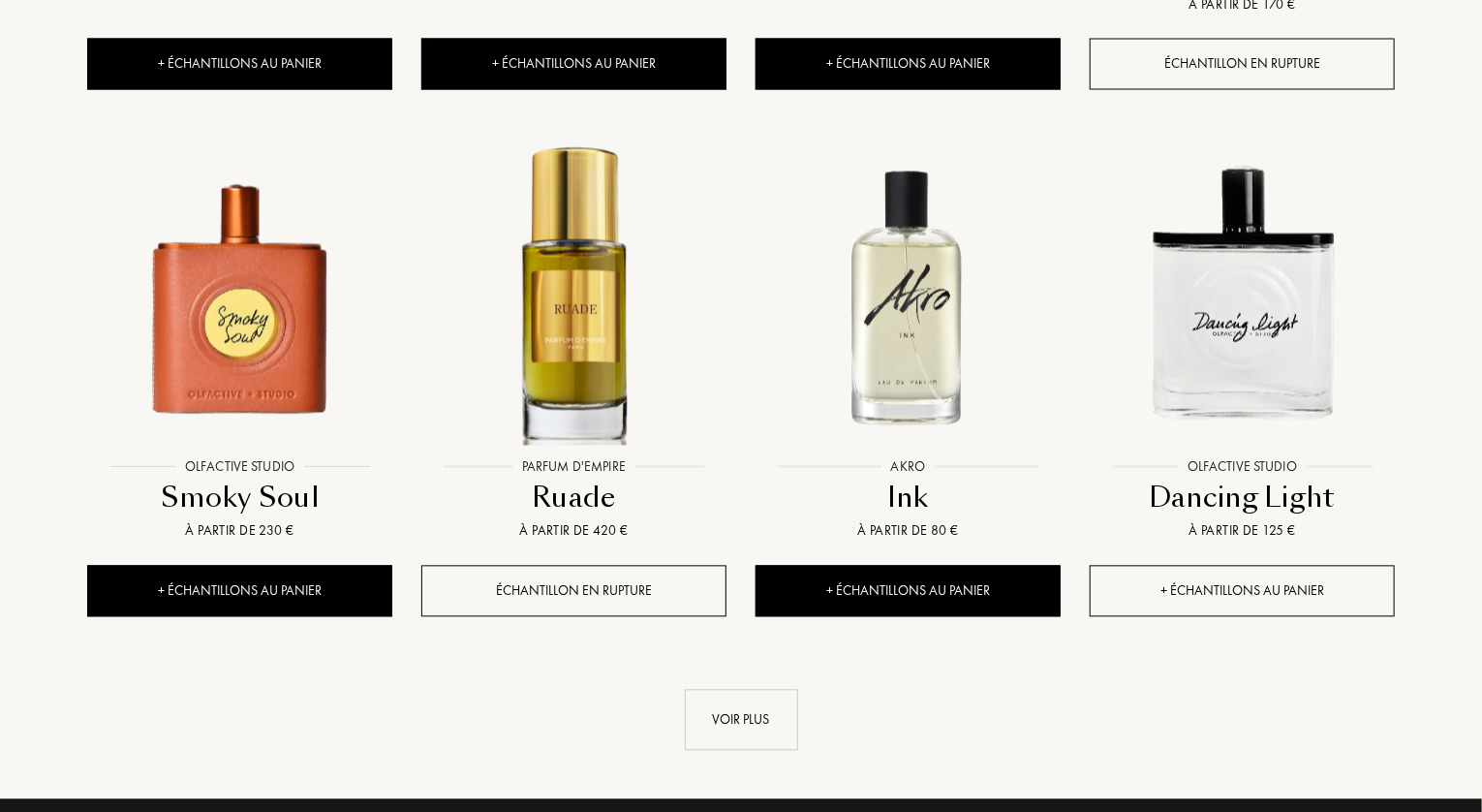
click at [1224, 580] on div "+ Échantillons au panier" at bounding box center [1243, 591] width 305 height 51
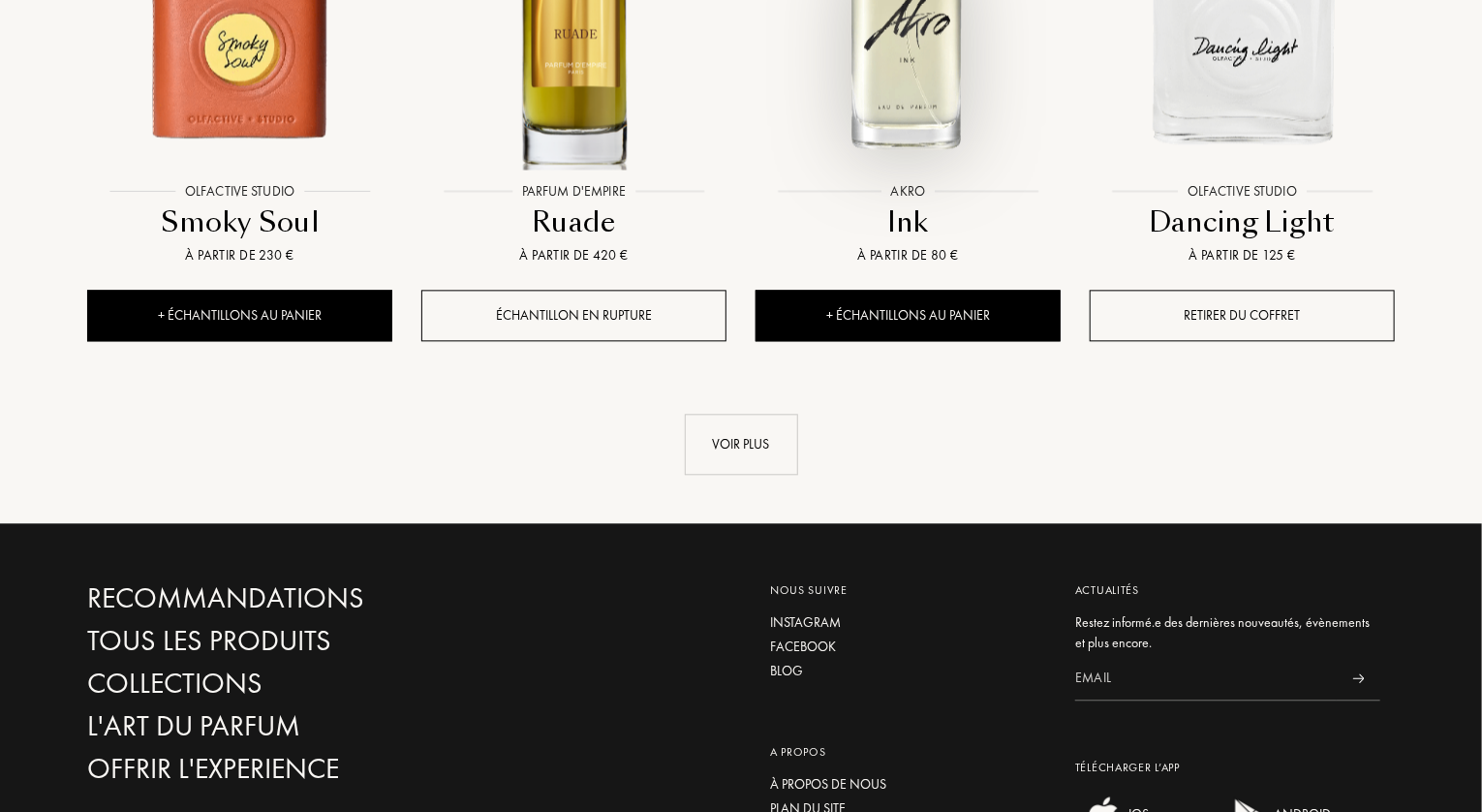
scroll to position [2305, 0]
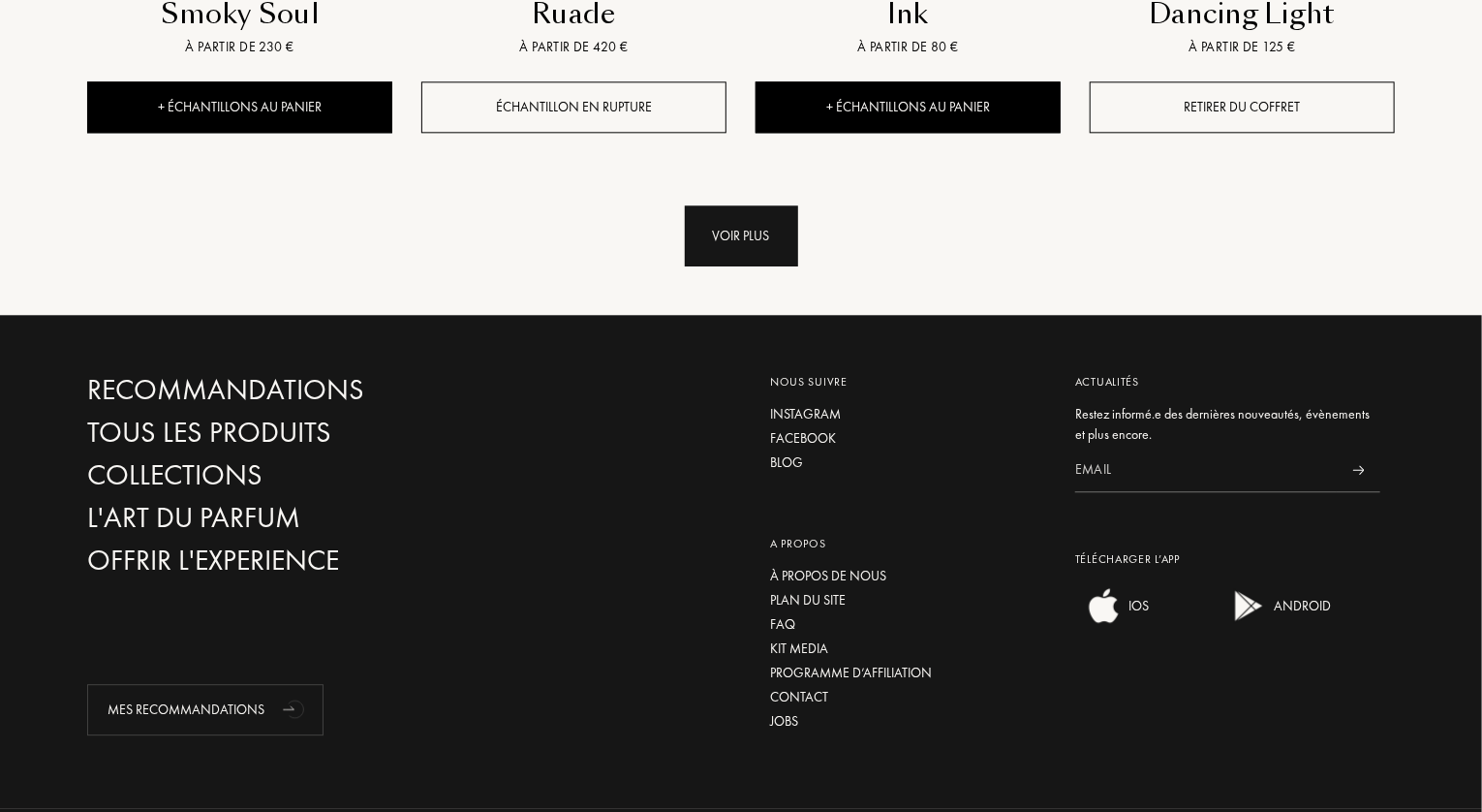
click at [760, 238] on div "Voir plus" at bounding box center [741, 235] width 114 height 61
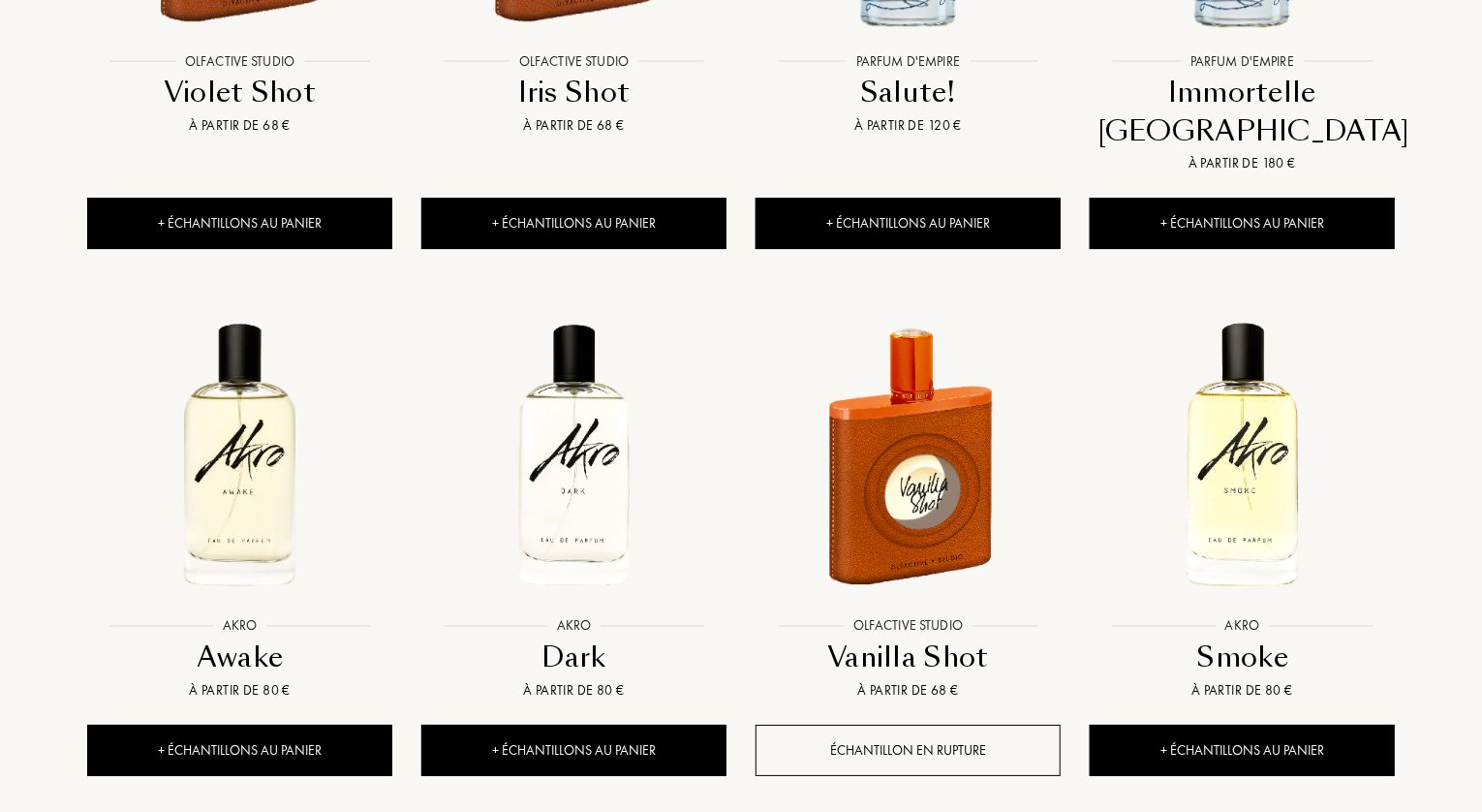
scroll to position [3467, 0]
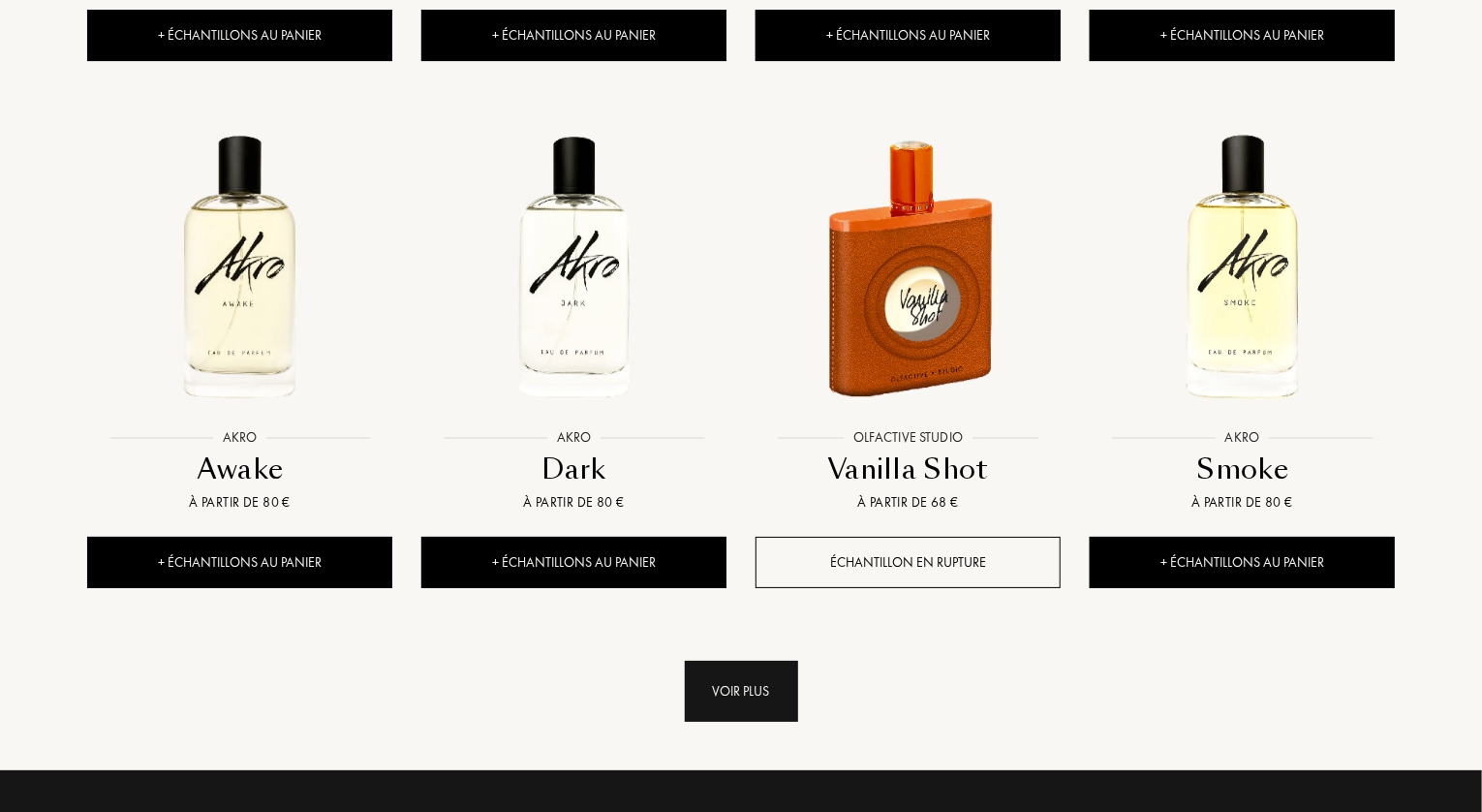
click at [764, 660] on div "Voir plus" at bounding box center [741, 691] width 114 height 61
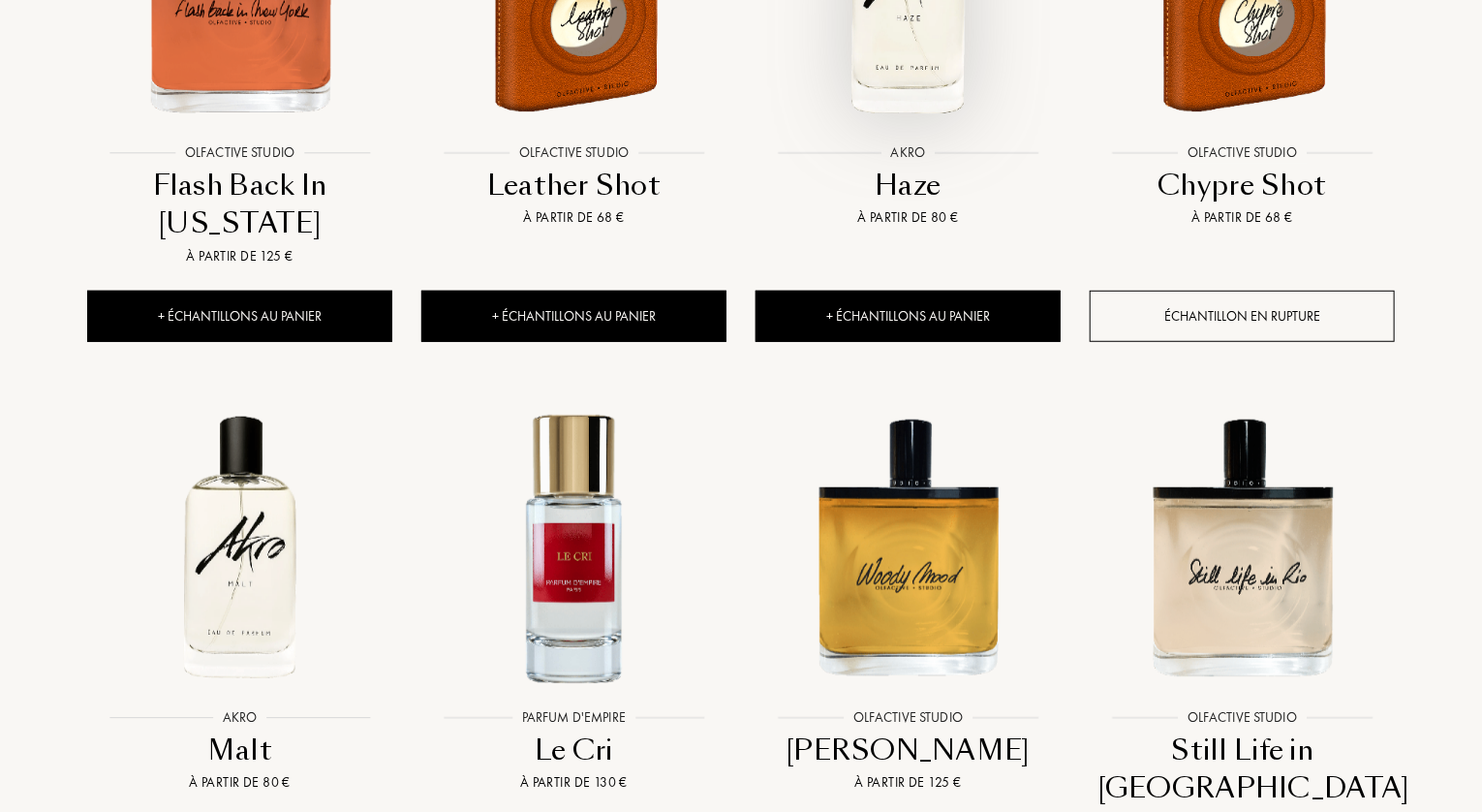
scroll to position [4532, 0]
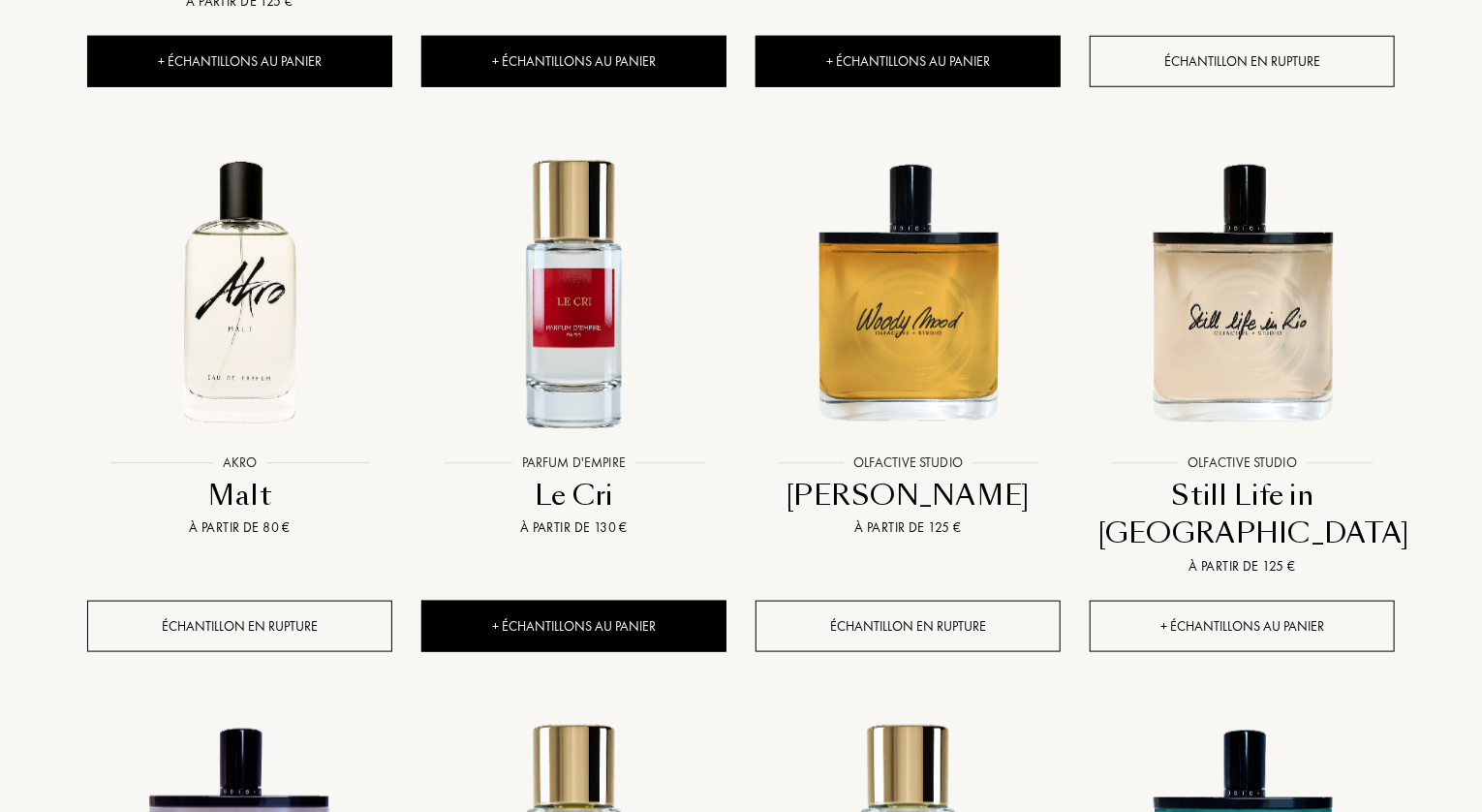
click at [1242, 600] on div "+ Échantillons au panier" at bounding box center [1243, 626] width 305 height 51
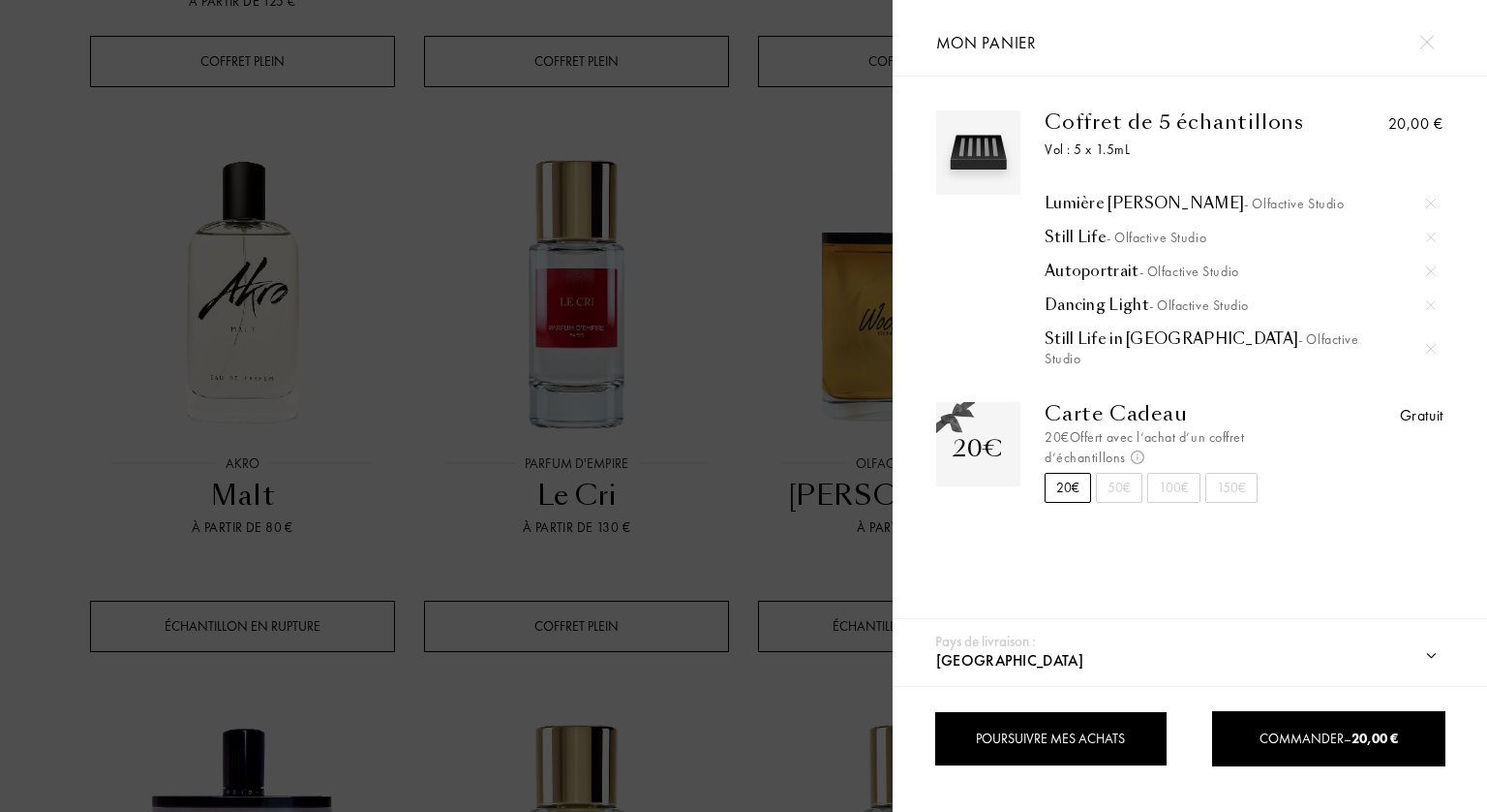
click at [1056, 731] on div "Poursuivre mes achats" at bounding box center [1051, 738] width 233 height 55
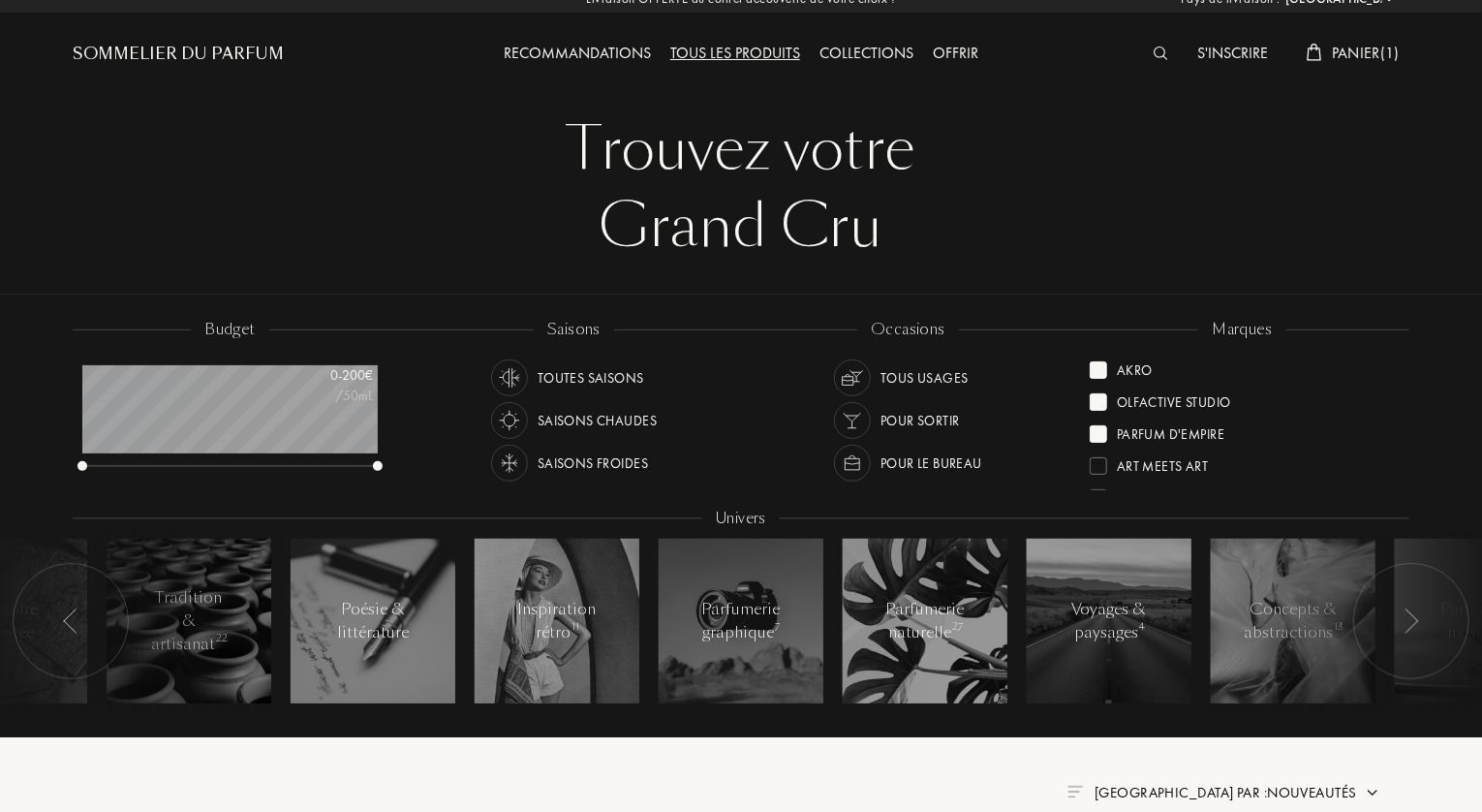
scroll to position [0, 0]
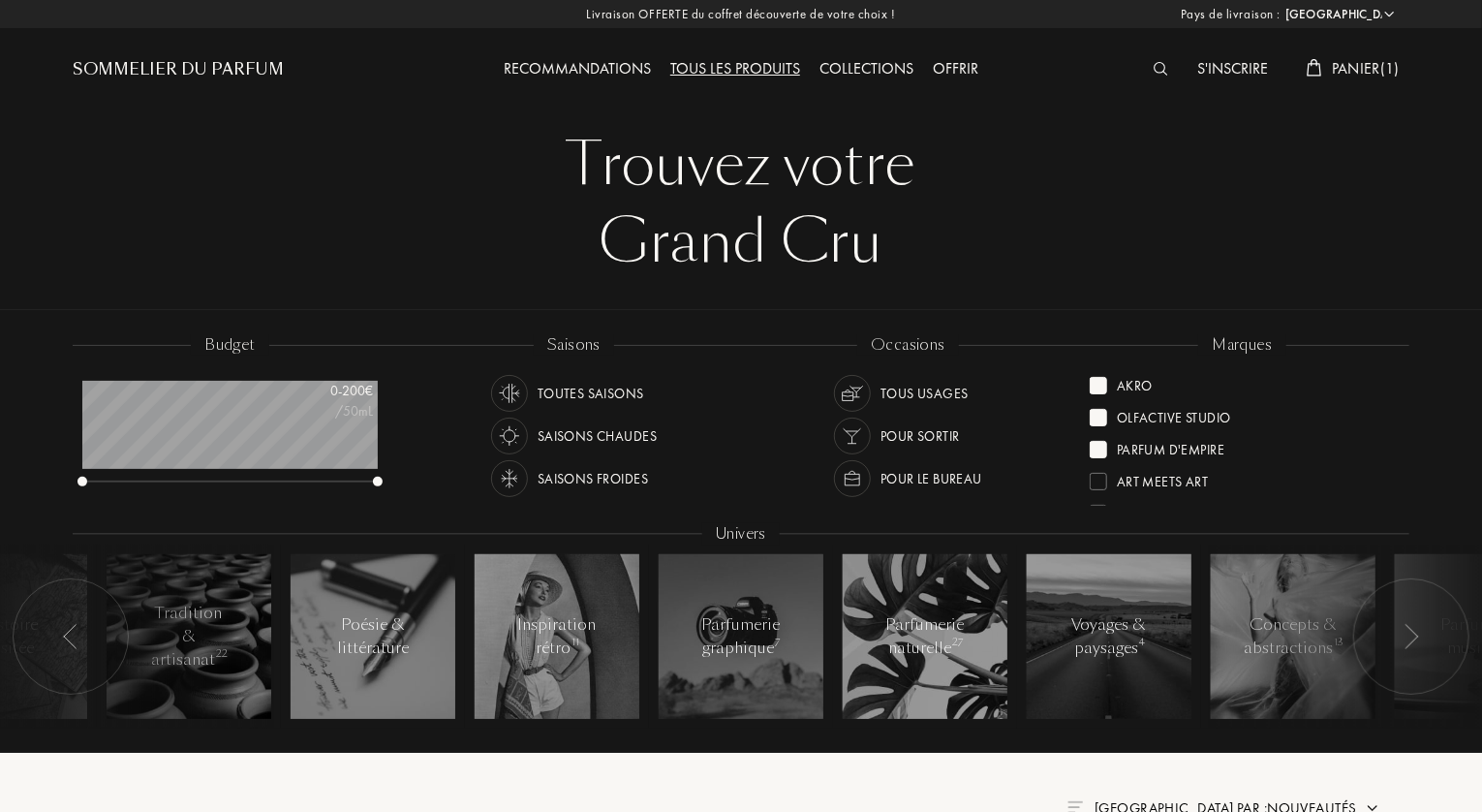
click at [866, 65] on div "Collections" at bounding box center [867, 70] width 114 height 25
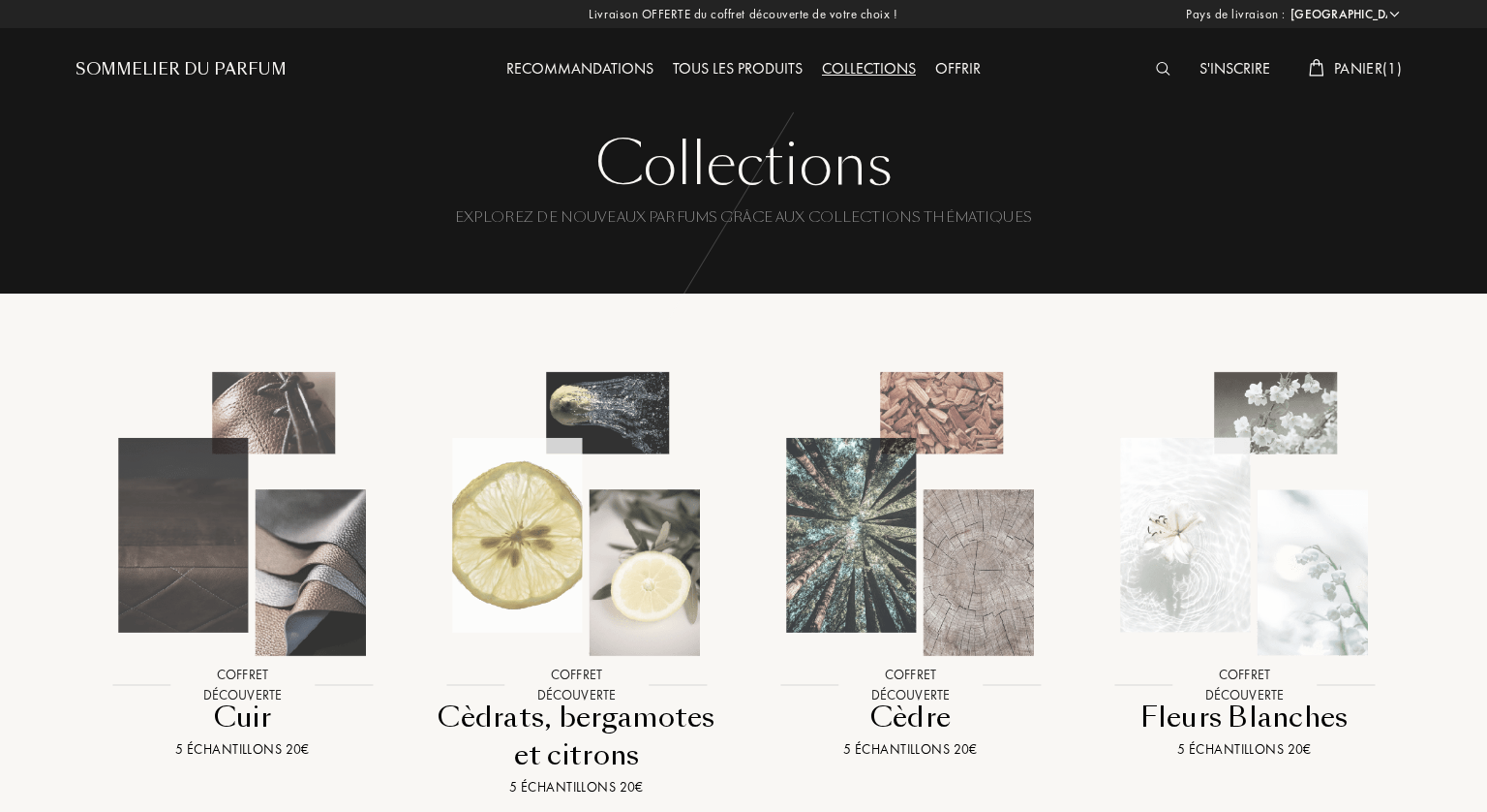
select select "FR"
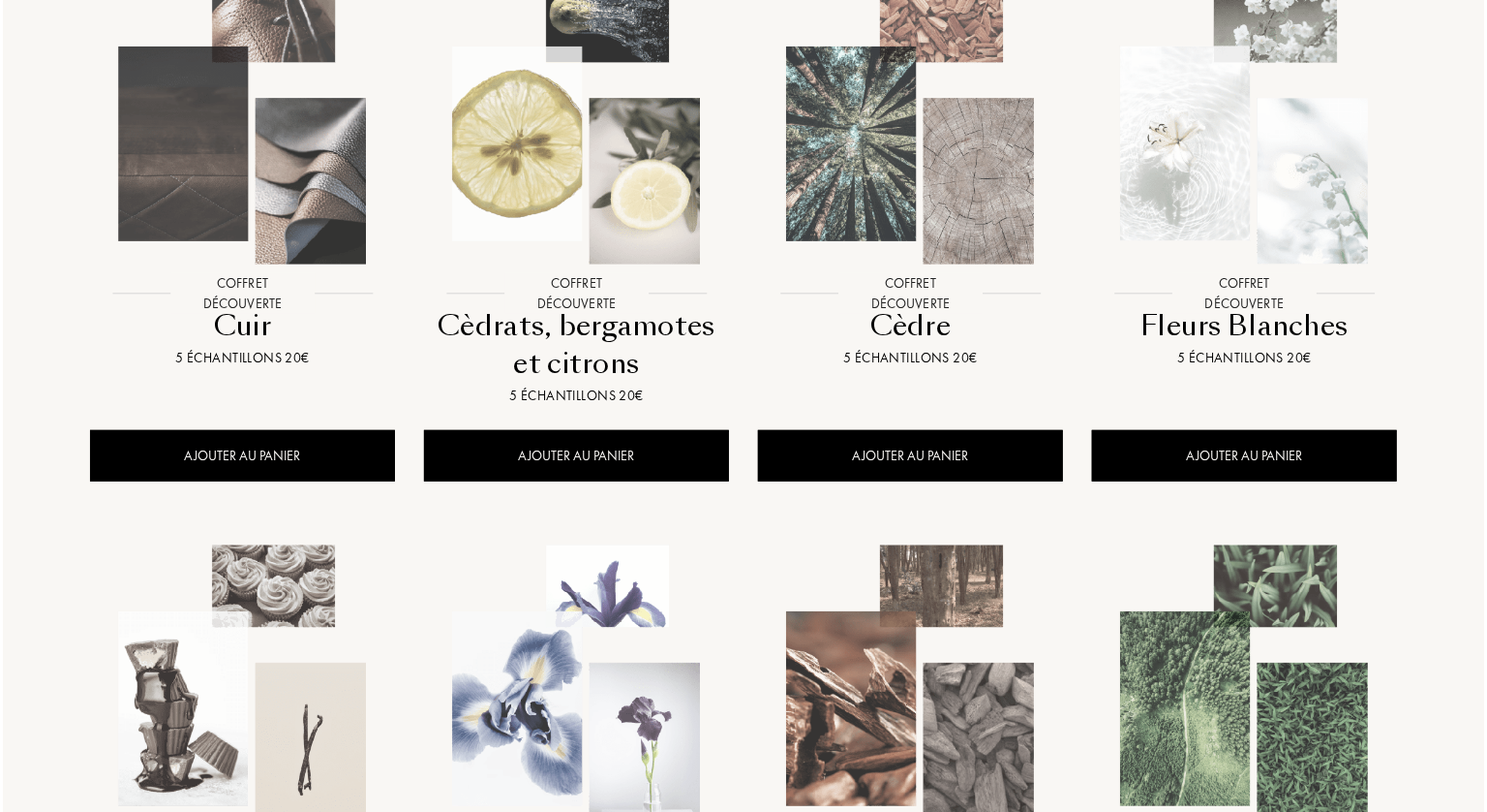
scroll to position [388, 0]
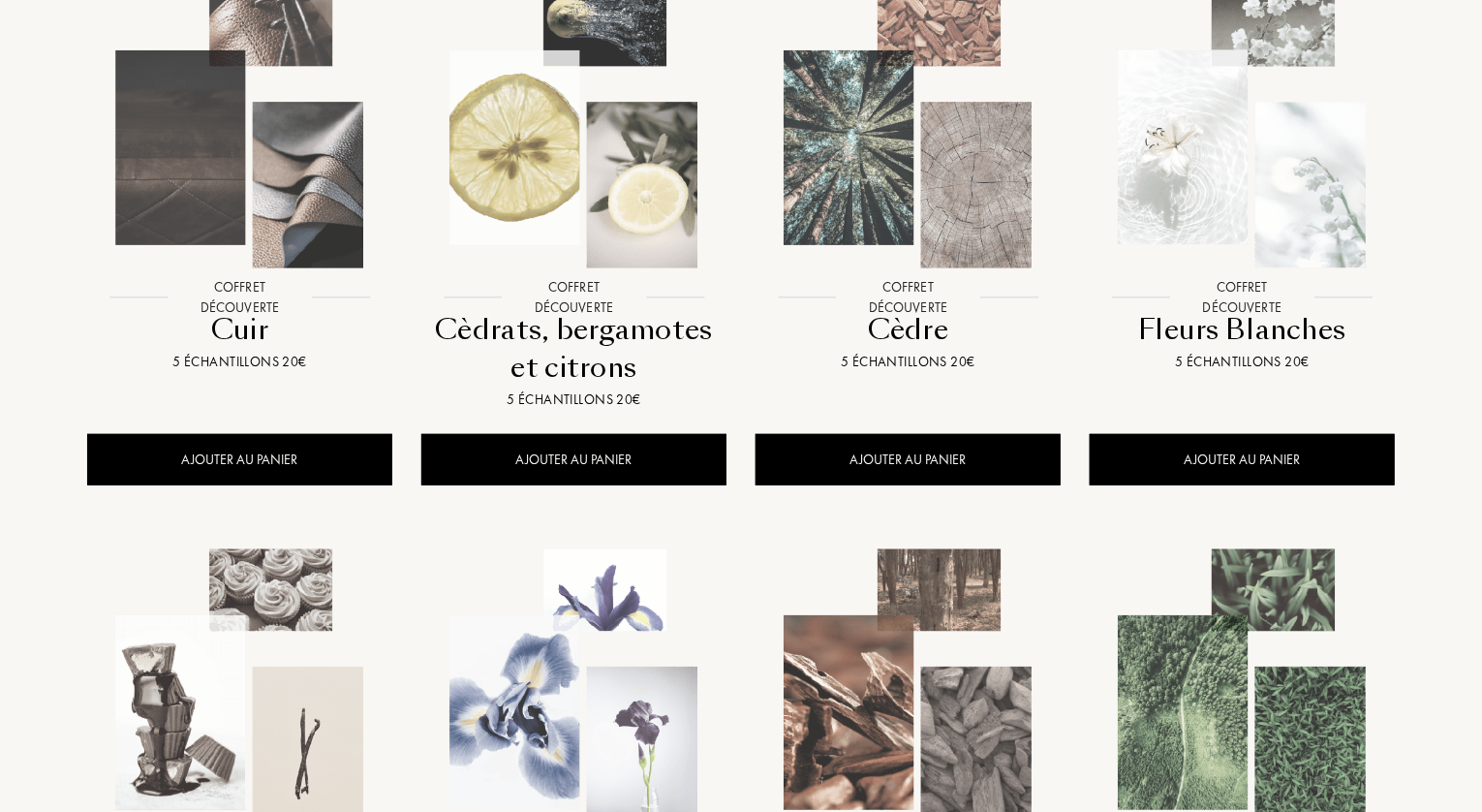
click at [613, 141] on img at bounding box center [574, 126] width 301 height 301
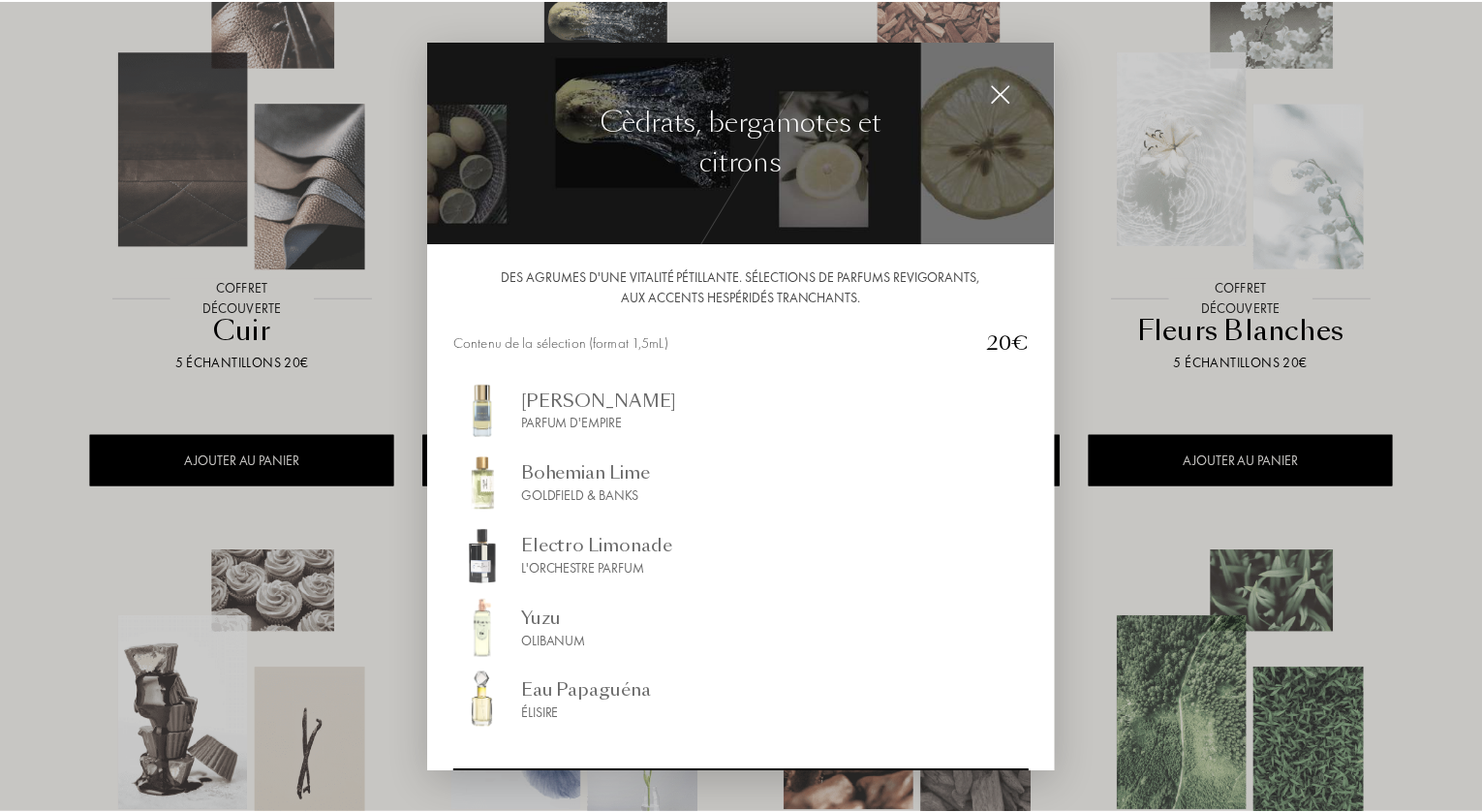
scroll to position [73, 0]
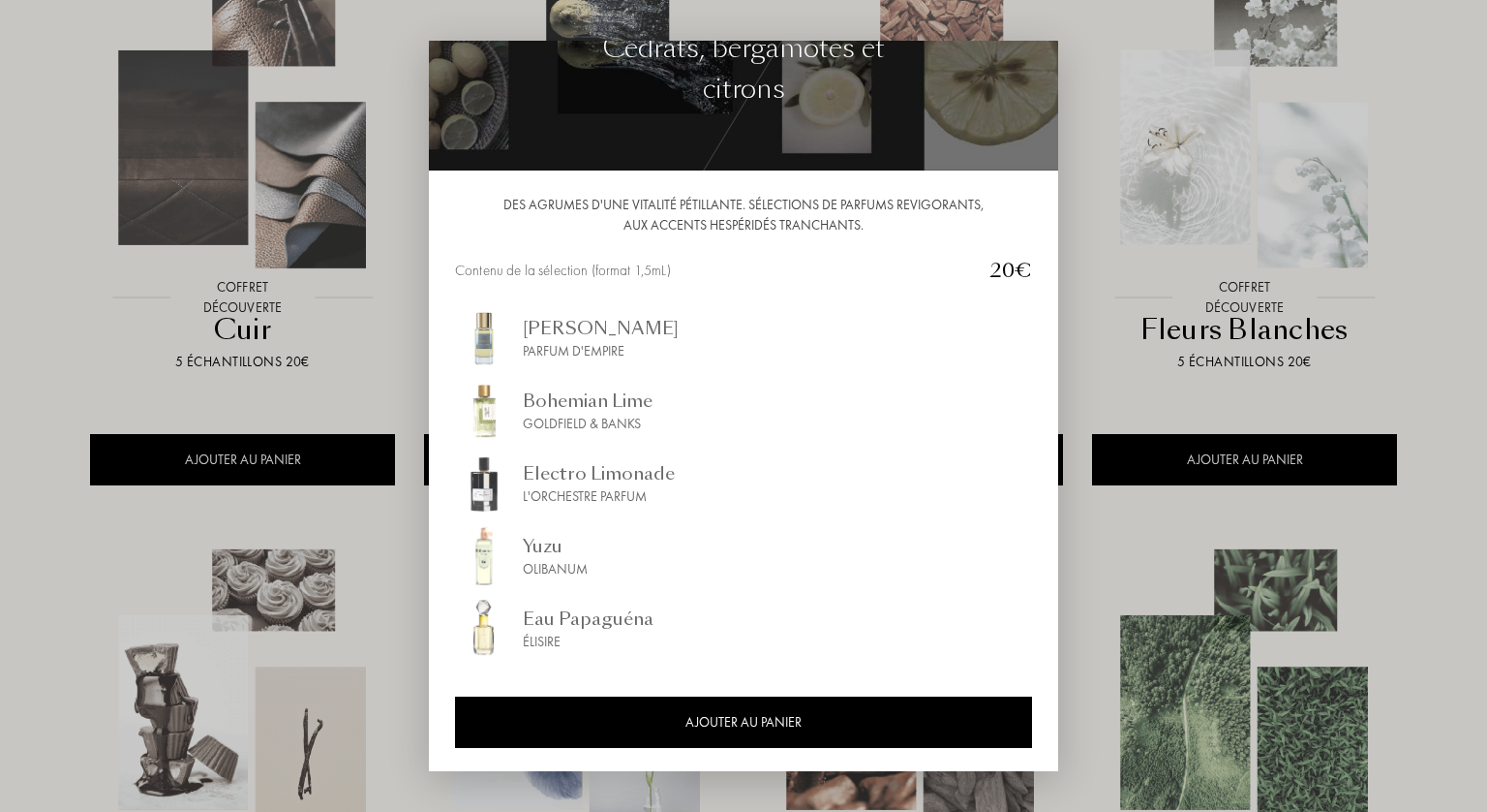
click at [584, 619] on div "Eau Papaguéna" at bounding box center [588, 618] width 131 height 26
click at [74, 301] on div at bounding box center [743, 406] width 1487 height 812
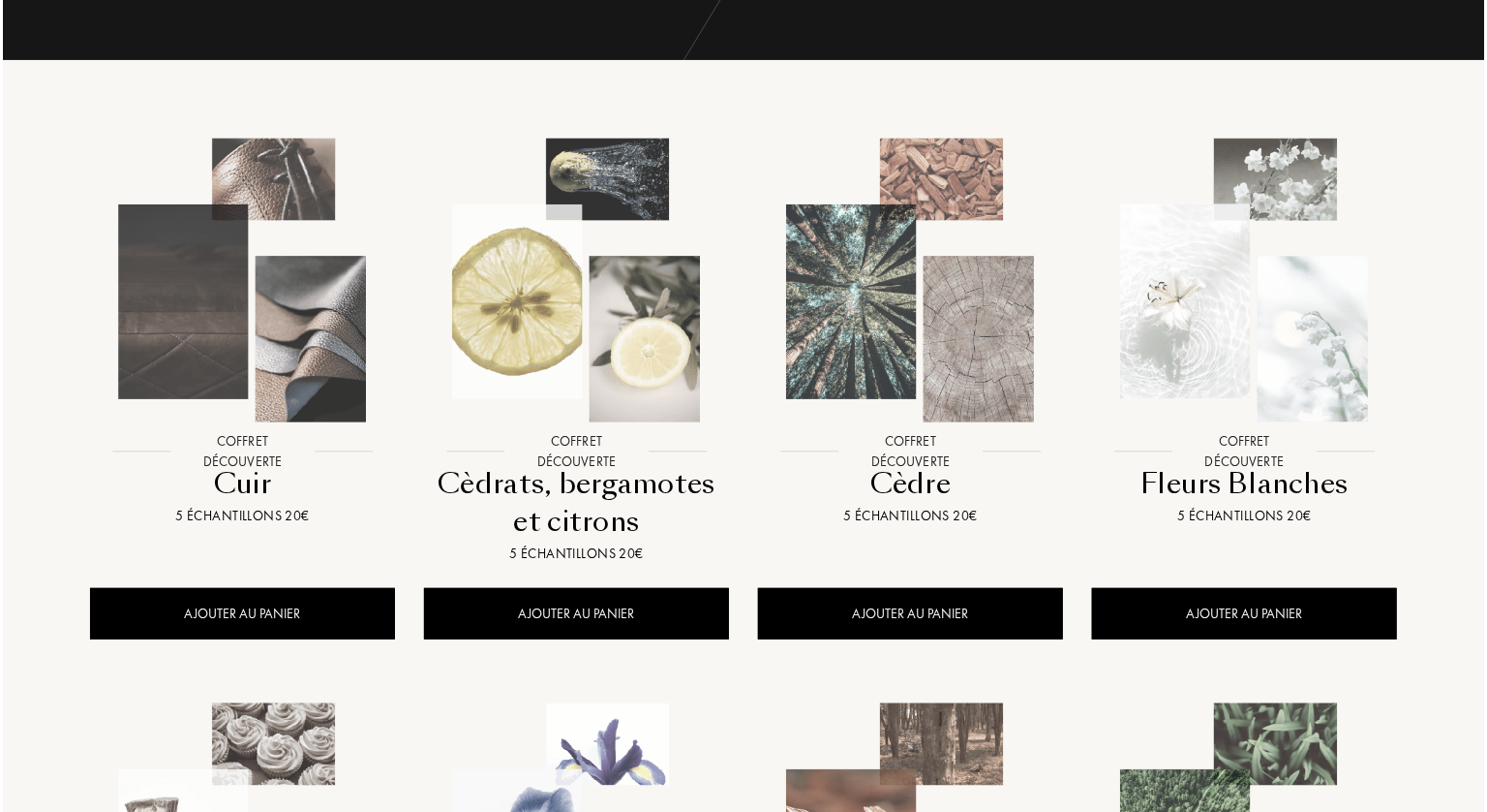
scroll to position [290, 0]
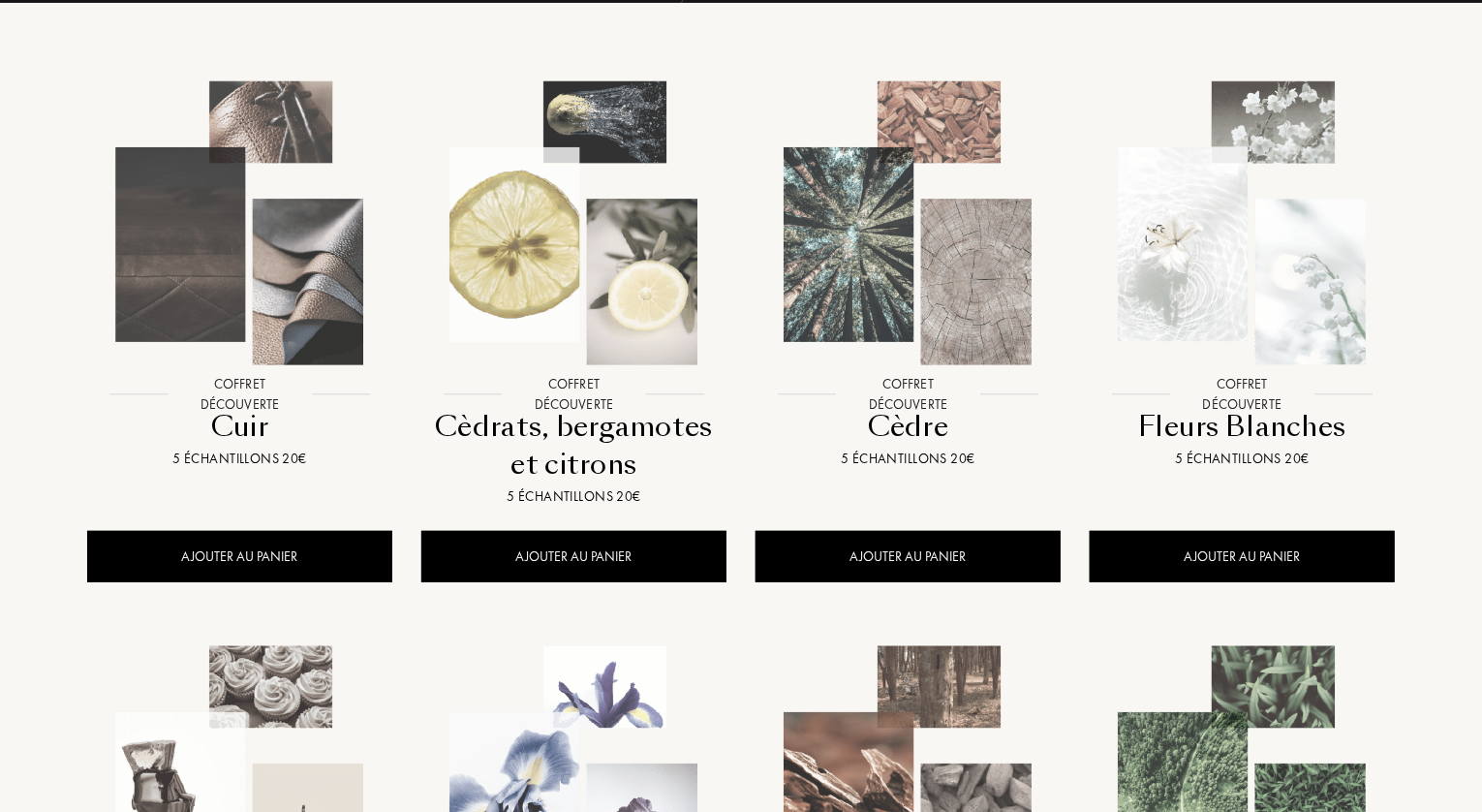
click at [841, 227] on img at bounding box center [909, 223] width 301 height 301
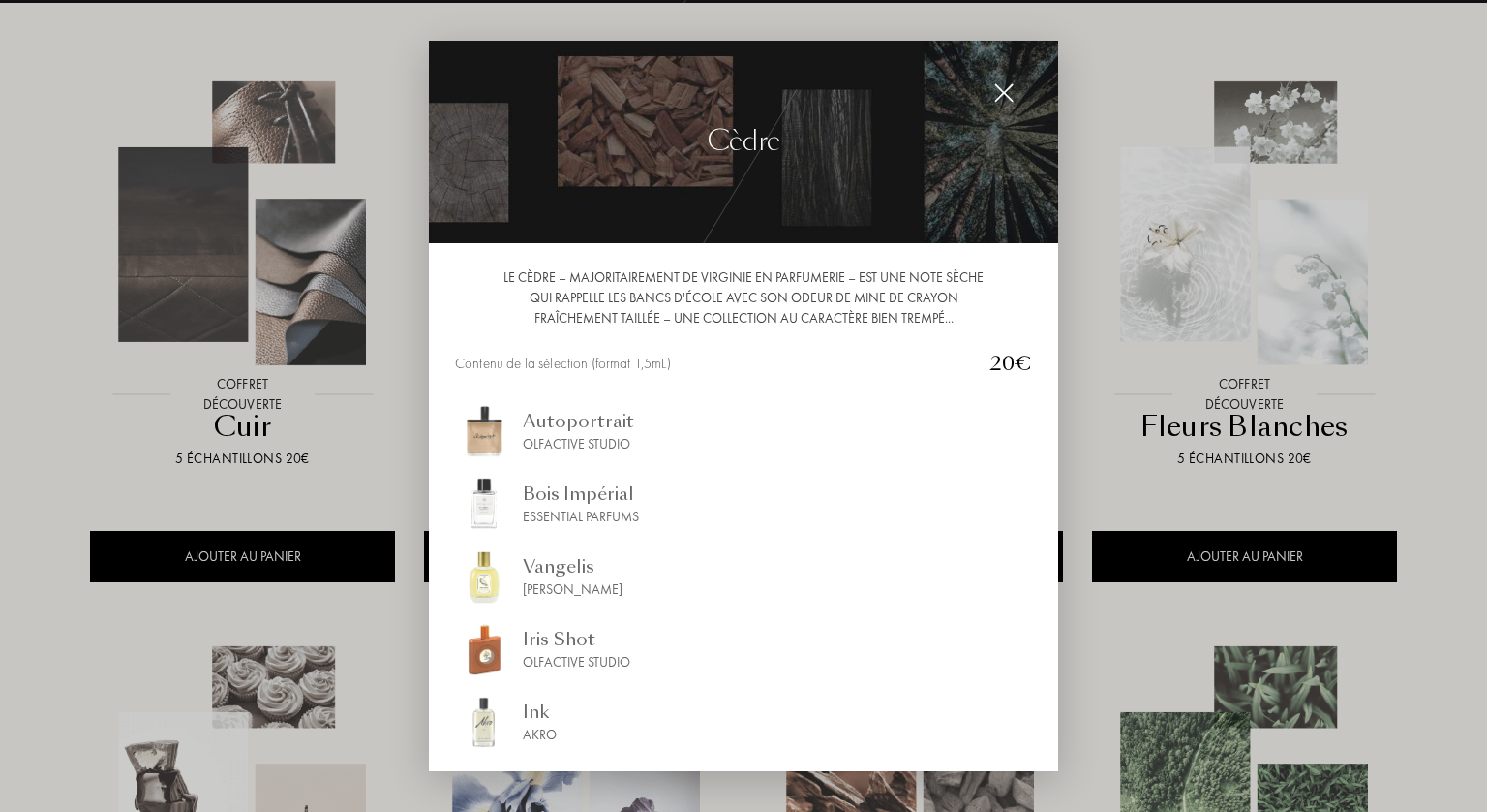
scroll to position [93, 0]
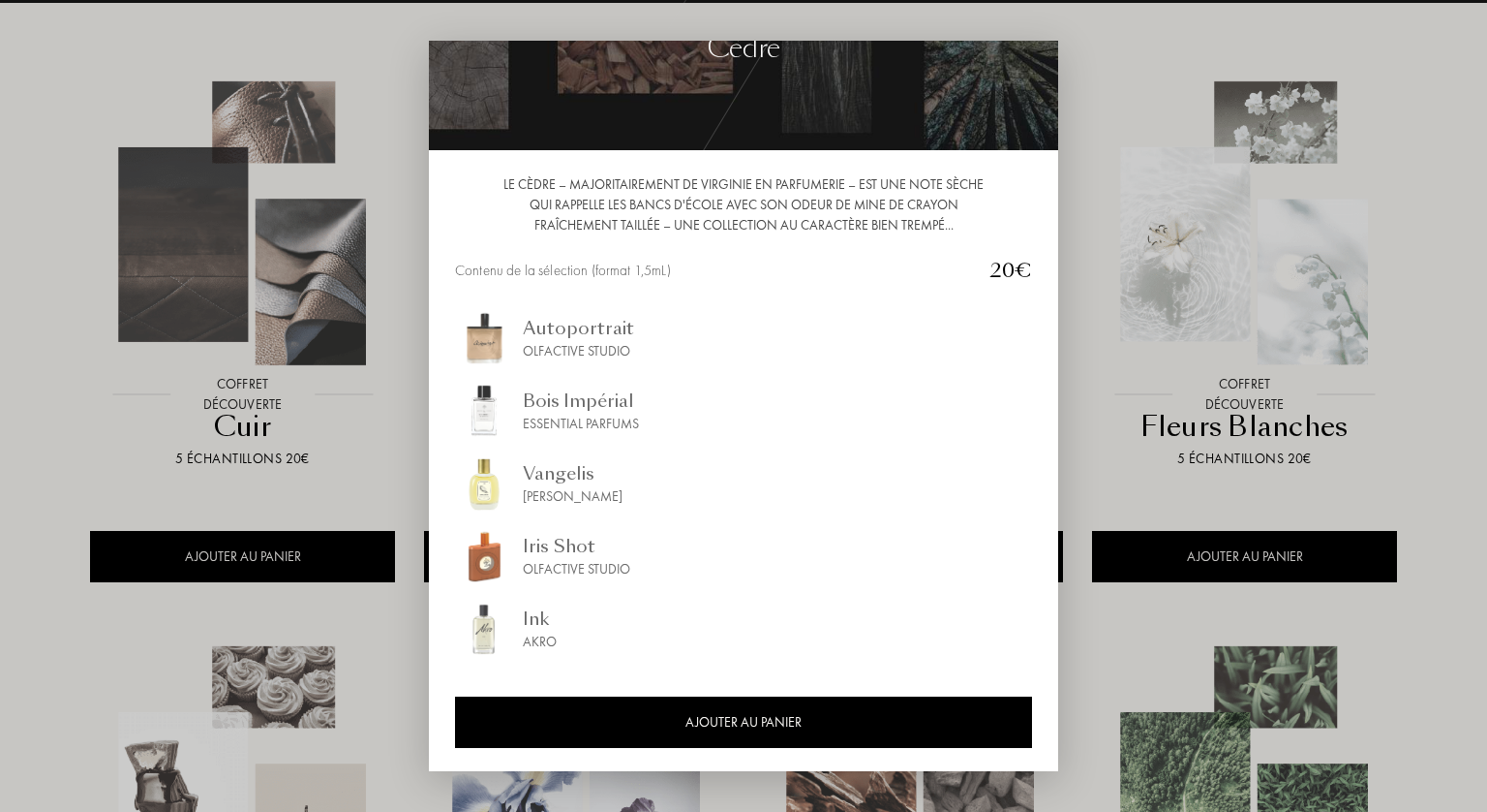
click at [1111, 114] on div at bounding box center [743, 406] width 1487 height 812
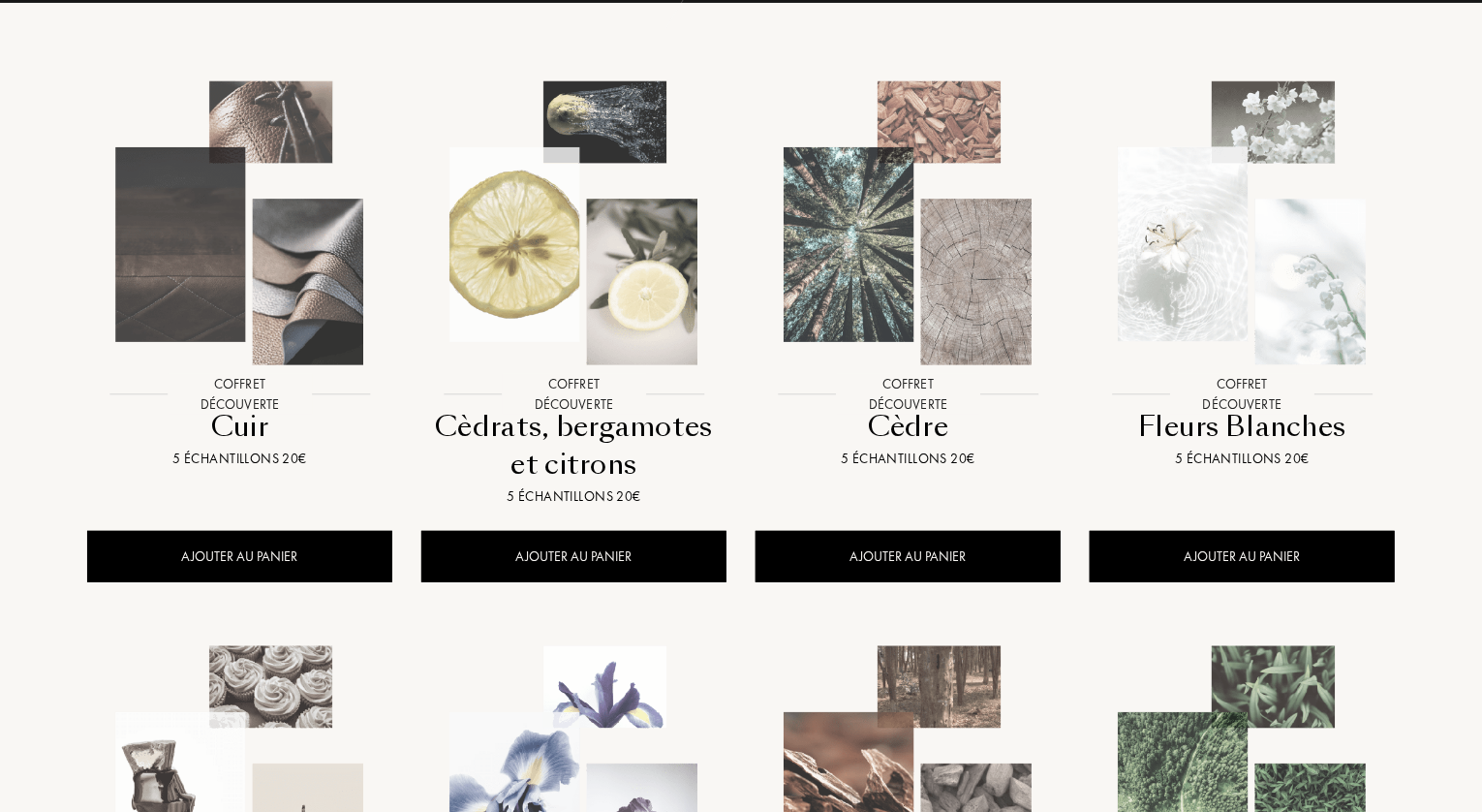
click at [1240, 313] on img at bounding box center [1243, 223] width 301 height 301
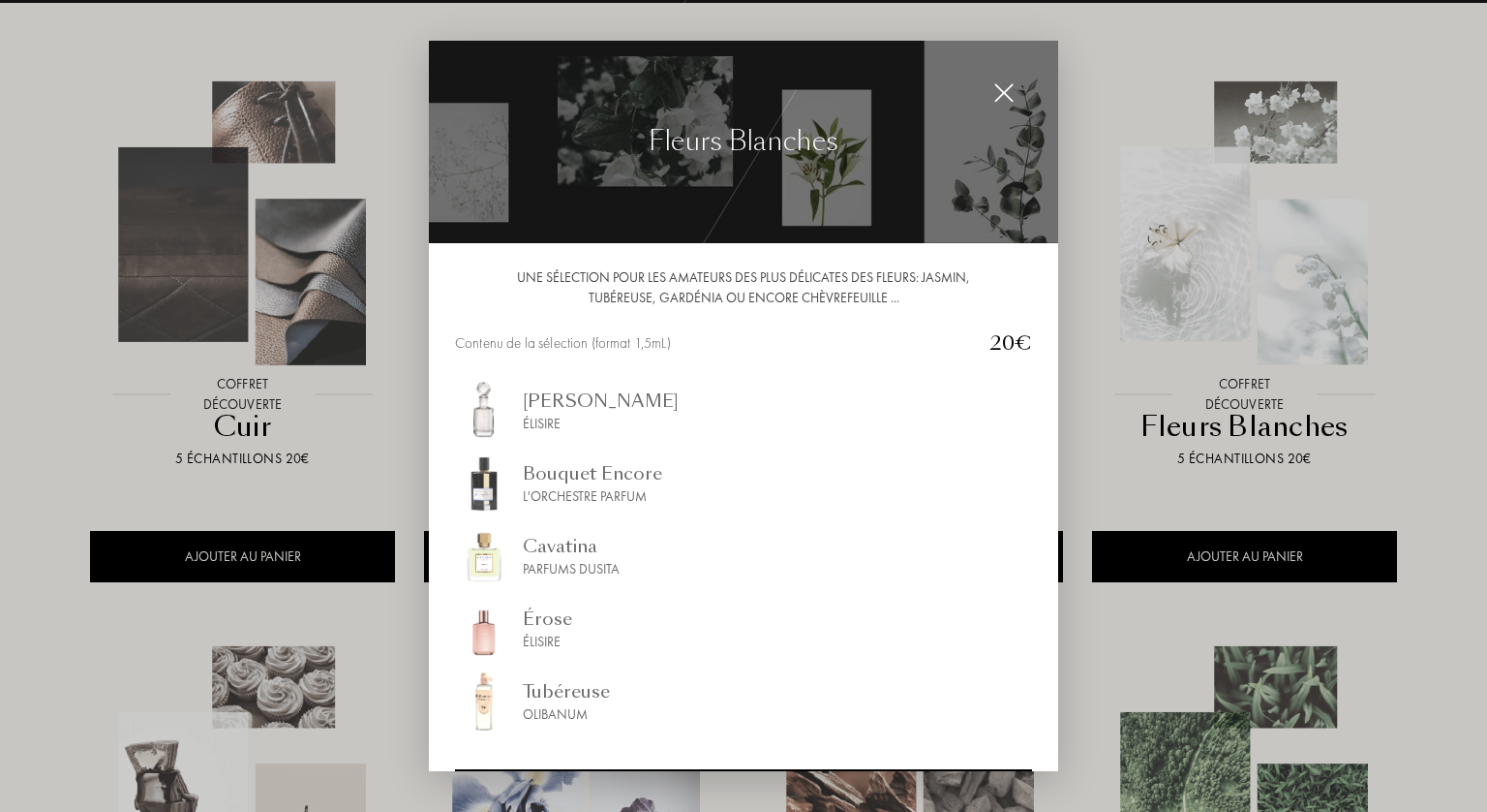
click at [1119, 45] on div at bounding box center [743, 406] width 1487 height 812
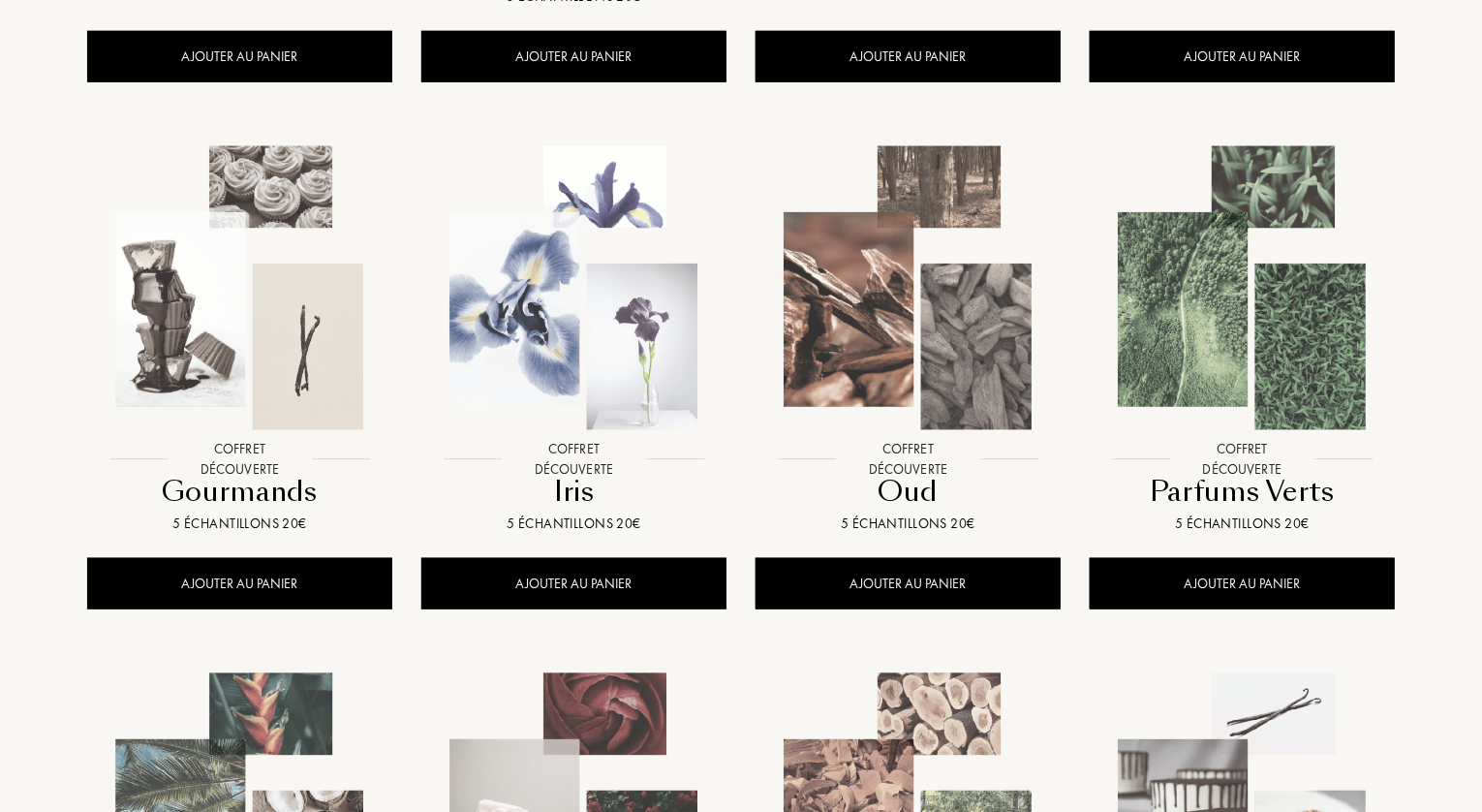
scroll to position [871, 0]
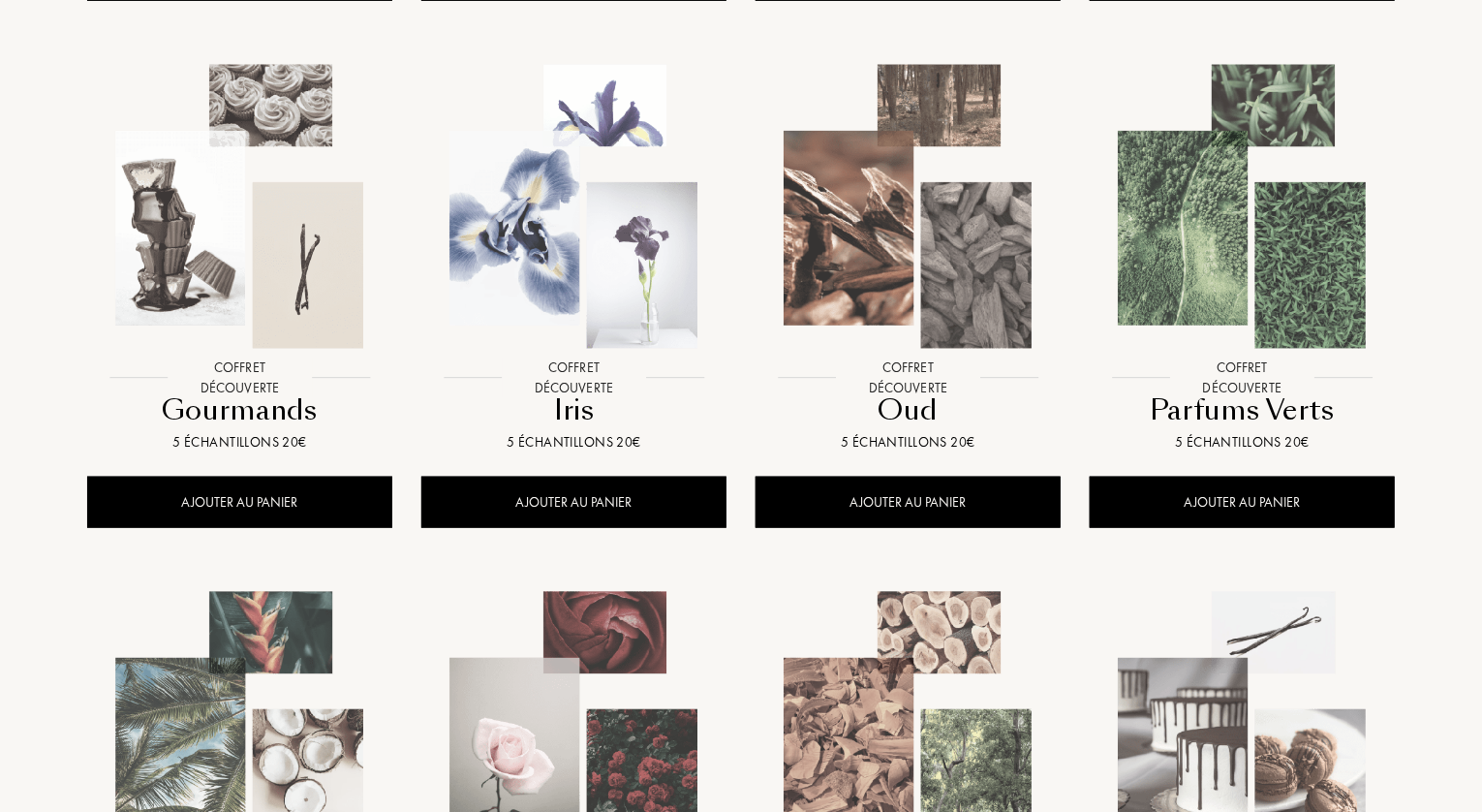
click at [1219, 261] on img at bounding box center [1243, 207] width 301 height 301
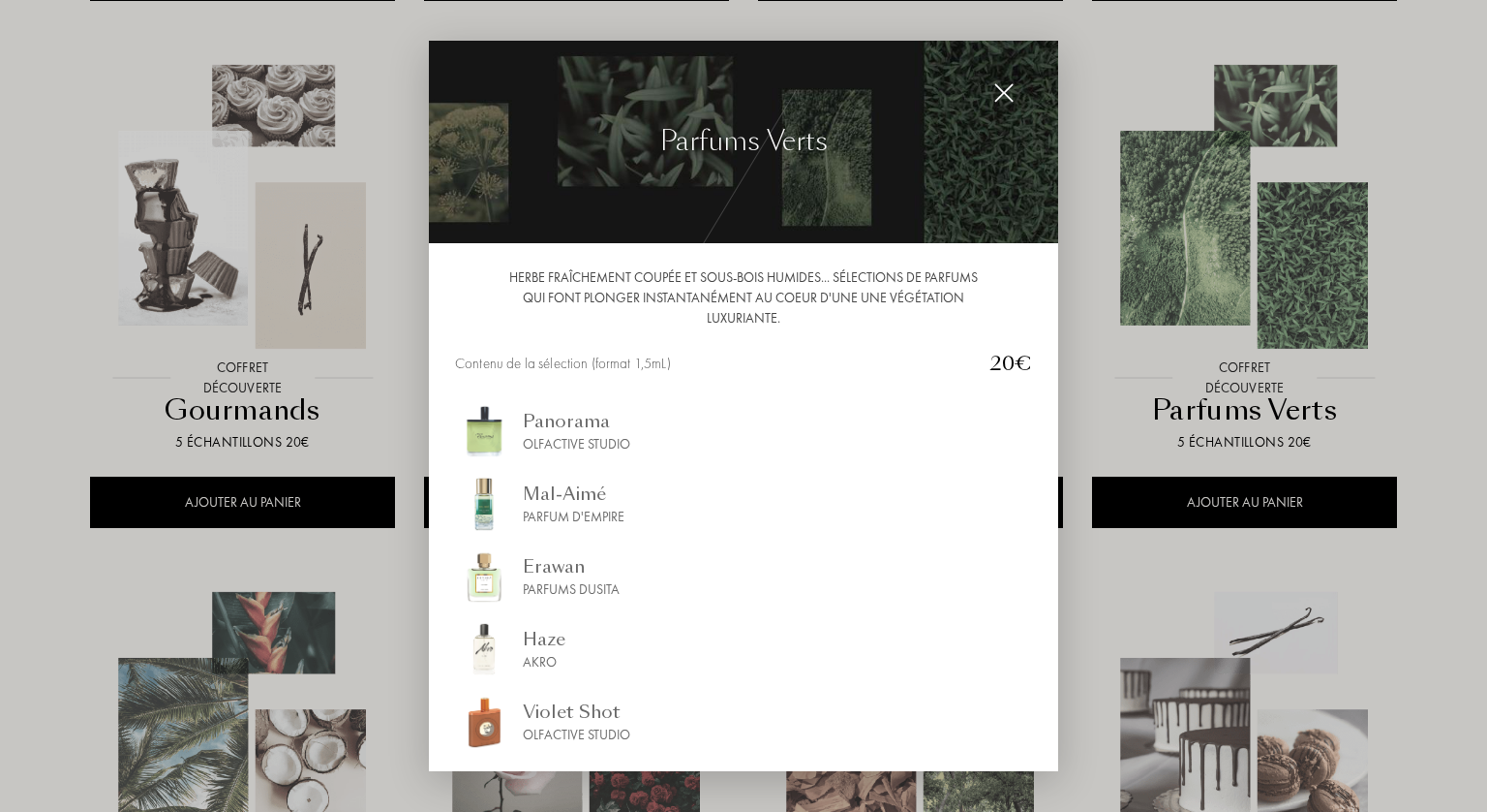
click at [78, 332] on div at bounding box center [743, 406] width 1487 height 812
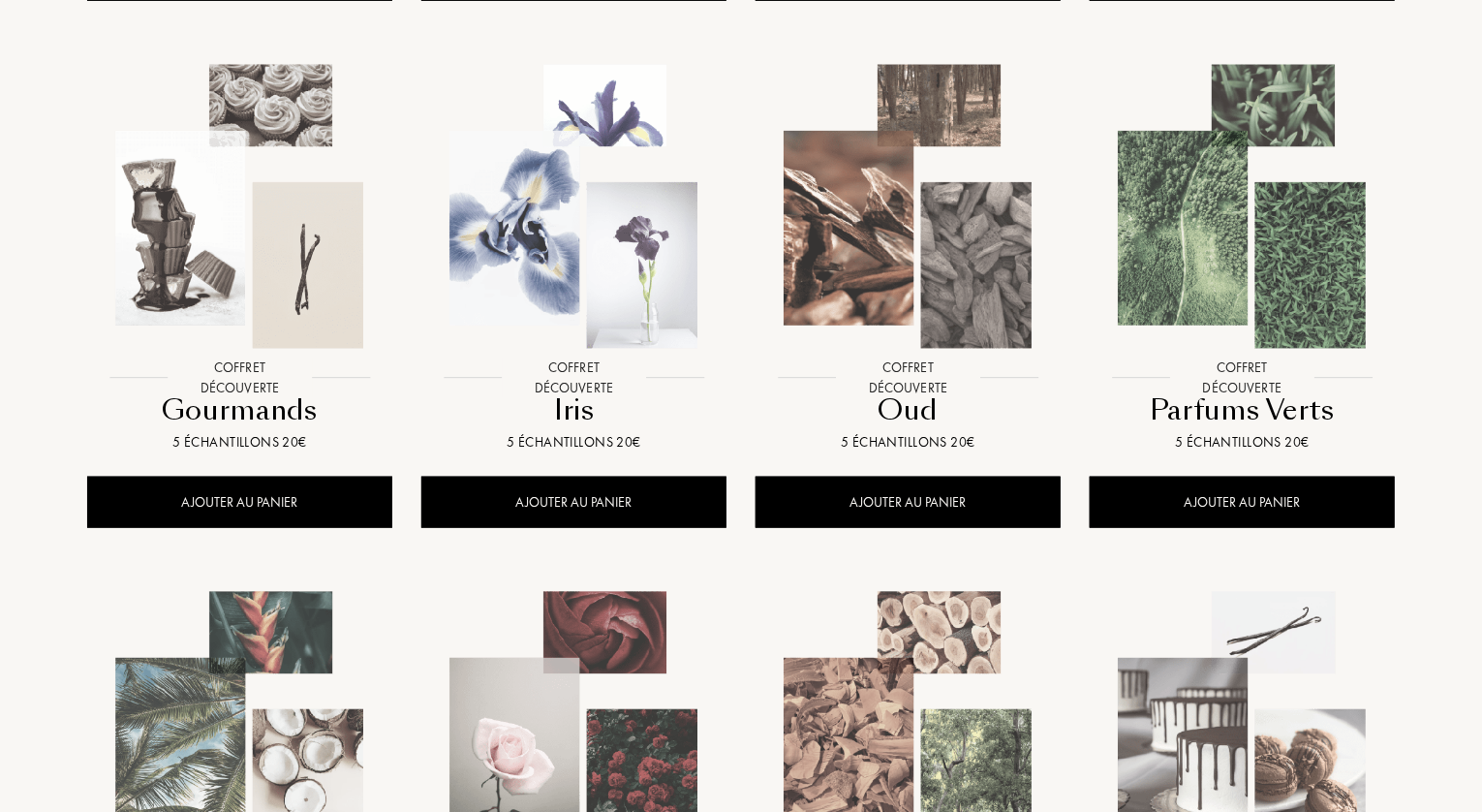
click at [230, 297] on img at bounding box center [240, 207] width 301 height 301
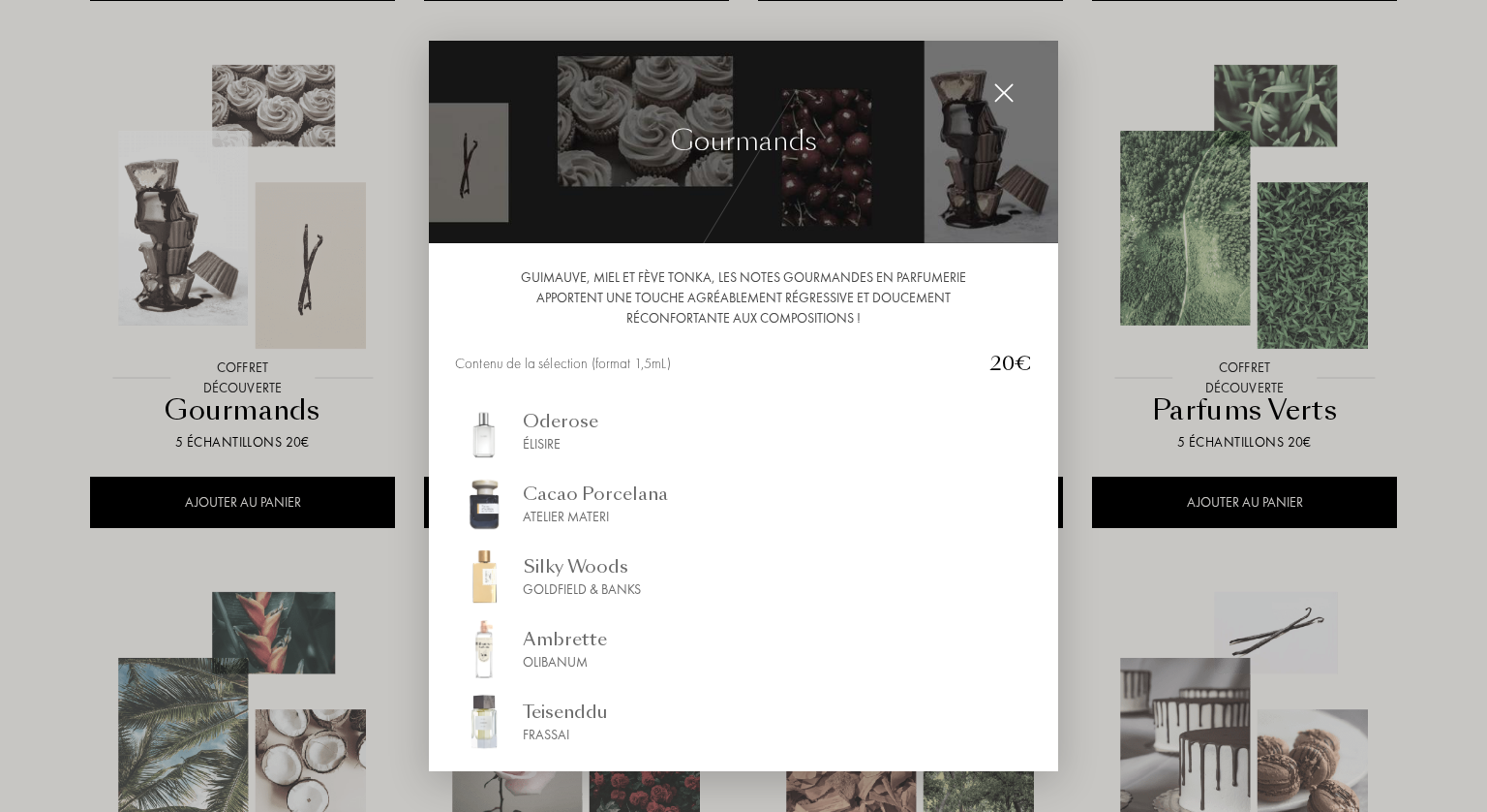
click at [24, 384] on div at bounding box center [743, 406] width 1487 height 812
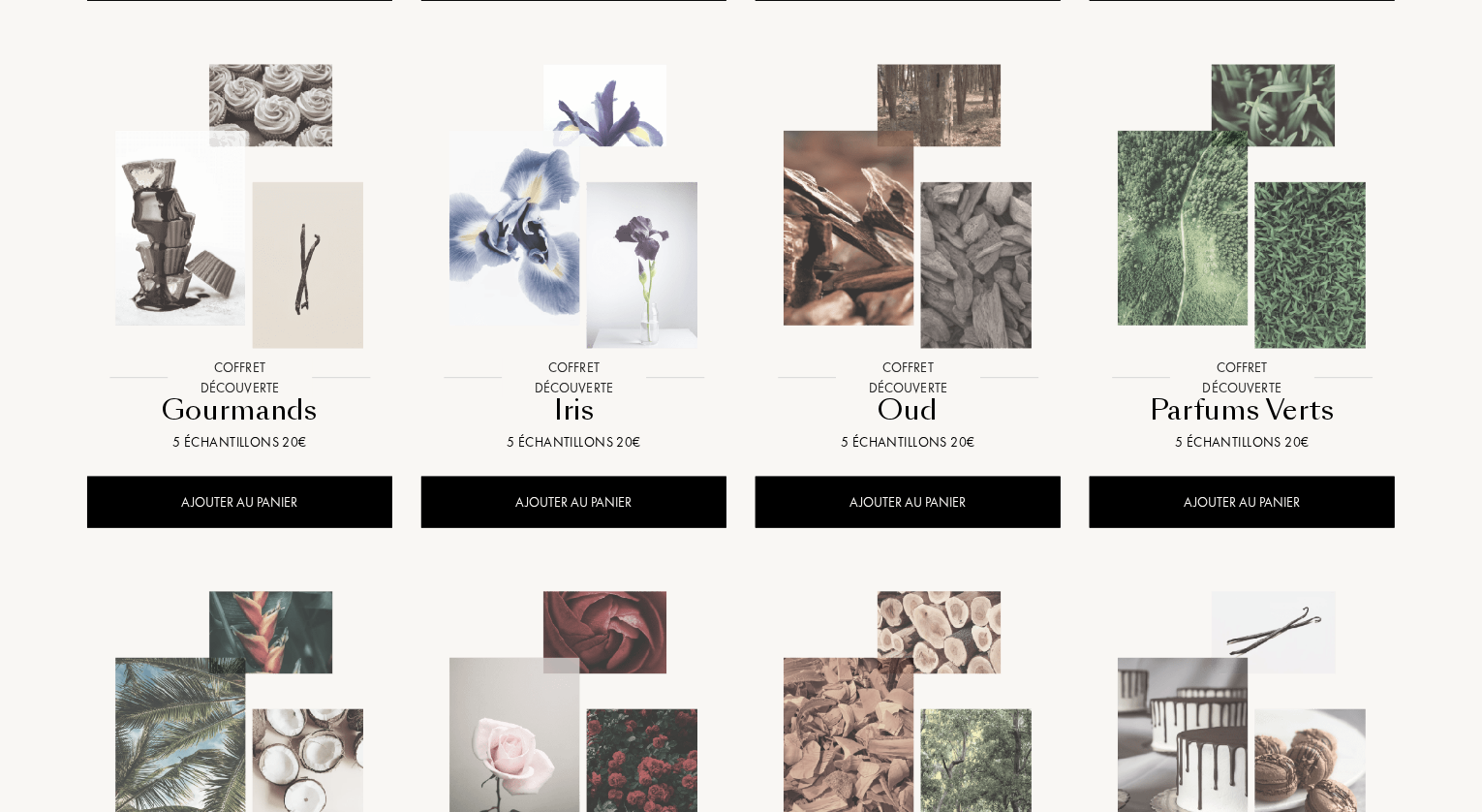
scroll to position [1259, 0]
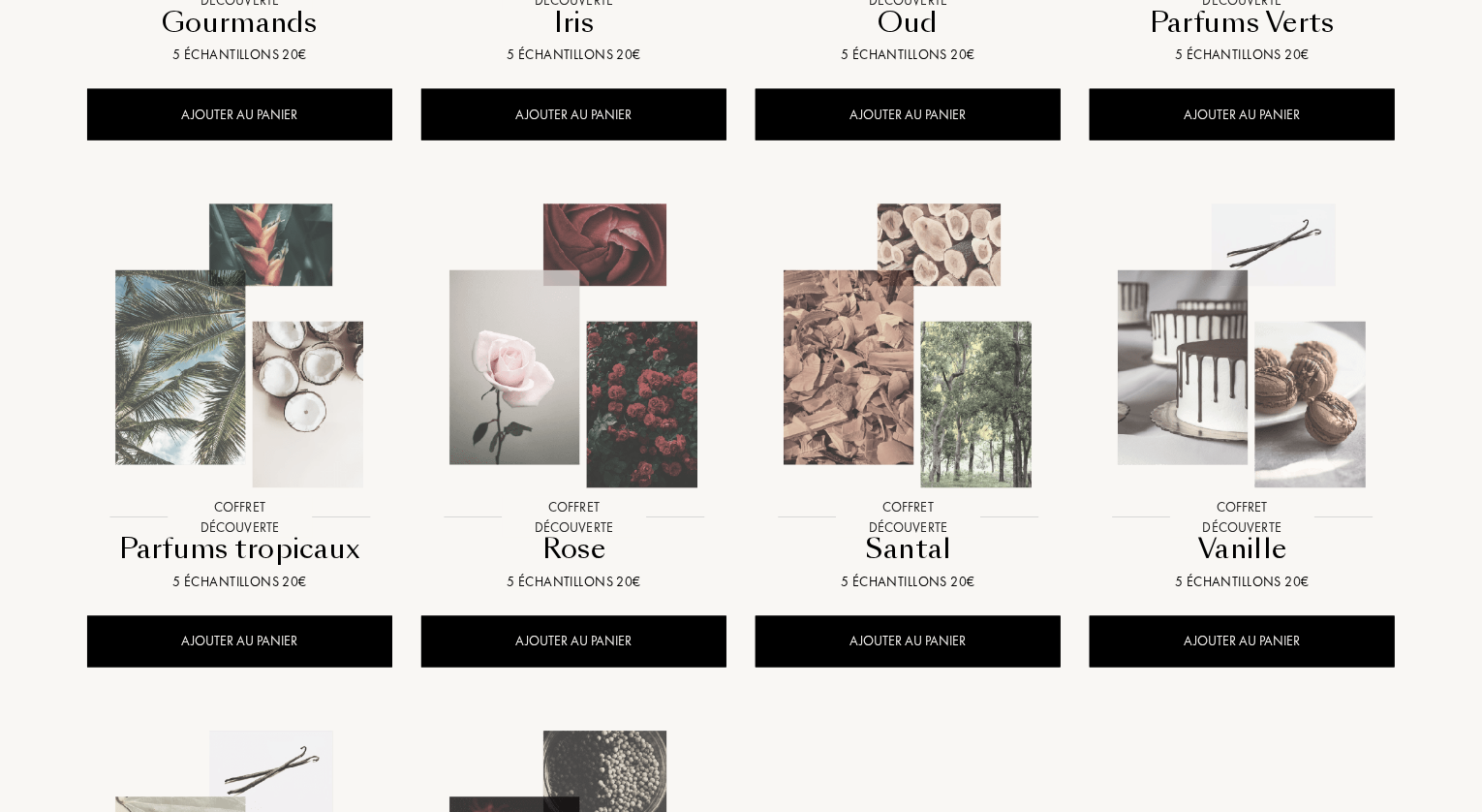
click at [216, 351] on img at bounding box center [240, 346] width 301 height 301
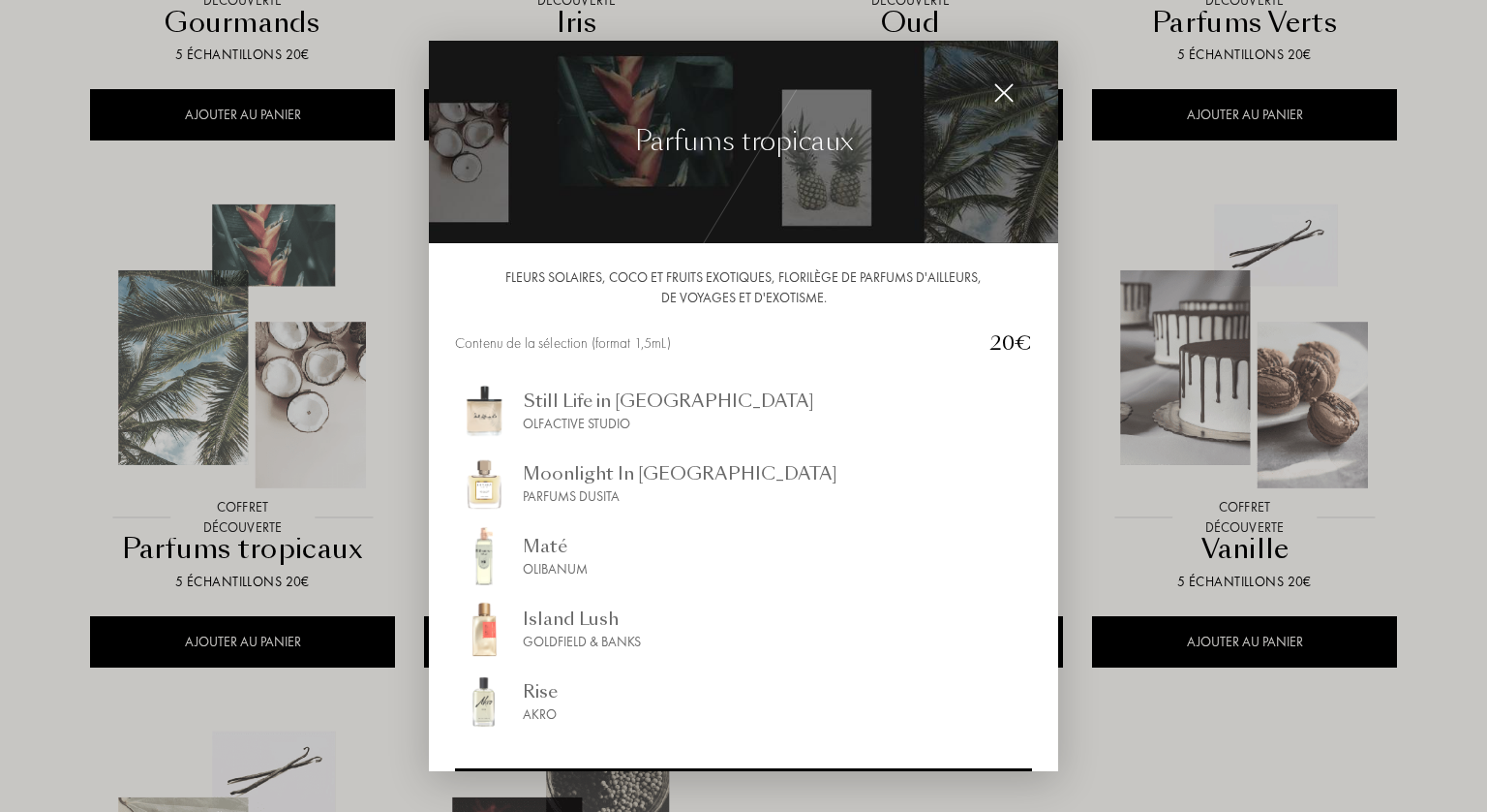
click at [36, 428] on div at bounding box center [743, 406] width 1487 height 812
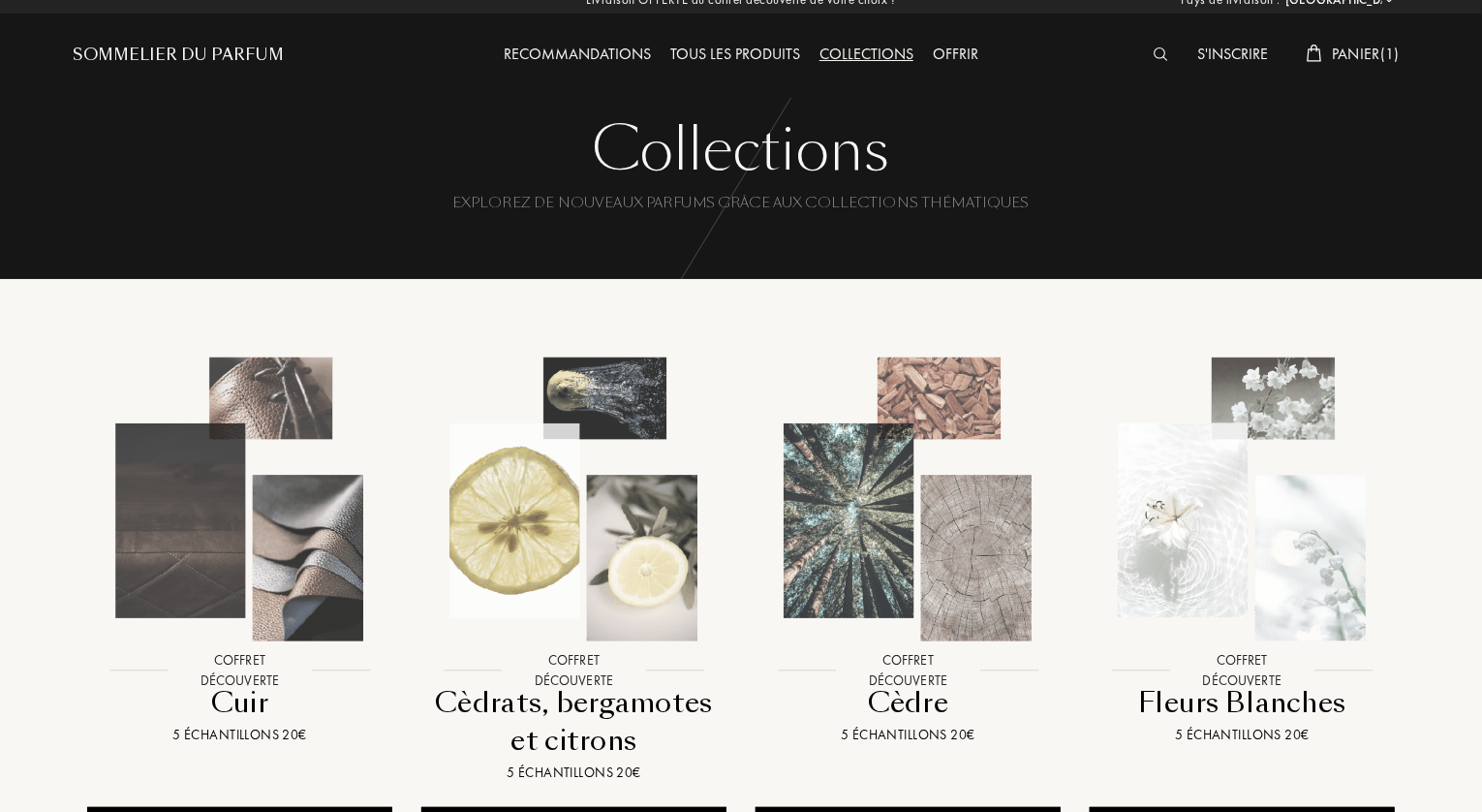
scroll to position [0, 0]
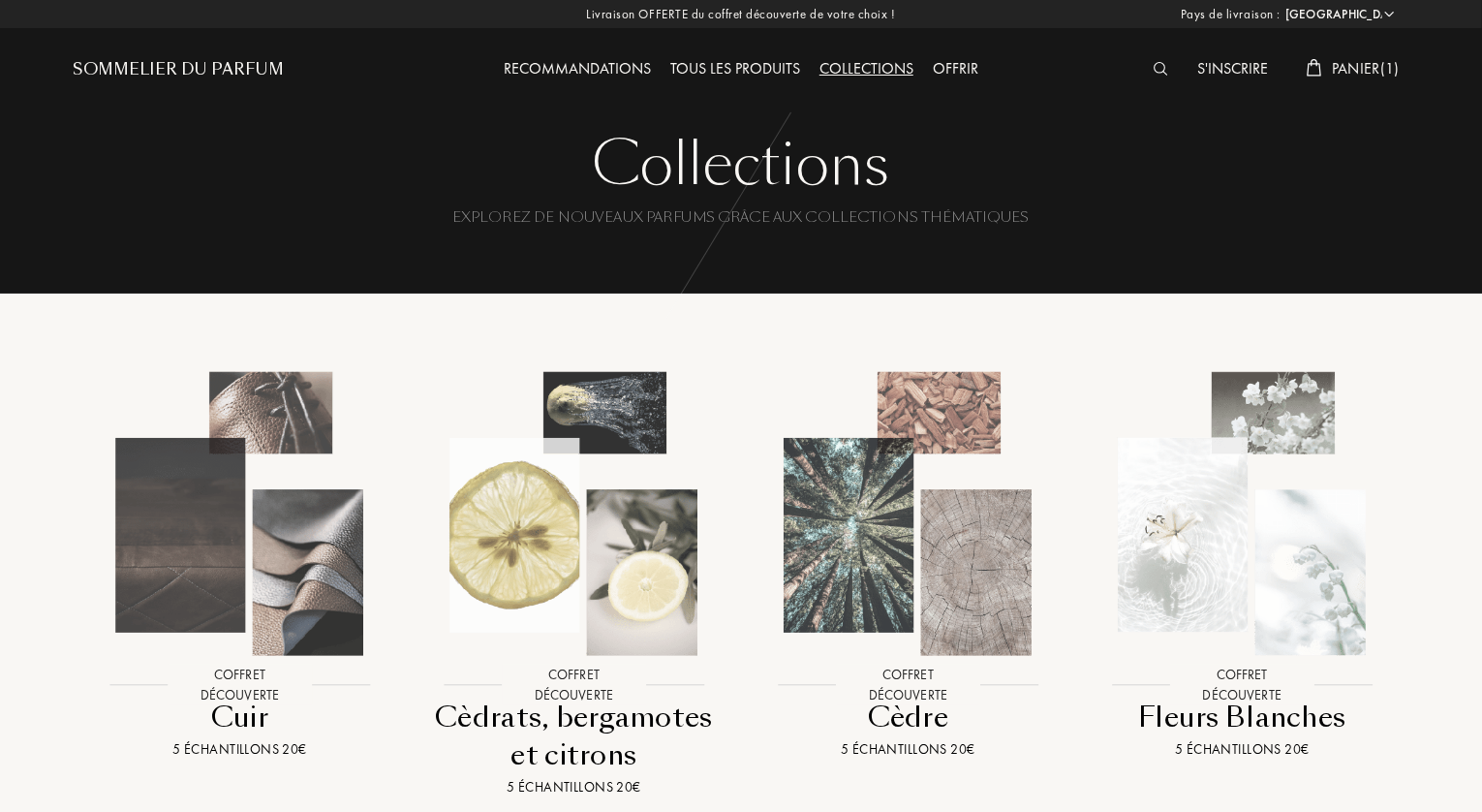
click at [243, 69] on div "Sommelier du Parfum" at bounding box center [178, 70] width 211 height 23
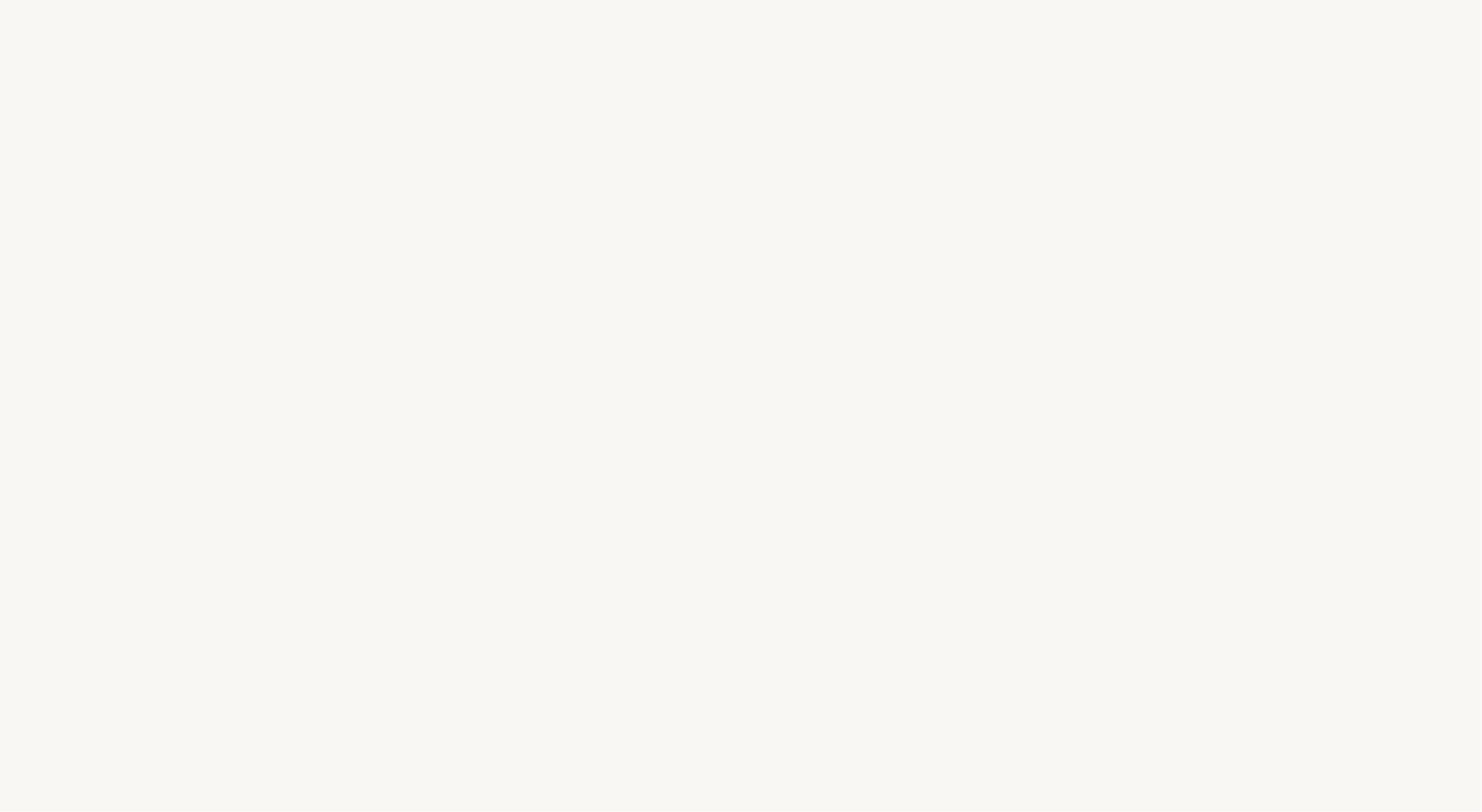
select select "FR"
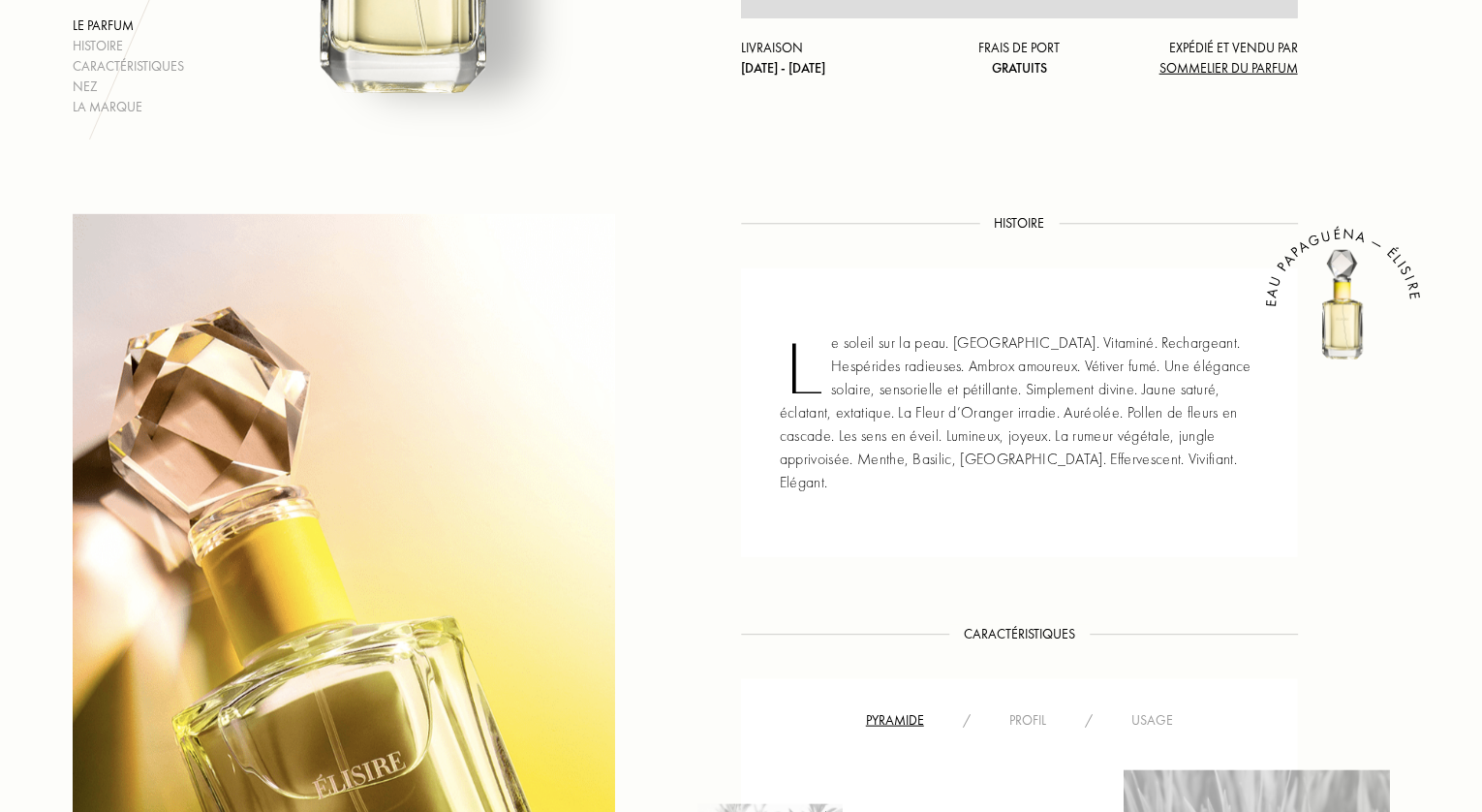
scroll to position [678, 0]
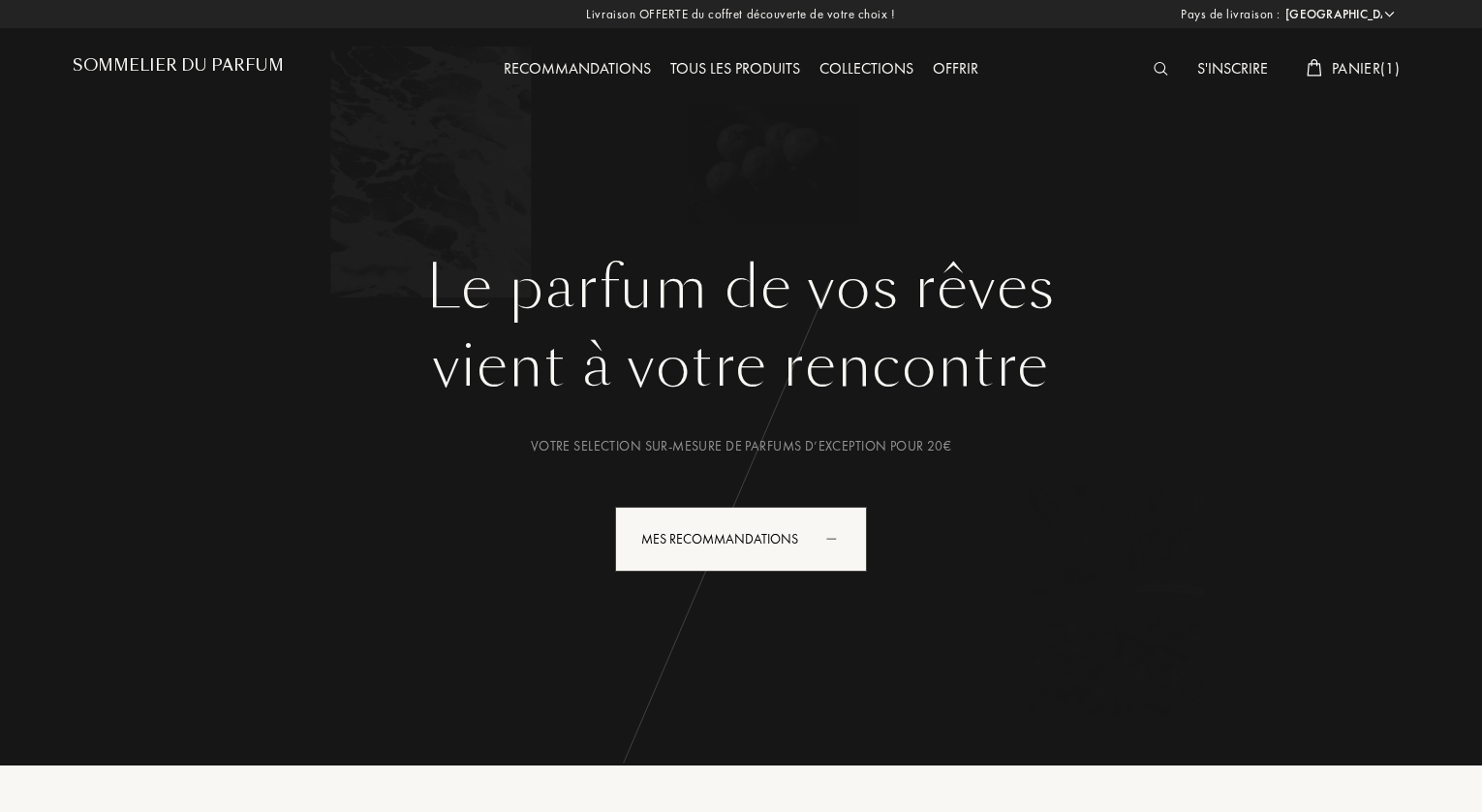
select select "FR"
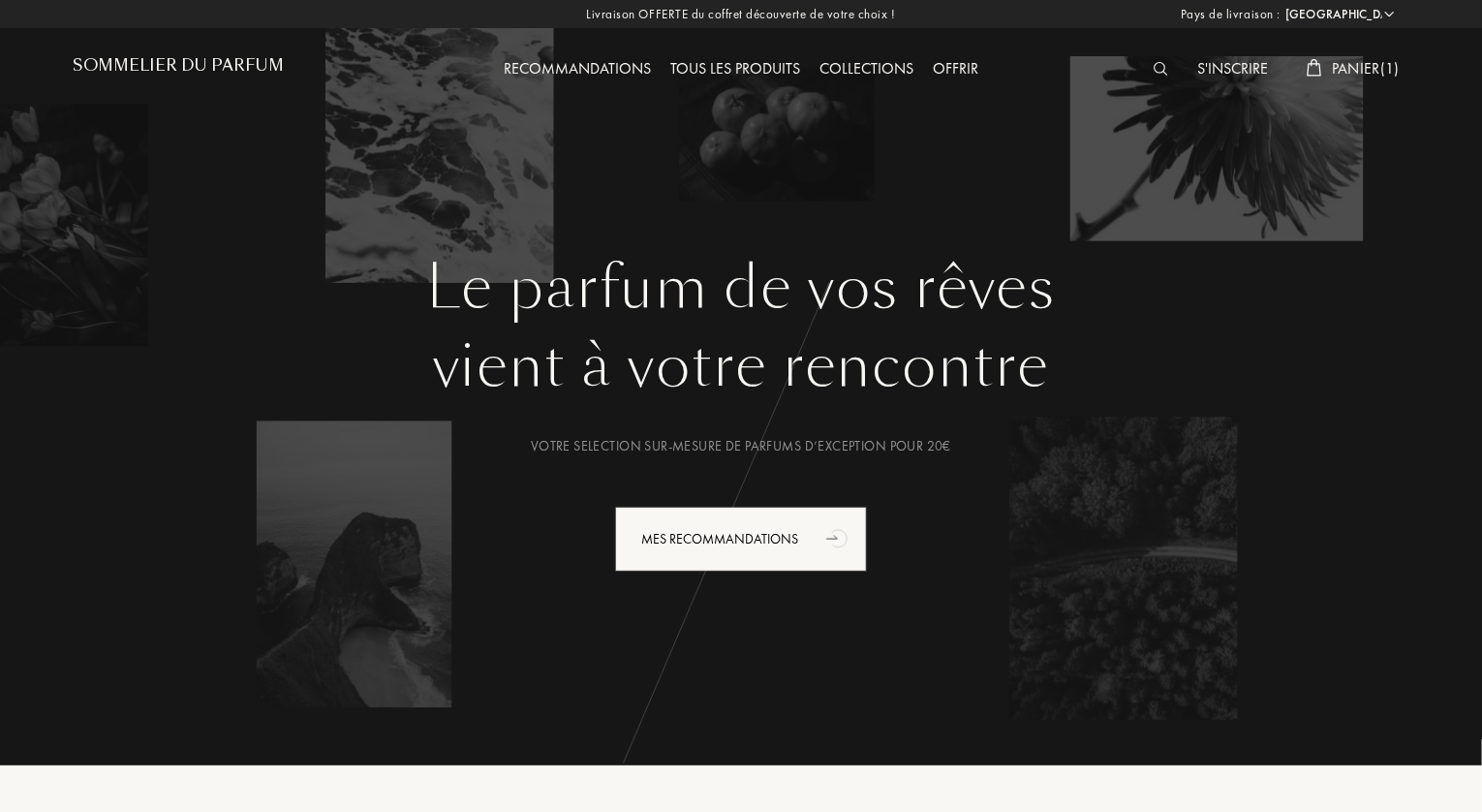
click at [894, 67] on div "Collections" at bounding box center [867, 70] width 114 height 25
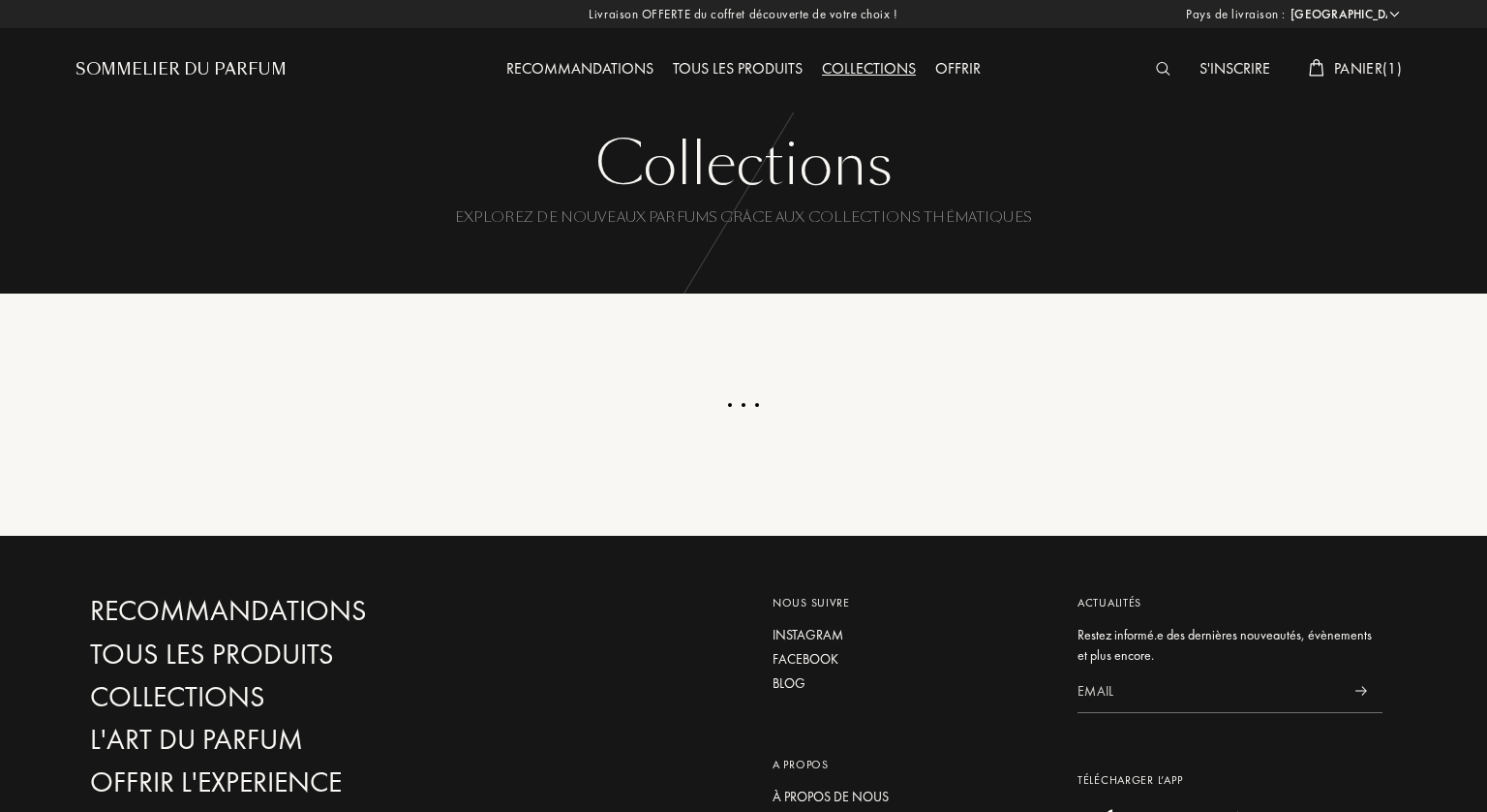
select select "FR"
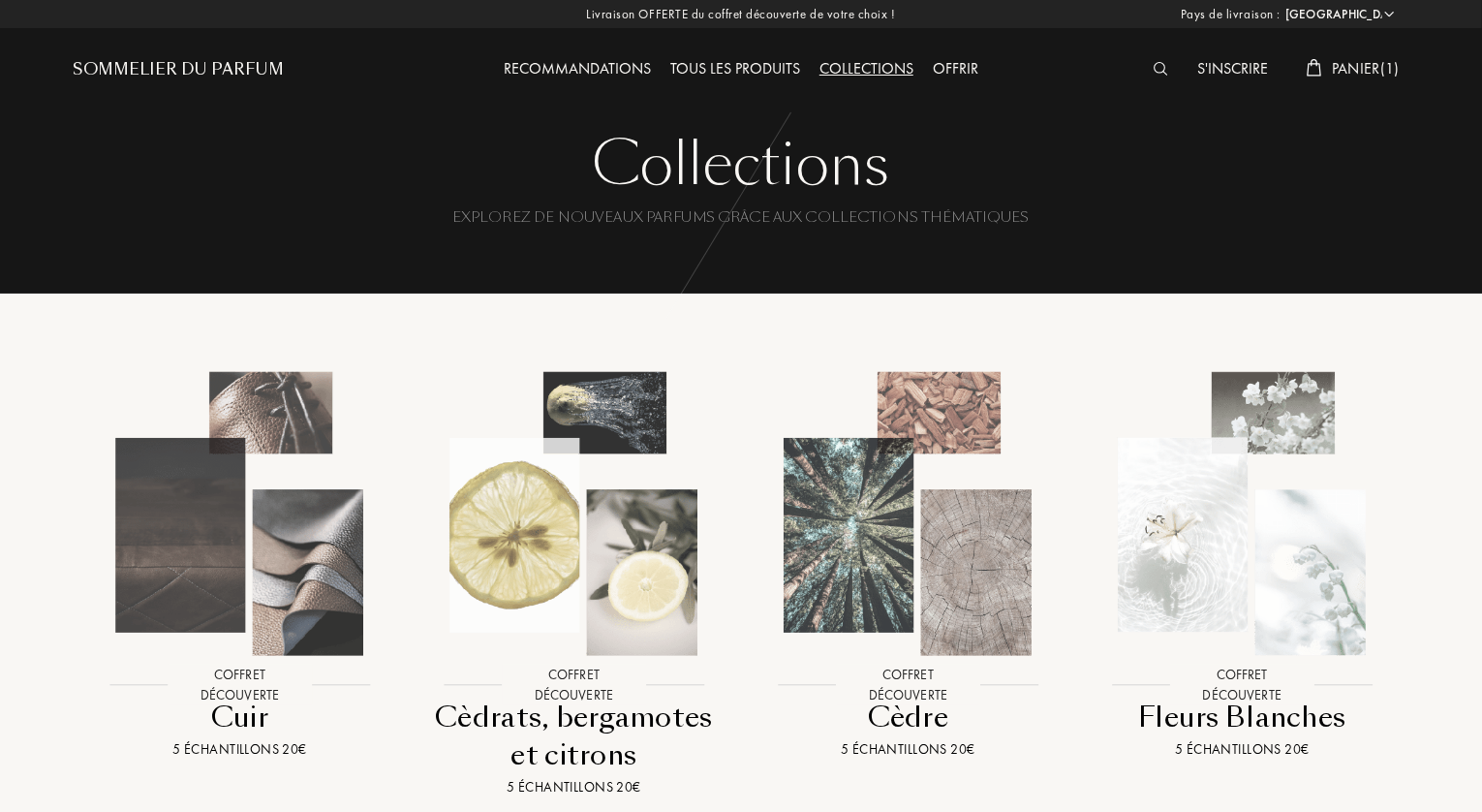
click at [787, 63] on div "Tous les produits" at bounding box center [736, 70] width 150 height 25
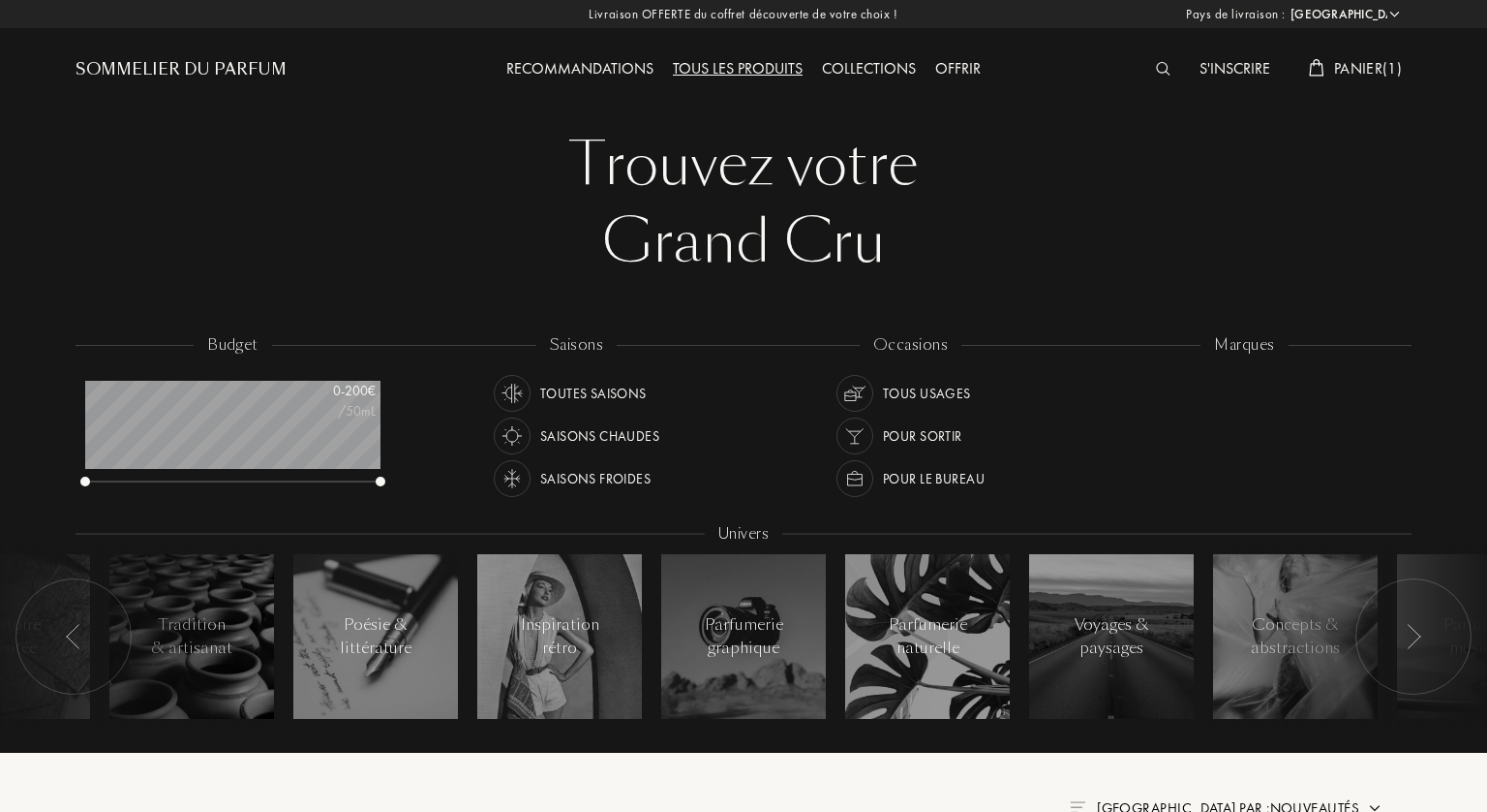
select select "FR"
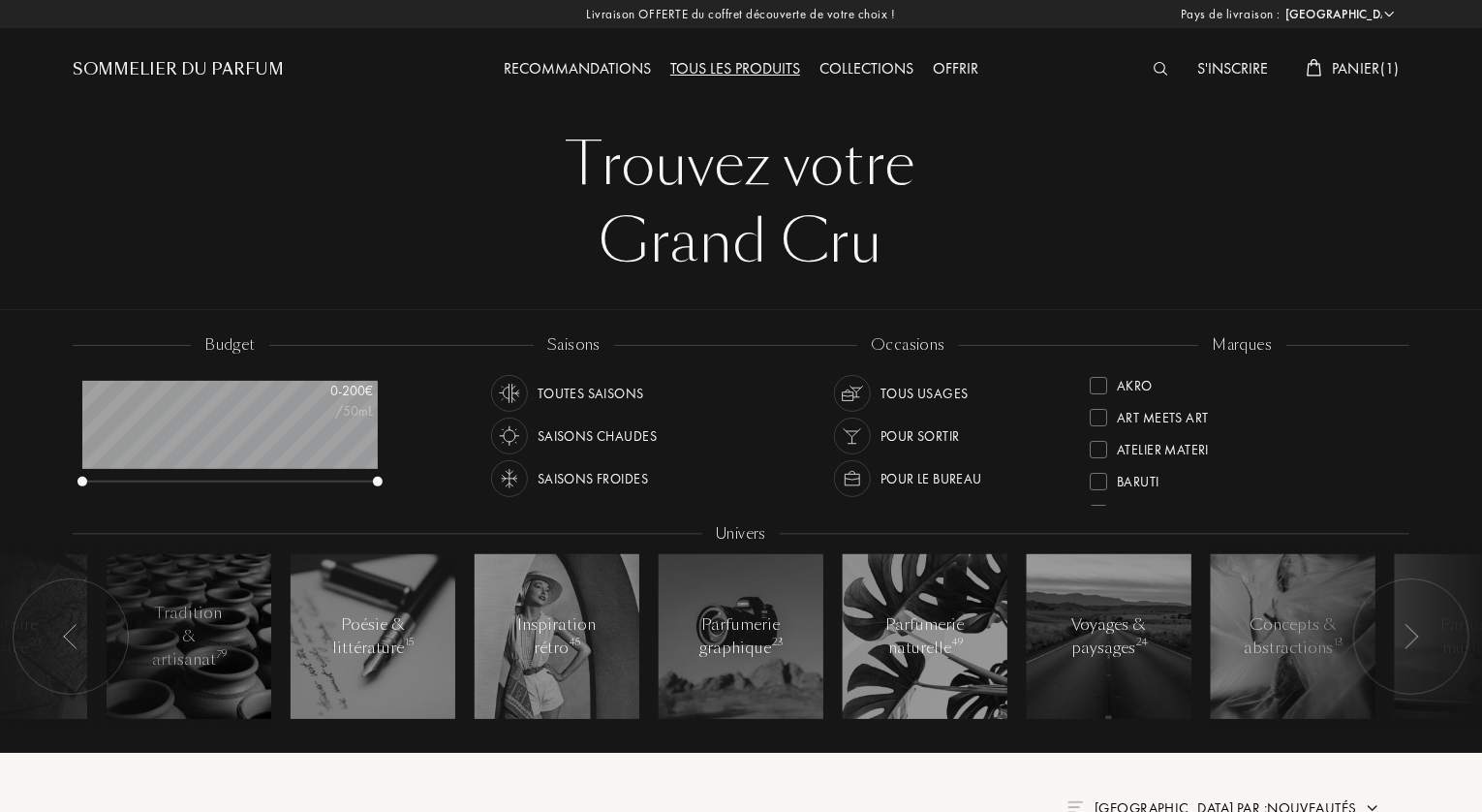
click at [1102, 379] on div at bounding box center [1099, 386] width 17 height 17
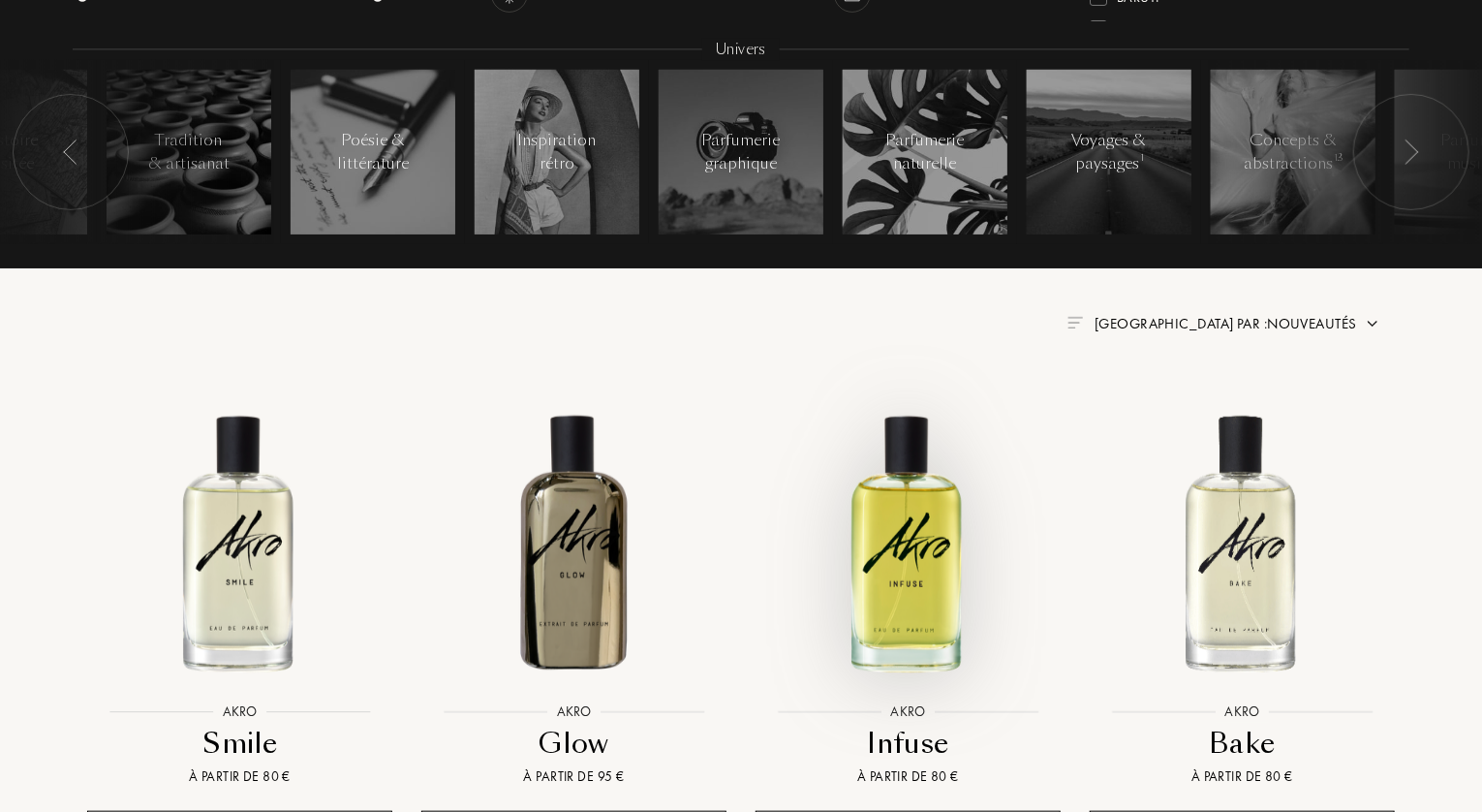
scroll to position [678, 0]
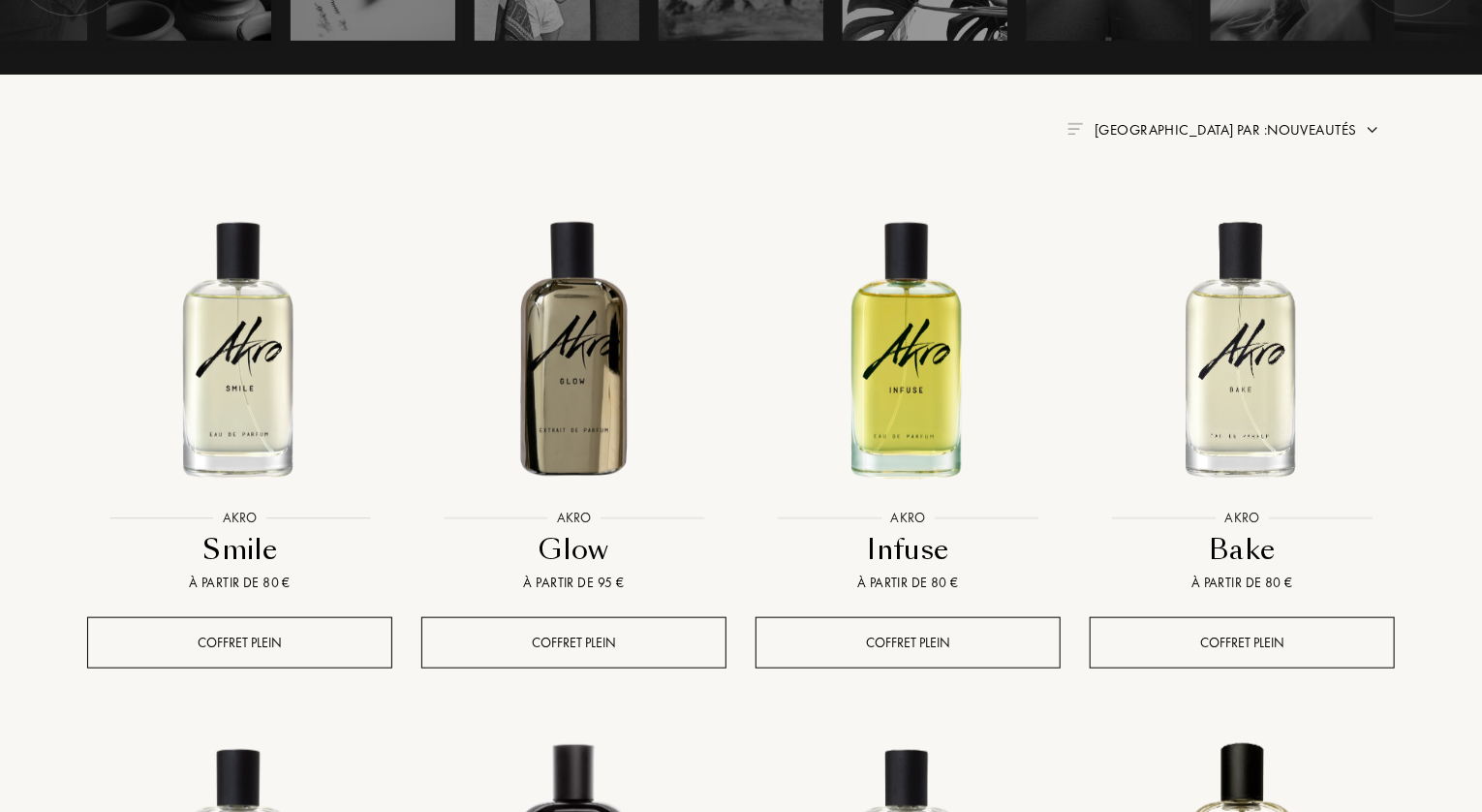
click at [222, 408] on img at bounding box center [240, 347] width 301 height 301
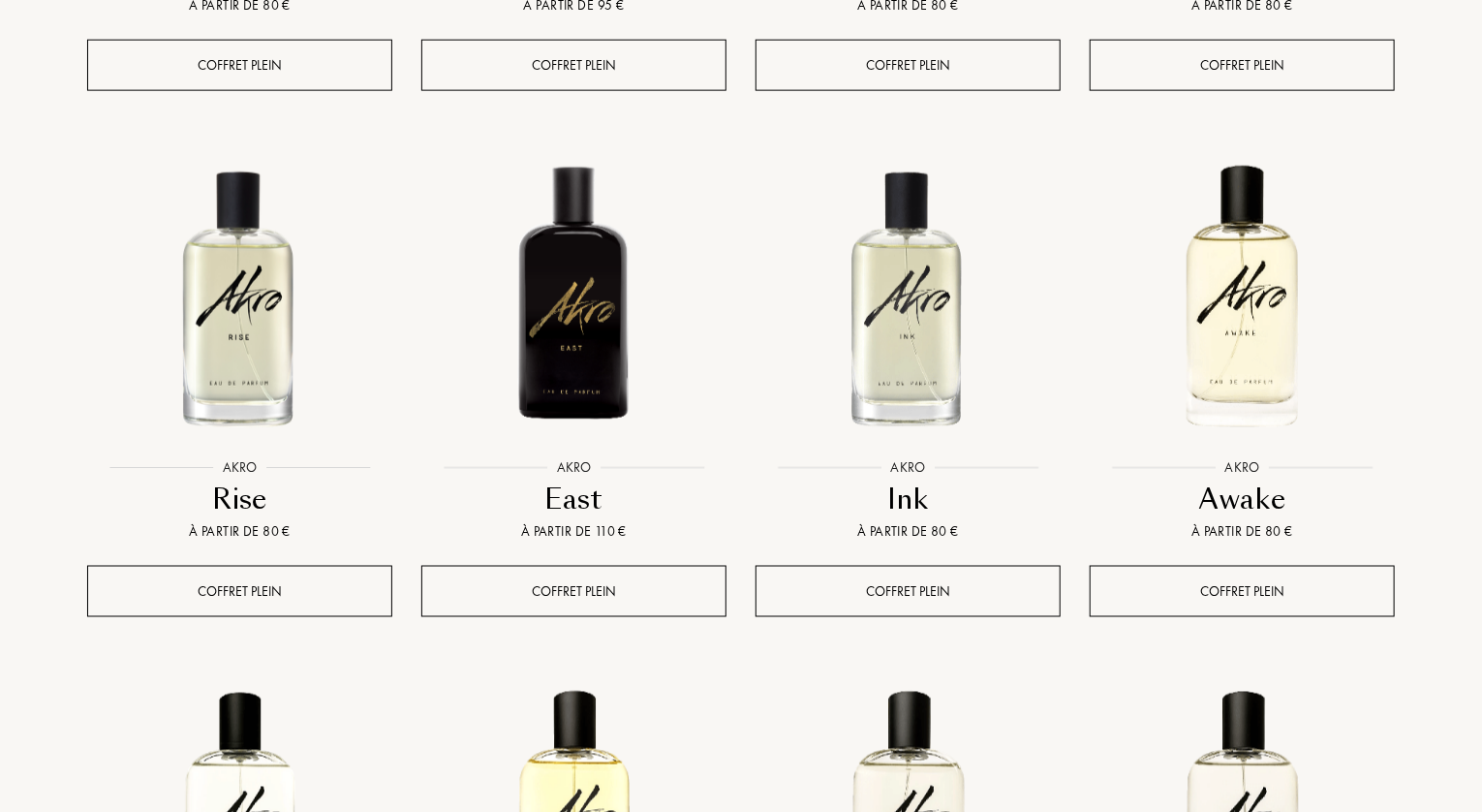
scroll to position [1259, 0]
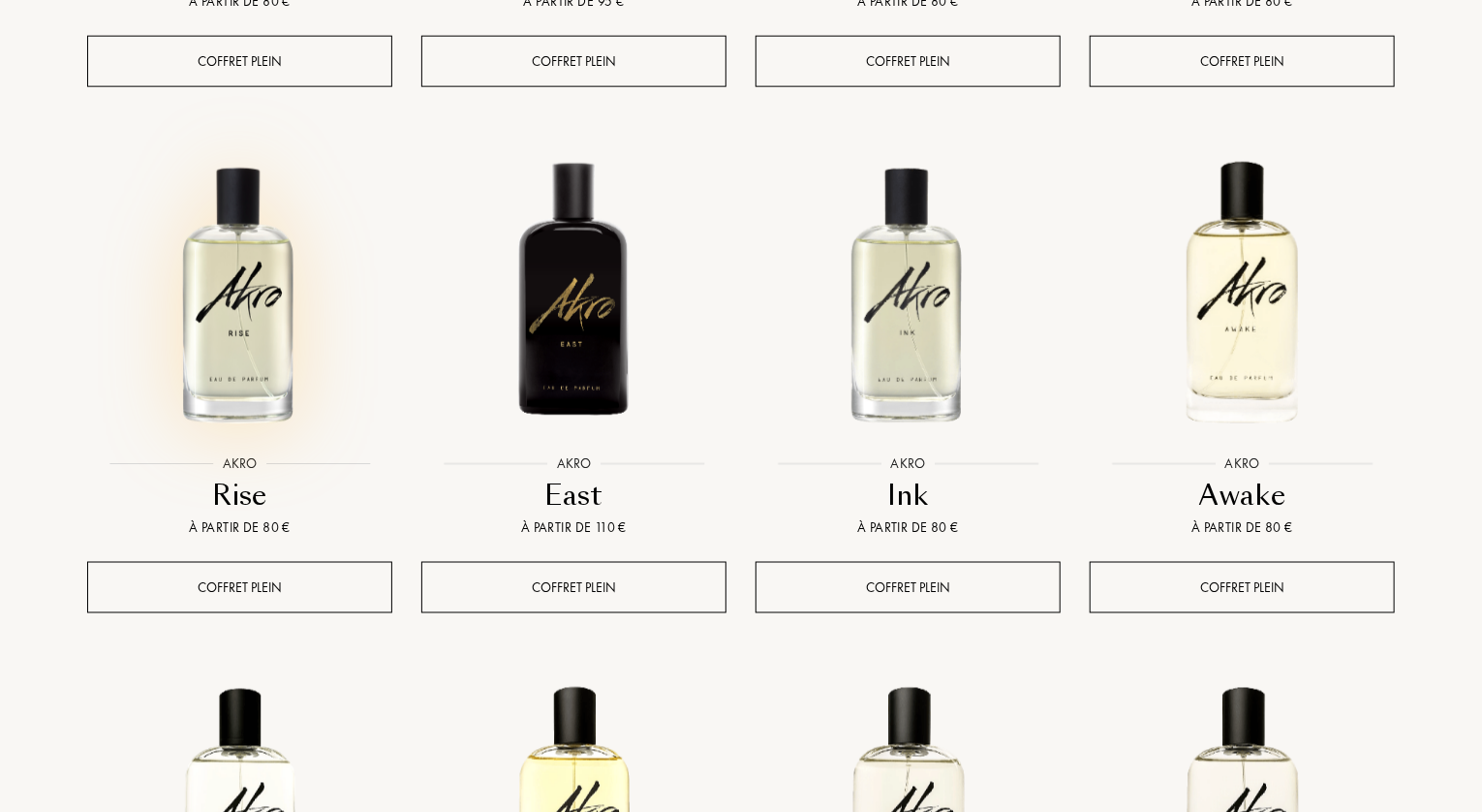
click at [248, 305] on img at bounding box center [240, 293] width 301 height 301
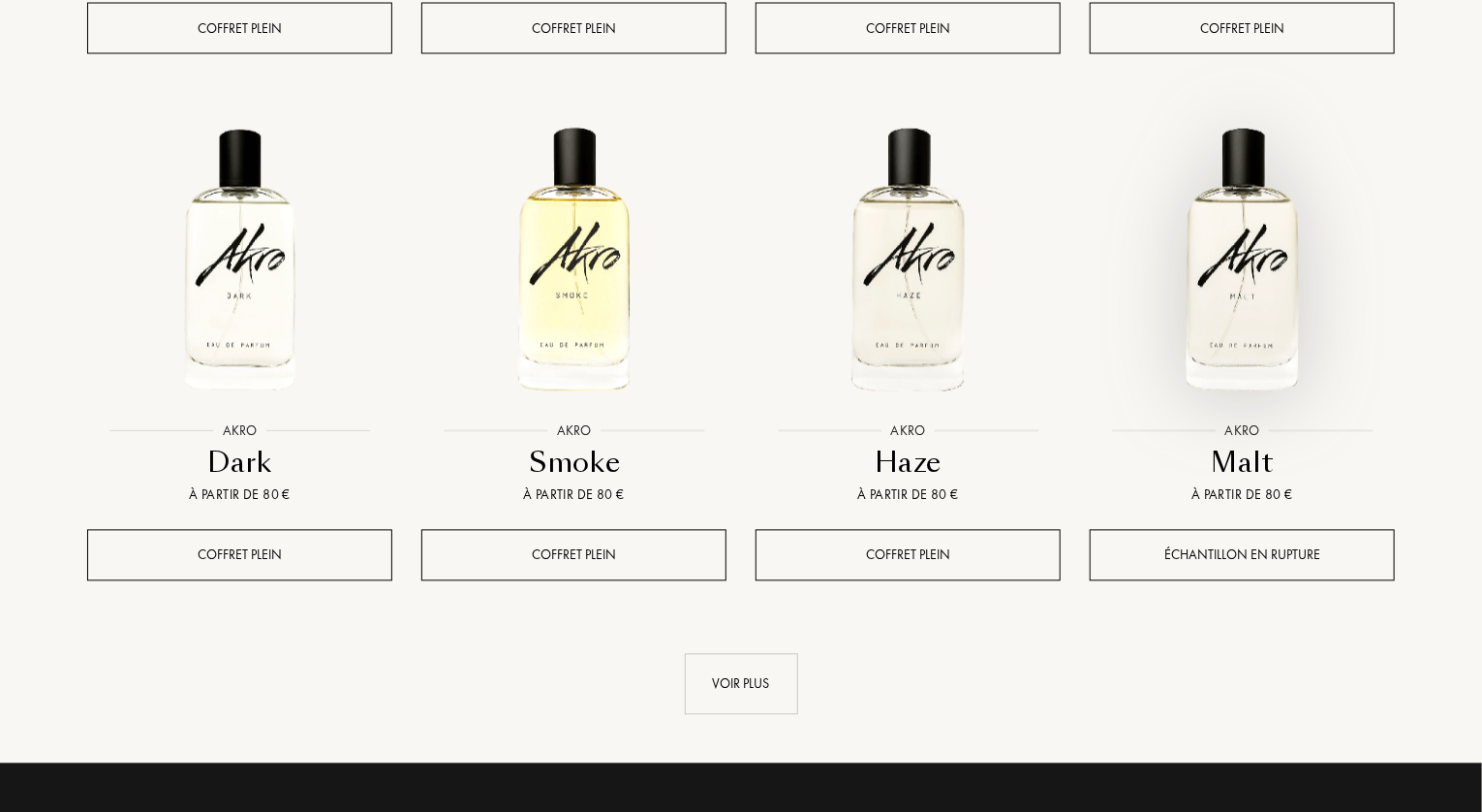
scroll to position [1840, 0]
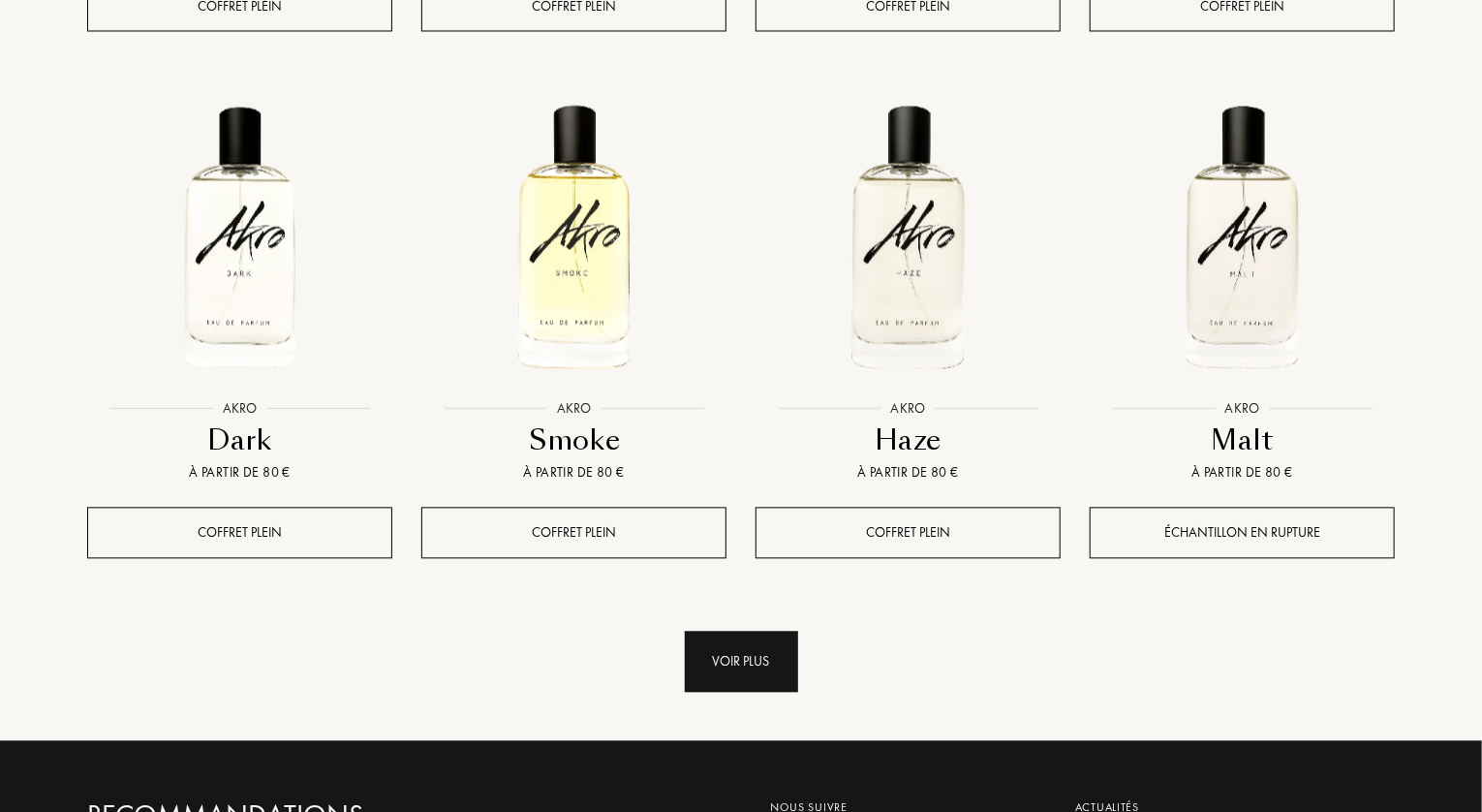
click at [750, 652] on div "Voir plus" at bounding box center [741, 661] width 114 height 61
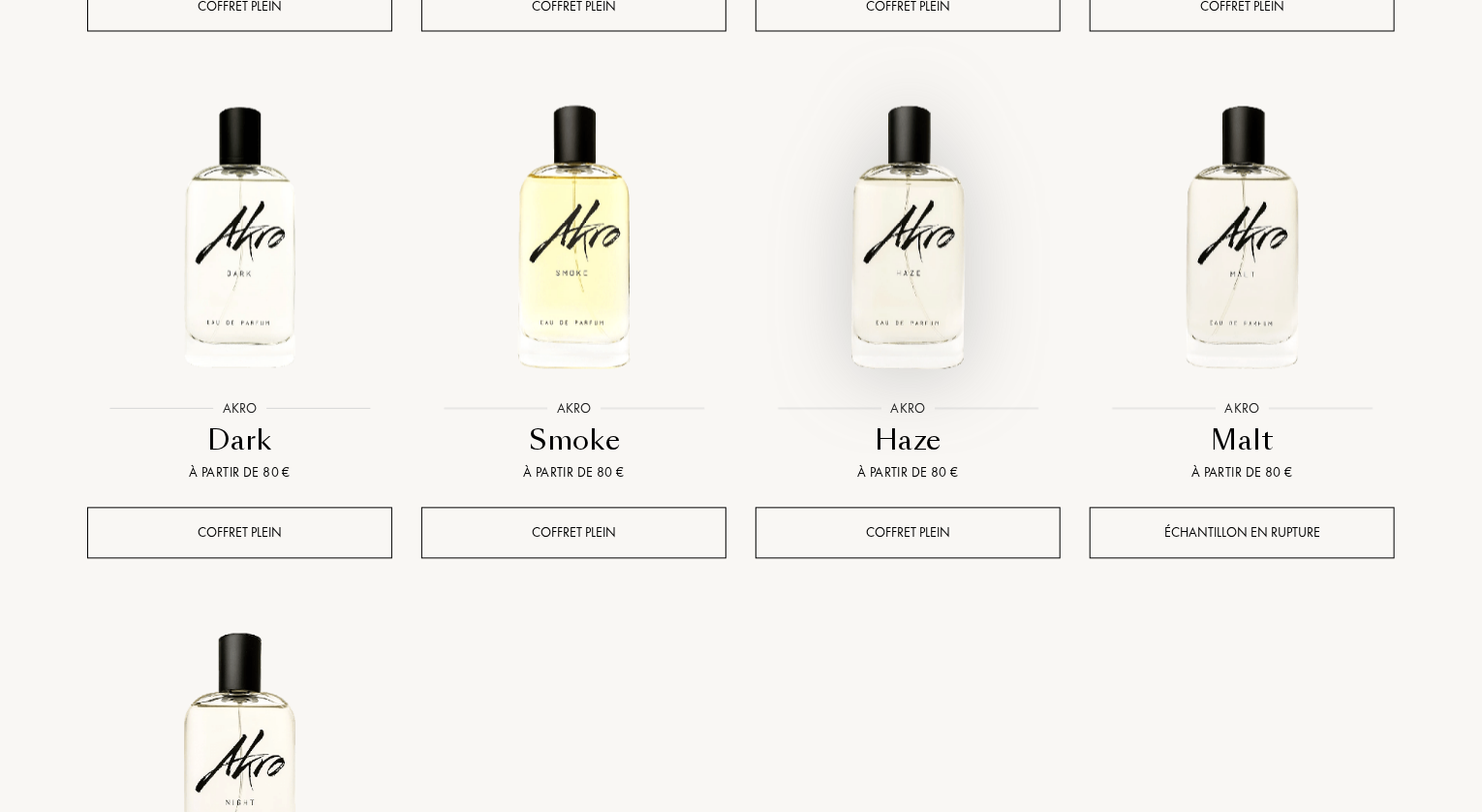
click at [892, 276] on img at bounding box center [909, 238] width 301 height 301
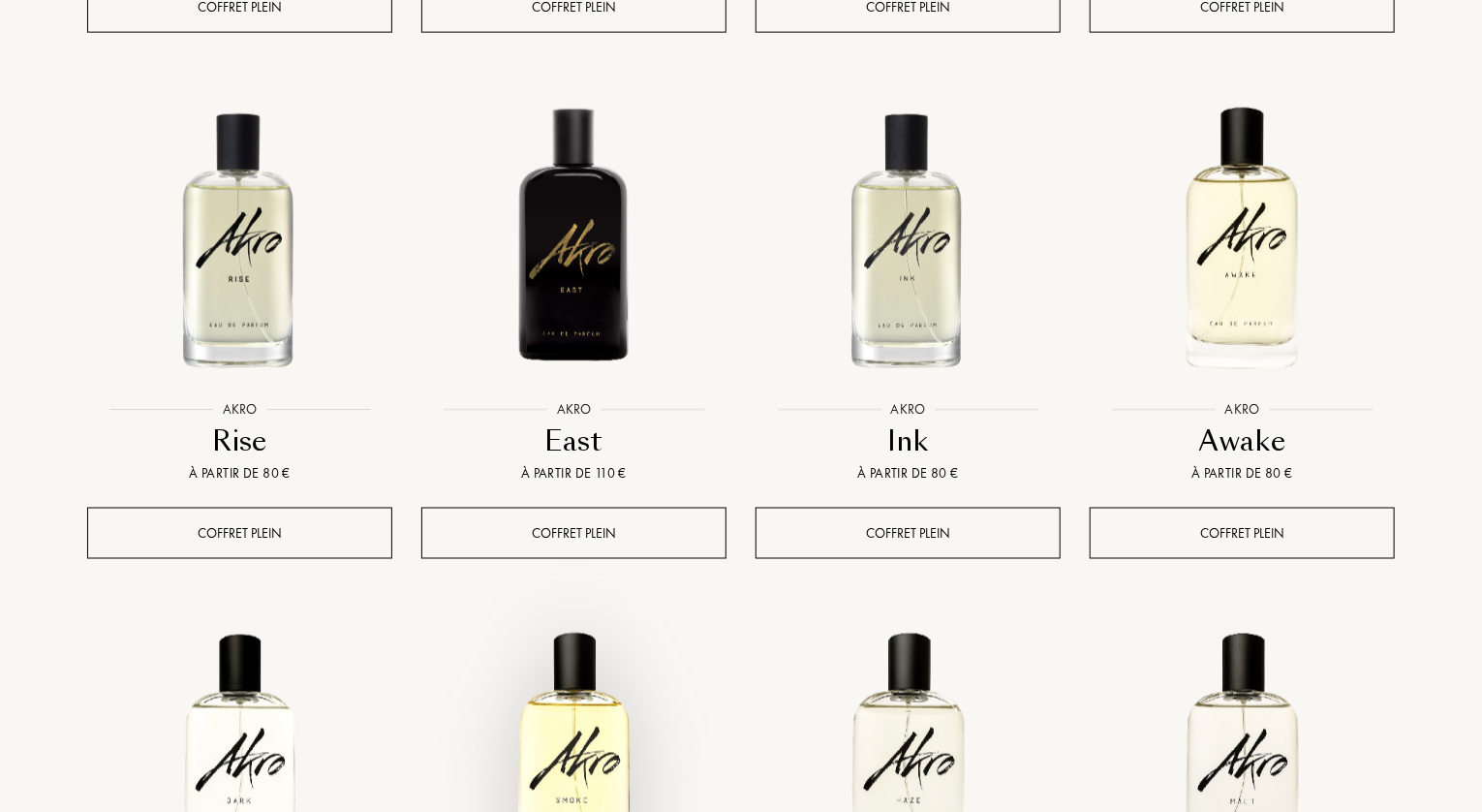
scroll to position [1259, 0]
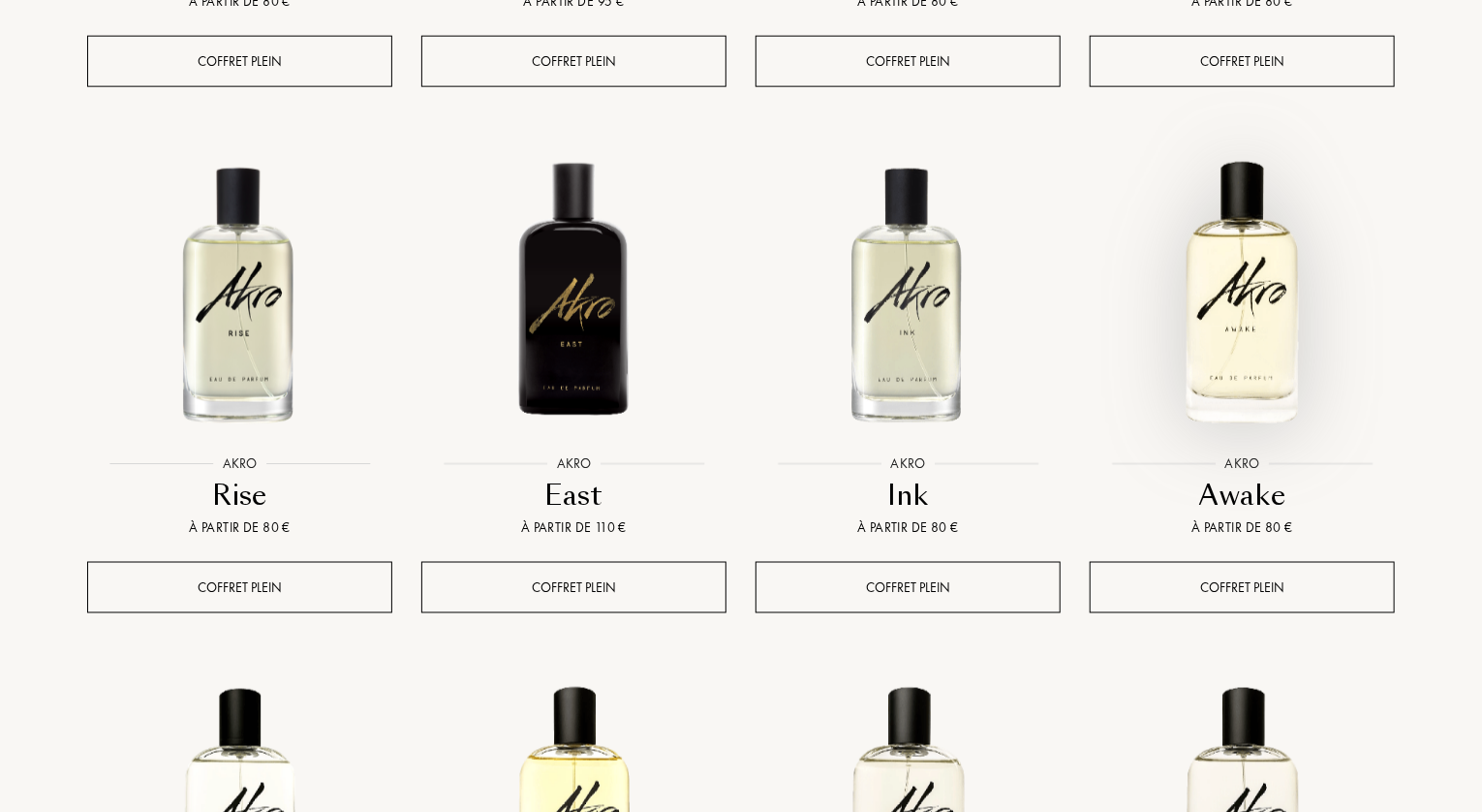
click at [1240, 311] on img at bounding box center [1243, 293] width 301 height 301
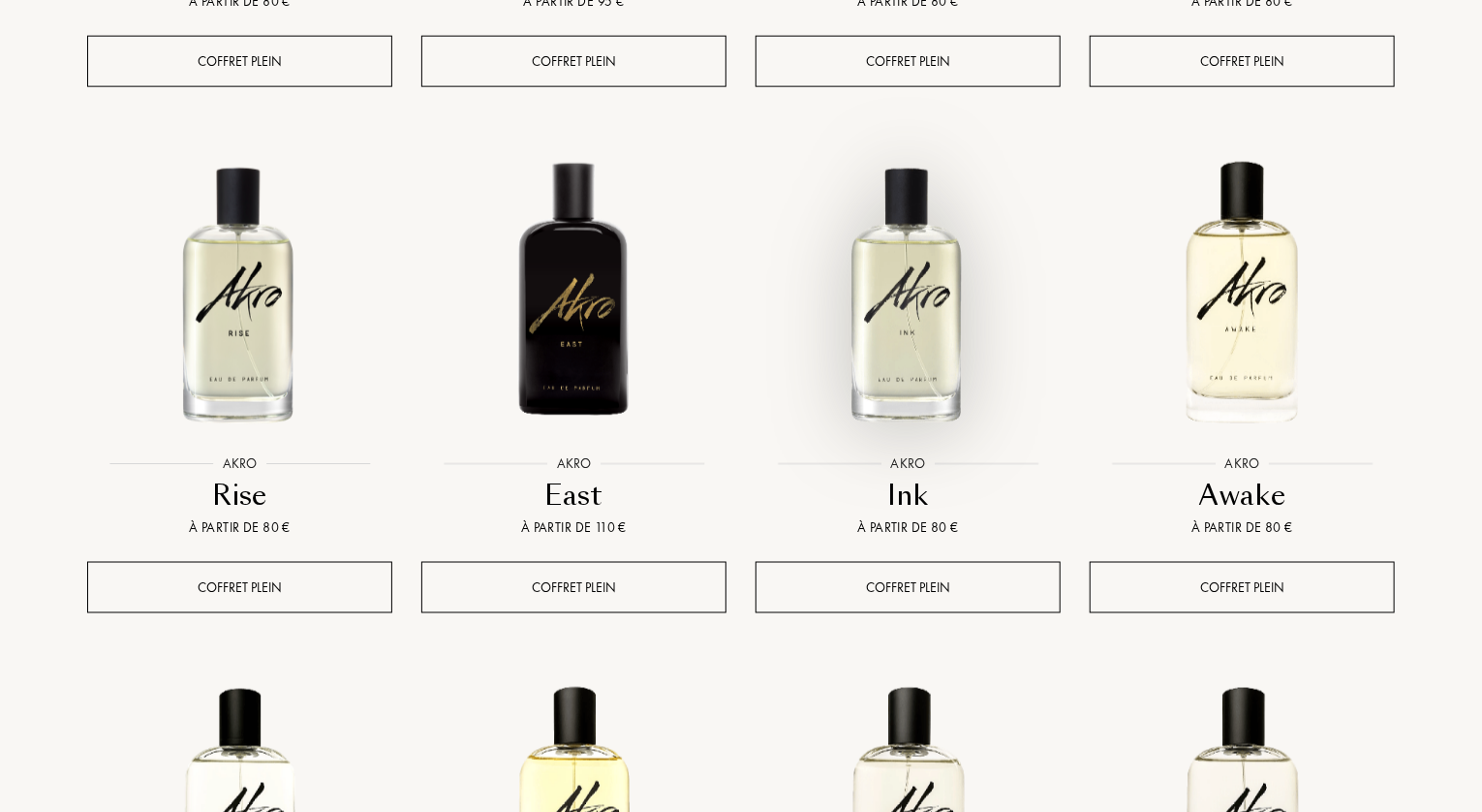
click at [898, 321] on img at bounding box center [909, 293] width 301 height 301
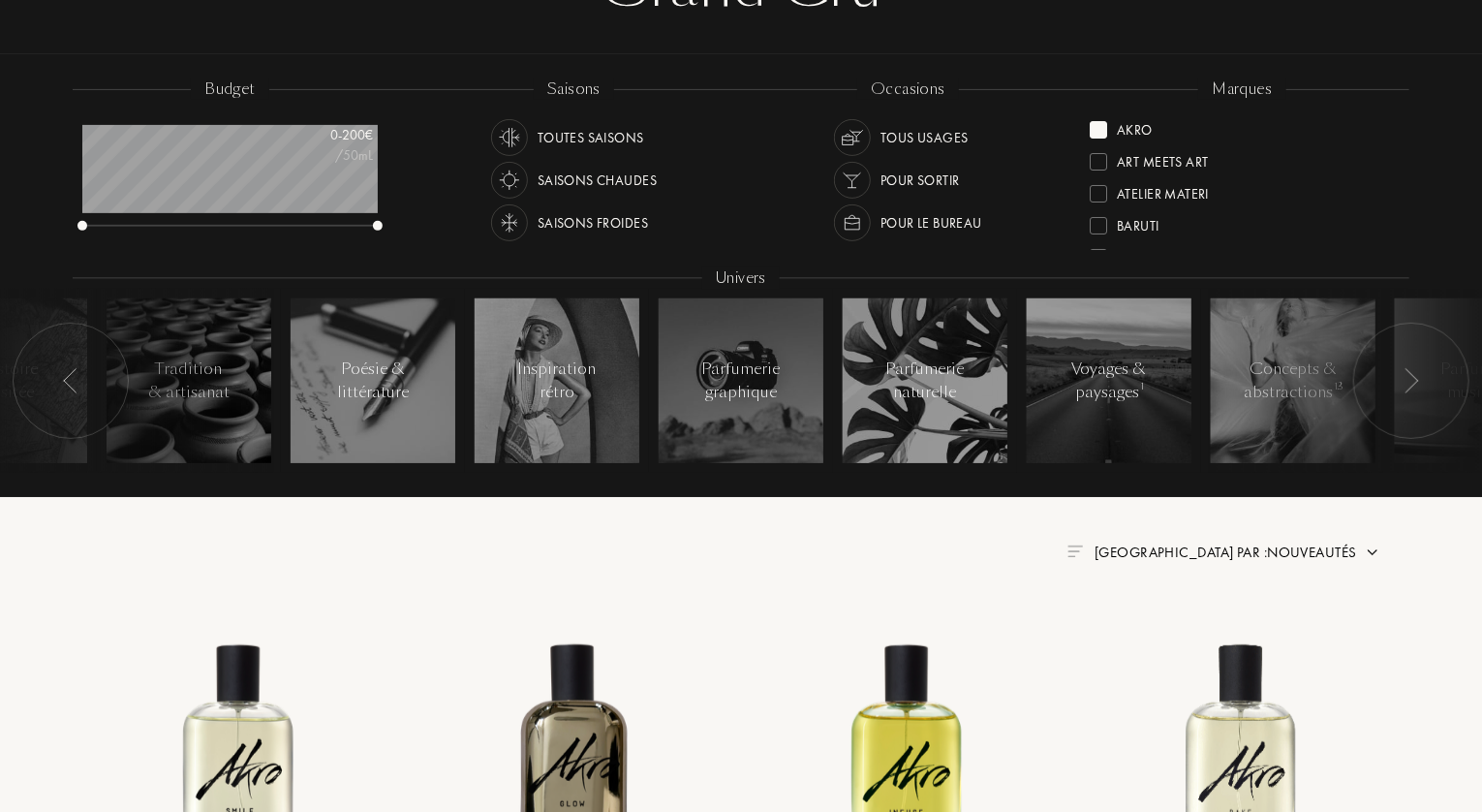
scroll to position [0, 0]
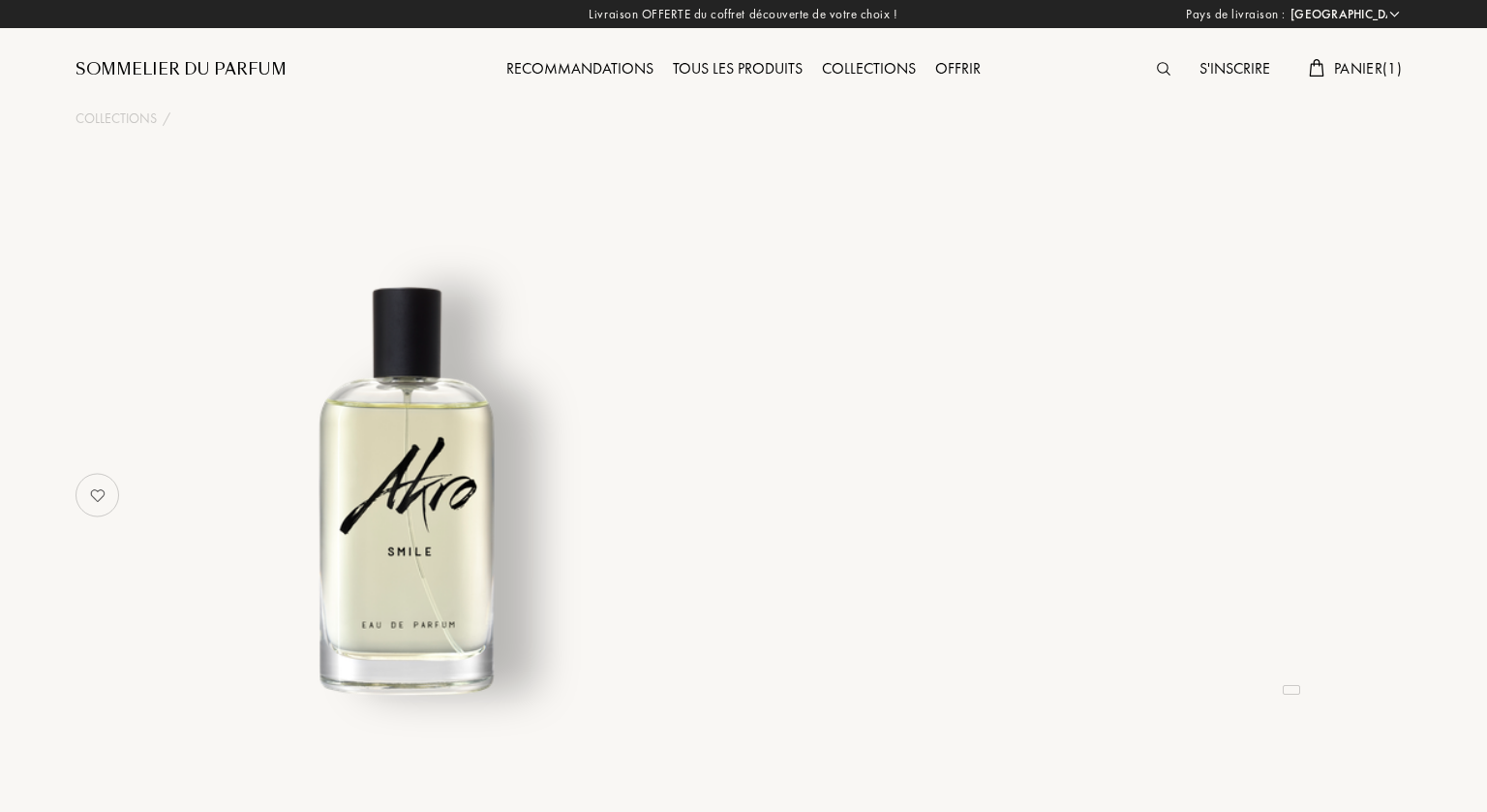
select select "FR"
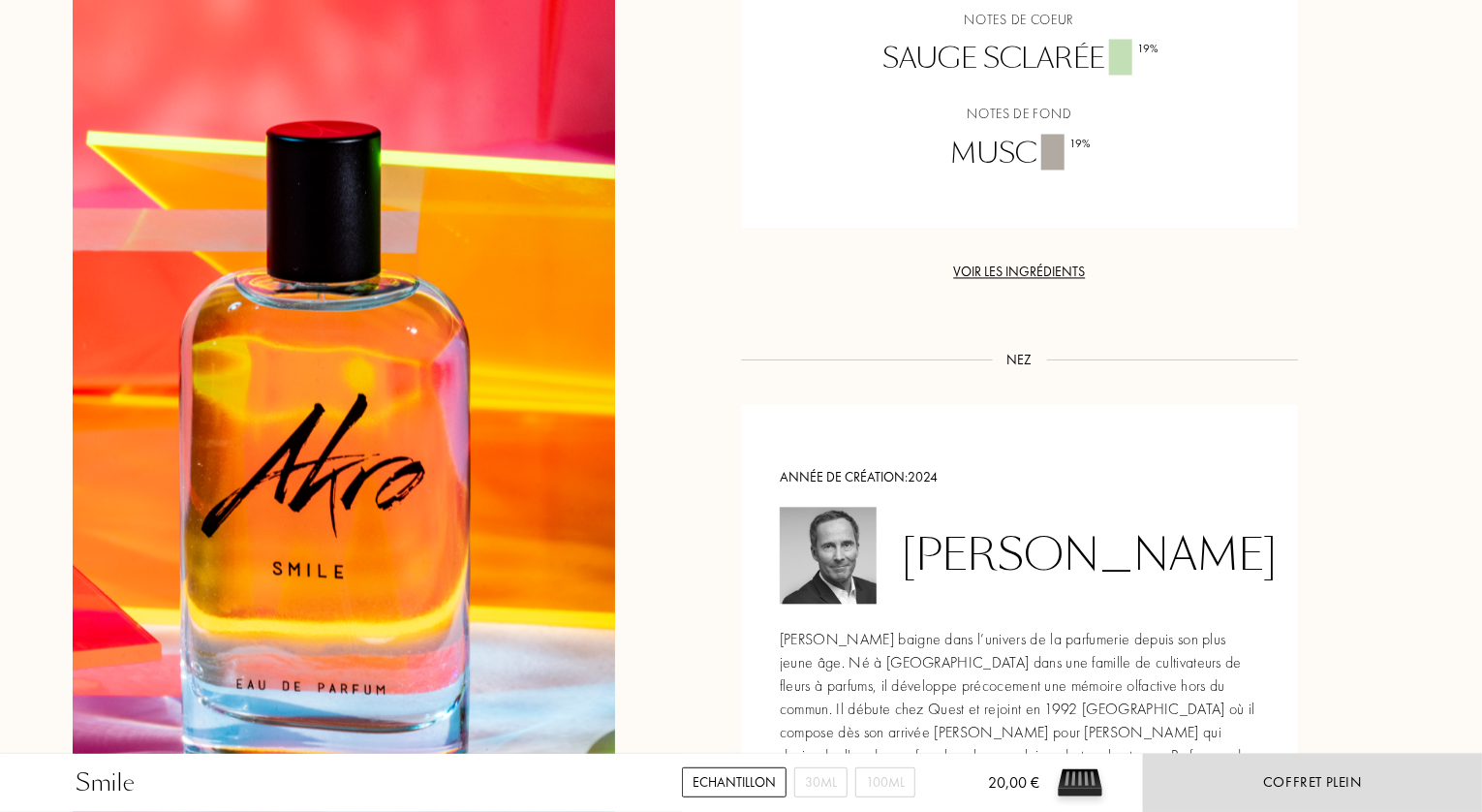
scroll to position [2034, 0]
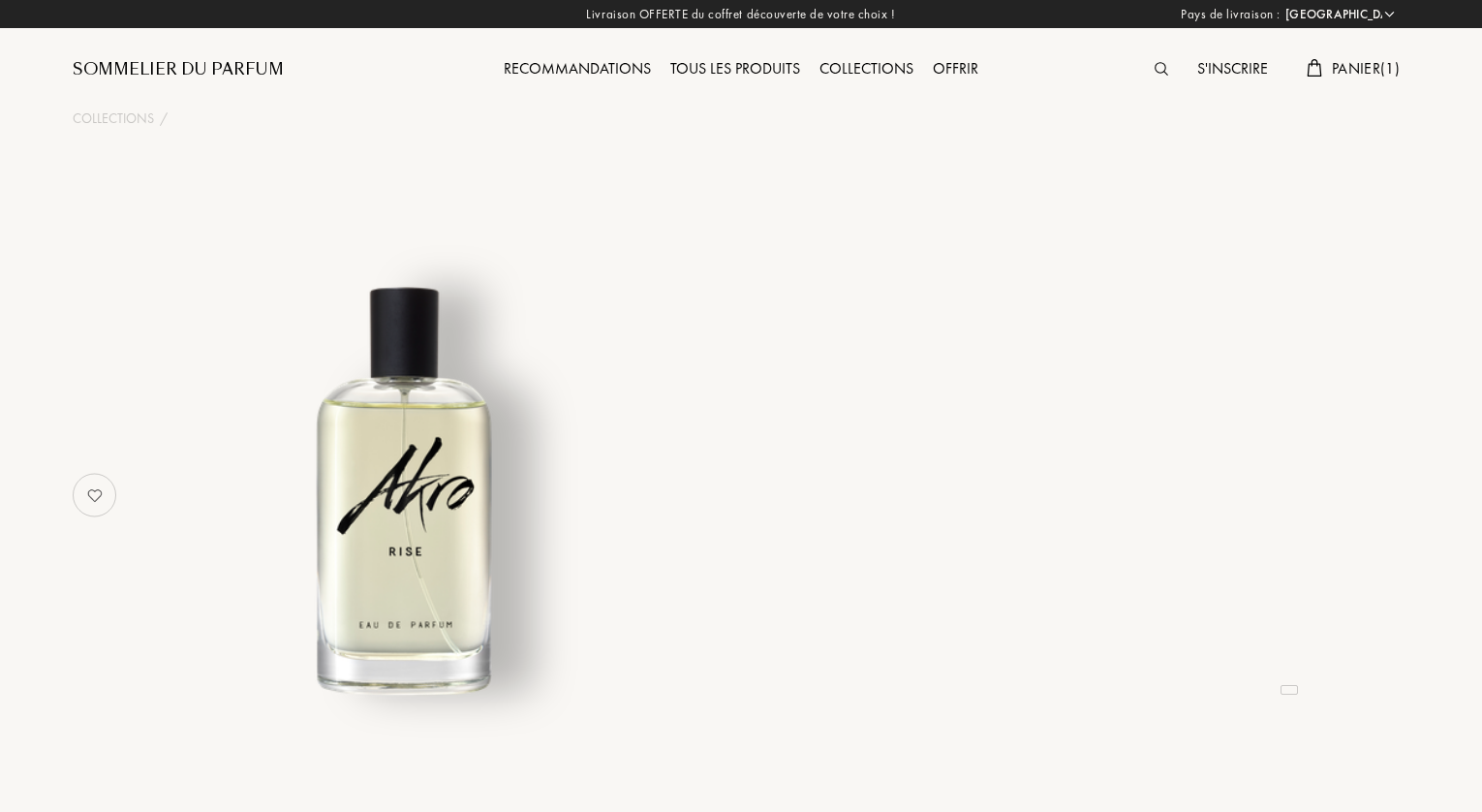
select select "FR"
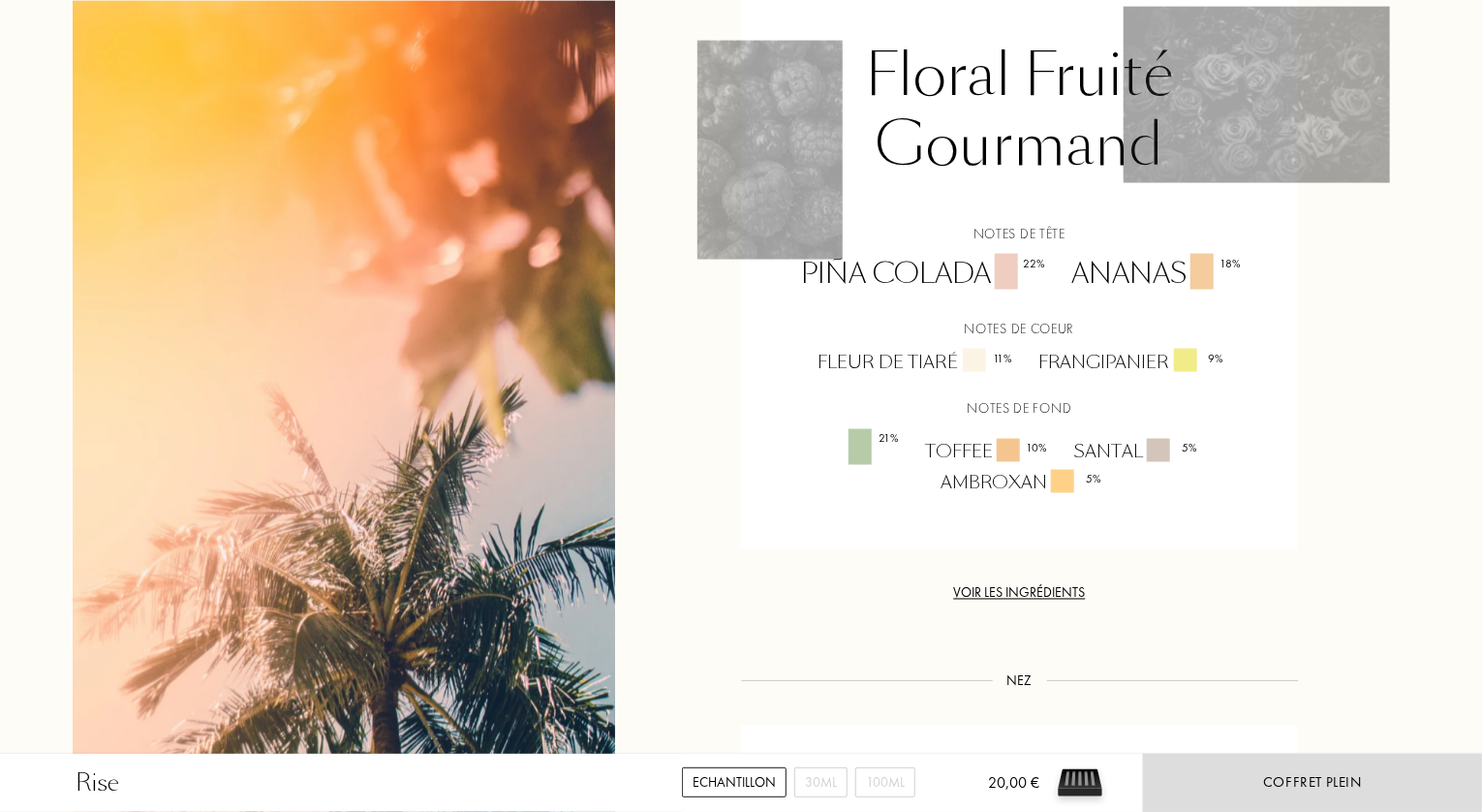
scroll to position [1453, 0]
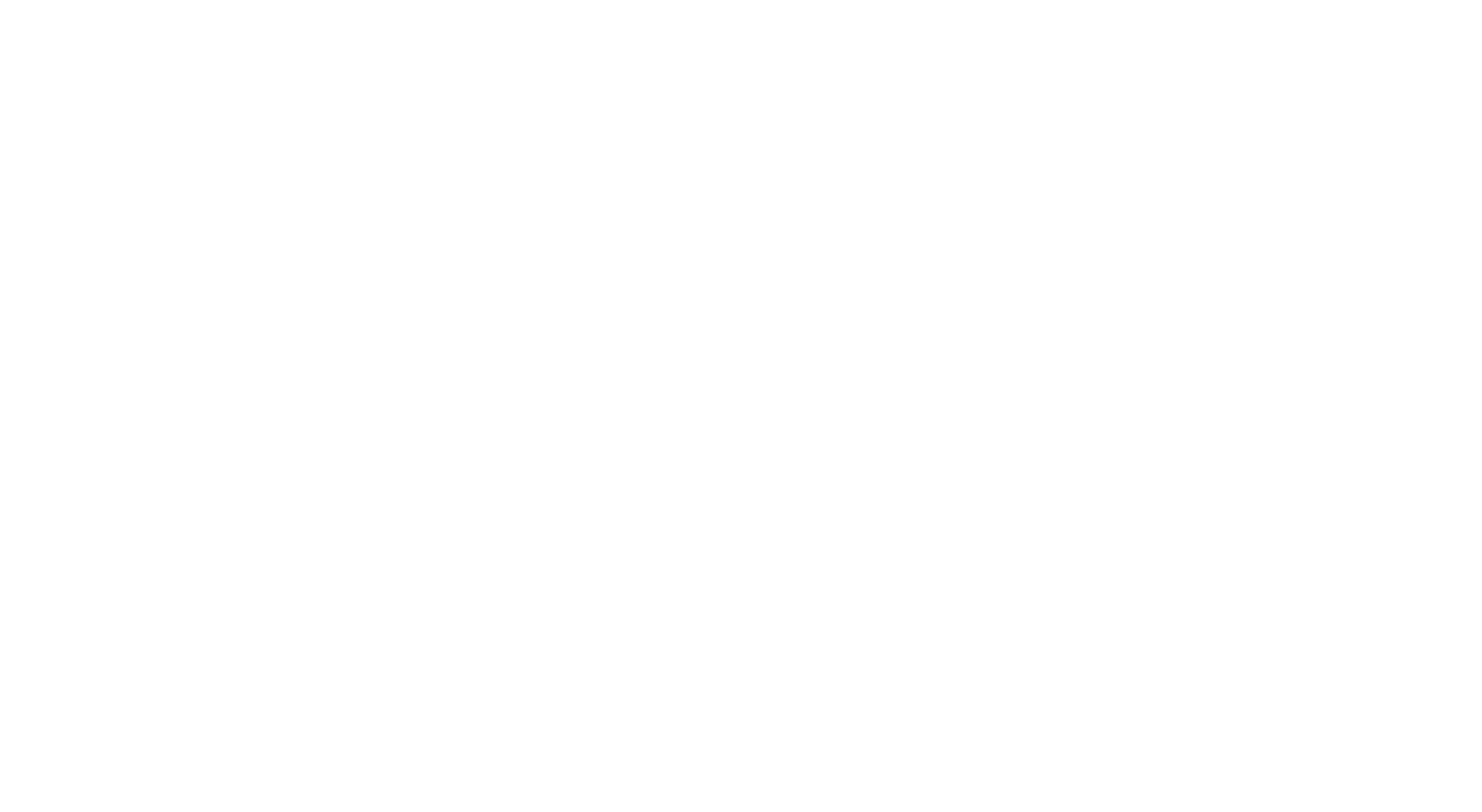
select select "FR"
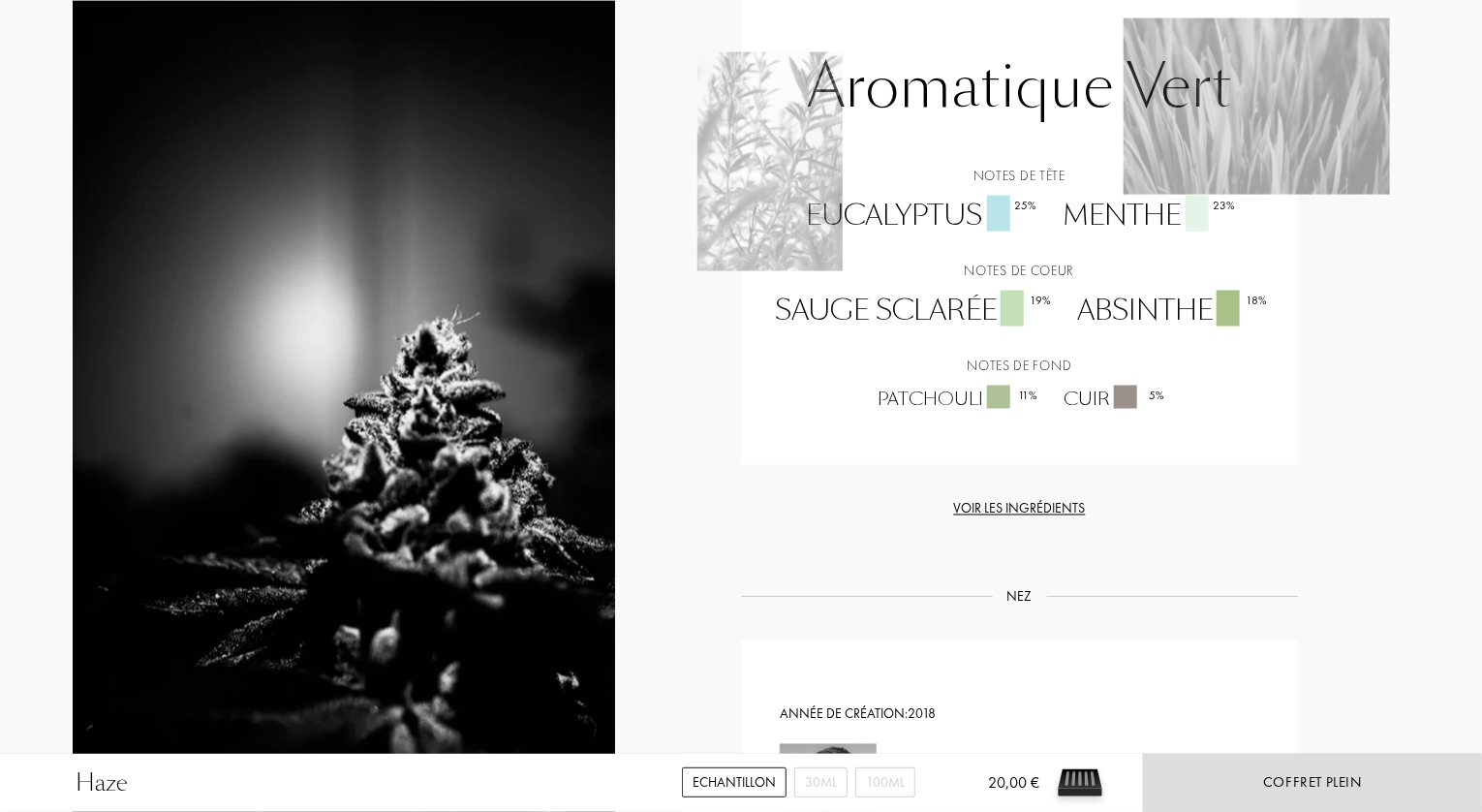
scroll to position [1453, 0]
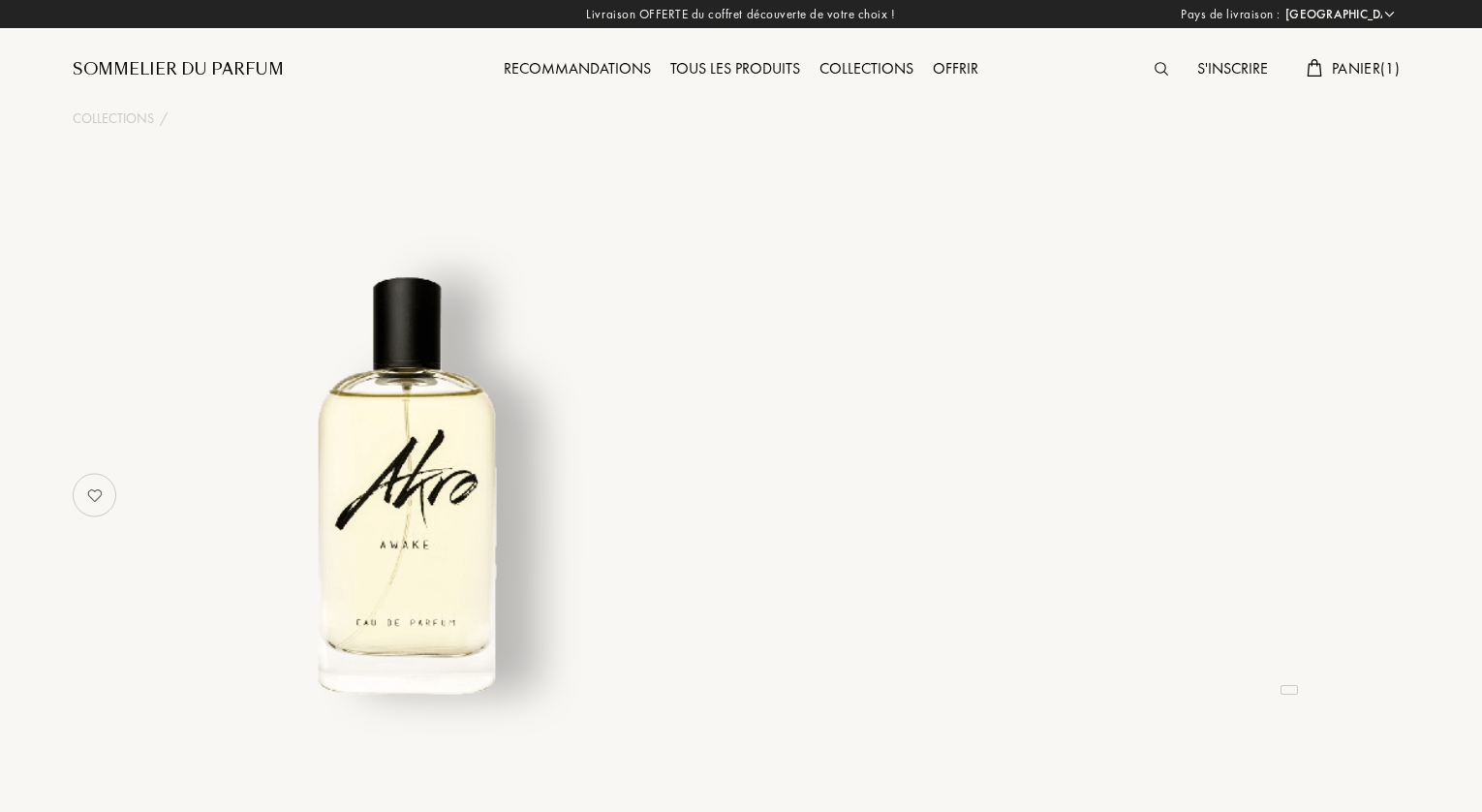
select select "FR"
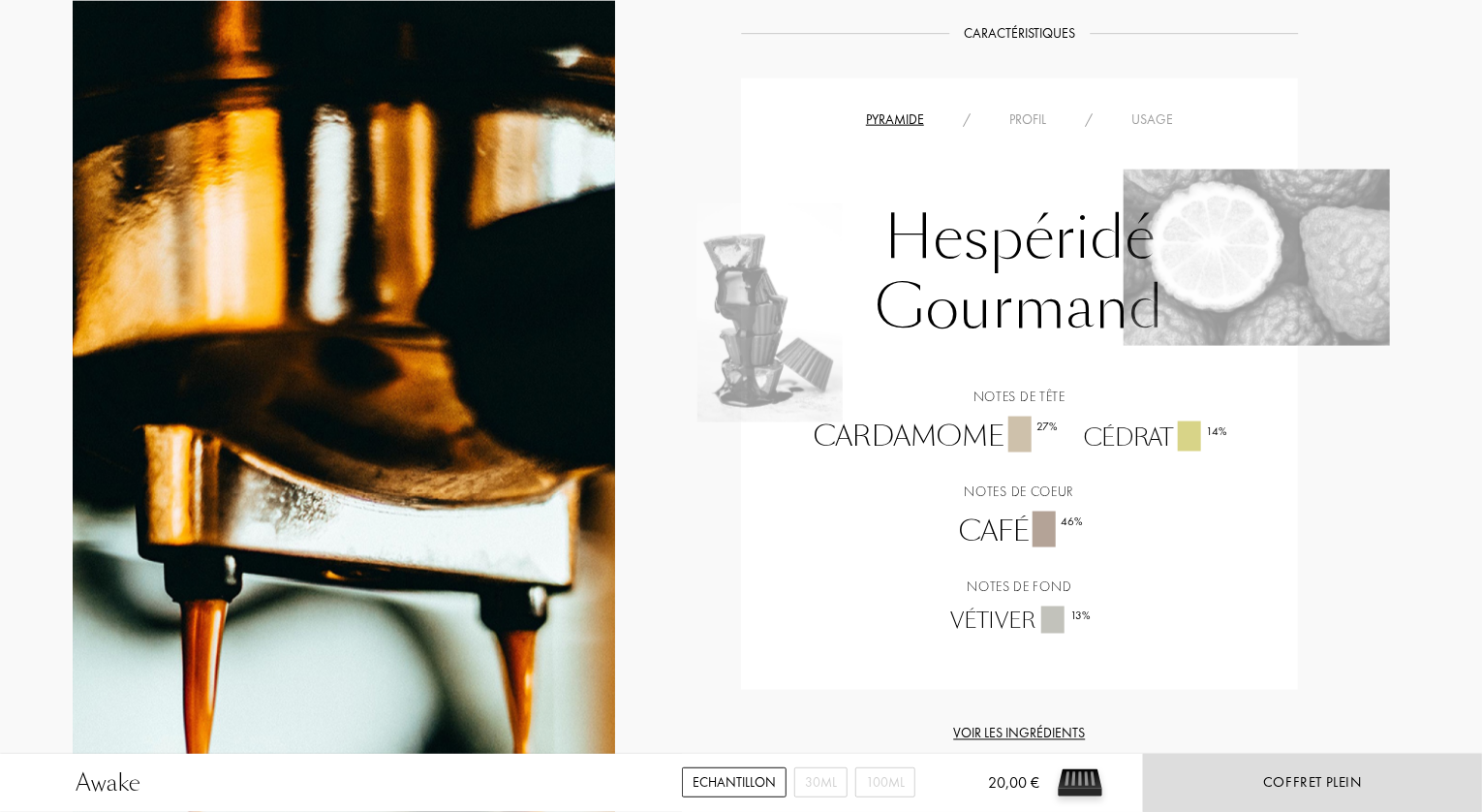
scroll to position [1259, 0]
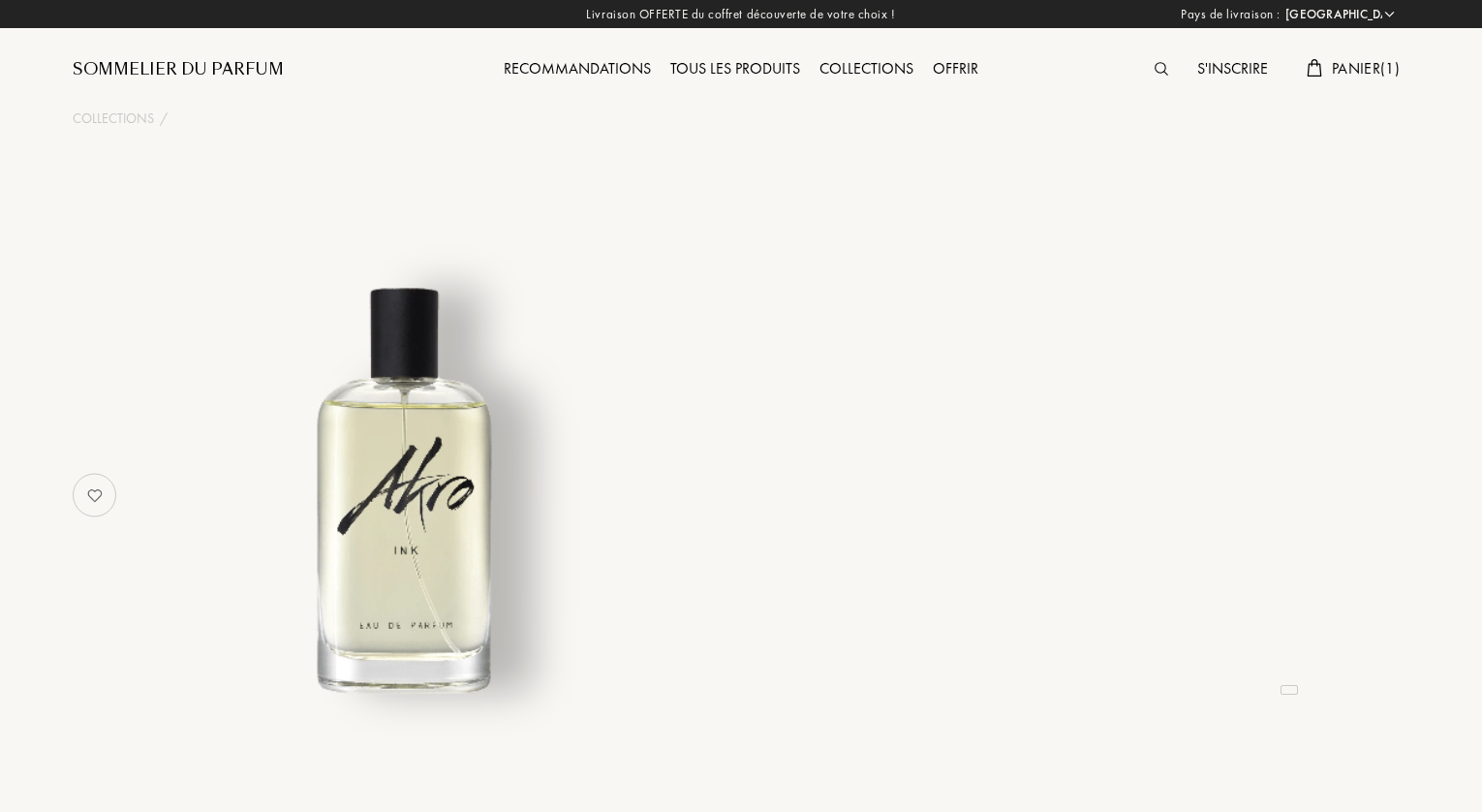
select select "FR"
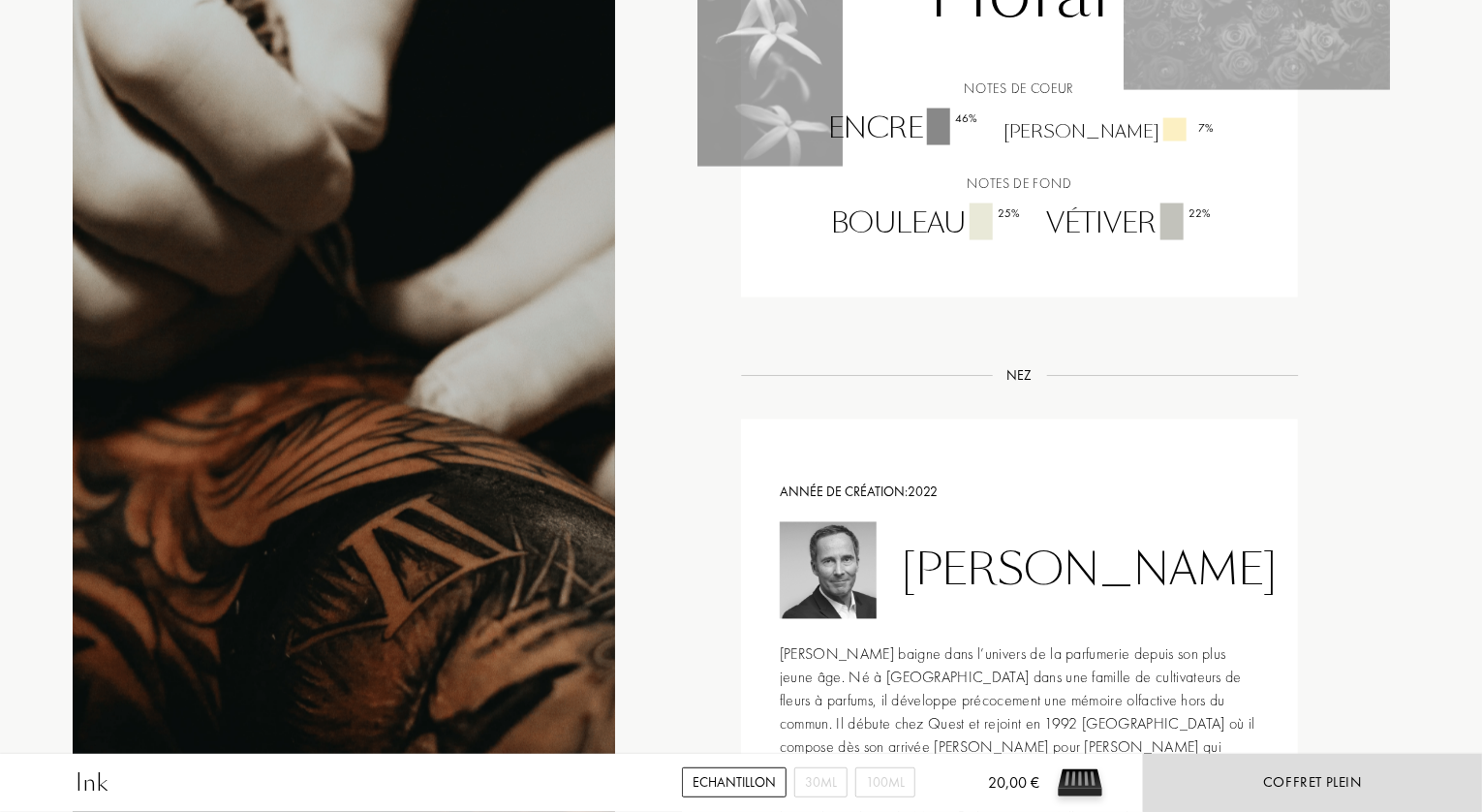
scroll to position [1549, 0]
